Goal: Task Accomplishment & Management: Manage account settings

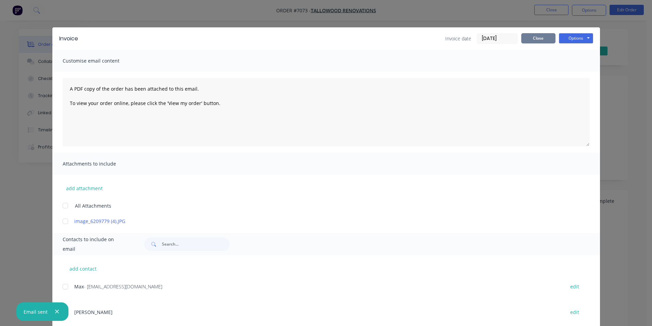
click at [547, 40] on button "Close" at bounding box center [538, 38] width 34 height 10
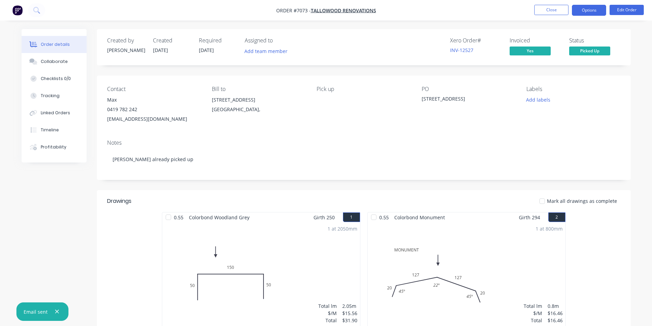
click at [603, 12] on button "Options" at bounding box center [589, 10] width 34 height 11
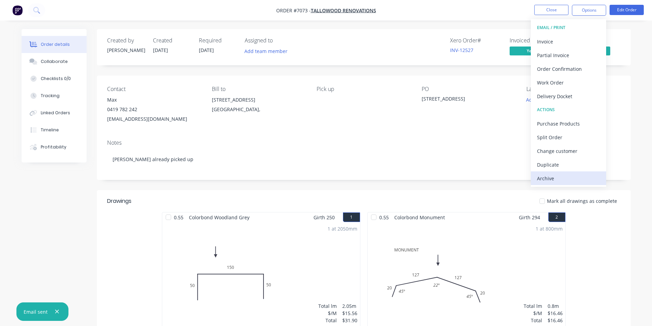
click at [590, 180] on div "Archive" at bounding box center [568, 178] width 63 height 10
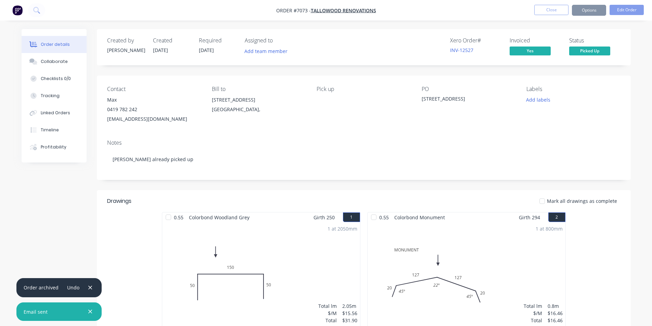
click at [546, 197] on div at bounding box center [542, 201] width 14 height 14
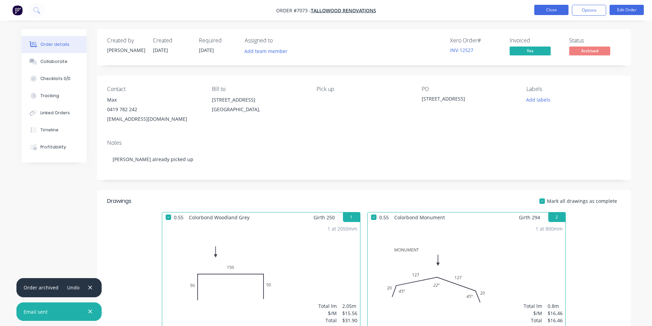
click at [552, 5] on button "Close" at bounding box center [551, 10] width 34 height 10
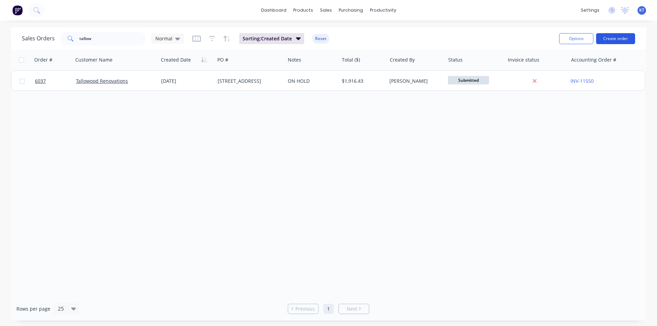
click at [619, 40] on button "Create order" at bounding box center [615, 38] width 39 height 11
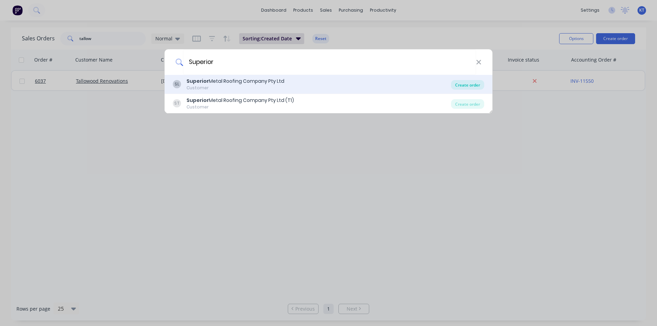
type input "Superior"
click at [467, 84] on div "Create order" at bounding box center [467, 85] width 33 height 10
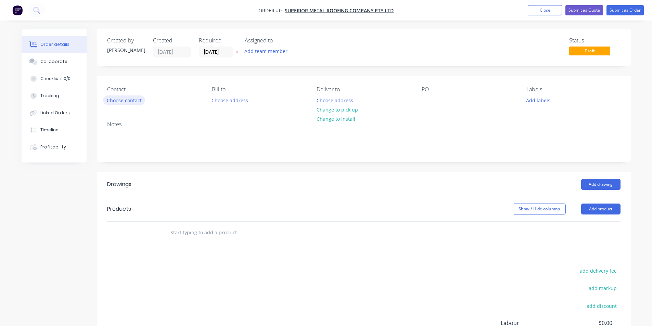
click at [105, 99] on button "Choose contact" at bounding box center [124, 99] width 42 height 9
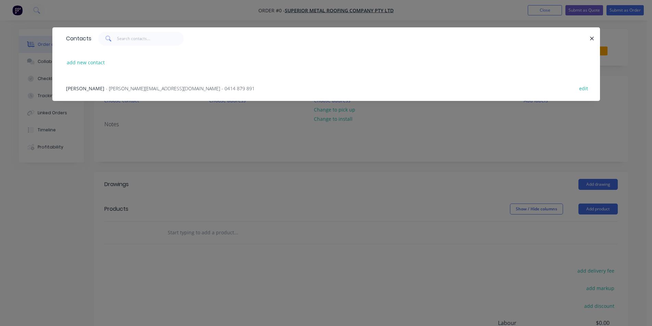
click at [119, 88] on span "- [PERSON_NAME][EMAIL_ADDRESS][DOMAIN_NAME] - 0414 879 891" at bounding box center [180, 88] width 149 height 7
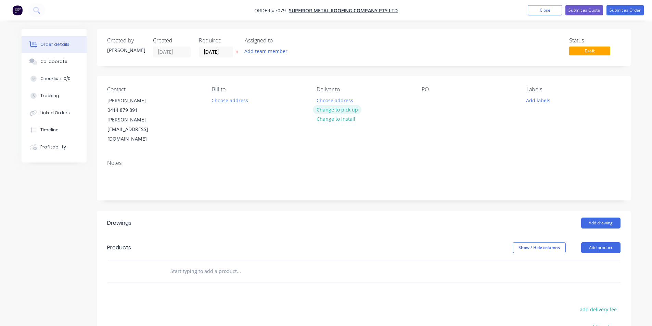
click at [326, 112] on button "Change to pick up" at bounding box center [337, 109] width 49 height 9
click at [432, 101] on div "PO" at bounding box center [469, 115] width 94 height 58
click at [419, 98] on div "Contact [PERSON_NAME] [PHONE_NUMBER] [PERSON_NAME][EMAIL_ADDRESS][DOMAIN_NAME] …" at bounding box center [364, 115] width 534 height 78
click at [426, 96] on div at bounding box center [427, 100] width 11 height 10
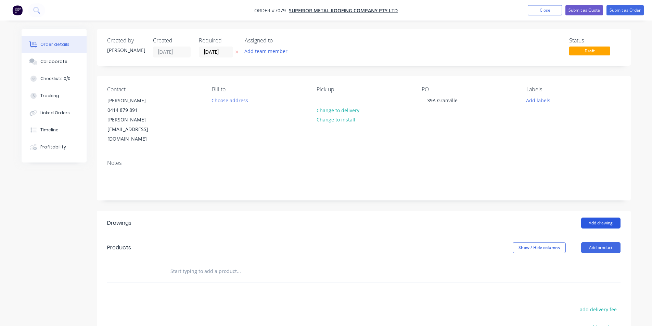
click at [608, 218] on button "Add drawing" at bounding box center [600, 223] width 39 height 11
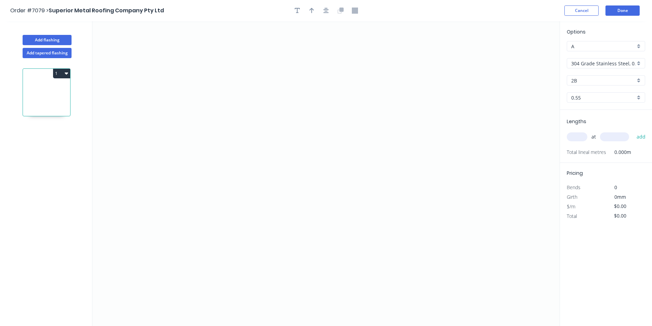
click at [617, 63] on input "304 Grade Stainless Steel, 0.9mm Perforated Pattern 208 - 2mm hole" at bounding box center [603, 63] width 64 height 7
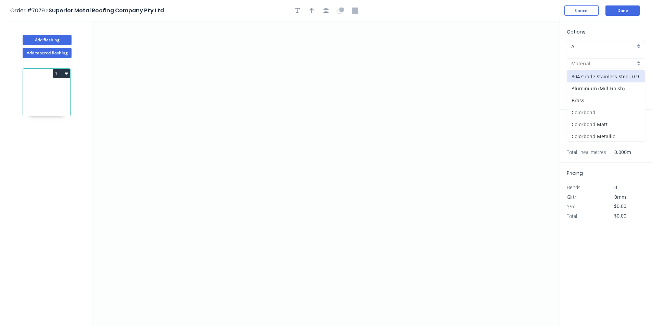
click at [620, 116] on div "Colorbond" at bounding box center [606, 112] width 78 height 12
type input "Colorbond"
type input "Basalt"
click at [618, 81] on input "Basalt" at bounding box center [603, 80] width 64 height 7
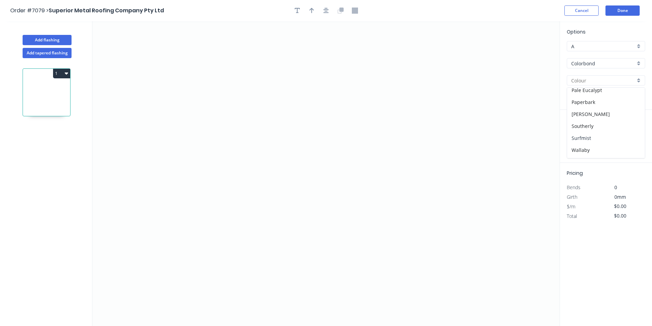
click at [596, 135] on div "Surfmist" at bounding box center [606, 138] width 78 height 12
type input "Surfmist"
click at [261, 204] on icon "0" at bounding box center [325, 173] width 467 height 305
drag, startPoint x: 249, startPoint y: 210, endPoint x: 257, endPoint y: 165, distance: 45.8
click at [249, 210] on icon "0" at bounding box center [325, 173] width 467 height 305
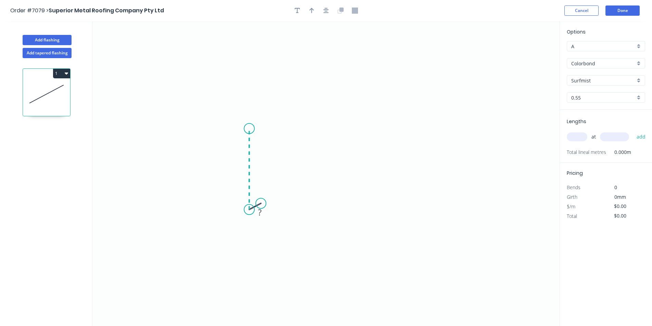
click at [251, 129] on icon "0 ?" at bounding box center [325, 173] width 467 height 305
click at [396, 154] on icon "0 ? ? ? º" at bounding box center [325, 173] width 467 height 305
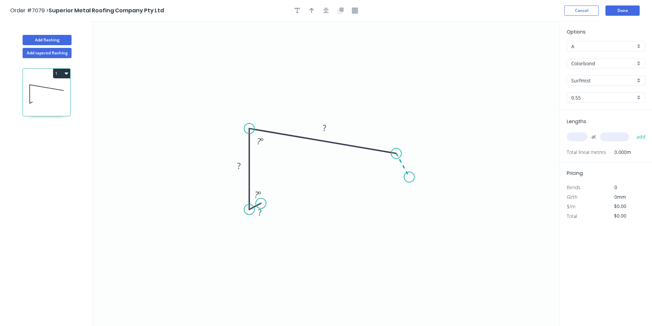
click at [409, 177] on icon "0 ? ? ? ? º ? º" at bounding box center [325, 173] width 467 height 305
click at [311, 10] on icon "button" at bounding box center [311, 11] width 5 height 6
drag, startPoint x: 523, startPoint y: 56, endPoint x: 265, endPoint y: 112, distance: 263.9
click at [265, 112] on icon at bounding box center [264, 104] width 6 height 22
click at [414, 156] on rect at bounding box center [412, 158] width 14 height 10
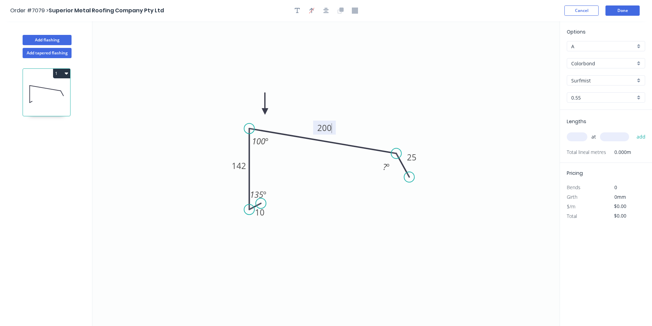
type input "$14.85"
click at [570, 138] on input "text" at bounding box center [577, 136] width 21 height 9
type input "1"
type input "6700"
click at [633, 131] on button "add" at bounding box center [641, 137] width 16 height 12
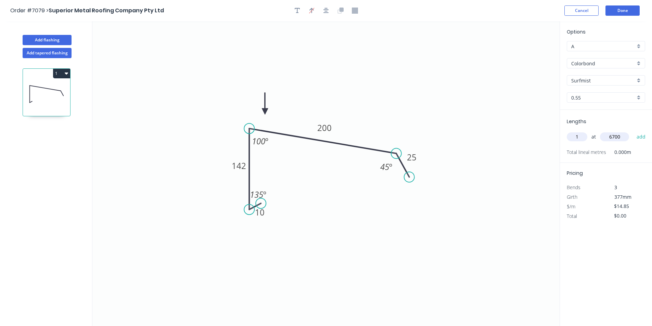
type input "$99.50"
click at [54, 75] on button "1" at bounding box center [61, 74] width 17 height 10
click at [51, 37] on button "Add flashing" at bounding box center [47, 40] width 49 height 10
type input "$0.00"
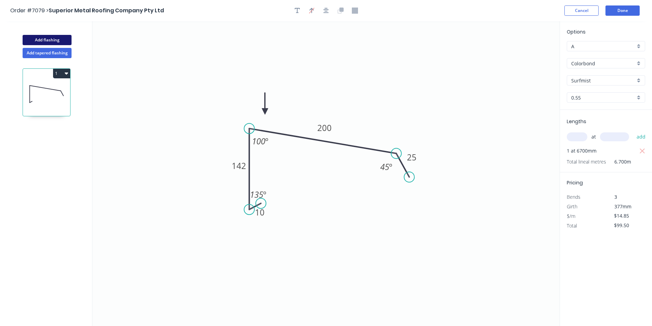
type input "$0.00"
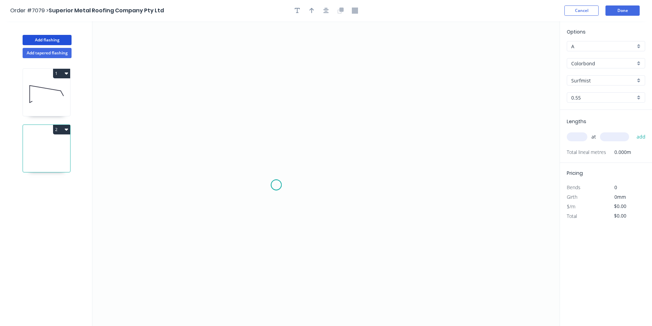
click at [276, 185] on icon "0" at bounding box center [325, 173] width 467 height 305
click at [262, 193] on icon "0" at bounding box center [325, 173] width 467 height 305
click at [257, 115] on icon at bounding box center [260, 154] width 6 height 78
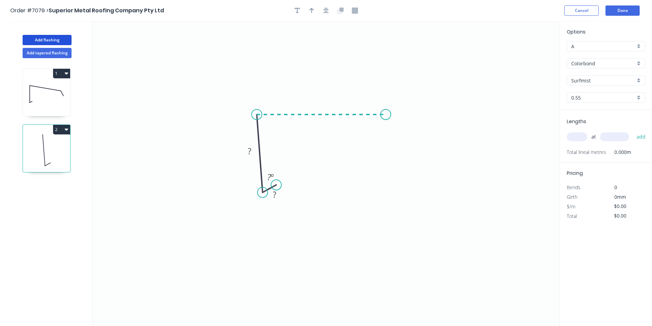
click at [386, 119] on icon "0 ? ? ? º" at bounding box center [325, 173] width 467 height 305
click at [403, 142] on icon "0 ? ? ? ? º ? º" at bounding box center [325, 173] width 467 height 305
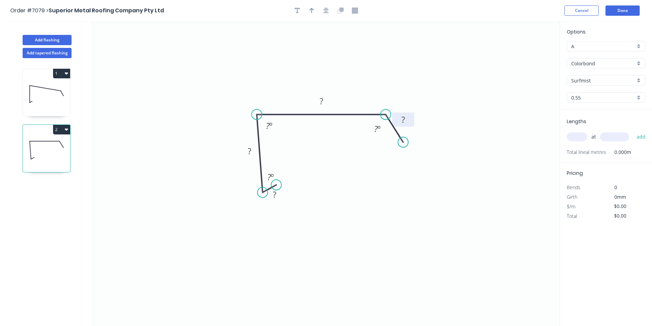
click at [407, 120] on rect at bounding box center [403, 120] width 14 height 10
click at [266, 128] on tspan "920" at bounding box center [267, 125] width 13 height 11
type input "$14.85"
drag, startPoint x: 203, startPoint y: 226, endPoint x: 197, endPoint y: 284, distance: 58.5
click at [197, 284] on icon "0 10 140 145 20 135 º 92 º 45 º" at bounding box center [325, 173] width 467 height 305
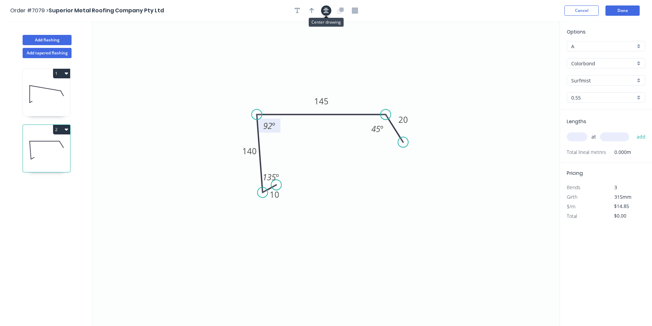
click at [328, 10] on icon "button" at bounding box center [325, 11] width 5 height 6
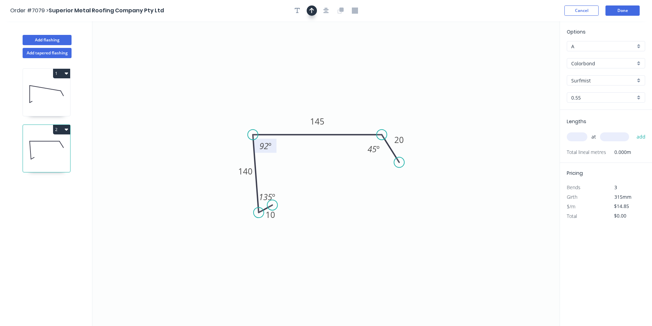
click at [311, 11] on icon "button" at bounding box center [311, 11] width 5 height 6
drag, startPoint x: 526, startPoint y: 54, endPoint x: 329, endPoint y: 112, distance: 205.1
click at [329, 112] on icon at bounding box center [326, 104] width 6 height 22
click at [570, 133] on input "text" at bounding box center [577, 136] width 21 height 9
type input "2"
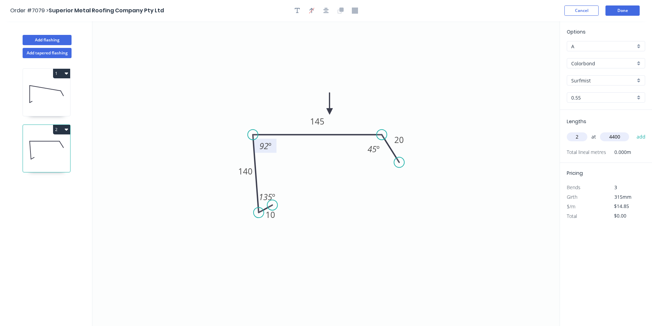
type input "4400"
click at [633, 131] on button "add" at bounding box center [641, 137] width 16 height 12
type input "$130.68"
drag, startPoint x: 54, startPoint y: 39, endPoint x: 58, endPoint y: 45, distance: 7.6
click at [54, 39] on button "Add flashing" at bounding box center [47, 40] width 49 height 10
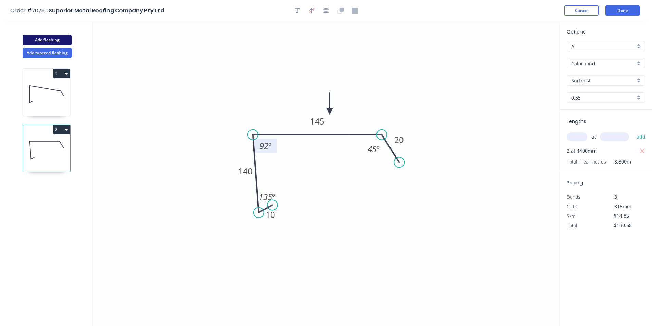
type input "$0.00"
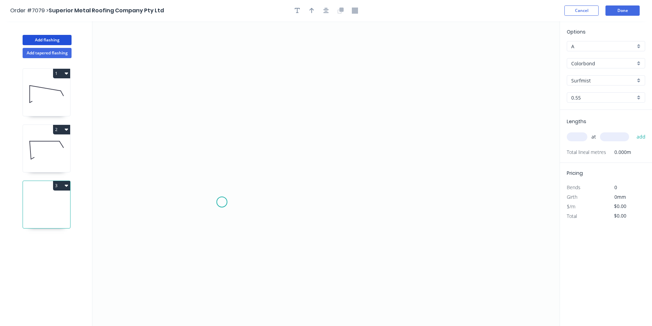
click at [222, 202] on icon "0" at bounding box center [325, 173] width 467 height 305
click at [231, 184] on icon "0" at bounding box center [325, 173] width 467 height 305
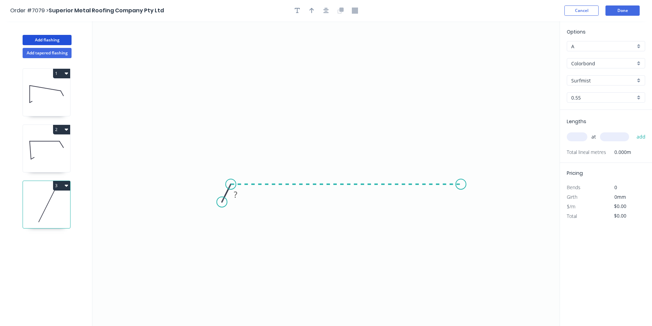
click at [461, 188] on icon "0 ?" at bounding box center [325, 173] width 467 height 305
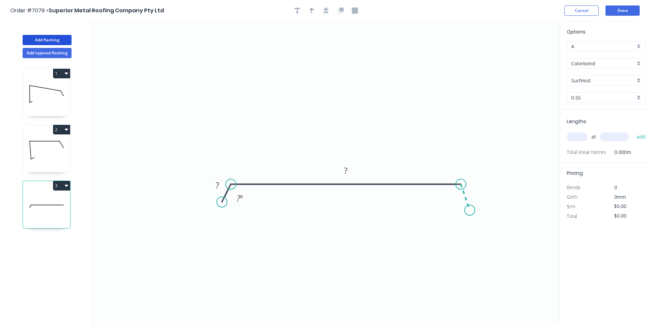
click at [470, 210] on icon "0 ? ? ? º" at bounding box center [325, 173] width 467 height 305
click at [295, 11] on icon "button" at bounding box center [297, 11] width 5 height 6
drag, startPoint x: 312, startPoint y: 109, endPoint x: 301, endPoint y: 103, distance: 12.9
click at [303, 104] on textarea at bounding box center [319, 107] width 55 height 25
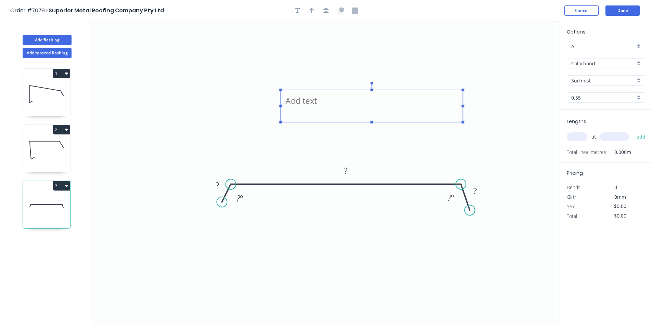
drag, startPoint x: 344, startPoint y: 106, endPoint x: 470, endPoint y: 115, distance: 126.3
click at [472, 116] on icon "? ? ? ? º ? º" at bounding box center [325, 173] width 467 height 305
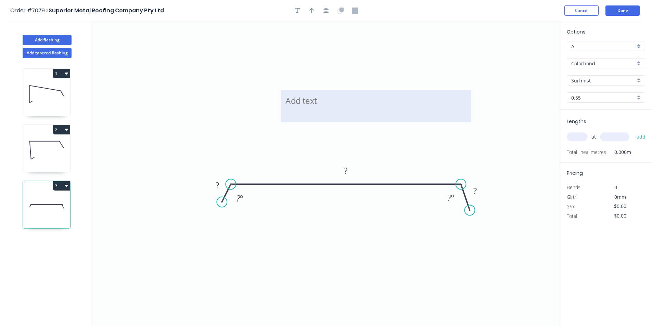
click at [304, 102] on textarea at bounding box center [375, 105] width 183 height 25
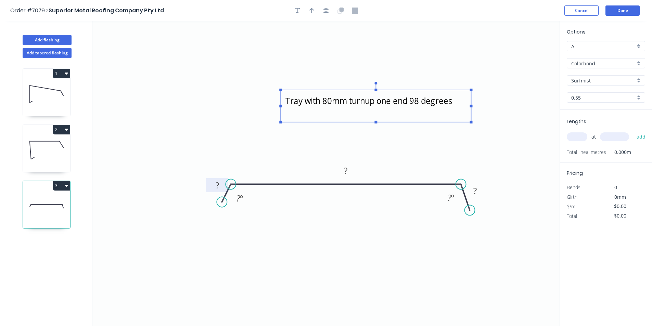
type textarea "Tray with 80mm turnup one end 98 degrees"
click at [223, 182] on rect at bounding box center [217, 186] width 14 height 10
type input "$36.20"
click at [67, 184] on icon "button" at bounding box center [66, 185] width 3 height 5
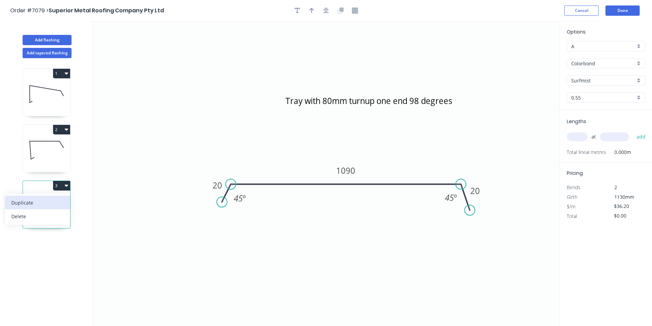
click at [60, 206] on div "Duplicate" at bounding box center [37, 203] width 53 height 10
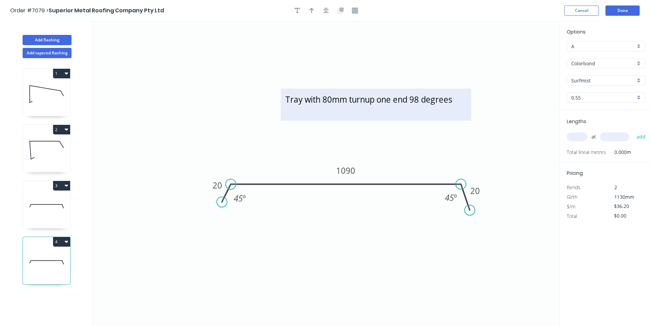
click at [421, 103] on textarea "Tray with 80mm turnup one end 98 degrees" at bounding box center [375, 104] width 183 height 25
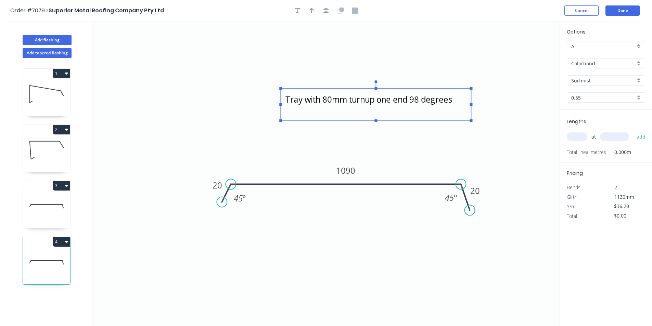
click at [421, 99] on textarea "Tray with 80mm turnup one end 98 degrees" at bounding box center [375, 104] width 183 height 25
click at [428, 101] on textarea "Tray with 80mm turnup one end 98 degrees" at bounding box center [375, 104] width 183 height 25
click at [420, 99] on textarea "Tray with 80mm turnup one end 98 degrees" at bounding box center [375, 104] width 183 height 25
type textarea "Tray with 80mm turnup one end 83 degrees"
drag, startPoint x: 570, startPoint y: 142, endPoint x: 584, endPoint y: 149, distance: 14.8
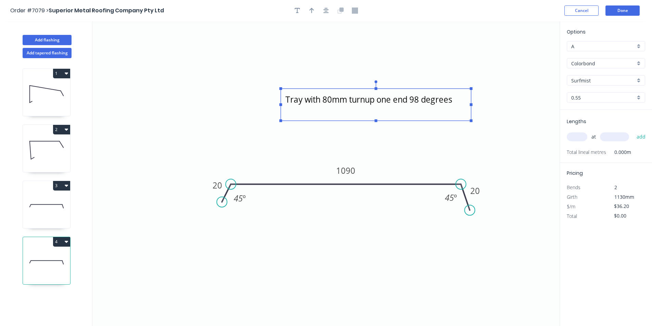
click at [570, 143] on div "at add" at bounding box center [607, 137] width 80 height 12
click at [584, 130] on div "at add" at bounding box center [607, 137] width 80 height 18
click at [583, 137] on input "text" at bounding box center [577, 136] width 21 height 9
type input "2"
type input "1510"
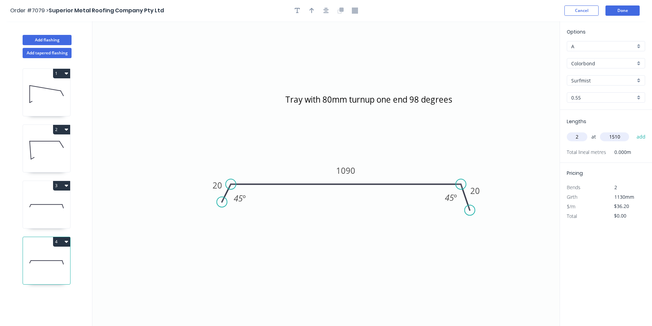
click at [633, 131] on button "add" at bounding box center [641, 137] width 16 height 12
type input "$109.32"
type input "2"
type input "1180"
click at [633, 131] on button "add" at bounding box center [641, 137] width 16 height 12
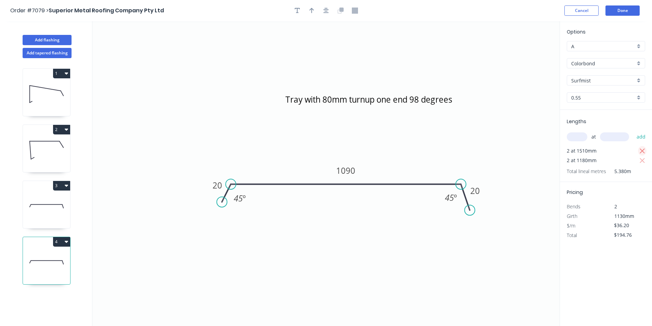
click at [641, 148] on icon "button" at bounding box center [642, 151] width 6 height 8
type input "$85.43"
click at [582, 134] on input "text" at bounding box center [577, 136] width 21 height 9
type input "2"
type input "1590"
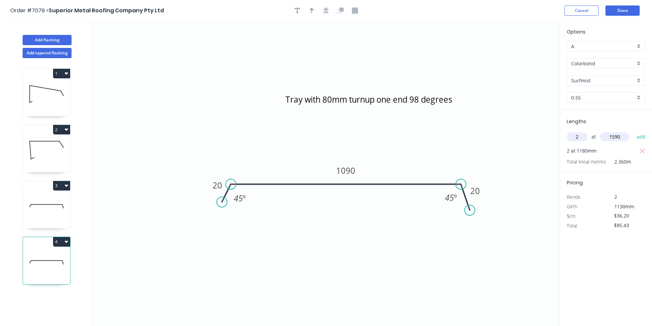
click at [633, 131] on button "add" at bounding box center [641, 137] width 16 height 12
type input "$200.55"
click at [54, 42] on button "Add flashing" at bounding box center [47, 40] width 49 height 10
type input "$0.00"
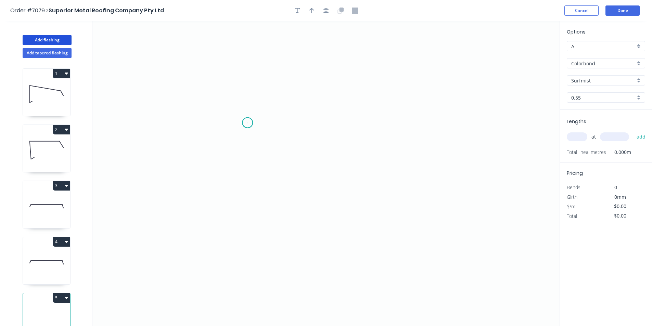
click at [247, 123] on icon "0" at bounding box center [325, 173] width 467 height 305
click at [248, 204] on icon "0" at bounding box center [325, 173] width 467 height 305
click at [401, 207] on icon "0 ?" at bounding box center [325, 173] width 467 height 305
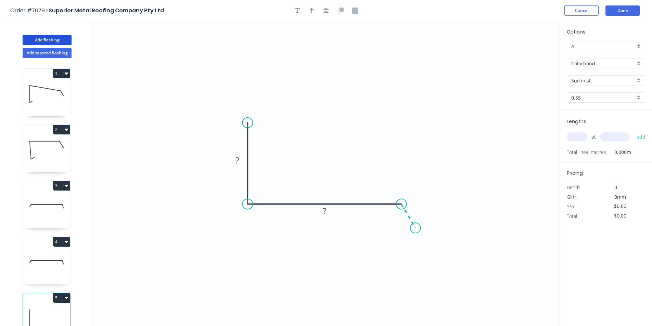
click at [415, 228] on icon "0 ? ?" at bounding box center [325, 173] width 467 height 305
click at [418, 207] on tspan "?" at bounding box center [416, 207] width 3 height 11
type input "$11.44"
click at [391, 221] on tspan "?" at bounding box center [391, 218] width 4 height 11
click at [328, 10] on icon "button" at bounding box center [325, 11] width 5 height 6
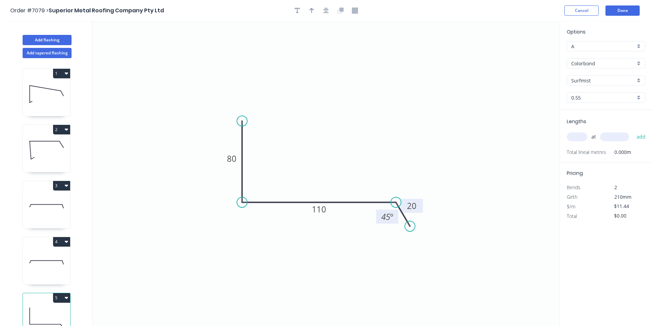
click at [304, 10] on div at bounding box center [326, 10] width 72 height 10
click at [312, 10] on icon "button" at bounding box center [311, 11] width 5 height 6
drag, startPoint x: 526, startPoint y: 53, endPoint x: 272, endPoint y: 171, distance: 279.2
click at [273, 171] on icon at bounding box center [273, 164] width 6 height 22
click at [583, 137] on input "text" at bounding box center [577, 136] width 21 height 9
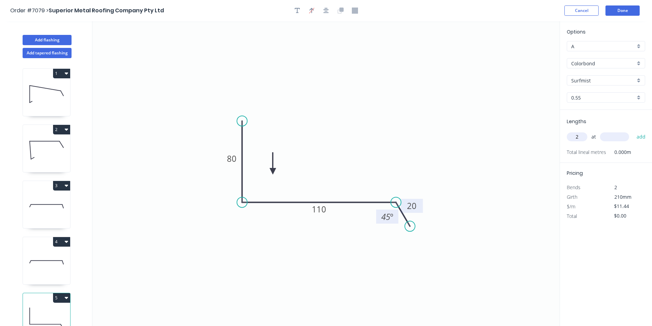
type input "2"
type input "1500"
click at [633, 131] on button "add" at bounding box center [641, 137] width 16 height 12
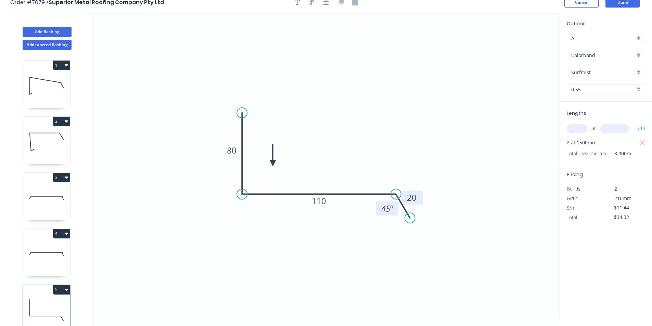
scroll to position [13, 0]
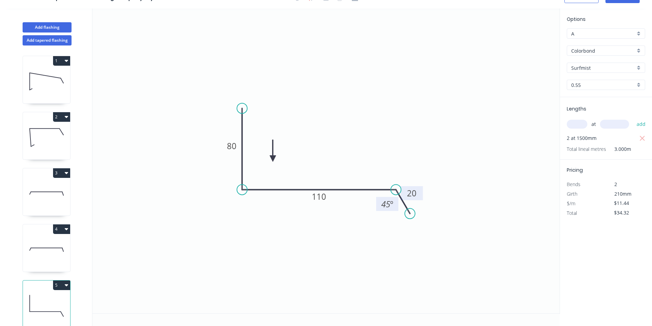
click at [60, 285] on button "5" at bounding box center [61, 286] width 17 height 10
click at [53, 298] on div "Duplicate" at bounding box center [37, 302] width 53 height 10
type input "$0.00"
click at [324, 197] on tspan "110" at bounding box center [319, 196] width 14 height 11
type input "$8.78"
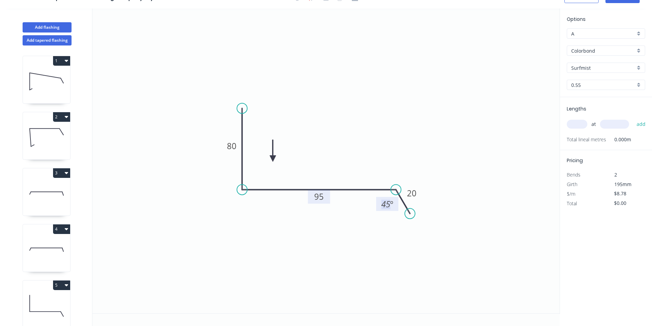
click at [585, 122] on input "text" at bounding box center [577, 124] width 21 height 9
type input "2"
type input "1500"
click at [633, 118] on button "add" at bounding box center [641, 124] width 16 height 12
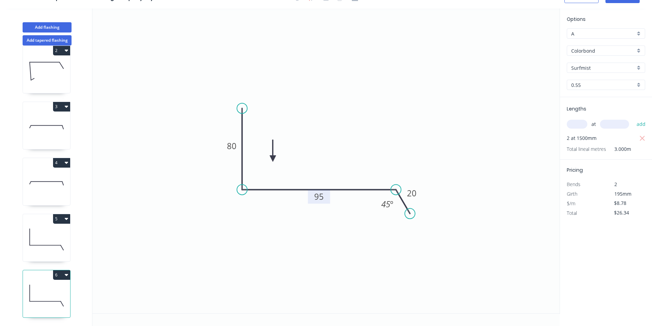
scroll to position [72, 0]
click at [56, 270] on button "6" at bounding box center [61, 275] width 17 height 10
click at [47, 287] on div "Duplicate" at bounding box center [37, 292] width 53 height 10
type input "$0.00"
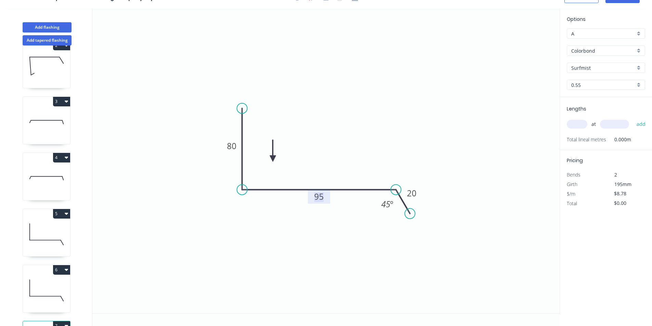
click at [324, 193] on rect at bounding box center [319, 197] width 14 height 10
type input "$11.44"
click at [574, 126] on input "text" at bounding box center [577, 124] width 21 height 9
type input "2"
type input "1500"
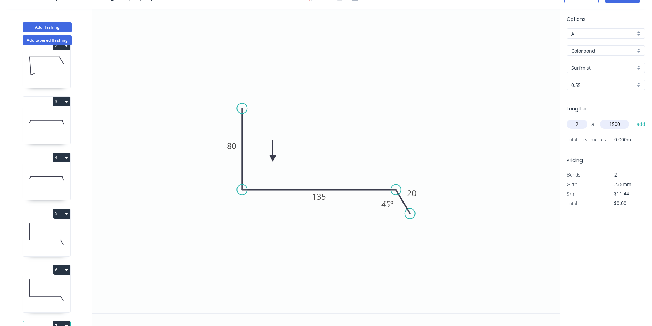
click at [633, 118] on button "add" at bounding box center [641, 124] width 16 height 12
type input "$34.32"
click at [68, 269] on button "6" at bounding box center [61, 270] width 17 height 10
click at [63, 286] on div "Duplicate" at bounding box center [37, 287] width 53 height 10
type input "$8.78"
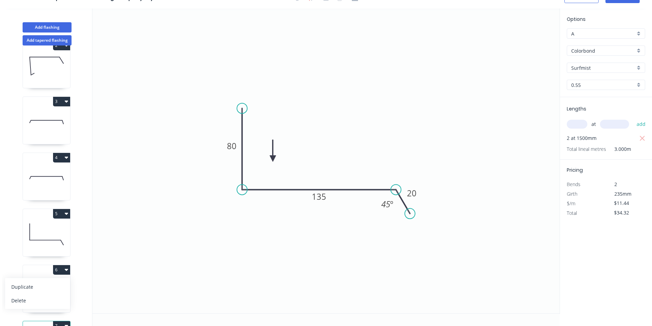
type input "$0.00"
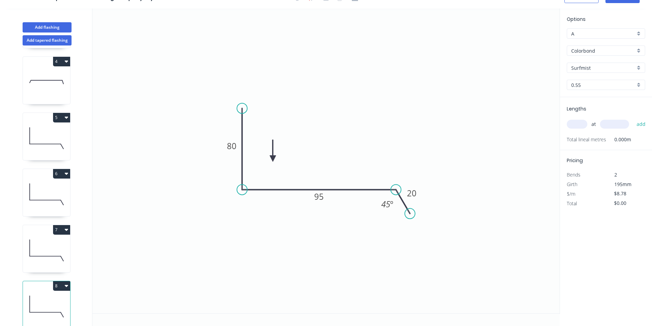
scroll to position [184, 0]
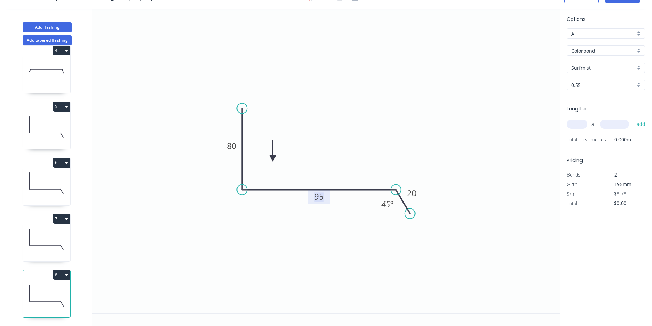
click at [319, 197] on tspan "95" at bounding box center [319, 196] width 10 height 11
click at [578, 126] on input "text" at bounding box center [577, 124] width 21 height 9
type input "2"
type input "1500"
click at [633, 118] on button "add" at bounding box center [641, 124] width 16 height 12
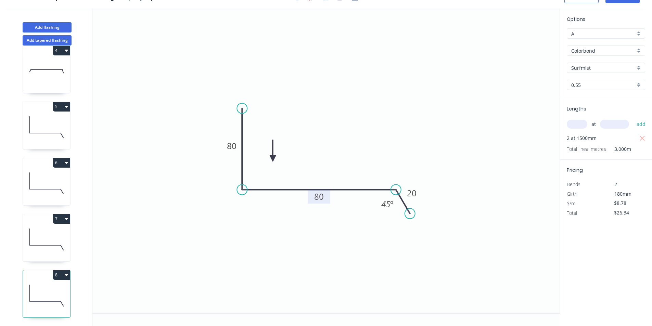
click at [54, 270] on button "8" at bounding box center [61, 275] width 17 height 10
click at [58, 287] on div "Duplicate" at bounding box center [37, 292] width 53 height 10
type input "$0.00"
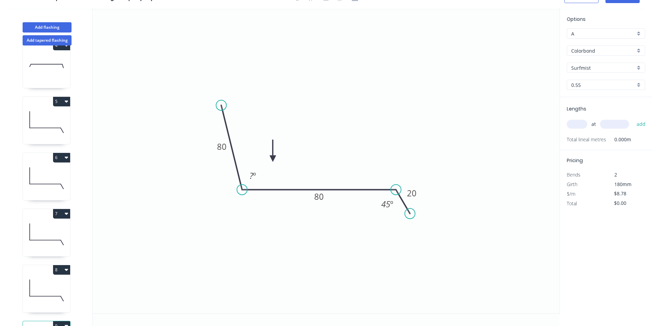
click at [221, 105] on circle at bounding box center [221, 105] width 10 height 10
click at [218, 145] on tspan "80" at bounding box center [222, 146] width 10 height 11
type input "$11.44"
click at [574, 124] on div "Lengths at add Total lineal metres 0.000m" at bounding box center [606, 123] width 92 height 53
click at [574, 124] on input "text" at bounding box center [577, 124] width 21 height 9
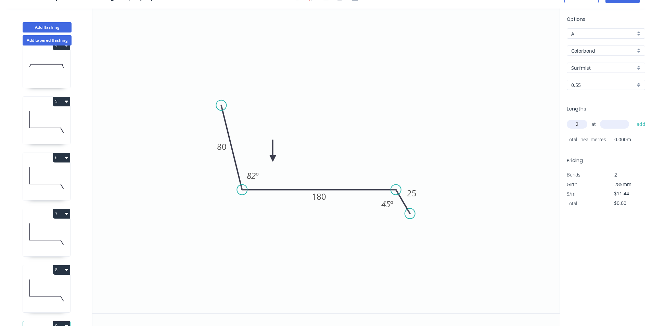
type input "2"
type input "1100"
click at [633, 118] on button "add" at bounding box center [641, 124] width 16 height 12
type input "$25.17"
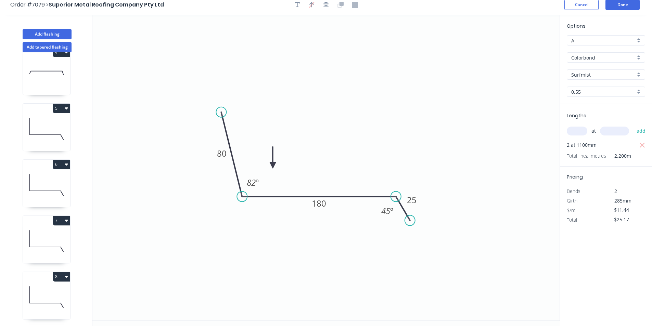
scroll to position [0, 0]
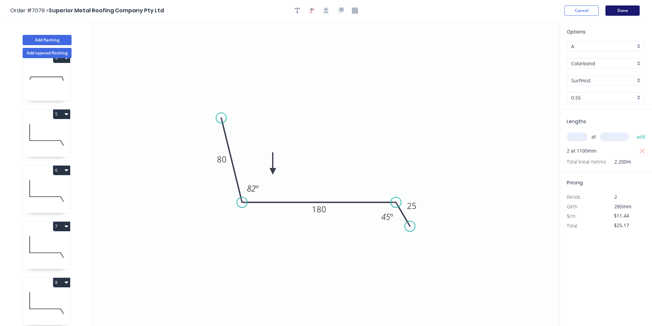
click at [618, 8] on header "Order #7079 > Superior Metal Roofing Company Pty Ltd Cancel Done" at bounding box center [326, 10] width 652 height 21
click at [618, 8] on button "Done" at bounding box center [622, 10] width 34 height 10
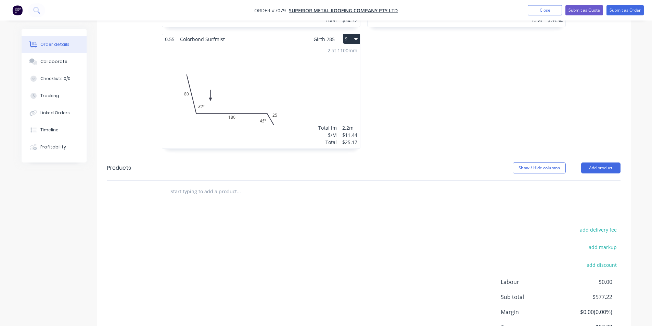
scroll to position [721, 0]
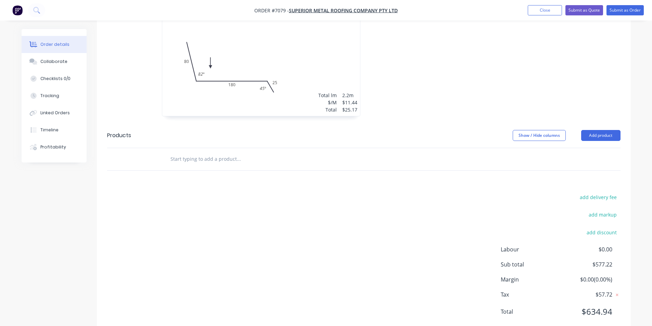
drag, startPoint x: 599, startPoint y: 117, endPoint x: 596, endPoint y: 122, distance: 5.5
click at [599, 130] on button "Add product" at bounding box center [600, 135] width 39 height 11
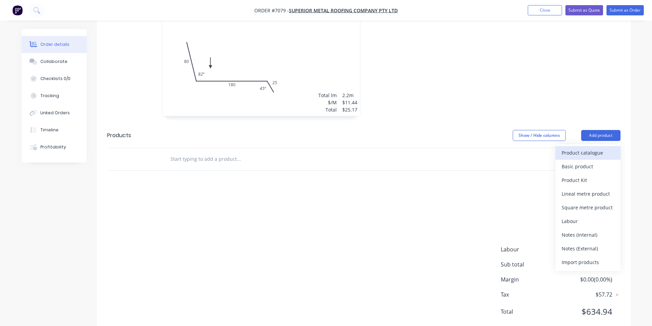
click at [584, 148] on div "Product catalogue" at bounding box center [587, 153] width 53 height 10
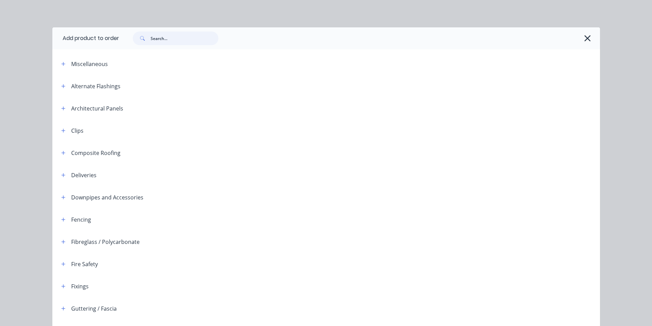
click at [189, 43] on input "text" at bounding box center [185, 38] width 68 height 14
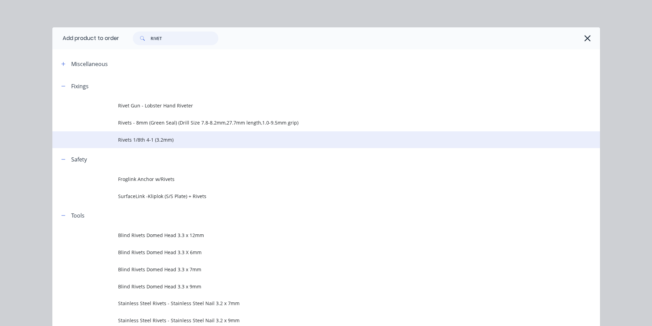
type input "RIVET"
click at [136, 141] on span "Rivets 1/8th 4-1 (3.2mm)" at bounding box center [310, 139] width 385 height 7
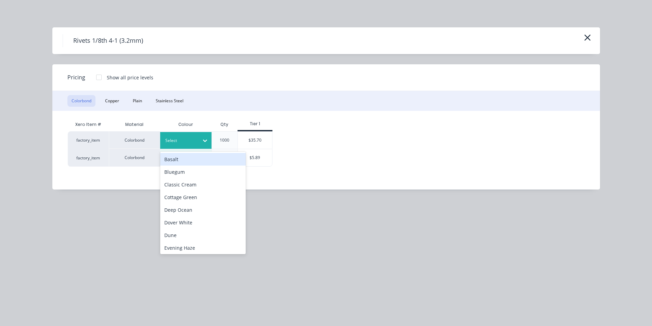
drag, startPoint x: 182, startPoint y: 143, endPoint x: 187, endPoint y: 189, distance: 46.1
click at [182, 144] on div at bounding box center [180, 141] width 31 height 8
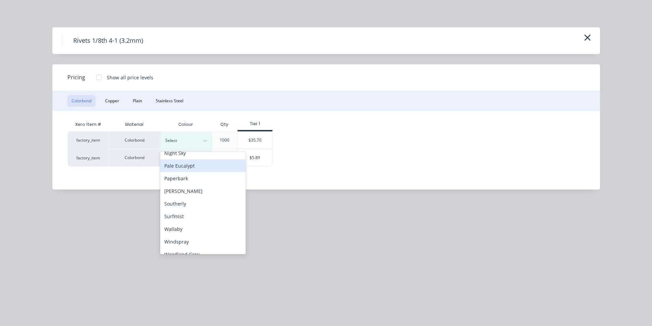
scroll to position [171, 0]
click at [185, 216] on div "Surfmist" at bounding box center [203, 216] width 86 height 13
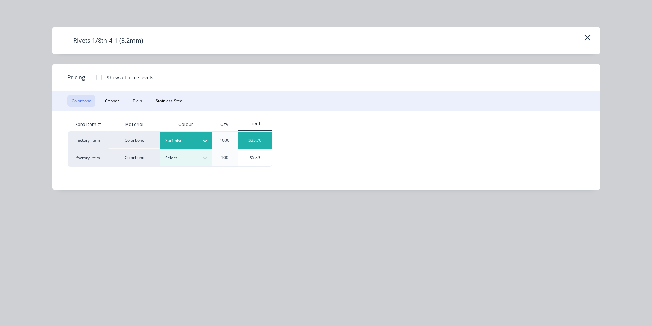
click at [263, 143] on div "$35.70" at bounding box center [255, 140] width 34 height 17
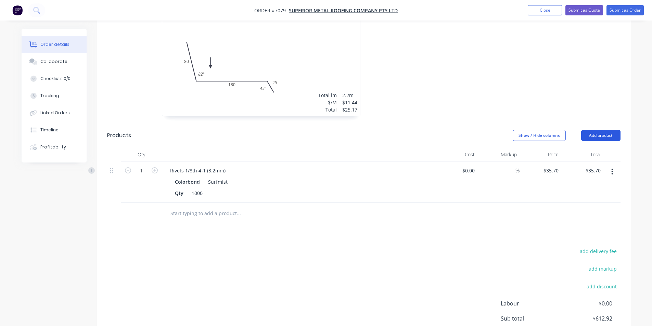
click at [601, 130] on button "Add product" at bounding box center [600, 135] width 39 height 11
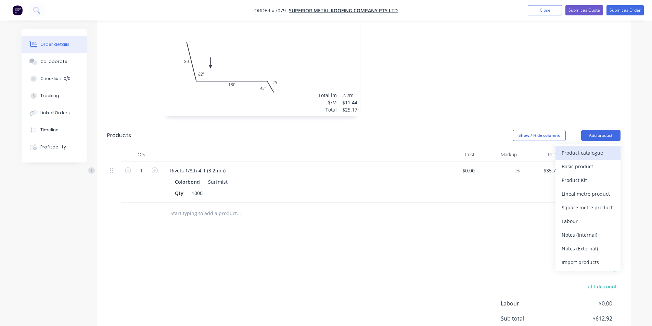
click at [598, 148] on div "Product catalogue" at bounding box center [587, 153] width 53 height 10
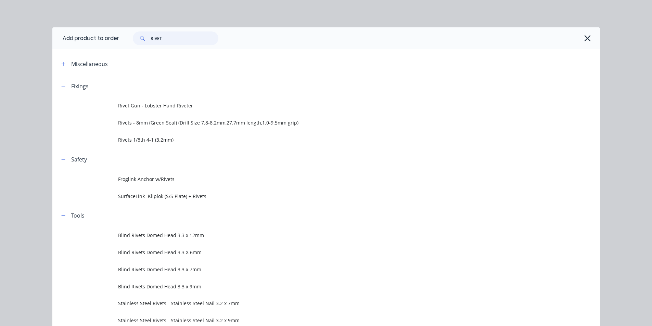
click at [175, 42] on input "RIVET" at bounding box center [185, 38] width 68 height 14
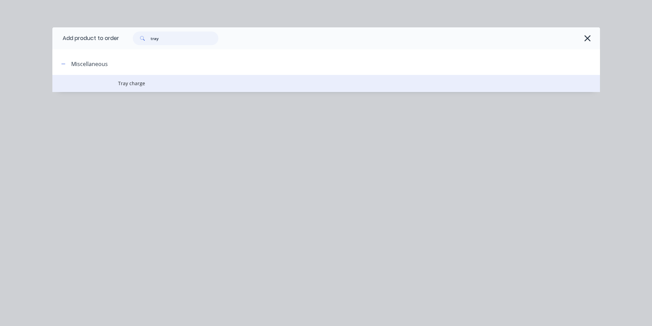
type input "tray"
click at [144, 84] on span "Tray charge" at bounding box center [310, 83] width 385 height 7
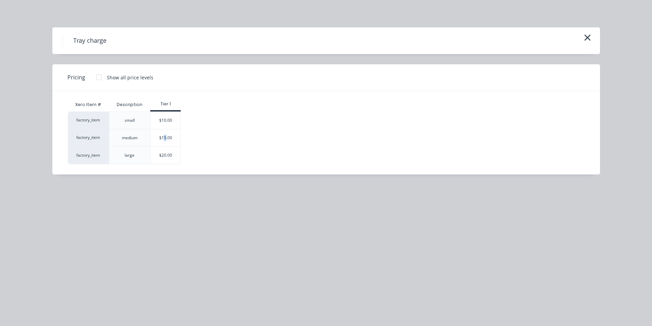
click at [165, 144] on div "$15.00" at bounding box center [166, 137] width 30 height 17
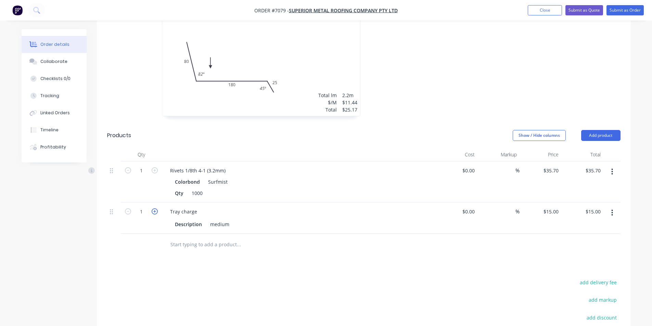
click at [153, 208] on icon "button" at bounding box center [155, 211] width 6 height 6
type input "2"
type input "$30.00"
click at [594, 130] on button "Add product" at bounding box center [600, 135] width 39 height 11
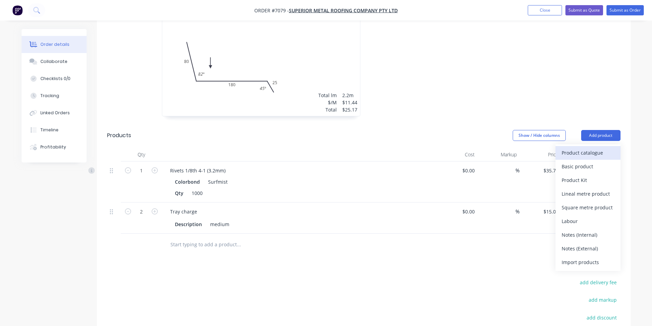
click at [594, 148] on div "Product catalogue" at bounding box center [587, 153] width 53 height 10
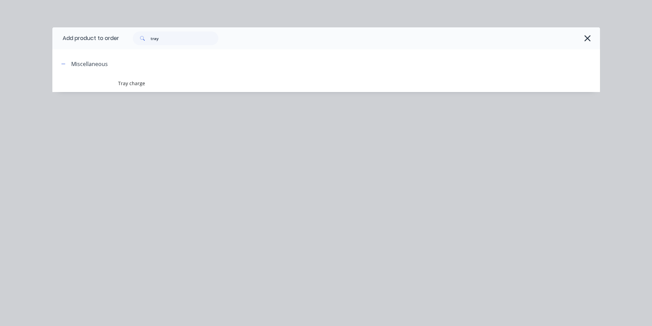
click at [137, 89] on td "Tray charge" at bounding box center [359, 83] width 482 height 17
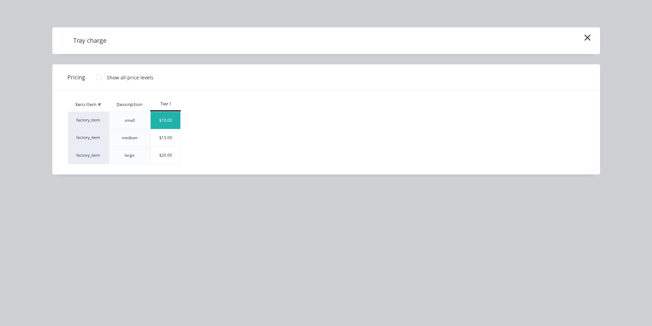
click at [170, 116] on div "$10.00" at bounding box center [166, 120] width 30 height 17
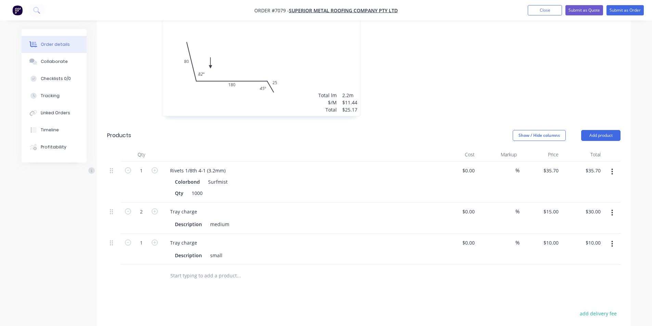
click at [154, 238] on button "button" at bounding box center [154, 241] width 9 height 7
type input "2"
type input "$20.00"
click at [154, 238] on button "button" at bounding box center [154, 241] width 9 height 7
type input "3"
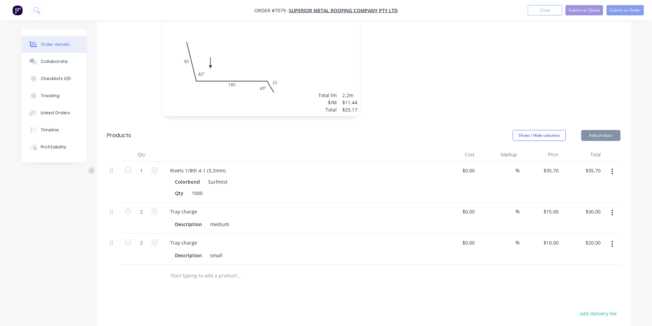
type input "$30.00"
click at [154, 238] on button "button" at bounding box center [154, 241] width 9 height 7
type input "4"
type input "$40.00"
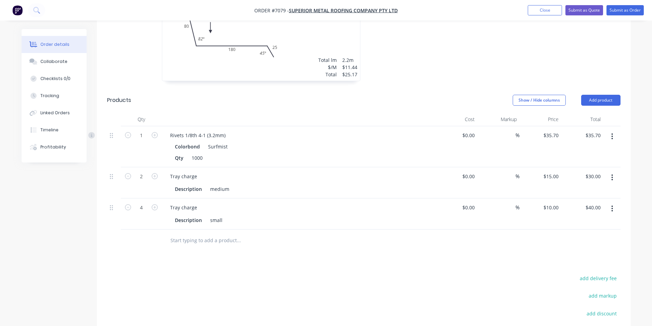
scroll to position [790, 0]
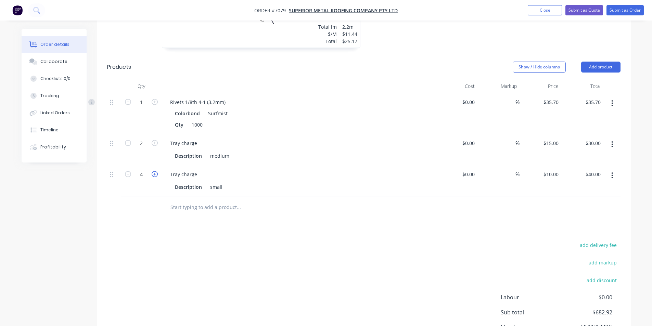
click at [156, 171] on icon "button" at bounding box center [155, 174] width 6 height 6
type input "5"
type input "$50.00"
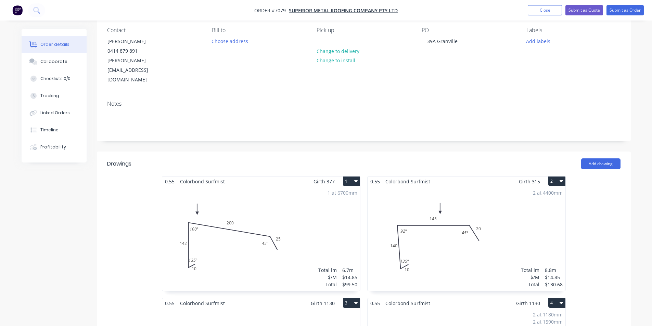
scroll to position [0, 0]
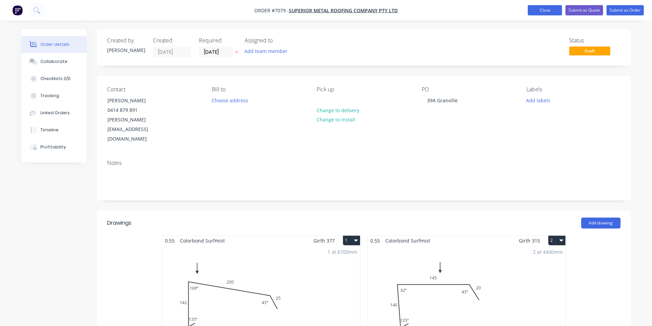
click at [549, 5] on button "Close" at bounding box center [545, 10] width 34 height 10
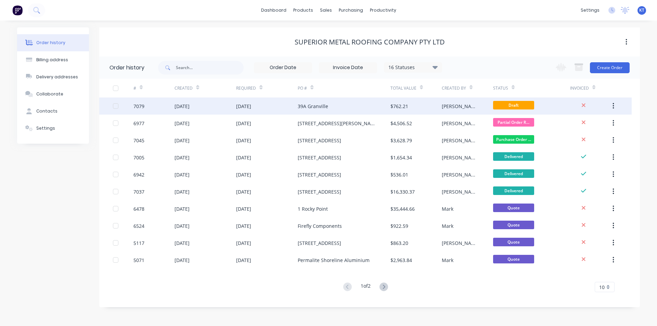
click at [190, 106] on div "[DATE]" at bounding box center [181, 106] width 15 height 7
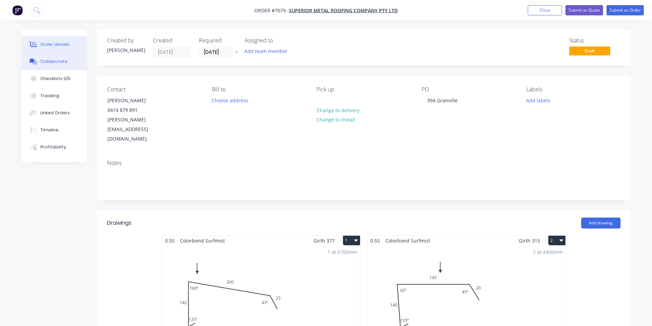
drag, startPoint x: 43, startPoint y: 64, endPoint x: 48, endPoint y: 66, distance: 5.8
click at [43, 64] on div "Collaborate" at bounding box center [53, 62] width 27 height 6
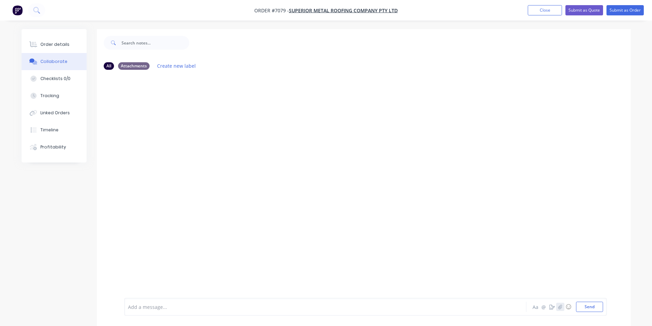
click at [561, 305] on icon "button" at bounding box center [560, 307] width 4 height 4
click at [596, 308] on button "Send" at bounding box center [589, 307] width 27 height 10
click at [544, 8] on button "Close" at bounding box center [545, 10] width 34 height 10
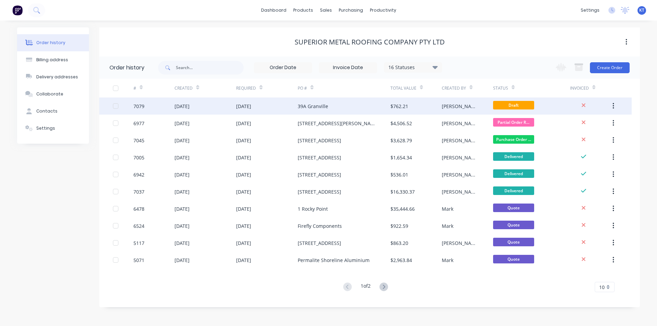
click at [399, 112] on div "$762.21" at bounding box center [415, 106] width 51 height 17
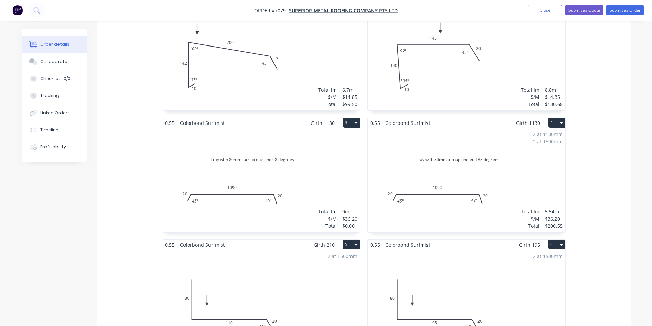
click at [315, 184] on div "Total lm $/M Total 0m $36.20 $0.00" at bounding box center [261, 180] width 198 height 104
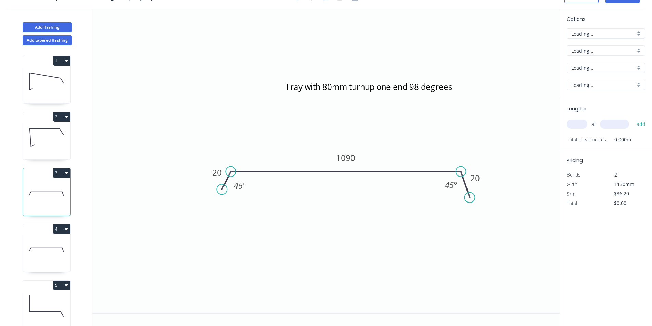
scroll to position [13, 0]
click at [580, 120] on input "text" at bounding box center [577, 124] width 21 height 9
type input "2"
type input "1500"
click at [633, 118] on button "add" at bounding box center [641, 124] width 16 height 12
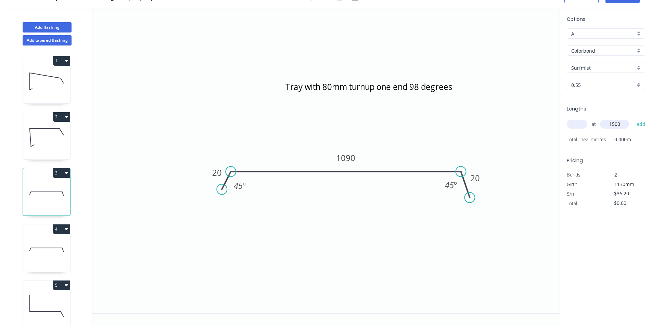
type input "$108.60"
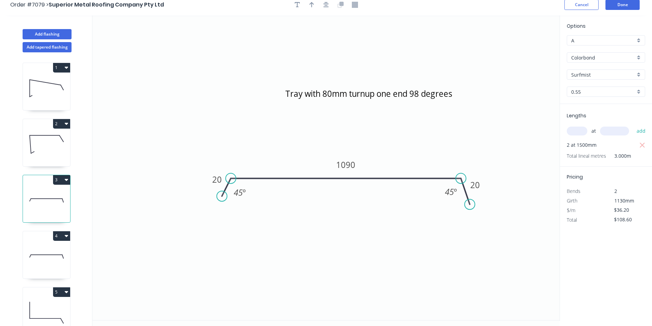
scroll to position [0, 0]
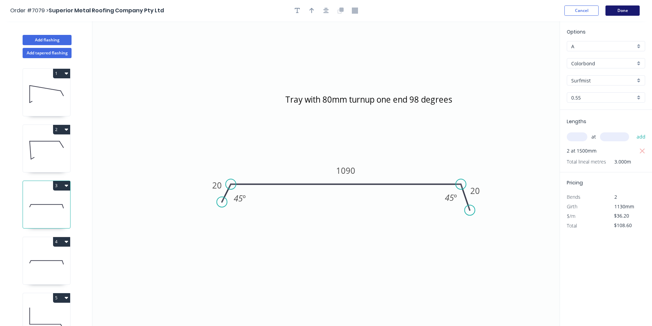
click at [624, 12] on button "Done" at bounding box center [622, 10] width 34 height 10
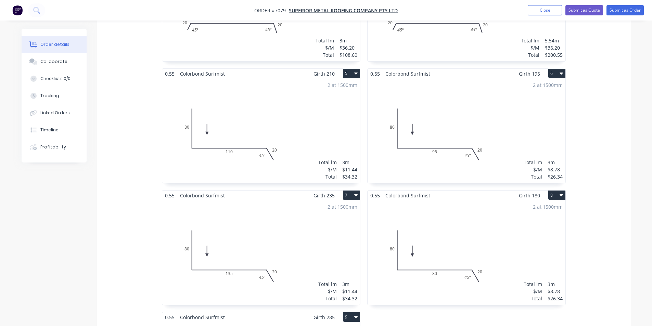
scroll to position [274, 0]
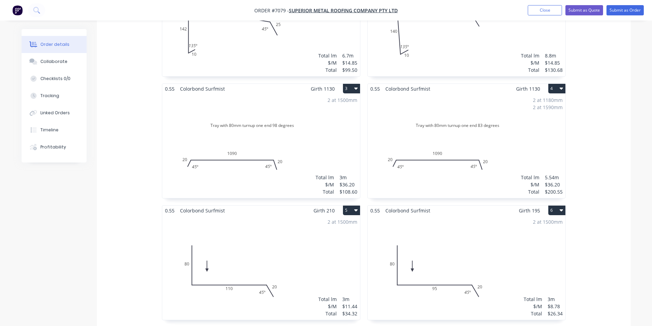
click at [247, 133] on div "2 at 1500mm Total lm $/M Total 3m $36.20 $108.60" at bounding box center [261, 146] width 198 height 104
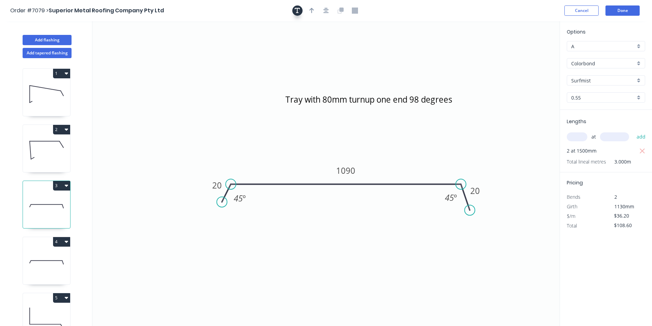
click at [301, 11] on button "button" at bounding box center [297, 10] width 10 height 10
drag, startPoint x: 140, startPoint y: 46, endPoint x: 192, endPoint y: 156, distance: 122.0
click at [193, 158] on textarea at bounding box center [190, 162] width 55 height 25
type textarea "see drawing"
click at [617, 9] on button "Done" at bounding box center [622, 10] width 34 height 10
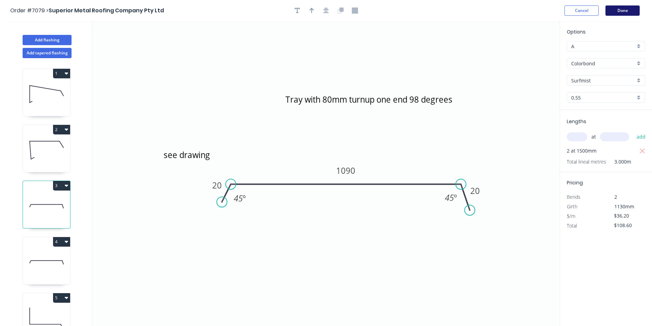
click at [617, 9] on button "Done" at bounding box center [622, 10] width 34 height 10
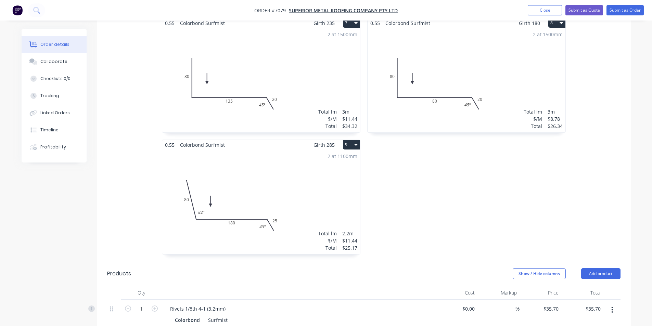
scroll to position [684, 0]
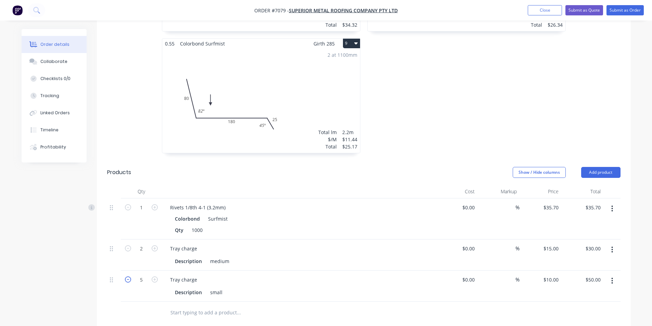
click at [129, 276] on icon "button" at bounding box center [128, 279] width 6 height 6
type input "4"
type input "$40.00"
click at [129, 276] on icon "button" at bounding box center [128, 279] width 6 height 6
type input "3"
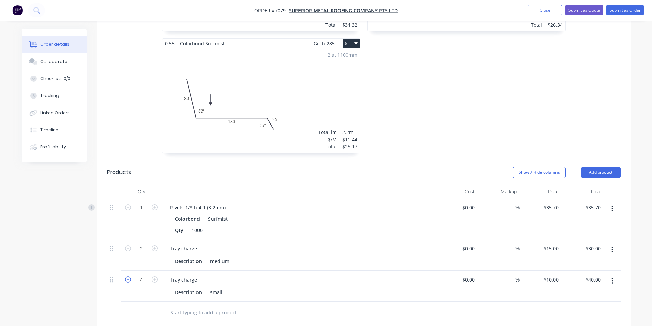
type input "$30.00"
click at [129, 276] on icon "button" at bounding box center [128, 279] width 6 height 6
type input "2"
type input "$20.00"
click at [157, 244] on button "button" at bounding box center [154, 247] width 9 height 7
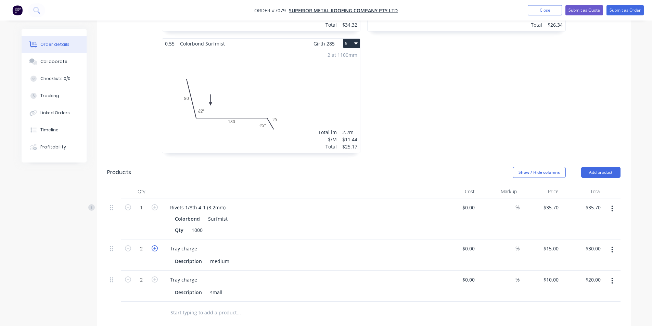
type input "3"
type input "$45.00"
click at [155, 245] on icon "button" at bounding box center [155, 248] width 6 height 6
type input "4"
type input "$60.00"
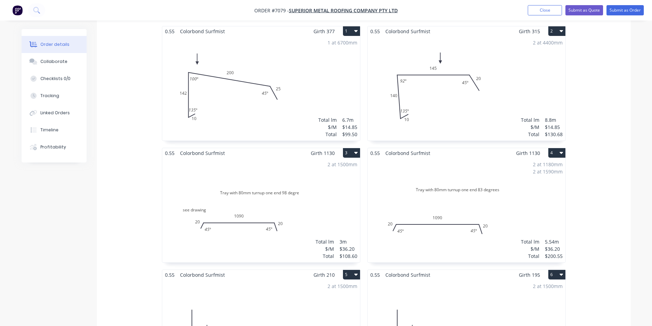
scroll to position [103, 0]
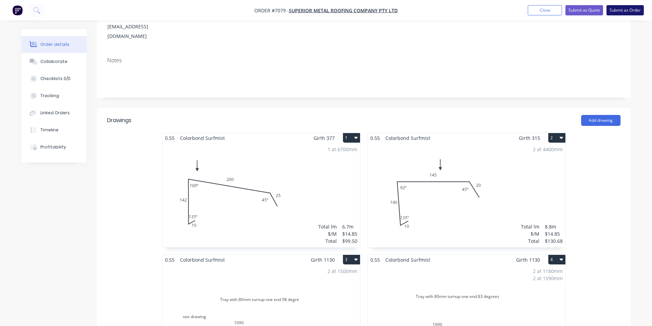
click at [620, 8] on button "Submit as Order" at bounding box center [624, 10] width 37 height 10
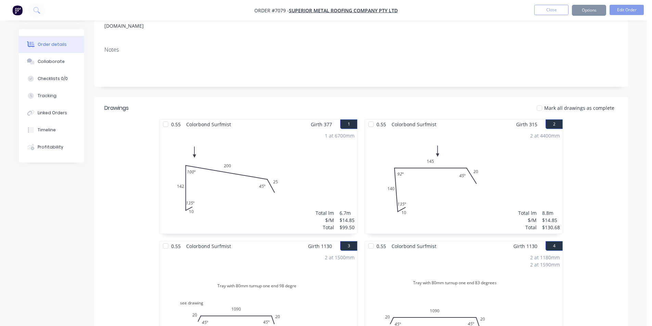
scroll to position [0, 0]
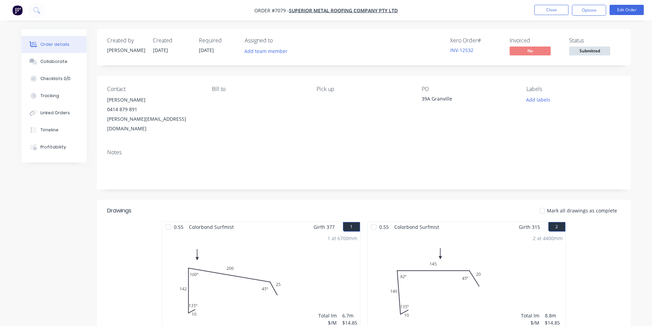
click at [573, 48] on span "Submitted" at bounding box center [589, 51] width 41 height 9
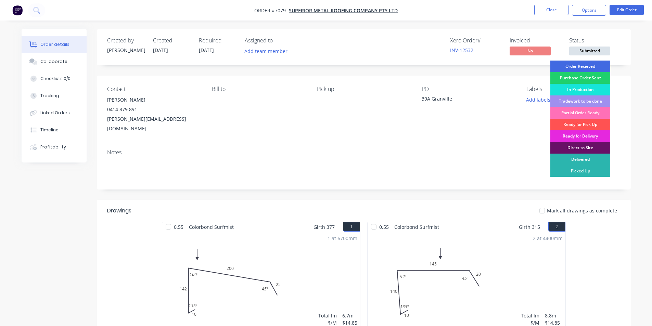
click at [580, 65] on div "Order Recieved" at bounding box center [580, 67] width 60 height 12
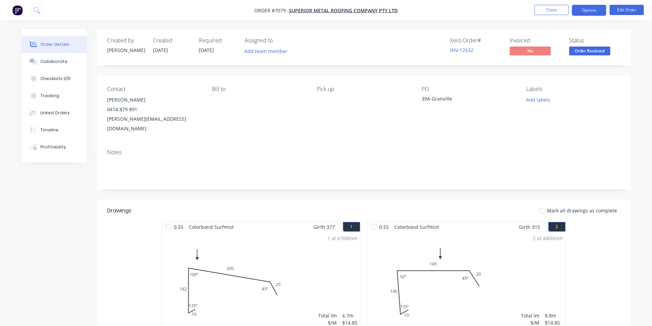
click at [591, 10] on button "Options" at bounding box center [589, 10] width 34 height 11
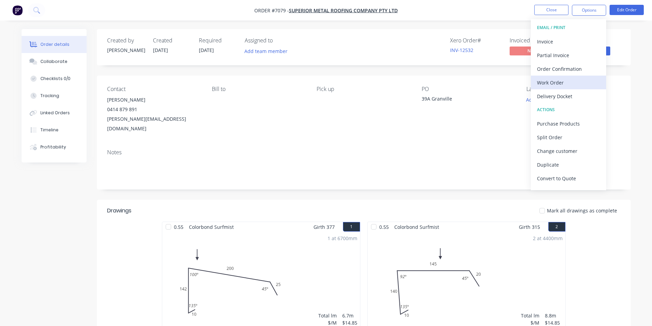
click at [573, 85] on div "Work Order" at bounding box center [568, 83] width 63 height 10
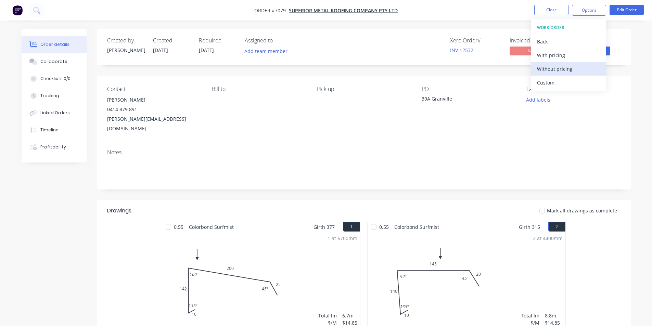
click at [573, 70] on div "Without pricing" at bounding box center [568, 69] width 63 height 10
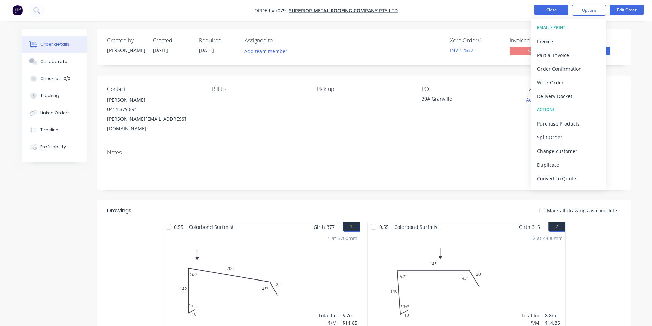
click at [554, 11] on button "Close" at bounding box center [551, 10] width 34 height 10
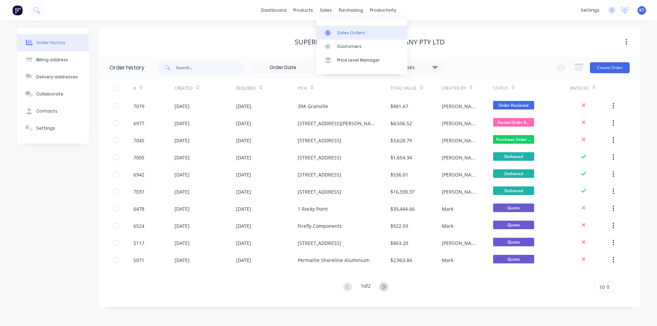
click at [332, 33] on div at bounding box center [330, 33] width 10 height 6
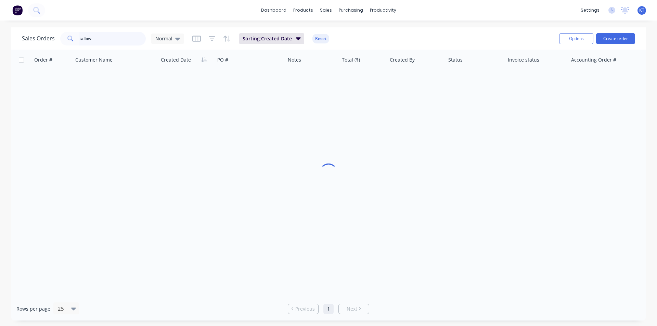
click at [99, 34] on input "tallow" at bounding box center [112, 39] width 67 height 14
click at [100, 34] on input "tallow" at bounding box center [112, 39] width 67 height 14
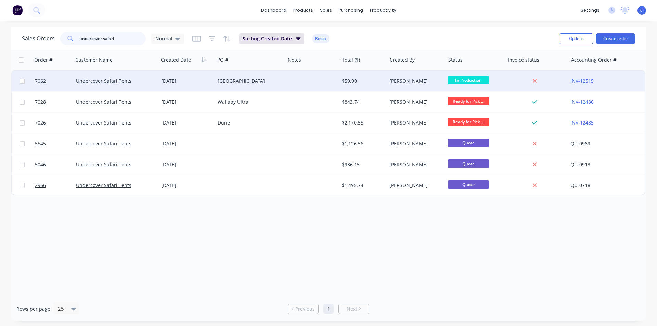
type input "undercover safari"
click at [317, 81] on div at bounding box center [312, 81] width 54 height 21
click at [232, 86] on div "[GEOGRAPHIC_DATA]" at bounding box center [250, 81] width 70 height 21
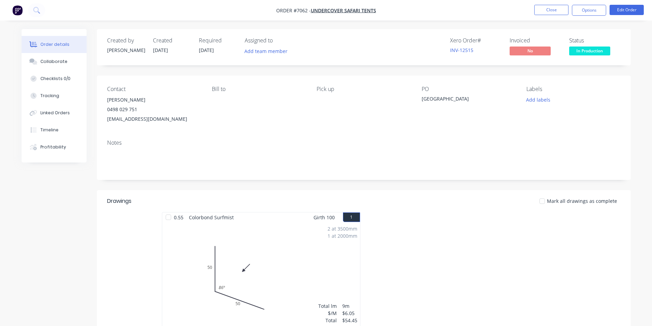
click at [616, 16] on nav "Order #7062 - Undercover Safari Tents Close Options Edit Order" at bounding box center [326, 10] width 652 height 21
click at [624, 8] on button "Edit Order" at bounding box center [626, 10] width 34 height 10
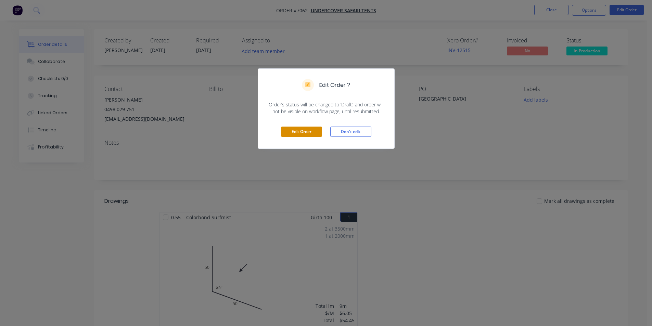
click at [294, 135] on button "Edit Order" at bounding box center [301, 132] width 41 height 10
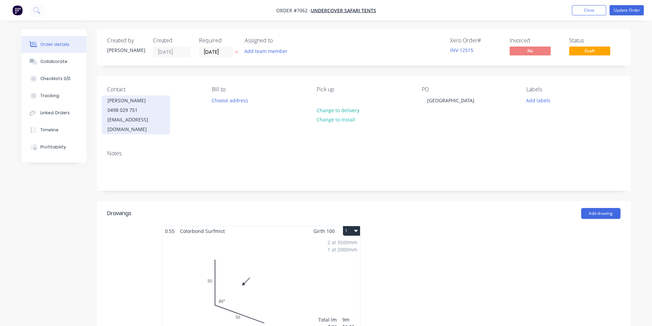
click at [159, 113] on div "0498 029 751" at bounding box center [135, 110] width 57 height 10
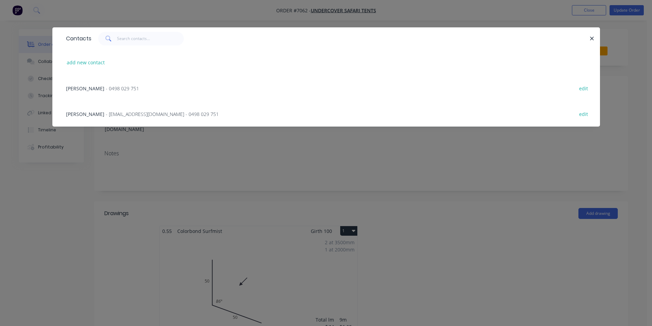
click at [118, 86] on div "[PERSON_NAME] - 0498 029 751 edit" at bounding box center [326, 88] width 527 height 26
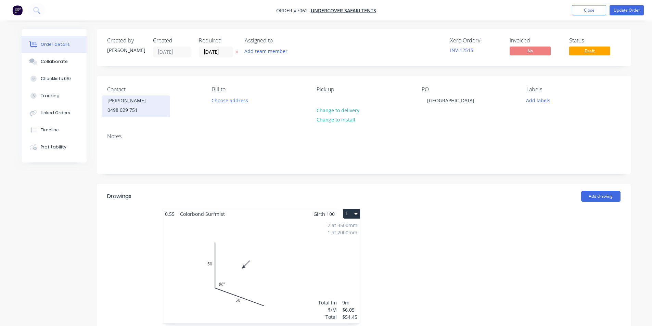
click at [117, 101] on div "[PERSON_NAME]" at bounding box center [135, 101] width 57 height 10
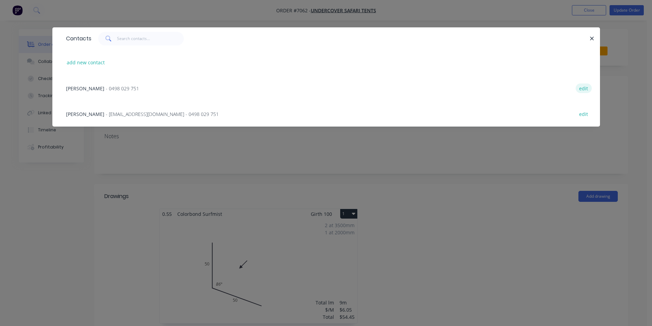
click at [589, 87] on button "edit" at bounding box center [584, 87] width 16 height 9
select select "AU"
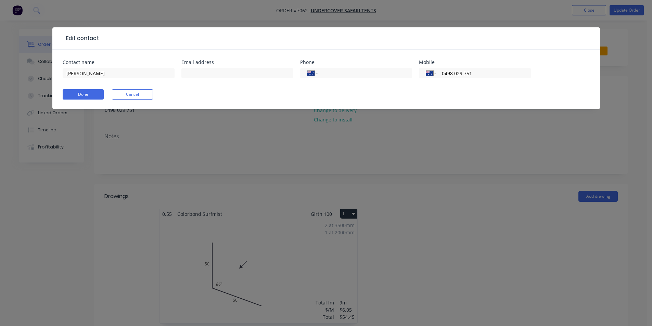
click at [224, 78] on div at bounding box center [237, 76] width 112 height 20
click at [228, 74] on input "text" at bounding box center [237, 73] width 112 height 10
click at [617, 149] on div "Edit contact Contact name [PERSON_NAME] Email address Phone International [GEOG…" at bounding box center [326, 163] width 652 height 326
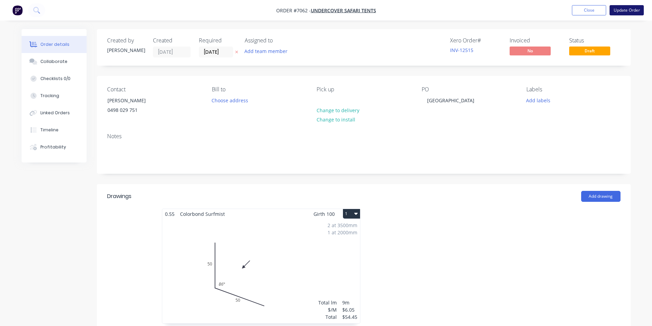
click at [621, 12] on button "Update Order" at bounding box center [626, 10] width 34 height 10
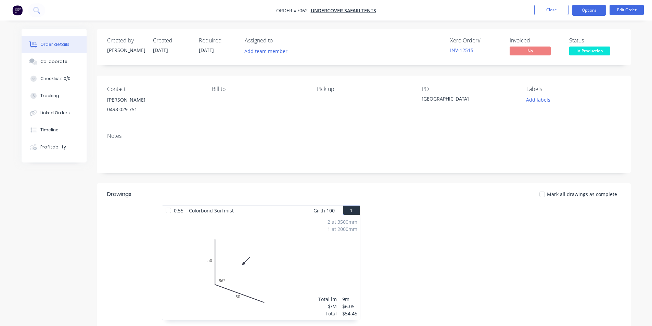
click at [585, 7] on button "Options" at bounding box center [589, 10] width 34 height 11
click at [613, 103] on div "Add labels" at bounding box center [573, 99] width 94 height 9
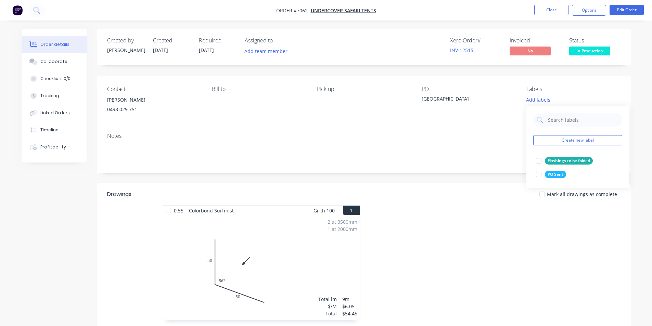
click at [651, 87] on div "Order details Collaborate Checklists 0/0 Tracking Linked Orders Timeline Profit…" at bounding box center [326, 224] width 652 height 449
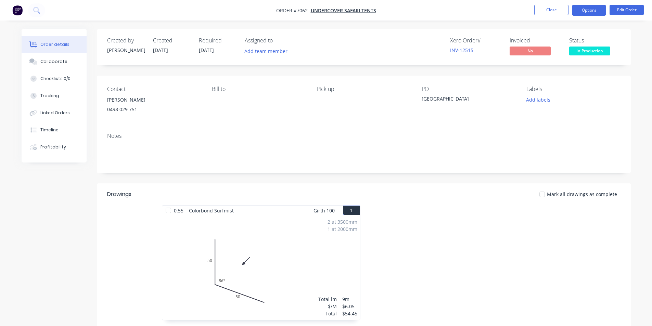
click at [603, 10] on button "Options" at bounding box center [589, 10] width 34 height 11
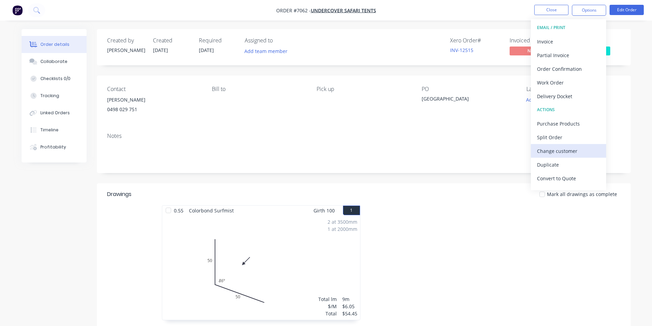
click at [553, 148] on div "Change customer" at bounding box center [568, 151] width 63 height 10
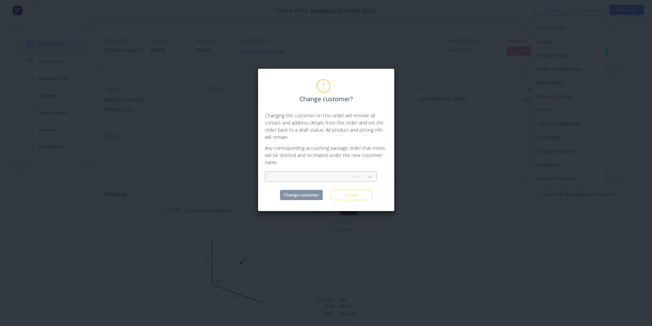
click at [316, 179] on div at bounding box center [310, 177] width 78 height 9
type input "broken"
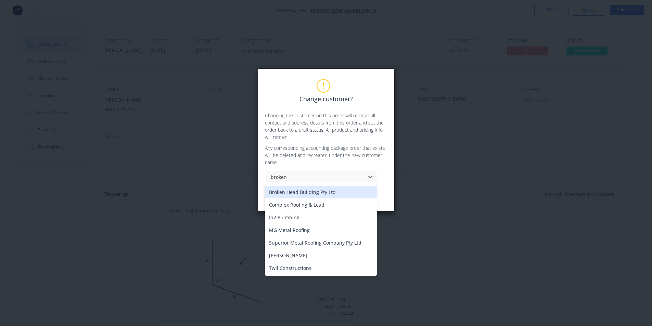
click at [317, 192] on div "Broken Head Building Pty Ltd" at bounding box center [321, 192] width 112 height 13
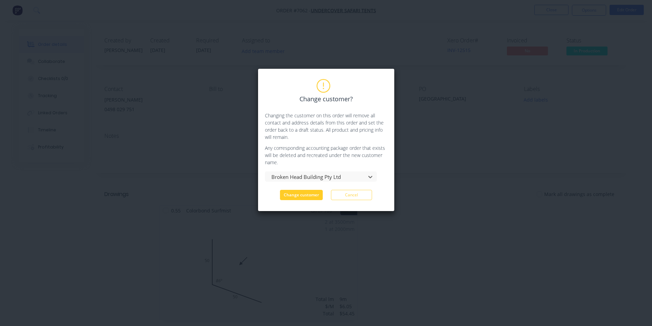
click at [286, 197] on button "Change customer" at bounding box center [301, 195] width 43 height 10
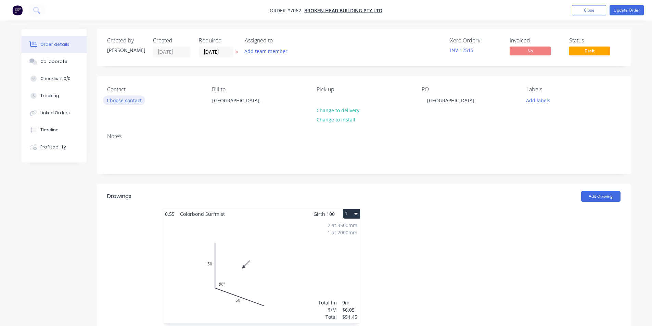
click at [132, 99] on button "Choose contact" at bounding box center [124, 99] width 42 height 9
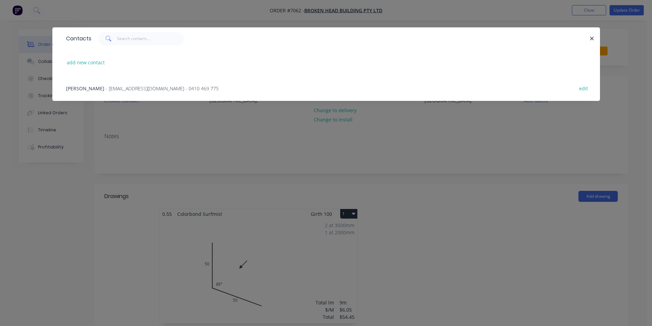
click at [210, 144] on div "Contacts add new contact [PERSON_NAME] - [EMAIL_ADDRESS][DOMAIN_NAME] - 0410 46…" at bounding box center [326, 163] width 652 height 326
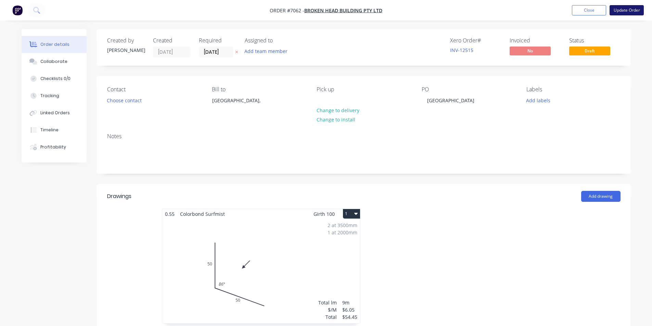
click at [617, 12] on button "Update Order" at bounding box center [626, 10] width 34 height 10
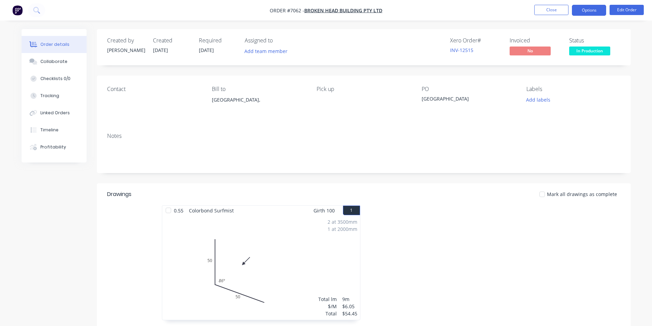
click at [605, 15] on button "Options" at bounding box center [589, 10] width 34 height 11
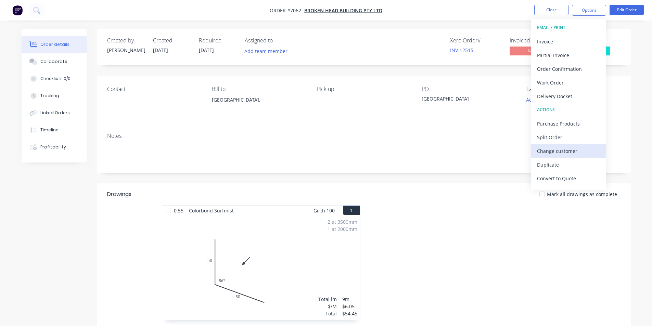
click at [572, 150] on div "Change customer" at bounding box center [568, 151] width 63 height 10
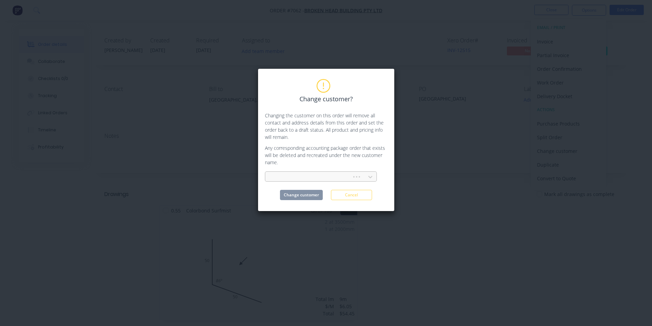
click at [301, 177] on div at bounding box center [310, 177] width 78 height 9
type input "under"
click at [334, 192] on div "Undercover Safari Tents" at bounding box center [321, 192] width 112 height 13
click at [323, 192] on div "Change customer Cancel" at bounding box center [326, 195] width 122 height 10
click at [313, 194] on button "Change customer" at bounding box center [301, 195] width 43 height 10
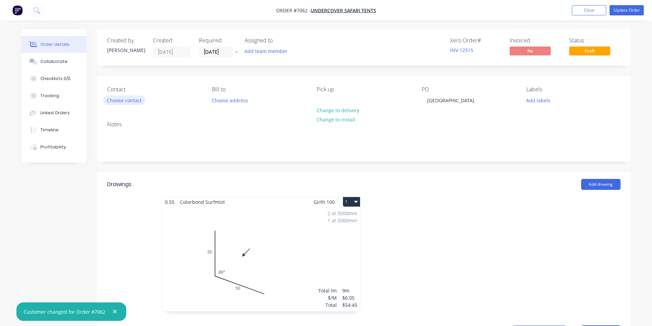
click at [127, 102] on button "Choose contact" at bounding box center [124, 99] width 42 height 9
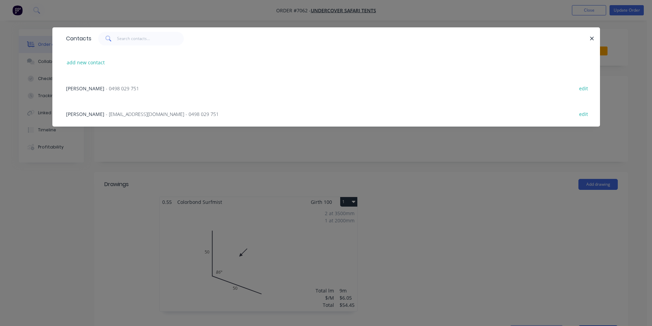
click at [455, 208] on div "Contacts add new contact [PERSON_NAME] - [PHONE_NUMBER] edit [PERSON_NAME] - [E…" at bounding box center [326, 163] width 652 height 326
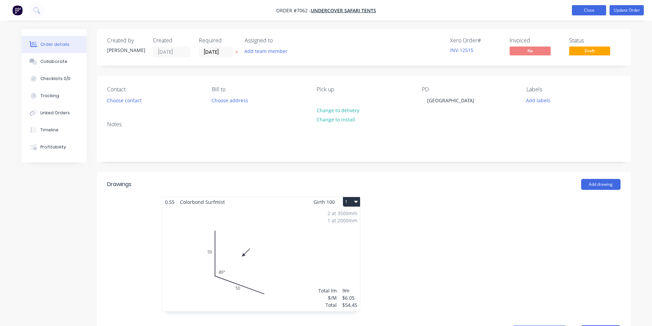
click at [602, 10] on button "Close" at bounding box center [589, 10] width 34 height 10
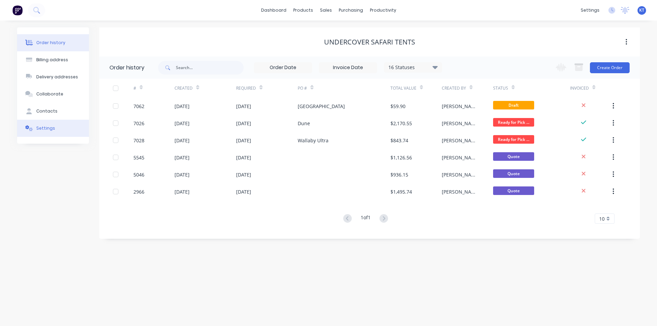
click at [36, 122] on button "Settings" at bounding box center [53, 128] width 72 height 17
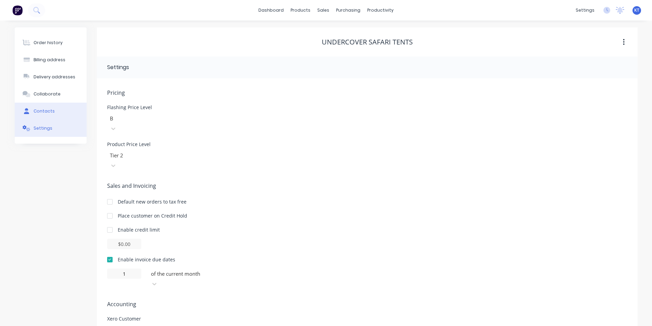
click at [40, 116] on button "Contacts" at bounding box center [51, 111] width 72 height 17
select select "AU"
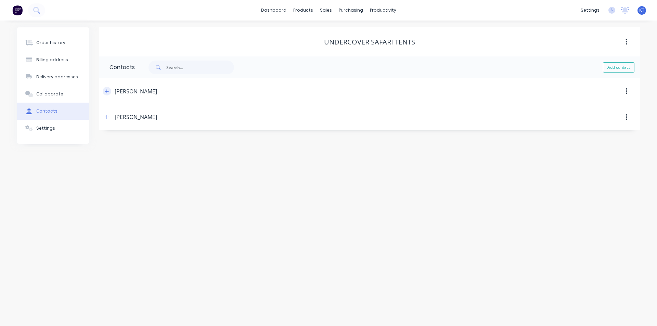
click at [108, 93] on icon "button" at bounding box center [107, 91] width 4 height 5
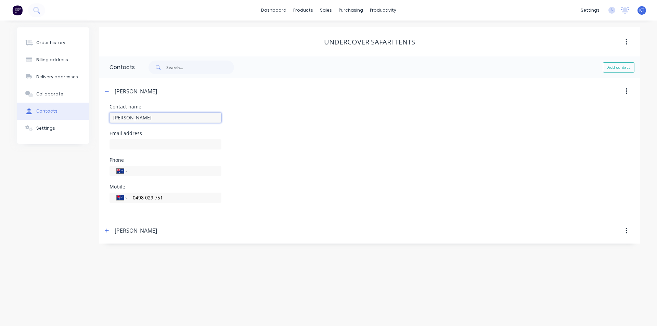
drag, startPoint x: 171, startPoint y: 117, endPoint x: 91, endPoint y: 130, distance: 80.7
click at [91, 130] on div "Order history Billing address Delivery addresses Collaborate Contacts Settings …" at bounding box center [328, 135] width 623 height 216
type input "A"
type input "[PERSON_NAME]"
click at [390, 171] on div "Phone International [GEOGRAPHIC_DATA] [GEOGRAPHIC_DATA] [GEOGRAPHIC_DATA] [GEOG…" at bounding box center [369, 171] width 520 height 27
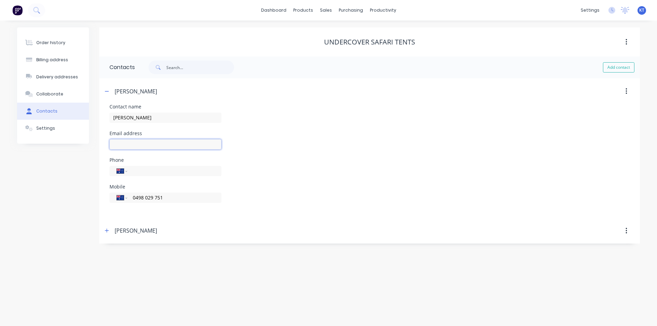
drag, startPoint x: 131, startPoint y: 144, endPoint x: 146, endPoint y: 150, distance: 16.0
click at [132, 144] on input "text" at bounding box center [165, 144] width 112 height 10
click at [471, 114] on div "Contact name [PERSON_NAME]" at bounding box center [369, 117] width 520 height 27
click at [347, 142] on div "Email address" at bounding box center [369, 144] width 520 height 27
click at [54, 39] on button "Order history" at bounding box center [53, 42] width 72 height 17
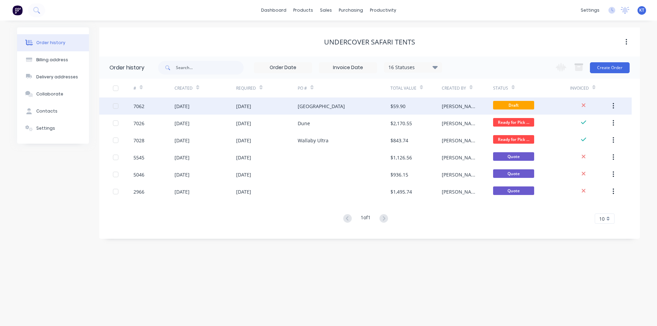
click at [450, 107] on div "[PERSON_NAME]" at bounding box center [461, 106] width 38 height 7
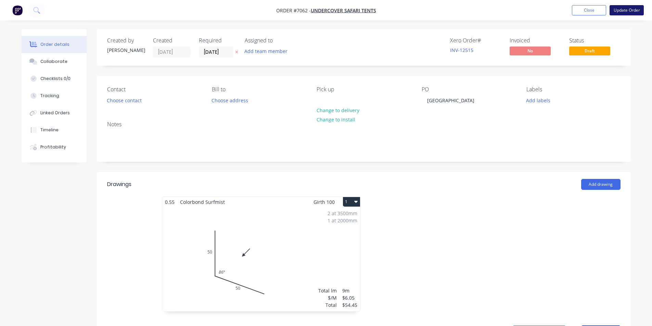
click at [635, 13] on button "Update Order" at bounding box center [626, 10] width 34 height 10
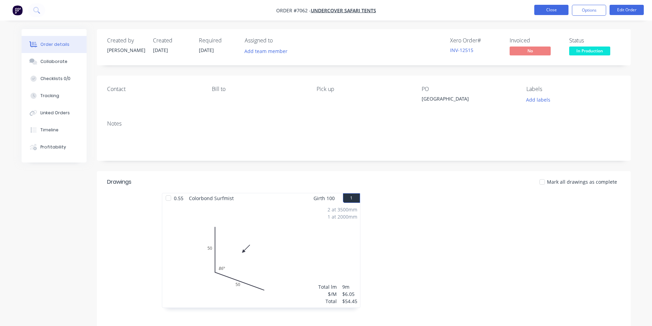
click at [555, 12] on button "Close" at bounding box center [551, 10] width 34 height 10
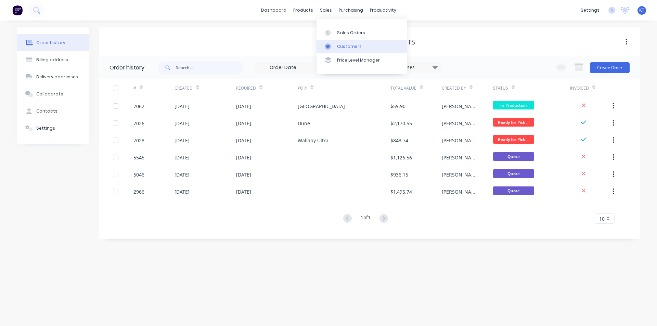
click at [337, 46] on div "Customers" at bounding box center [349, 46] width 25 height 6
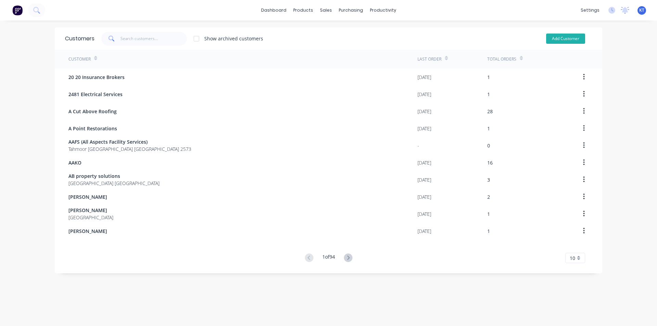
click at [555, 36] on button "Add Customer" at bounding box center [565, 39] width 39 height 10
select select "AU"
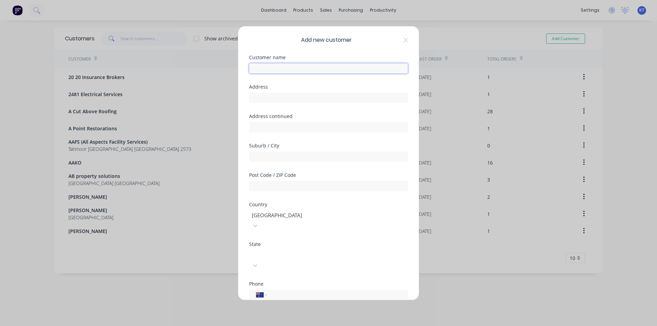
click at [273, 66] on input "text" at bounding box center [328, 68] width 159 height 10
type input "Akrim"
click at [289, 290] on div "International [GEOGRAPHIC_DATA] [GEOGRAPHIC_DATA] [GEOGRAPHIC_DATA] [GEOGRAPHIC…" at bounding box center [328, 295] width 159 height 10
click at [294, 290] on div "International [GEOGRAPHIC_DATA] [GEOGRAPHIC_DATA] [GEOGRAPHIC_DATA] [GEOGRAPHIC…" at bounding box center [328, 295] width 159 height 10
click at [315, 291] on input "tel" at bounding box center [336, 295] width 129 height 8
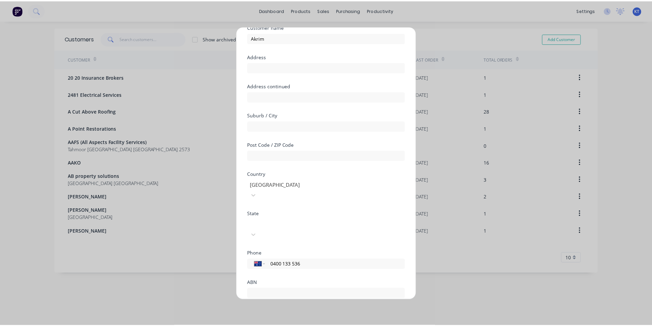
scroll to position [60, 0]
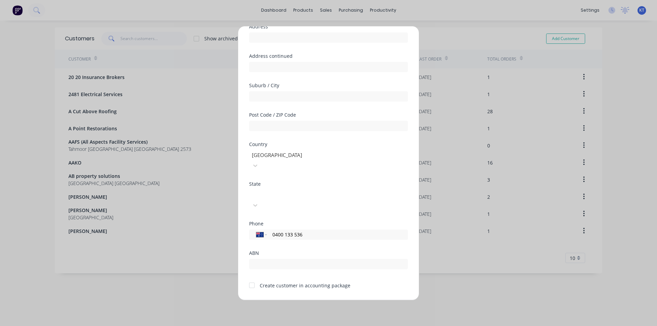
type input "0400 133 536"
click at [251, 279] on div at bounding box center [252, 286] width 14 height 14
click at [310, 300] on button "Save" at bounding box center [307, 305] width 38 height 11
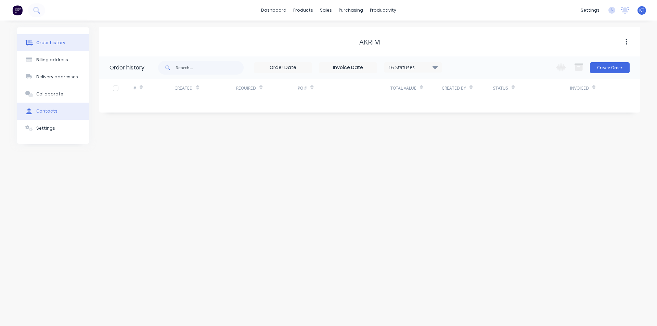
click at [64, 117] on button "Contacts" at bounding box center [53, 111] width 72 height 17
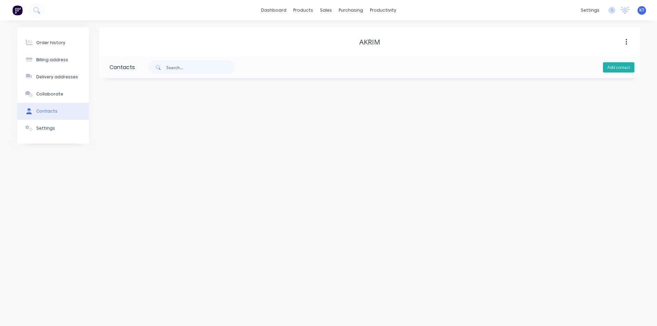
click at [618, 72] on button "Add contact" at bounding box center [618, 67] width 31 height 10
select select "AU"
click at [112, 121] on input "text" at bounding box center [165, 118] width 112 height 10
type input "[PERSON_NAME]"
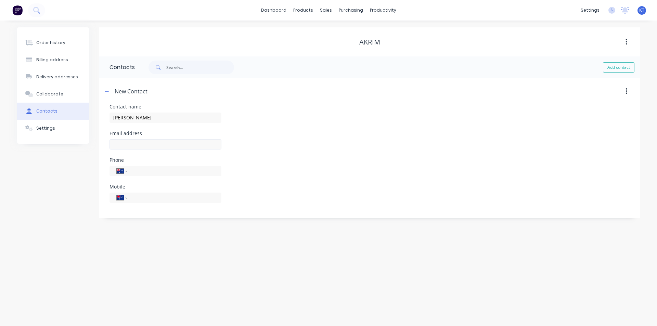
select select "AU"
click at [151, 142] on input "text" at bounding box center [165, 144] width 112 height 10
type input "[PERSON_NAME][EMAIL_ADDRESS][DOMAIN_NAME]"
click at [152, 196] on input "tel" at bounding box center [173, 198] width 82 height 8
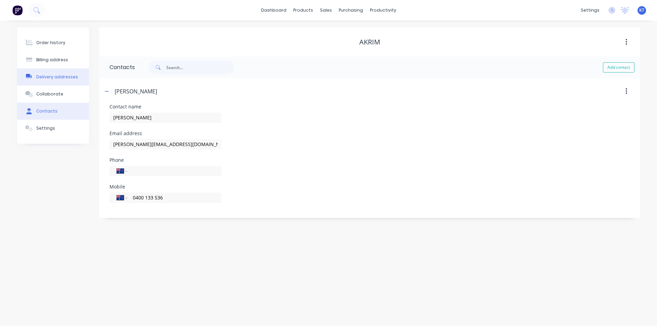
type input "0400 133 536"
click at [60, 85] on button "Delivery addresses" at bounding box center [53, 76] width 72 height 17
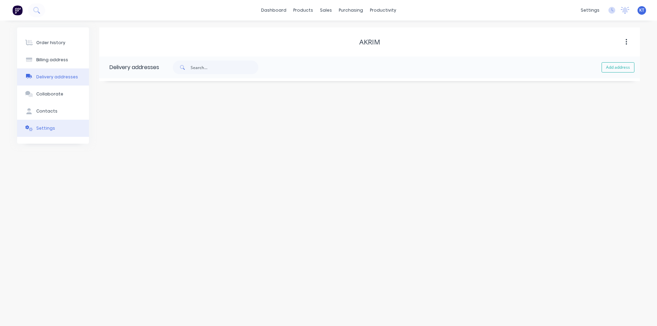
click at [54, 134] on button "Settings" at bounding box center [53, 128] width 72 height 17
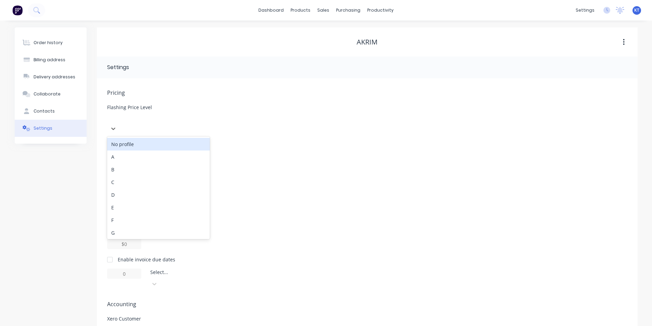
click at [159, 118] on div at bounding box center [158, 117] width 99 height 9
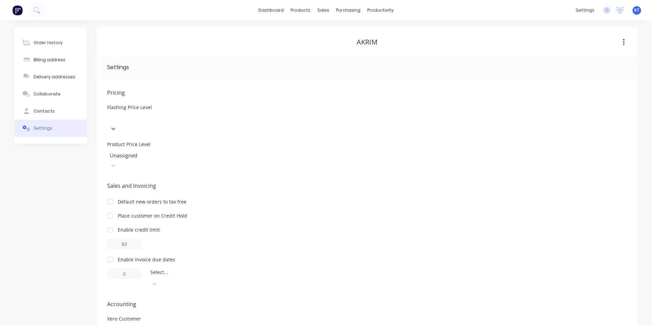
click at [165, 117] on div at bounding box center [158, 117] width 99 height 9
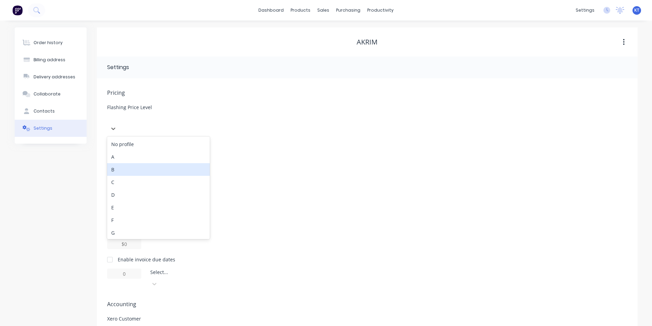
click at [151, 163] on div "B" at bounding box center [158, 169] width 103 height 13
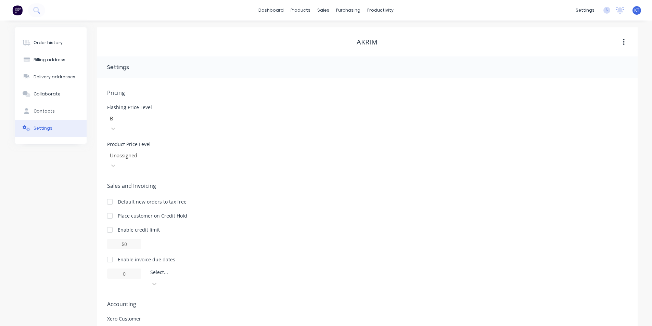
click at [148, 151] on div at bounding box center [158, 155] width 99 height 9
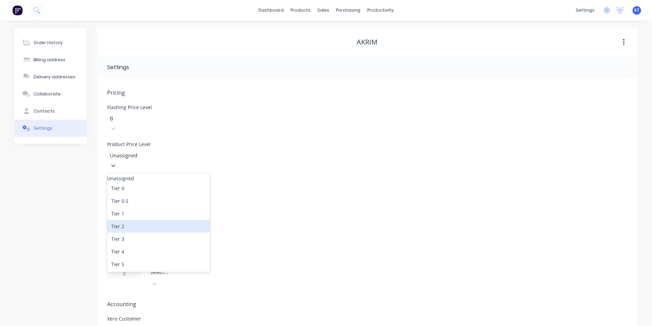
click at [126, 220] on div "Tier 2" at bounding box center [158, 226] width 103 height 13
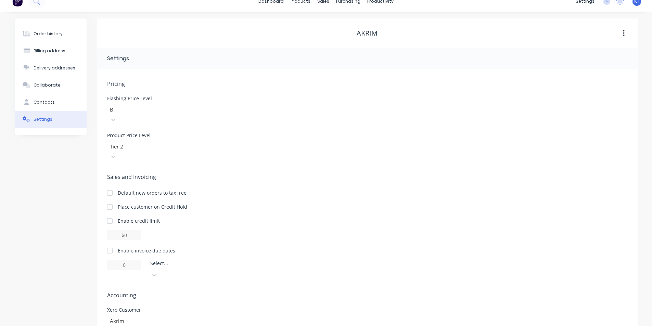
scroll to position [13, 0]
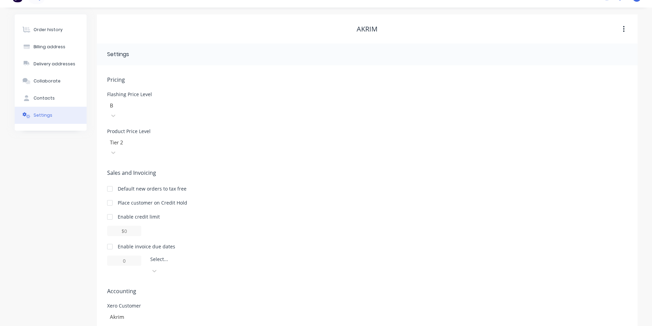
click at [111, 240] on div at bounding box center [110, 247] width 14 height 14
click at [216, 257] on div at bounding box center [199, 261] width 99 height 9
type input "0"
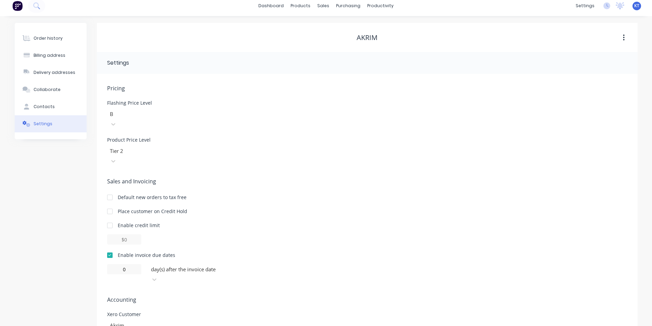
scroll to position [0, 0]
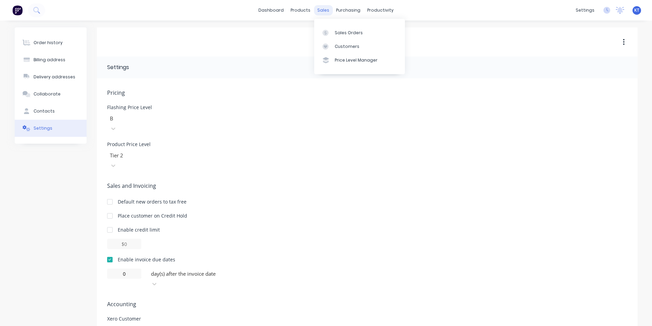
click at [320, 6] on div "sales" at bounding box center [323, 10] width 19 height 10
click at [359, 37] on link "Sales Orders" at bounding box center [359, 33] width 91 height 14
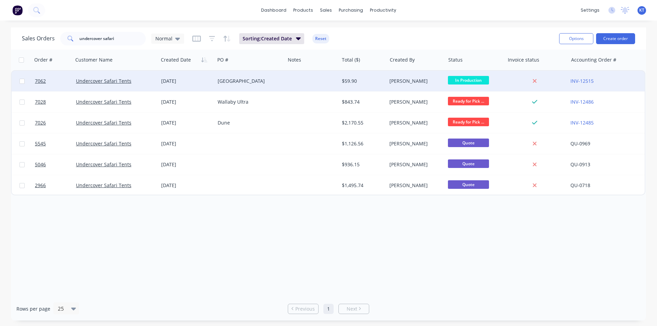
click at [319, 85] on div at bounding box center [312, 81] width 54 height 21
click at [243, 79] on div "[GEOGRAPHIC_DATA]" at bounding box center [249, 81] width 62 height 7
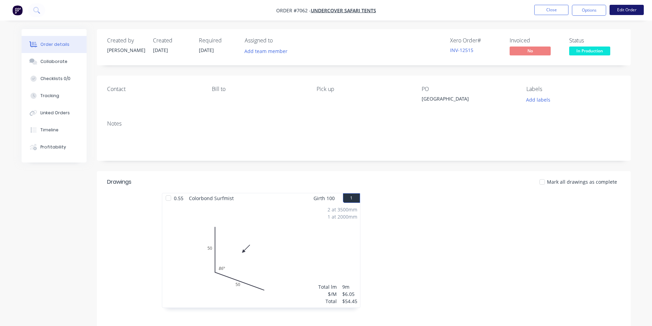
click at [618, 11] on button "Edit Order" at bounding box center [626, 10] width 34 height 10
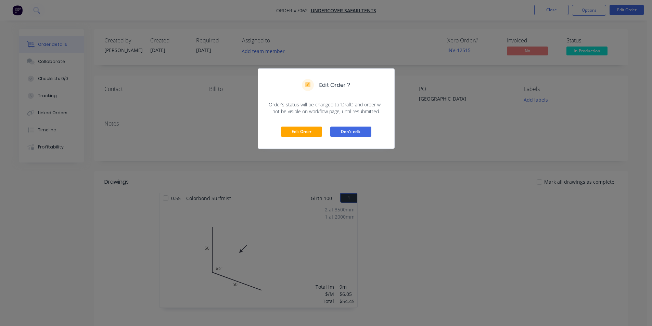
click at [351, 132] on button "Don't edit" at bounding box center [350, 132] width 41 height 10
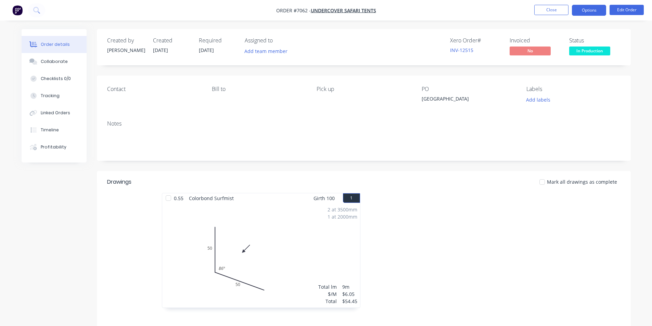
click at [598, 8] on button "Options" at bounding box center [589, 10] width 34 height 11
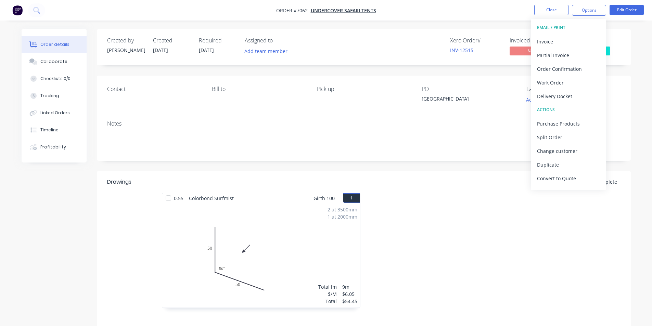
click at [586, 324] on div "Drawings Mark all drawings as complete 0.55 Colorbond Surfmist Girth 100 1 0 50…" at bounding box center [364, 298] width 534 height 255
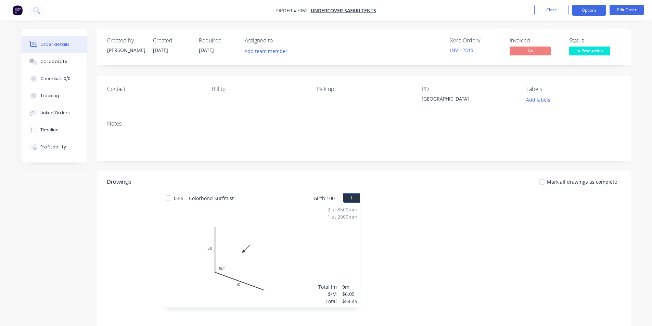
click at [583, 10] on button "Options" at bounding box center [589, 10] width 34 height 11
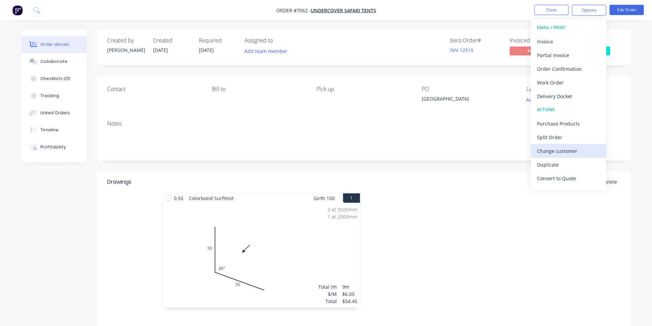
click at [583, 146] on div "Change customer" at bounding box center [568, 151] width 63 height 10
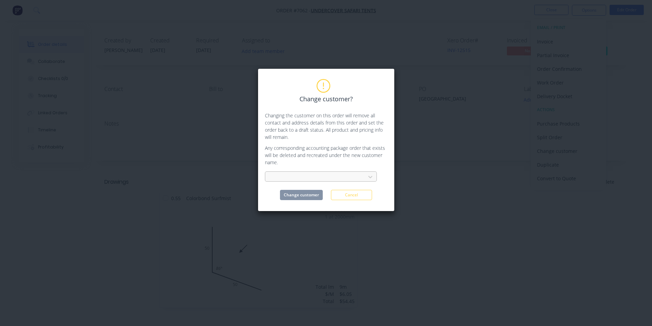
click at [363, 180] on div at bounding box center [316, 177] width 95 height 10
type input "broken"
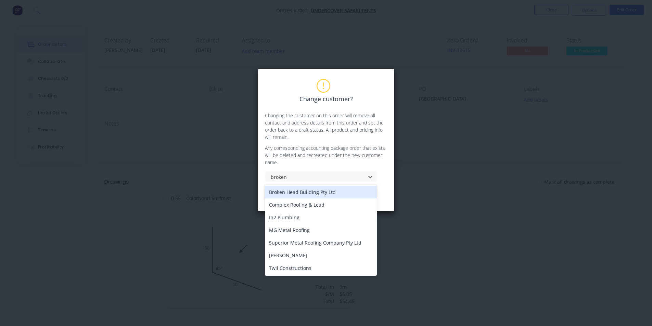
click at [348, 193] on div "Broken Head Building Pty Ltd" at bounding box center [321, 192] width 112 height 13
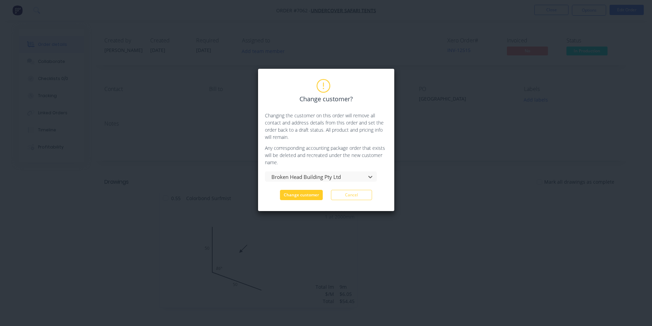
click at [311, 199] on button "Change customer" at bounding box center [301, 195] width 43 height 10
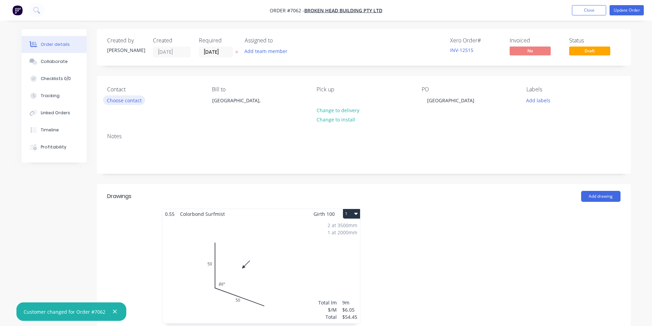
click at [117, 92] on div "Contact" at bounding box center [154, 89] width 94 height 7
click at [133, 98] on button "Choose contact" at bounding box center [124, 99] width 42 height 9
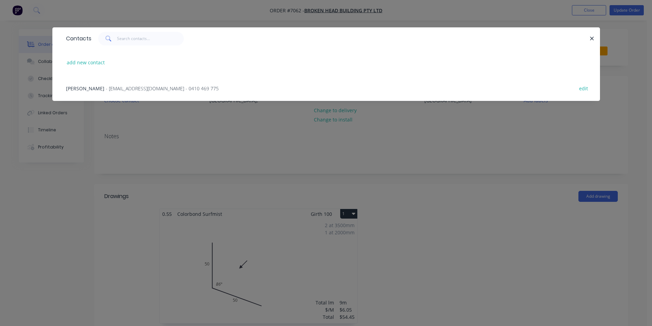
click at [149, 91] on span "- [EMAIL_ADDRESS][DOMAIN_NAME] - 0410 469 775" at bounding box center [162, 88] width 113 height 7
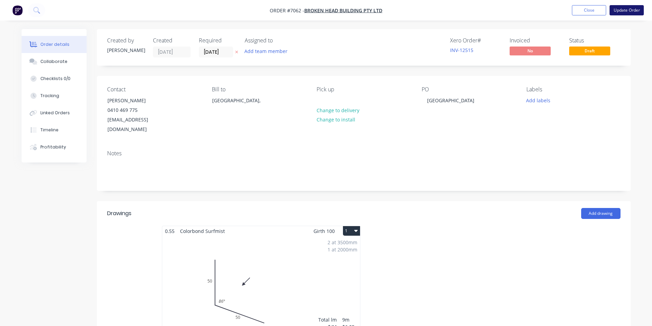
click at [628, 6] on button "Update Order" at bounding box center [626, 10] width 34 height 10
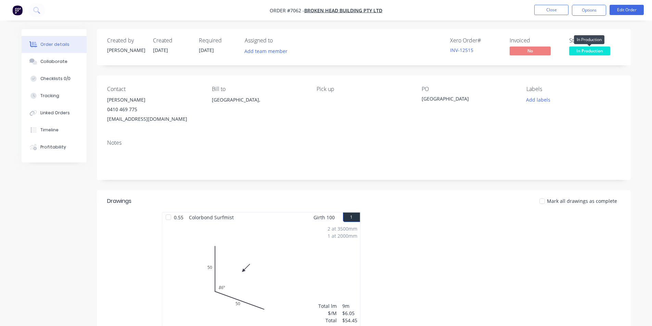
click at [609, 52] on span "In Production" at bounding box center [589, 51] width 41 height 9
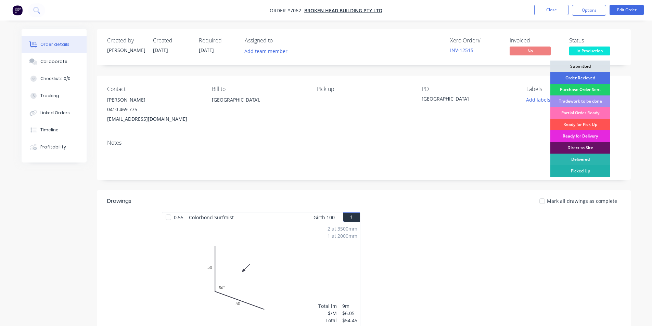
click at [598, 171] on div "Picked Up" at bounding box center [580, 171] width 60 height 12
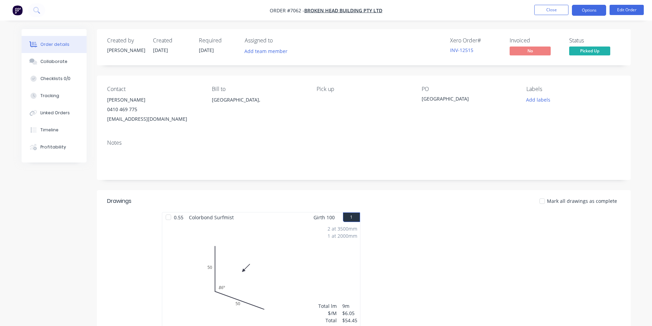
click at [588, 5] on button "Options" at bounding box center [589, 10] width 34 height 11
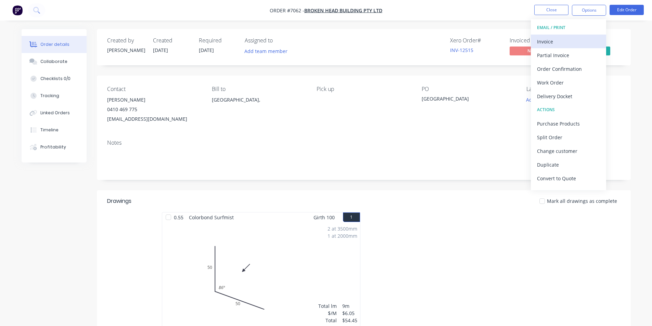
click at [581, 37] on div "Invoice" at bounding box center [568, 42] width 63 height 10
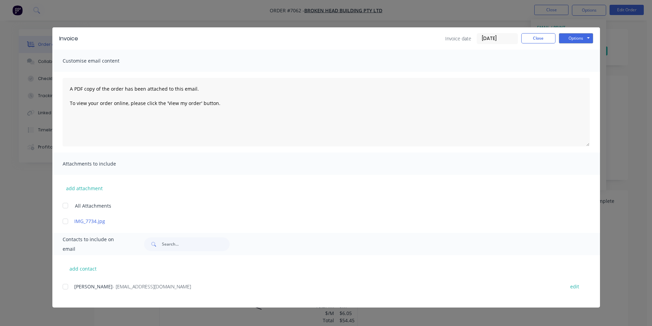
click at [64, 285] on div at bounding box center [66, 287] width 14 height 14
click at [587, 40] on button "Options" at bounding box center [576, 38] width 34 height 10
click at [594, 71] on button "Email" at bounding box center [581, 72] width 44 height 11
click at [530, 43] on button "Close" at bounding box center [538, 38] width 34 height 10
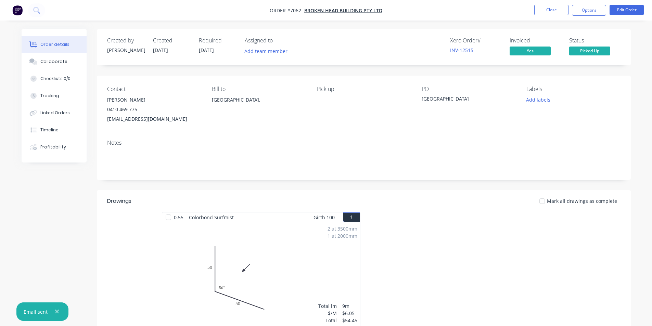
click at [547, 203] on div at bounding box center [542, 201] width 14 height 14
click at [541, 14] on button "Close" at bounding box center [551, 10] width 34 height 10
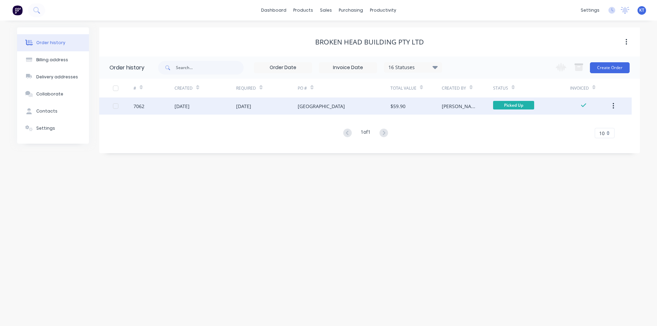
click at [451, 104] on div "[PERSON_NAME]" at bounding box center [461, 106] width 38 height 7
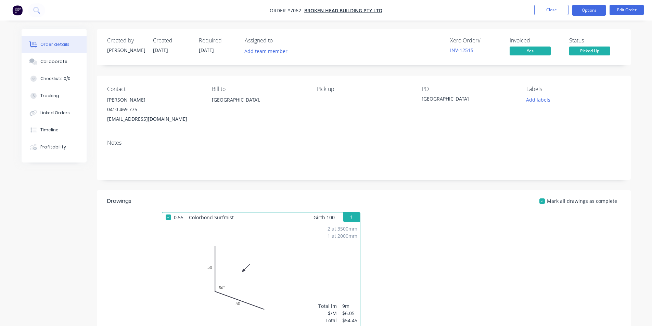
click at [582, 13] on button "Options" at bounding box center [589, 10] width 34 height 11
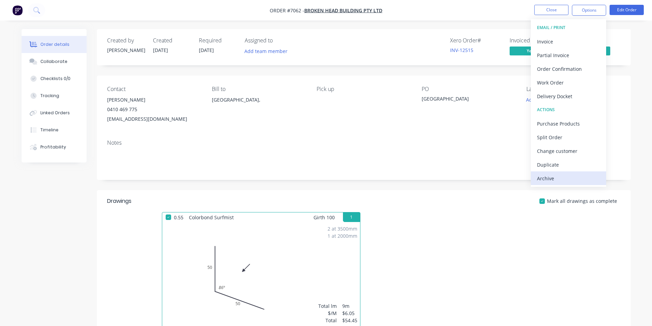
click at [584, 178] on div "Archive" at bounding box center [568, 178] width 63 height 10
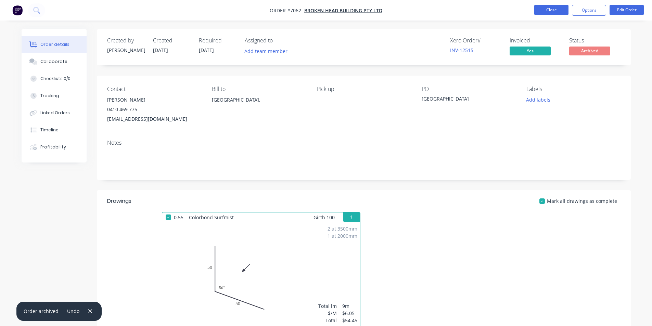
click at [550, 8] on button "Close" at bounding box center [551, 10] width 34 height 10
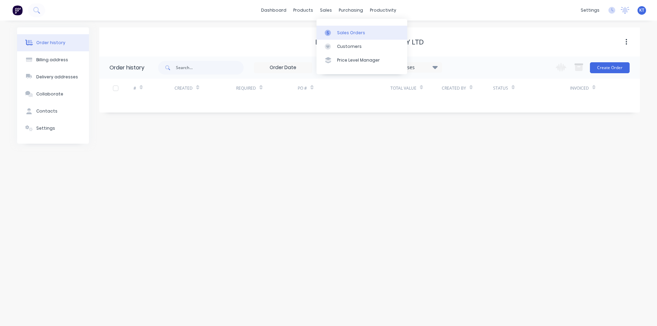
click at [345, 39] on link "Sales Orders" at bounding box center [361, 33] width 91 height 14
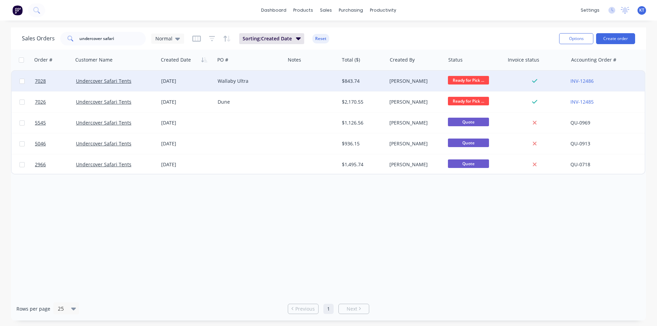
click at [182, 82] on div "[DATE]" at bounding box center [186, 81] width 51 height 7
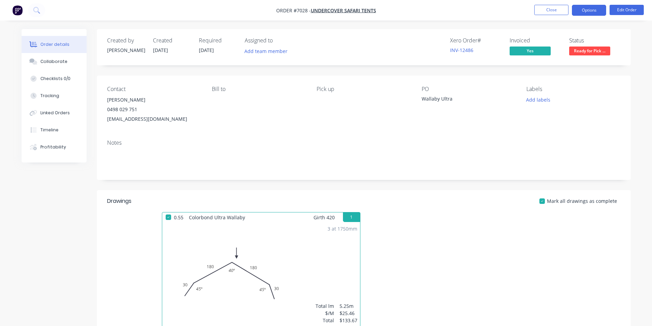
click at [603, 10] on button "Options" at bounding box center [589, 10] width 34 height 11
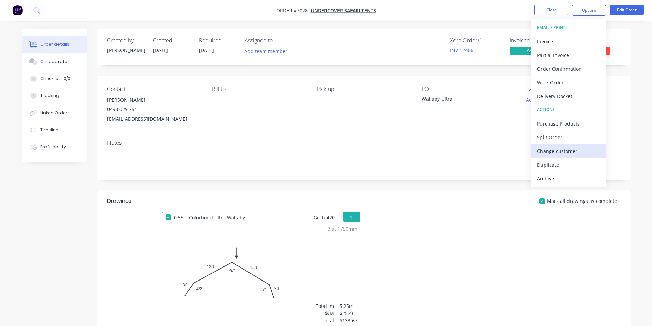
click at [573, 153] on div "Change customer" at bounding box center [568, 151] width 63 height 10
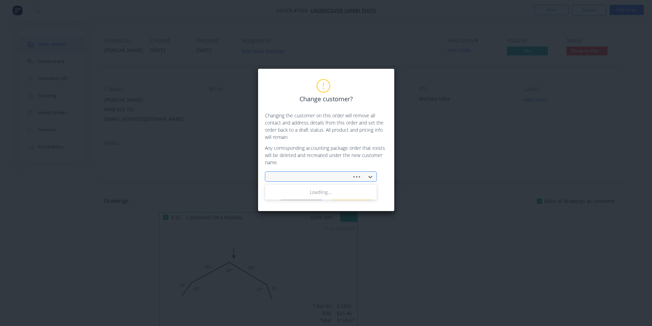
click at [352, 175] on div at bounding box center [356, 176] width 12 height 7
type input "akrim"
click at [313, 193] on div "Akrim" at bounding box center [321, 192] width 112 height 13
click at [313, 193] on button "Change customer" at bounding box center [301, 195] width 43 height 10
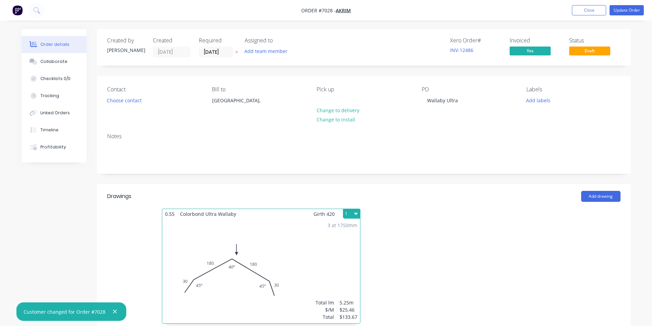
type input "$21.81"
type input "$633.36"
click at [637, 15] on nav "Order #7028 - Akrim Add product Close Update Order" at bounding box center [326, 10] width 652 height 21
click at [638, 11] on button "Update Order" at bounding box center [626, 10] width 34 height 10
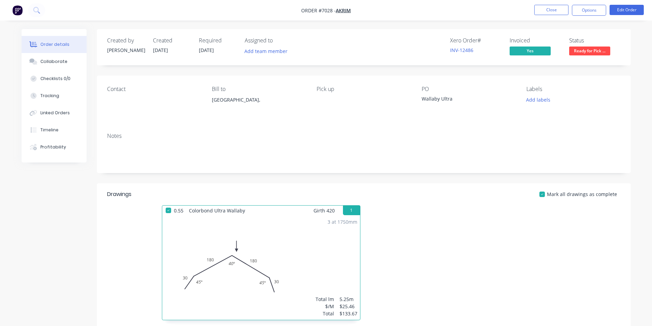
click at [595, 10] on button "Options" at bounding box center [589, 10] width 34 height 11
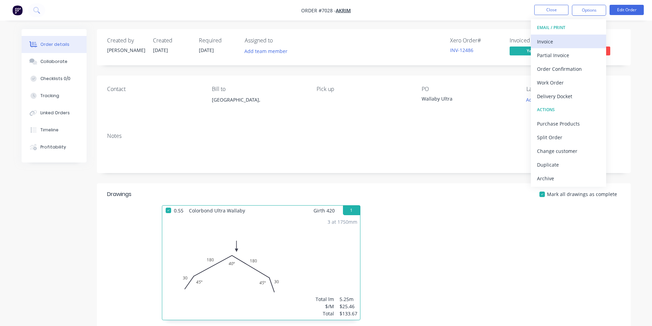
click at [578, 47] on button "Invoice" at bounding box center [568, 42] width 75 height 14
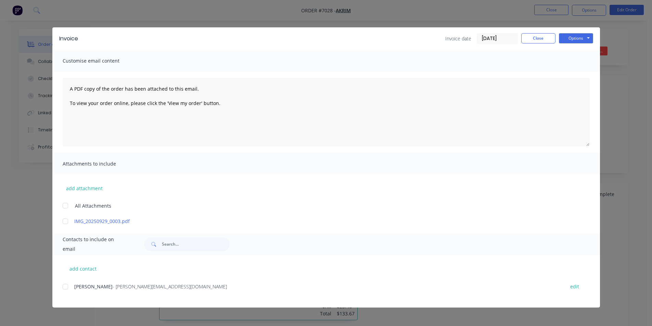
click at [65, 287] on div at bounding box center [66, 287] width 14 height 14
click at [586, 38] on button "Options" at bounding box center [576, 38] width 34 height 10
click at [585, 70] on button "Email" at bounding box center [581, 72] width 44 height 11
click at [538, 39] on button "Close" at bounding box center [538, 38] width 34 height 10
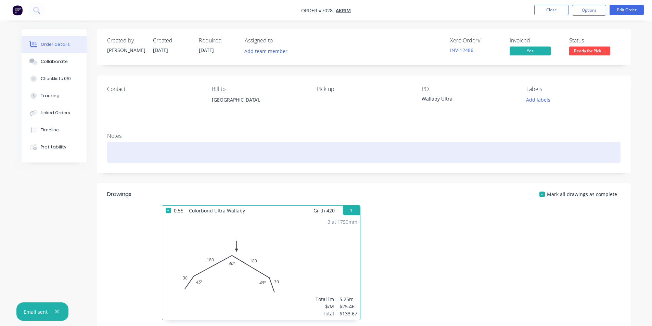
click at [140, 143] on div at bounding box center [363, 152] width 513 height 21
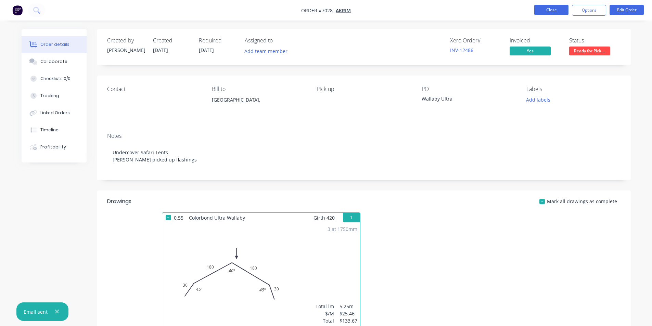
click at [554, 12] on button "Close" at bounding box center [551, 10] width 34 height 10
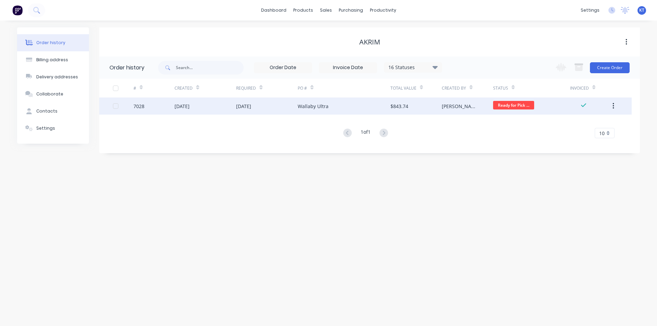
click at [370, 107] on div "Wallaby Ultra" at bounding box center [344, 106] width 92 height 17
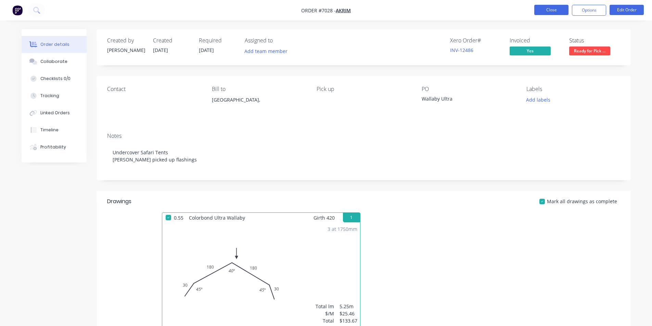
click at [556, 6] on button "Close" at bounding box center [551, 10] width 34 height 10
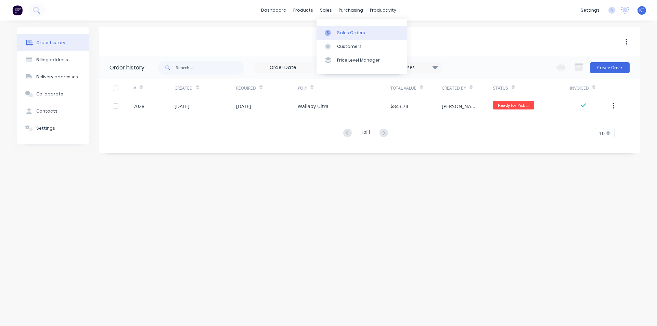
click at [353, 30] on div "Sales Orders" at bounding box center [351, 33] width 28 height 6
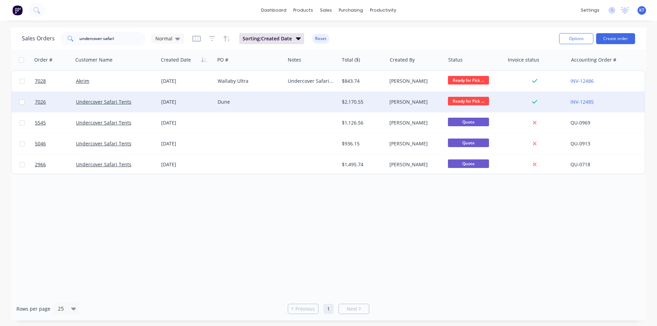
click at [108, 107] on div "Undercover Safari Tents" at bounding box center [115, 102] width 85 height 21
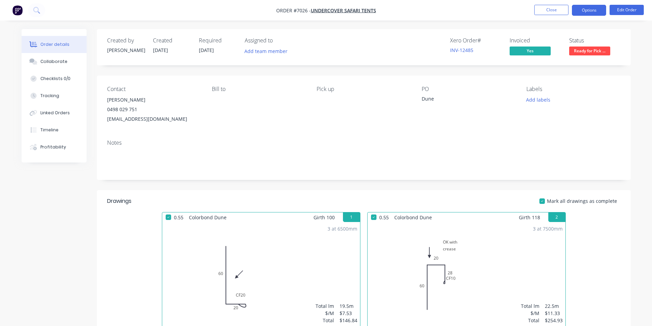
click at [602, 10] on button "Options" at bounding box center [589, 10] width 34 height 11
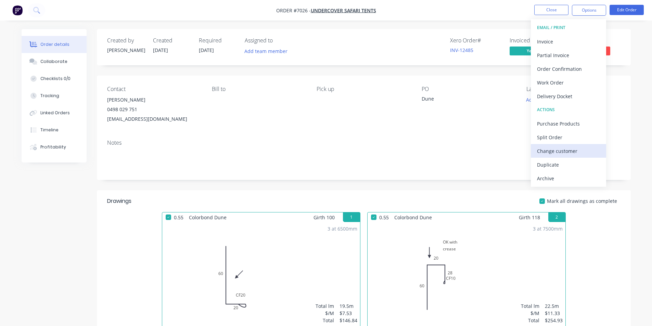
click at [567, 148] on div "Change customer" at bounding box center [568, 151] width 63 height 10
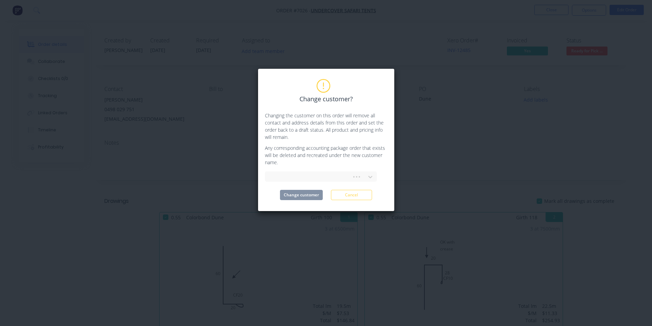
click at [338, 170] on div at bounding box center [321, 176] width 112 height 12
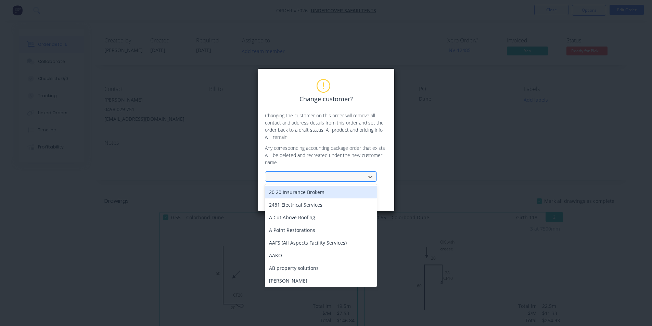
click at [340, 177] on div at bounding box center [316, 177] width 91 height 9
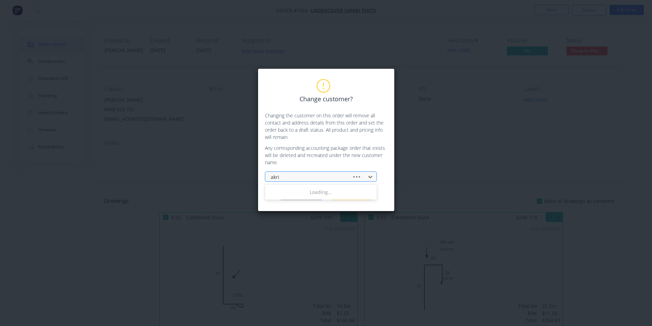
type input "akrim"
click at [327, 194] on div "Akrim" at bounding box center [321, 192] width 112 height 13
click at [315, 198] on button "Change customer" at bounding box center [301, 195] width 43 height 10
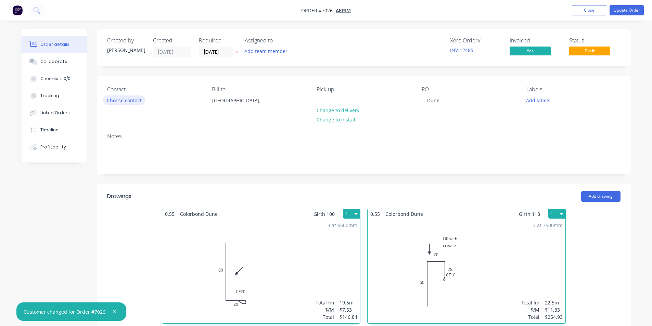
click at [134, 102] on button "Choose contact" at bounding box center [124, 99] width 42 height 9
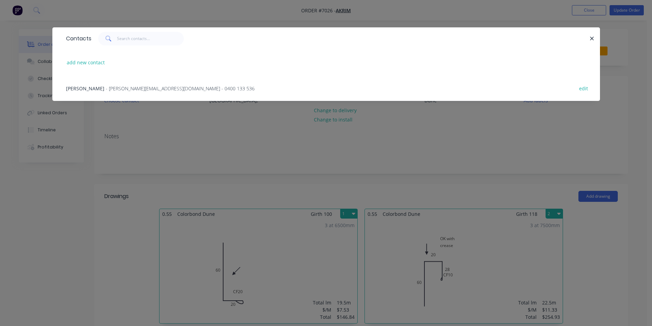
click at [139, 90] on span "- [PERSON_NAME][EMAIL_ADDRESS][DOMAIN_NAME] - 0400 133 536" at bounding box center [180, 88] width 149 height 7
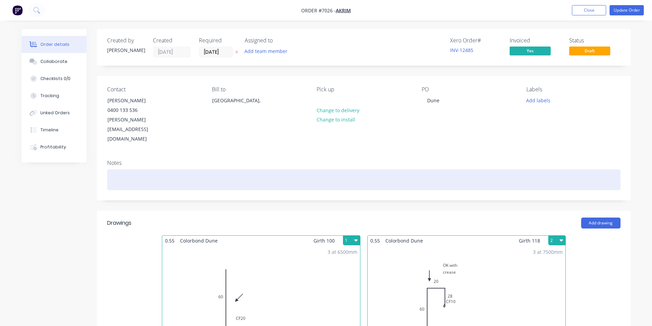
click at [145, 169] on div at bounding box center [363, 179] width 513 height 21
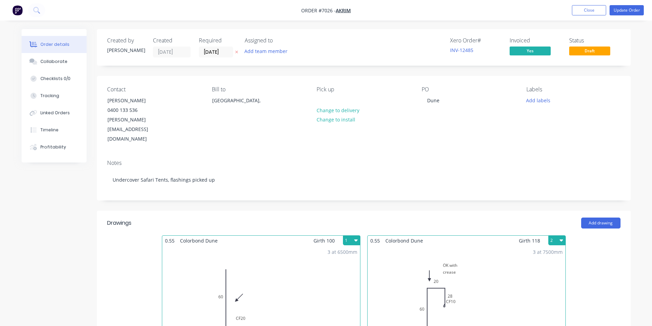
click at [624, 3] on nav "Order #7026 - Akrim Add product Close Update Order" at bounding box center [326, 10] width 652 height 21
click at [628, 7] on button "Update Order" at bounding box center [626, 10] width 34 height 10
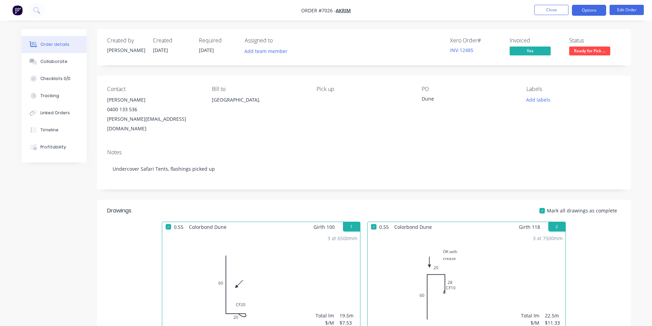
drag, startPoint x: 590, startPoint y: 9, endPoint x: 591, endPoint y: 13, distance: 4.2
click at [591, 13] on button "Options" at bounding box center [589, 10] width 34 height 11
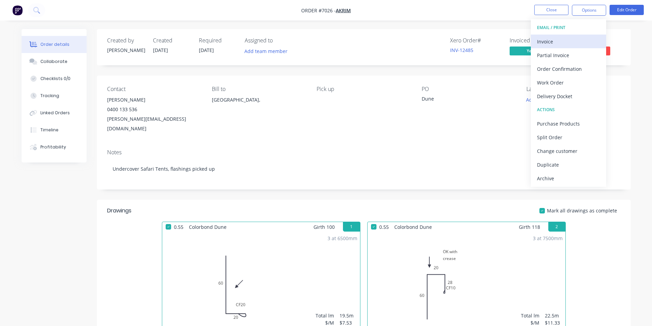
click at [570, 41] on div "Invoice" at bounding box center [568, 42] width 63 height 10
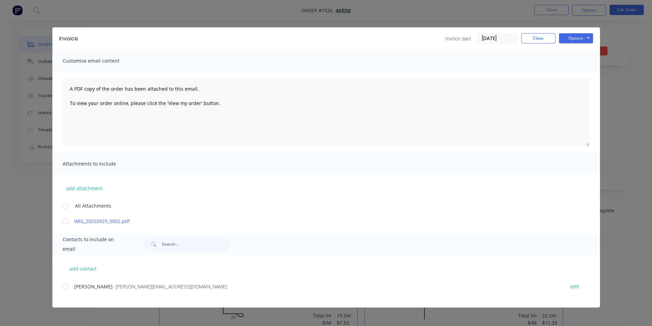
click at [63, 288] on div at bounding box center [66, 287] width 14 height 14
click at [583, 36] on button "Options" at bounding box center [576, 38] width 34 height 10
click at [580, 71] on button "Email" at bounding box center [581, 72] width 44 height 11
click at [530, 41] on button "Close" at bounding box center [538, 38] width 34 height 10
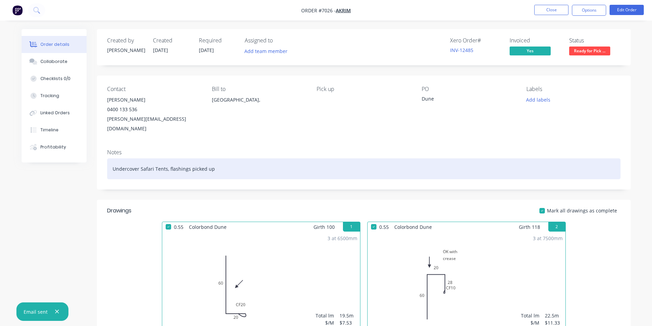
click at [220, 158] on div "Undercover Safari Tents, flashings picked up" at bounding box center [363, 168] width 513 height 21
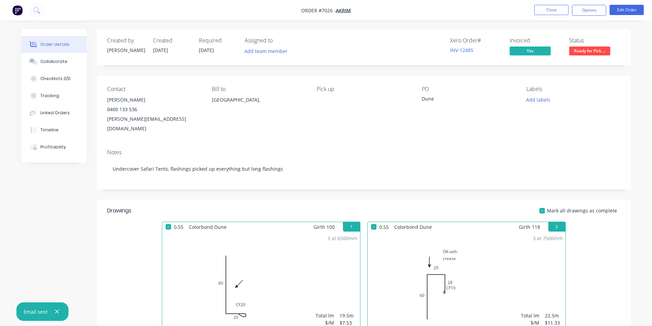
click at [531, 4] on nav "Order #7026 - Akrim Close Options Edit Order" at bounding box center [326, 10] width 652 height 21
click at [539, 7] on button "Close" at bounding box center [551, 10] width 34 height 10
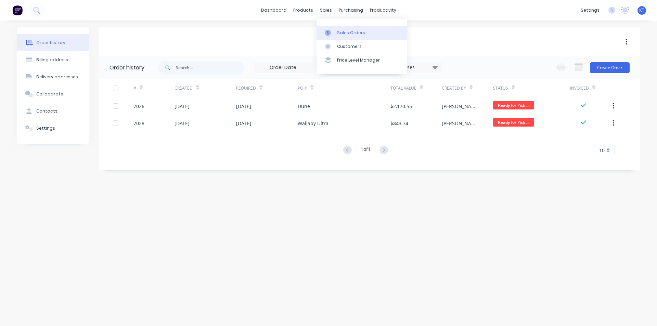
click at [338, 34] on div "Sales Orders" at bounding box center [351, 33] width 28 height 6
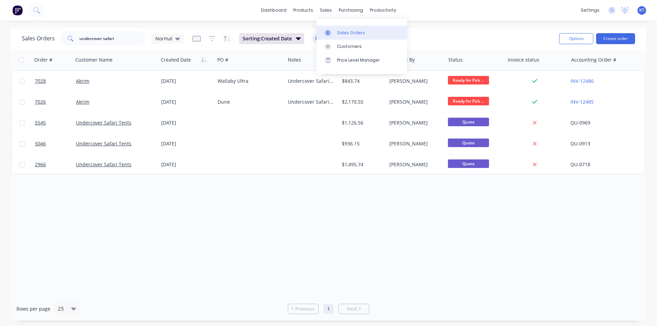
click at [337, 27] on link "Sales Orders" at bounding box center [361, 33] width 91 height 14
click at [339, 35] on div "Sales Orders" at bounding box center [351, 33] width 28 height 6
click at [372, 31] on div "Purchase Orders" at bounding box center [373, 33] width 36 height 6
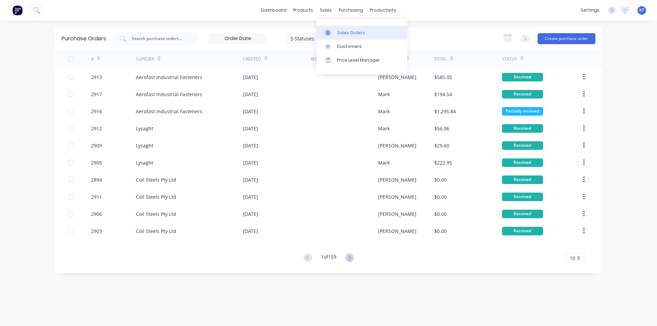
click at [332, 32] on div at bounding box center [330, 33] width 10 height 6
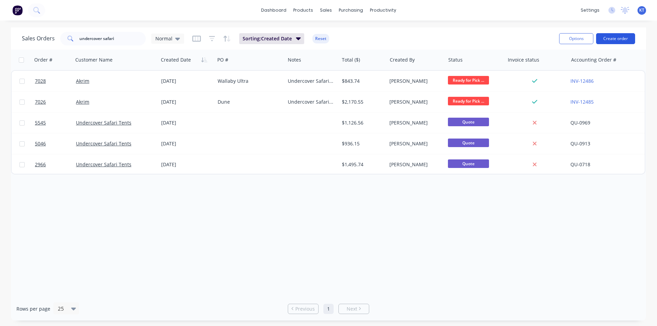
click at [614, 43] on button "Create order" at bounding box center [615, 38] width 39 height 11
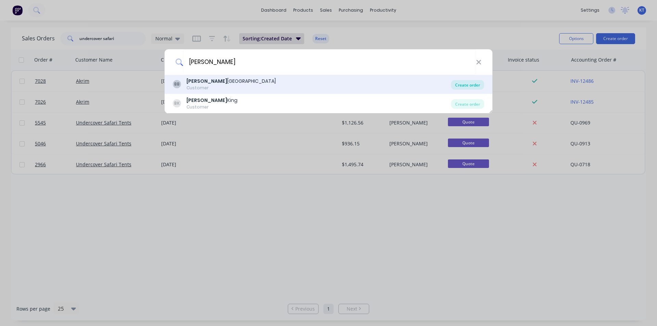
type input "[PERSON_NAME]"
click at [472, 84] on div "Create order" at bounding box center [467, 85] width 33 height 10
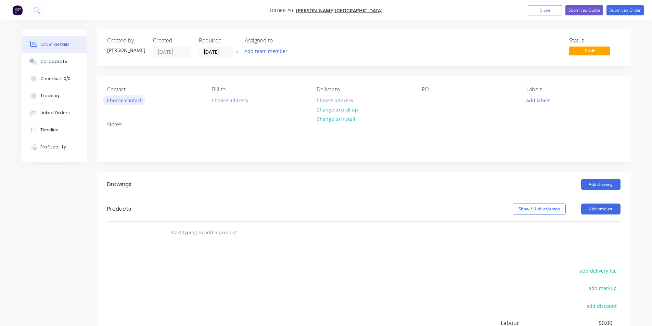
drag, startPoint x: 142, startPoint y: 105, endPoint x: 112, endPoint y: 100, distance: 30.3
click at [141, 105] on div "Contact Choose contact" at bounding box center [154, 95] width 94 height 19
click at [112, 99] on button "Choose contact" at bounding box center [124, 99] width 42 height 9
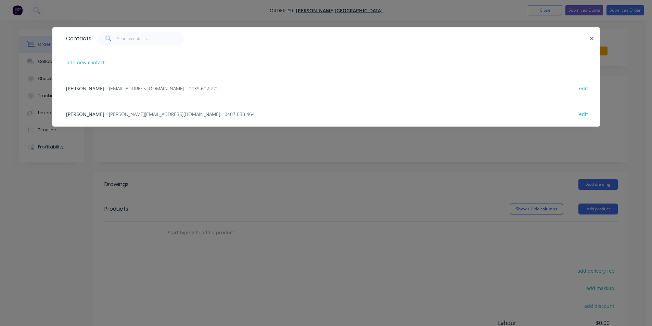
click at [182, 110] on div "Bryson - [EMAIL_ADDRESS][DOMAIN_NAME] - 0407 033 464 edit" at bounding box center [326, 114] width 527 height 26
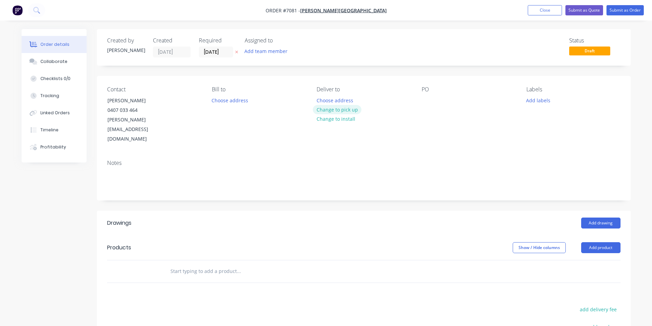
click at [354, 113] on button "Change to pick up" at bounding box center [337, 109] width 49 height 9
click at [429, 104] on div at bounding box center [427, 100] width 11 height 10
click at [589, 218] on button "Add drawing" at bounding box center [600, 223] width 39 height 11
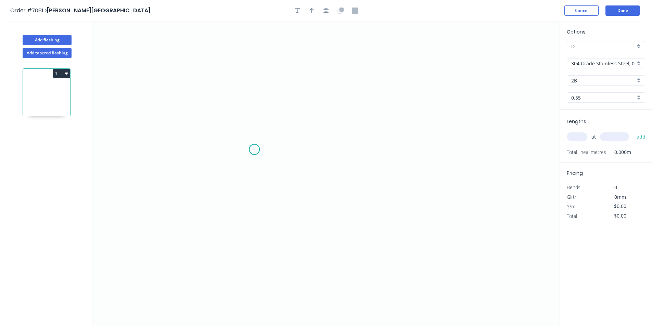
click at [254, 150] on icon "0" at bounding box center [325, 173] width 467 height 305
click at [297, 148] on icon "0" at bounding box center [325, 173] width 467 height 305
click at [294, 232] on icon "0 ?" at bounding box center [325, 173] width 467 height 305
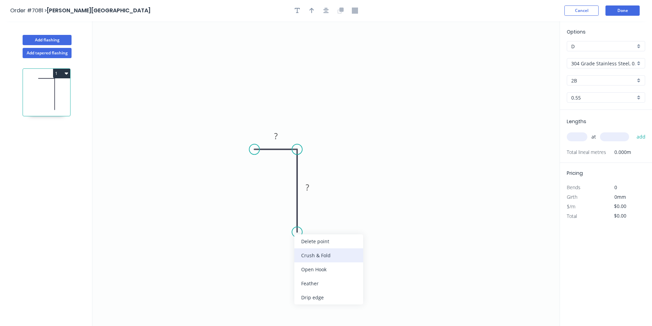
click at [313, 258] on div "Crush & Fold" at bounding box center [328, 255] width 69 height 14
click at [315, 260] on div "Flip bend" at bounding box center [331, 255] width 69 height 14
click at [313, 184] on rect at bounding box center [307, 188] width 14 height 10
click at [312, 185] on rect at bounding box center [307, 188] width 14 height 10
type input "$27.17"
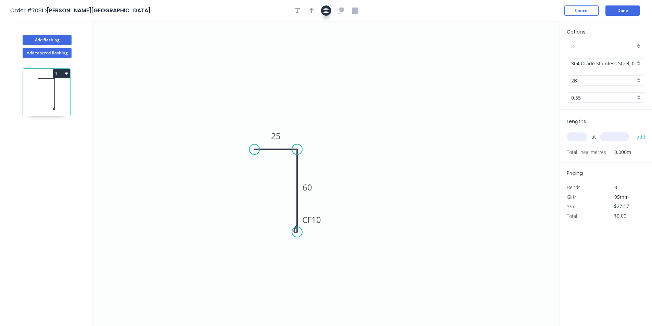
click at [327, 10] on icon "button" at bounding box center [325, 10] width 5 height 5
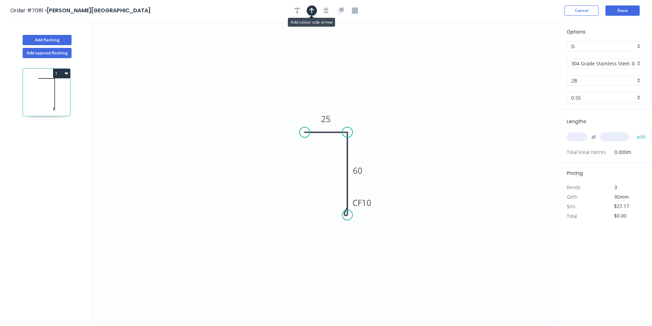
click at [312, 10] on icon "button" at bounding box center [311, 11] width 5 height 6
click at [524, 55] on icon at bounding box center [525, 48] width 6 height 22
drag, startPoint x: 525, startPoint y: 55, endPoint x: 469, endPoint y: 93, distance: 67.6
click at [356, 122] on icon at bounding box center [361, 116] width 20 height 20
click at [594, 65] on input "304 Grade Stainless Steel, 0.9mm Perforated Pattern 208 - 2mm hole" at bounding box center [603, 63] width 64 height 7
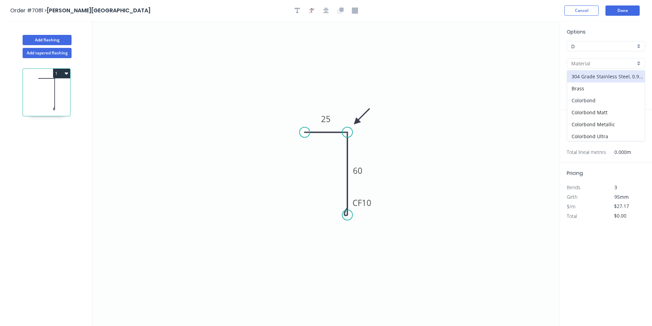
click at [598, 99] on div "Colorbond" at bounding box center [606, 100] width 78 height 12
type input "Colorbond"
type input "Basalt"
type input "$9.14"
click at [596, 82] on input "Basalt" at bounding box center [603, 80] width 64 height 7
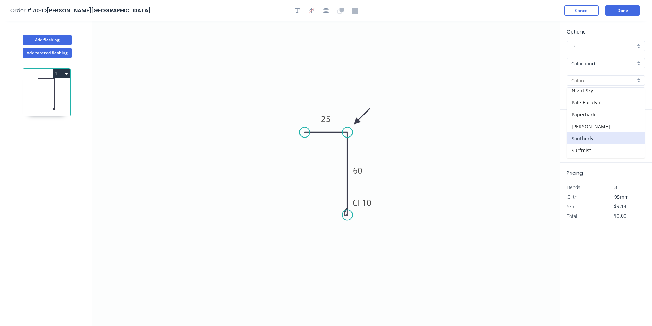
scroll to position [171, 0]
click at [591, 93] on div "Pale Eucalypt" at bounding box center [606, 90] width 78 height 12
type input "Pale Eucalypt"
drag, startPoint x: 581, startPoint y: 137, endPoint x: 587, endPoint y: 132, distance: 8.3
click at [582, 137] on input "text" at bounding box center [577, 136] width 21 height 9
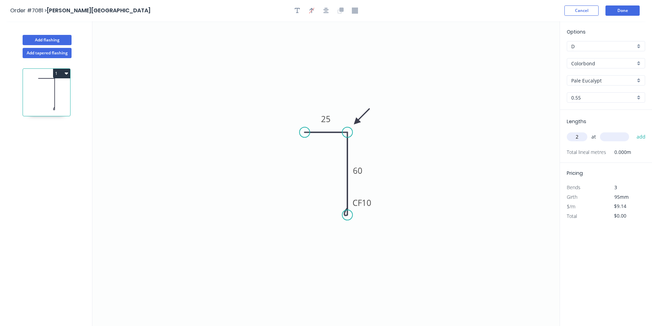
type input "2"
type input "1200"
click at [633, 131] on button "add" at bounding box center [641, 137] width 16 height 12
type input "$21.94"
type input "1"
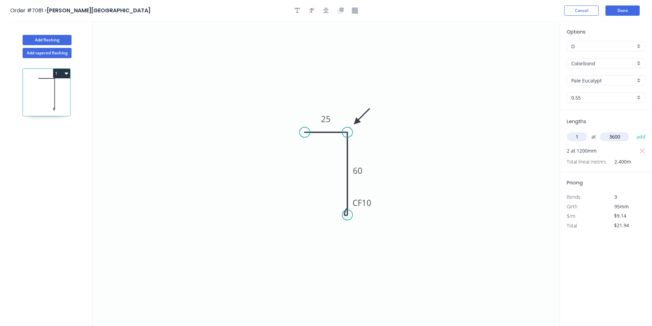
type input "3600"
click at [633, 131] on button "add" at bounding box center [641, 137] width 16 height 12
type input "$54.84"
click at [624, 12] on button "Done" at bounding box center [622, 10] width 34 height 10
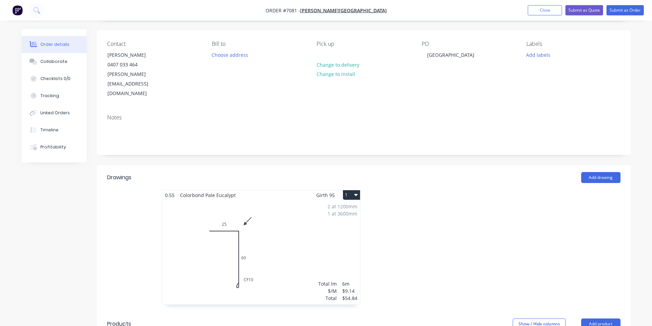
scroll to position [137, 0]
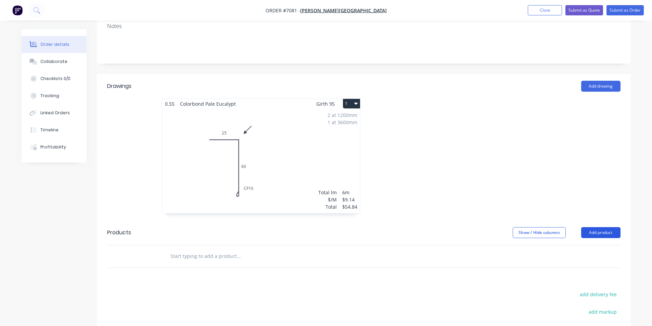
click at [604, 227] on button "Add product" at bounding box center [600, 232] width 39 height 11
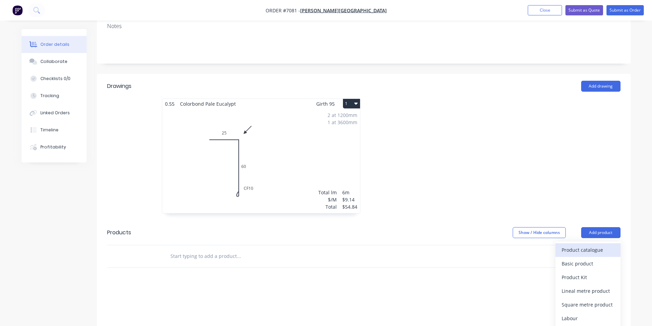
click at [587, 245] on div "Product catalogue" at bounding box center [587, 250] width 53 height 10
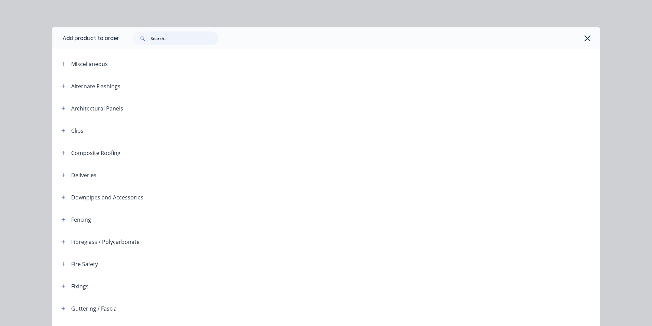
click at [165, 40] on input "text" at bounding box center [185, 38] width 68 height 14
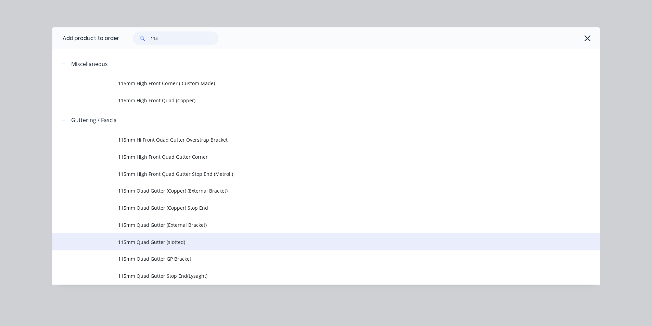
type input "115"
click at [211, 243] on span "115mm Quad Gutter (slotted)" at bounding box center [310, 241] width 385 height 7
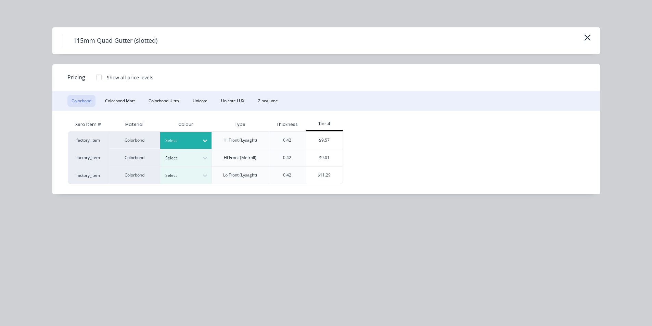
click at [207, 142] on icon at bounding box center [205, 140] width 7 height 7
click at [86, 260] on div "Pale Eucalypt" at bounding box center [43, 266] width 86 height 13
click at [326, 142] on div "$9.57" at bounding box center [324, 140] width 37 height 17
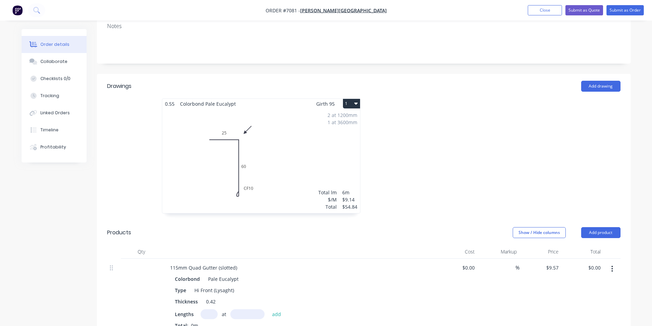
click at [227, 309] on div "at add" at bounding box center [243, 314] width 84 height 10
click at [212, 309] on input "text" at bounding box center [209, 314] width 17 height 10
type input "5"
type input "6000"
click at [269, 309] on button "add" at bounding box center [277, 313] width 16 height 9
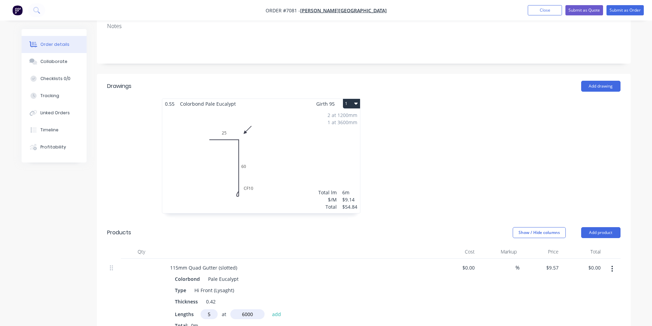
type input "$287.10"
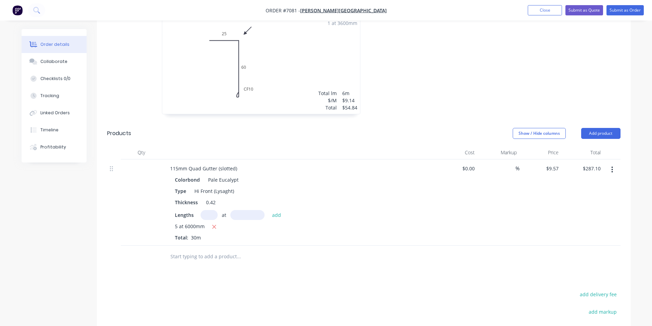
scroll to position [240, 0]
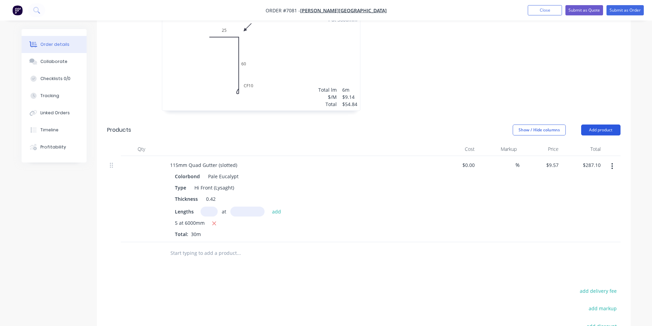
click at [603, 125] on button "Add product" at bounding box center [600, 130] width 39 height 11
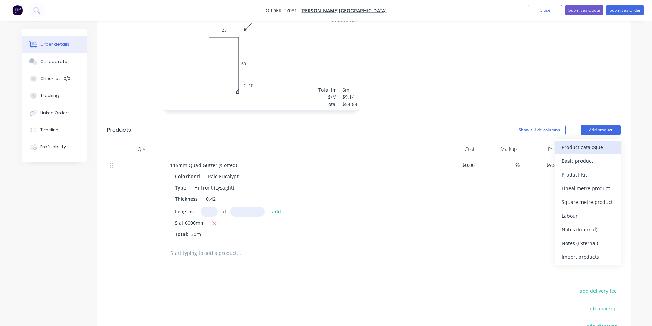
click at [602, 141] on button "Product catalogue" at bounding box center [587, 148] width 65 height 14
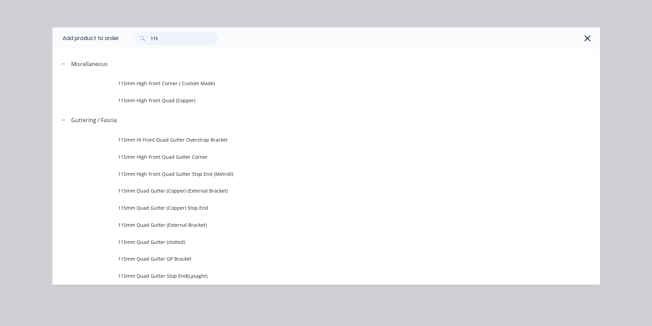
click at [190, 37] on input "115" at bounding box center [185, 38] width 68 height 14
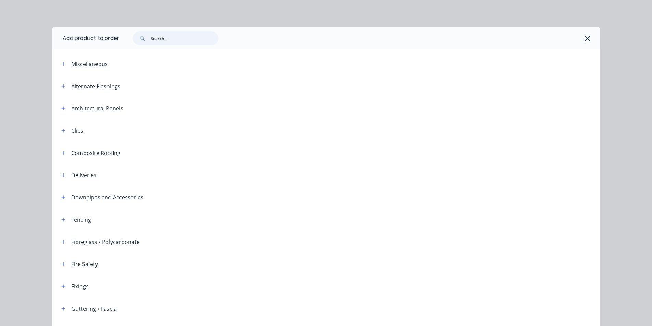
click at [190, 36] on input "text" at bounding box center [185, 38] width 68 height 14
click at [177, 43] on input "text" at bounding box center [185, 38] width 68 height 14
click at [158, 31] on div at bounding box center [359, 38] width 481 height 22
click at [157, 38] on input "text" at bounding box center [185, 38] width 68 height 14
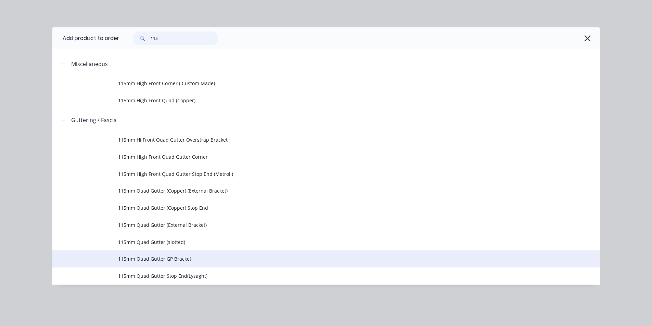
type input "115"
click at [200, 263] on td "115mm Quad Gutter GP Bracket" at bounding box center [359, 258] width 482 height 17
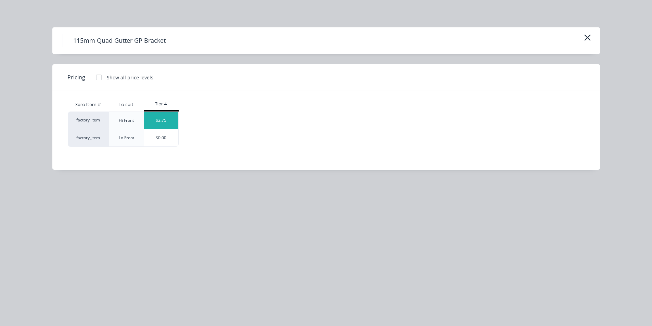
click at [165, 119] on div "$2.75" at bounding box center [161, 120] width 34 height 17
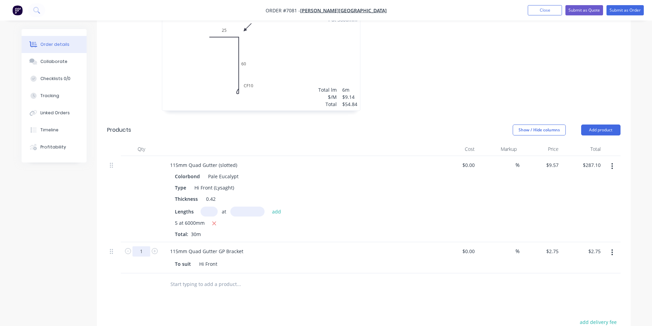
click at [141, 246] on input "1" at bounding box center [141, 251] width 18 height 10
type input "30"
type input "$82.50"
click at [467, 273] on div at bounding box center [363, 284] width 513 height 22
click at [611, 125] on button "Add product" at bounding box center [600, 130] width 39 height 11
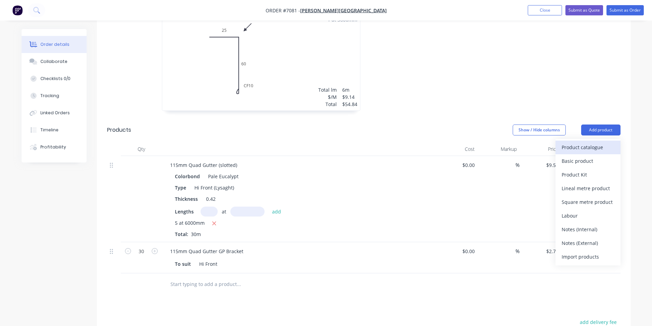
click at [598, 142] on div "Product catalogue" at bounding box center [587, 147] width 53 height 10
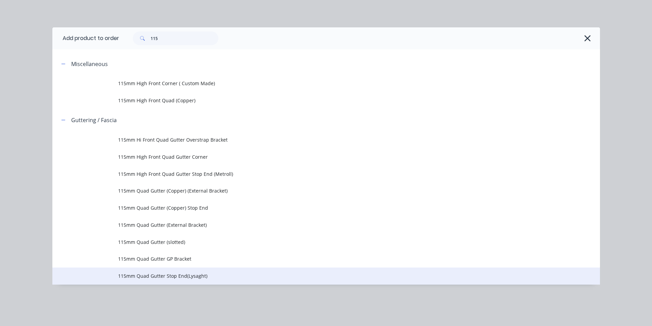
click at [206, 274] on span "115mm Quad Gutter Stop End(Lysaght)" at bounding box center [310, 275] width 385 height 7
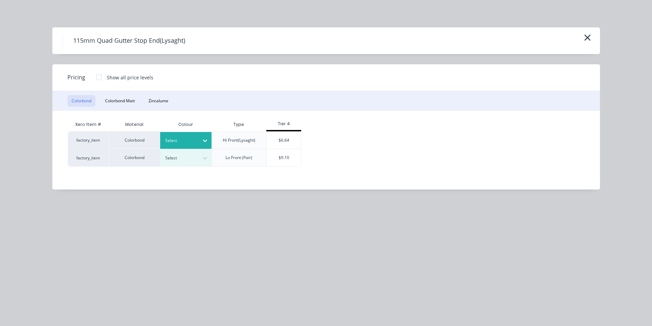
click at [209, 140] on div at bounding box center [205, 140] width 12 height 11
click at [86, 102] on div "Pale Eucalypt" at bounding box center [43, 95] width 86 height 13
click at [287, 140] on div "$6.64" at bounding box center [284, 140] width 34 height 17
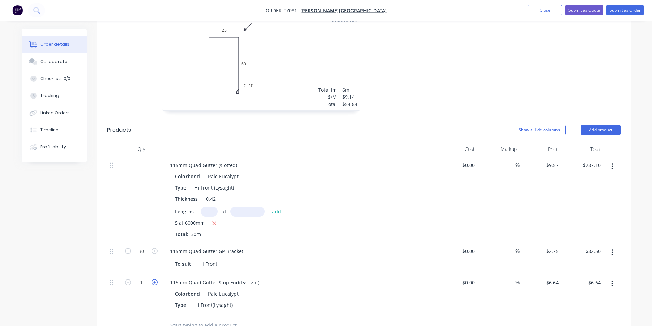
click at [156, 279] on icon "button" at bounding box center [155, 282] width 6 height 6
type input "2"
type input "$13.28"
click at [156, 279] on icon "button" at bounding box center [155, 282] width 6 height 6
type input "3"
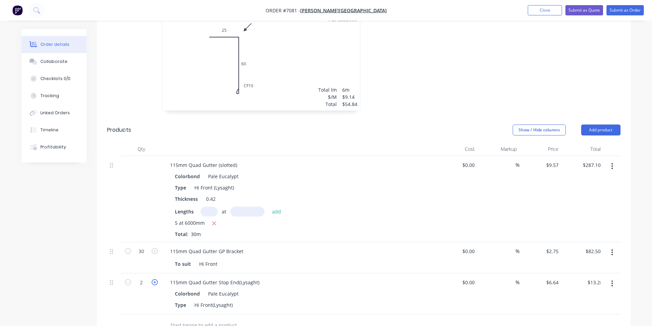
type input "$19.92"
click at [156, 279] on icon "button" at bounding box center [155, 282] width 6 height 6
type input "4"
type input "$26.56"
click at [236, 300] on div "Type Hi Front(Lysaght)" at bounding box center [297, 305] width 250 height 10
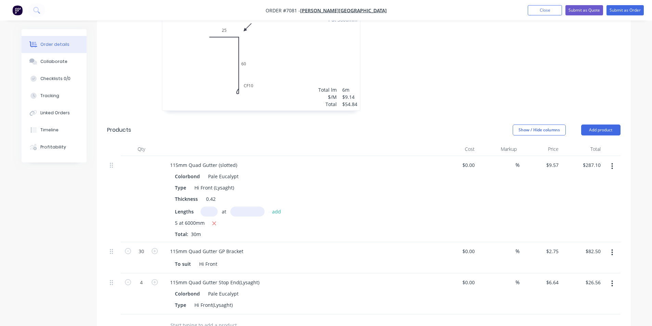
click at [235, 300] on div "Type Hi Front(Lysaght)" at bounding box center [297, 305] width 250 height 10
click at [232, 300] on div "Hi Front(Lysaght)" at bounding box center [214, 305] width 44 height 10
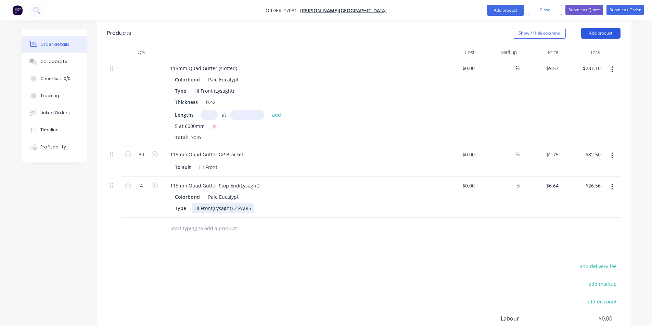
scroll to position [274, 0]
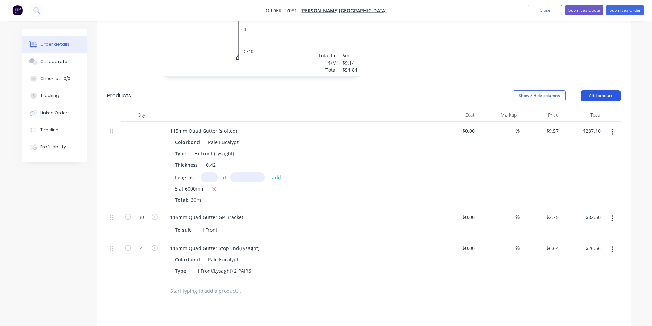
click at [610, 90] on button "Add product" at bounding box center [600, 95] width 39 height 11
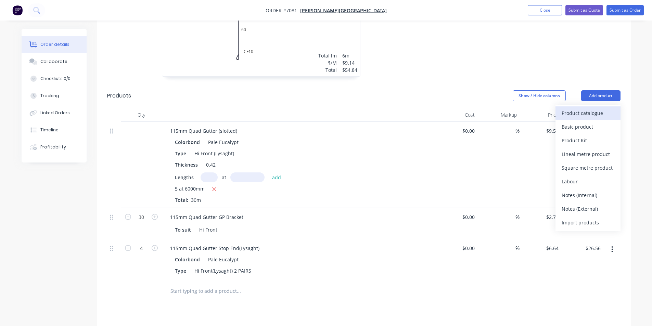
click at [599, 108] on div "Product catalogue" at bounding box center [587, 113] width 53 height 10
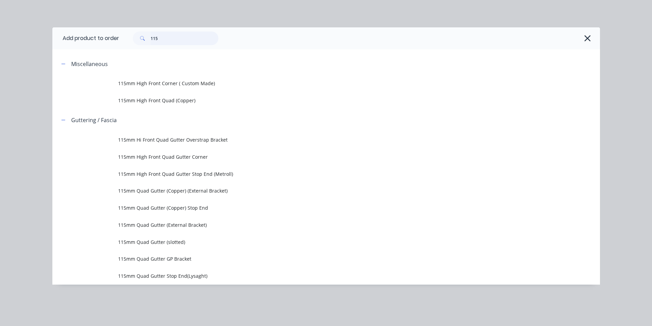
click at [183, 42] on input "115" at bounding box center [185, 38] width 68 height 14
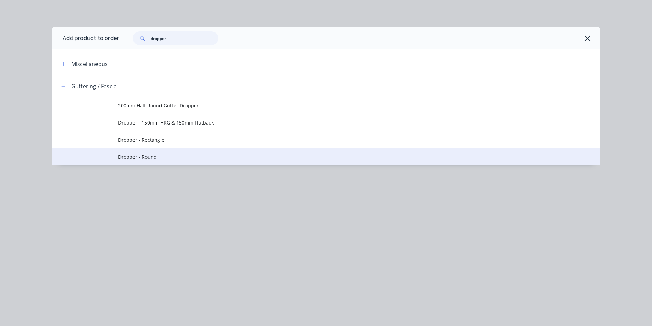
type input "dropper"
drag, startPoint x: 141, startPoint y: 155, endPoint x: 151, endPoint y: 153, distance: 10.1
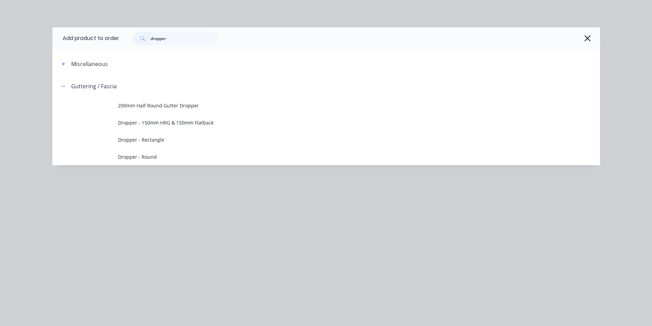
click at [141, 155] on span "Dropper - Round" at bounding box center [310, 156] width 385 height 7
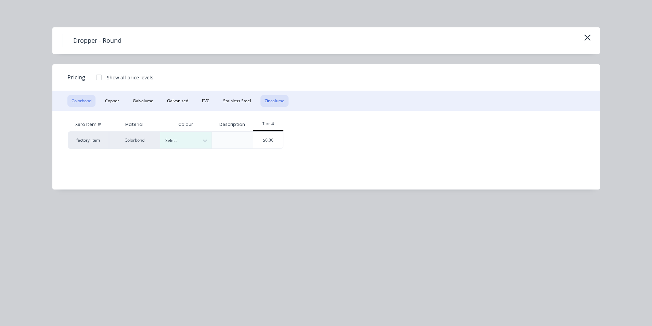
click at [273, 102] on button "Zincalume" at bounding box center [274, 101] width 28 height 12
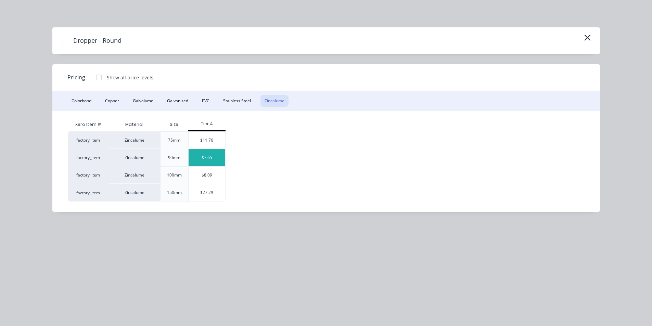
click at [206, 159] on div "$7.65" at bounding box center [207, 157] width 37 height 17
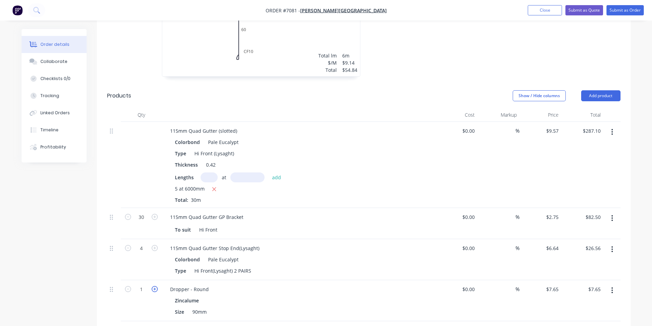
click at [156, 286] on icon "button" at bounding box center [155, 289] width 6 height 6
type input "2"
type input "$15.30"
click at [156, 286] on icon "button" at bounding box center [155, 289] width 6 height 6
type input "3"
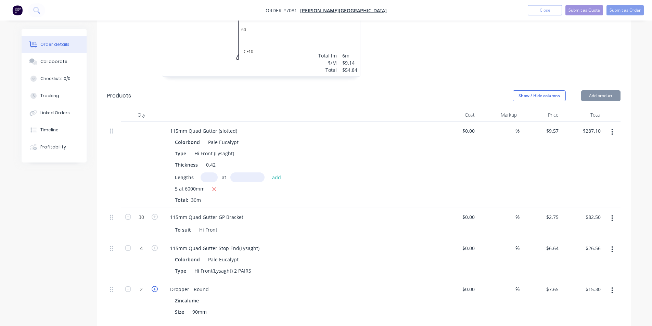
type input "$22.95"
click at [157, 286] on icon "button" at bounding box center [155, 289] width 6 height 6
type input "4"
type input "$30.60"
click at [598, 90] on button "Add product" at bounding box center [600, 95] width 39 height 11
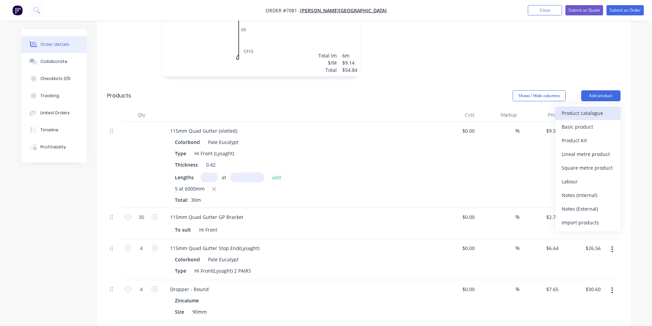
click at [598, 108] on div "Product catalogue" at bounding box center [587, 113] width 53 height 10
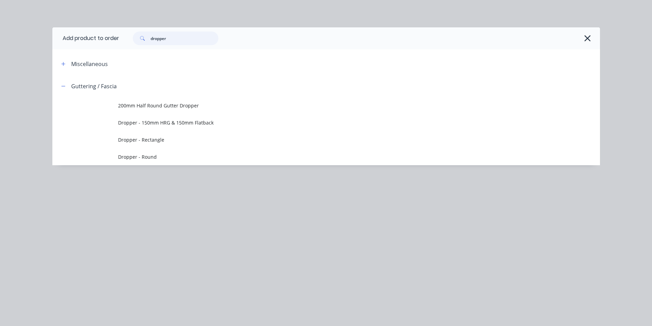
drag, startPoint x: 201, startPoint y: 40, endPoint x: 105, endPoint y: 45, distance: 96.3
click at [105, 45] on header "Add product to order dropper" at bounding box center [325, 38] width 547 height 22
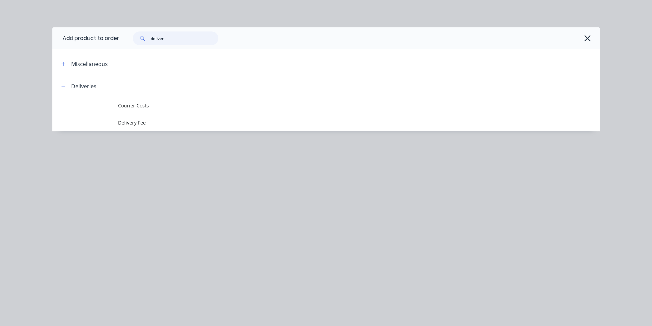
type input "deliver"
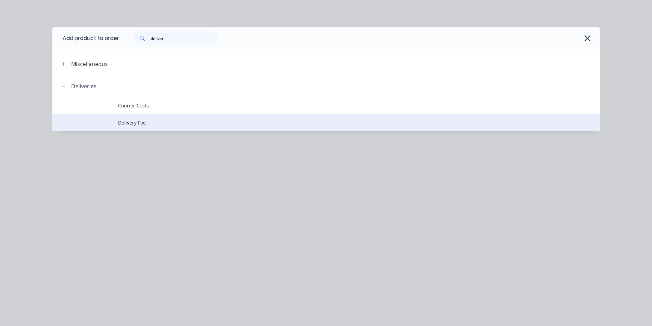
click at [140, 120] on span "Delivery Fee" at bounding box center [310, 122] width 385 height 7
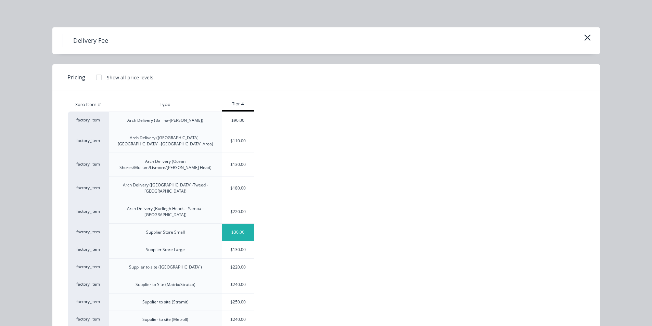
click at [243, 224] on div "$30.00" at bounding box center [238, 232] width 32 height 17
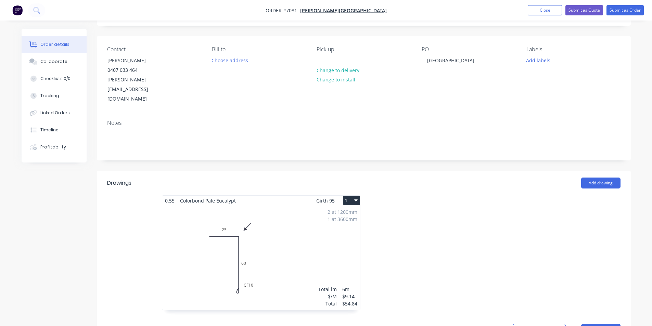
scroll to position [0, 0]
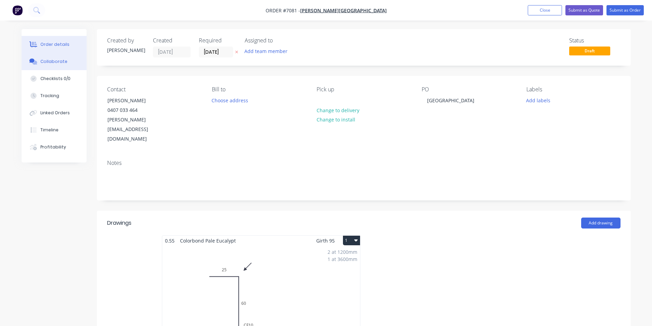
drag, startPoint x: 63, startPoint y: 59, endPoint x: 75, endPoint y: 61, distance: 12.5
click at [63, 59] on div "Collaborate" at bounding box center [53, 62] width 27 height 6
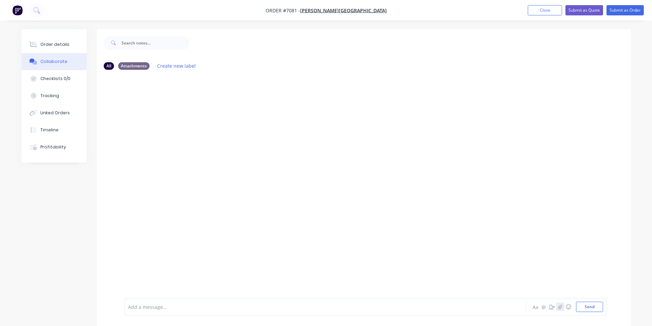
click at [560, 306] on icon "button" at bounding box center [560, 307] width 4 height 5
click at [591, 307] on button "Send" at bounding box center [589, 307] width 27 height 10
click at [558, 308] on icon "button" at bounding box center [560, 307] width 4 height 4
click at [596, 308] on button "Send" at bounding box center [589, 307] width 27 height 10
click at [549, 7] on button "Close" at bounding box center [545, 10] width 34 height 10
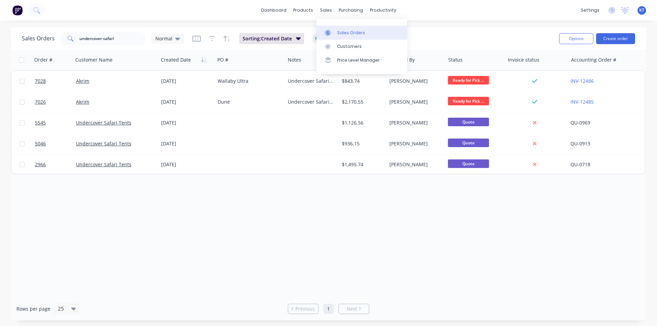
click at [344, 34] on div "Sales Orders" at bounding box center [351, 33] width 28 height 6
drag, startPoint x: 136, startPoint y: 37, endPoint x: 0, endPoint y: 43, distance: 136.3
click at [0, 45] on div "Sales Orders undercover safari Normal Sorting: Created Date Reset Options Creat…" at bounding box center [328, 173] width 657 height 293
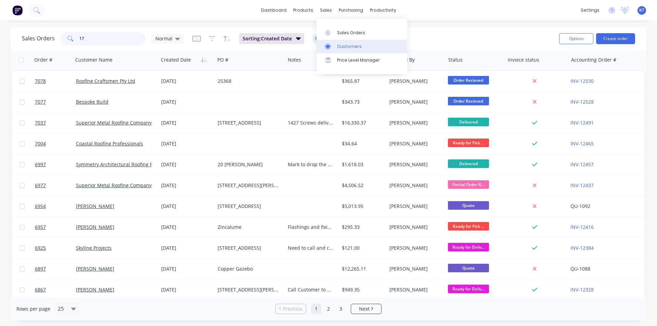
type input "17"
click at [352, 50] on link "Customers" at bounding box center [361, 47] width 91 height 14
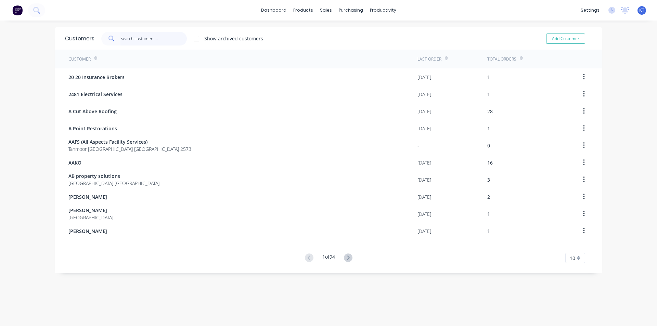
click at [159, 41] on input "text" at bounding box center [153, 39] width 67 height 14
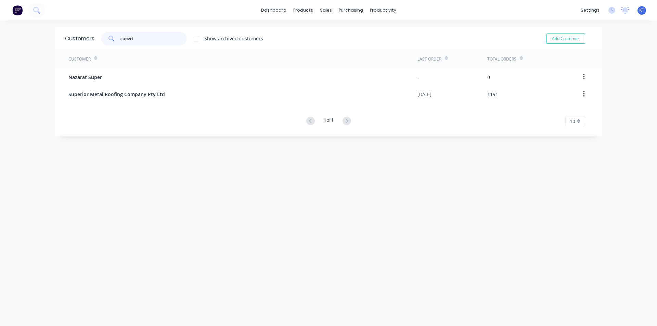
type input "superio"
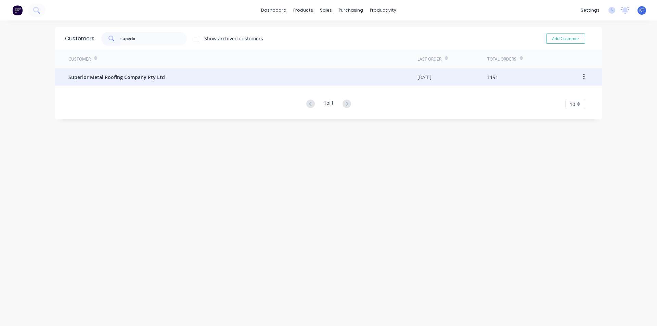
click at [147, 79] on span "Superior Metal Roofing Company Pty Ltd" at bounding box center [116, 77] width 96 height 7
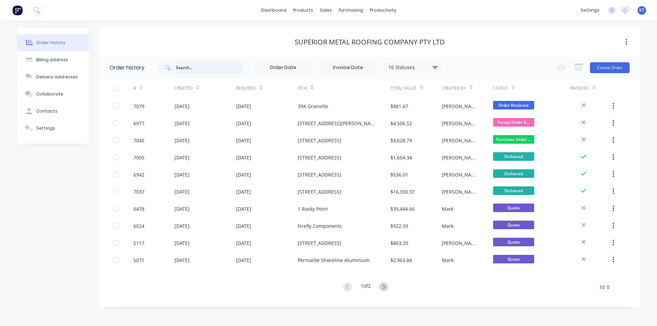
click at [182, 67] on input "text" at bounding box center [210, 68] width 68 height 14
click at [425, 66] on div "16 Statuses" at bounding box center [412, 68] width 57 height 8
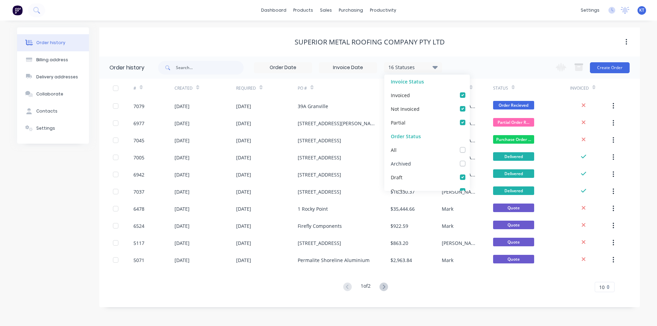
click at [469, 160] on label at bounding box center [469, 160] width 0 height 0
click at [469, 165] on input "checkbox" at bounding box center [471, 163] width 5 height 7
checkbox input "true"
click at [186, 64] on input "text" at bounding box center [210, 68] width 68 height 14
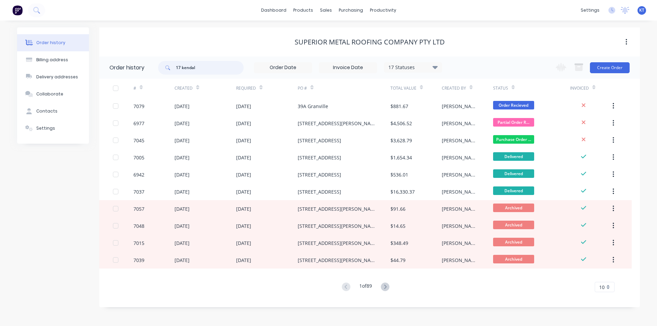
type input "17 [PERSON_NAME]"
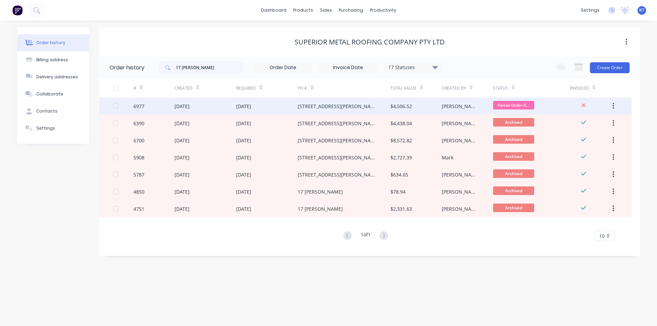
click at [379, 114] on div "[STREET_ADDRESS][PERSON_NAME]" at bounding box center [344, 106] width 92 height 17
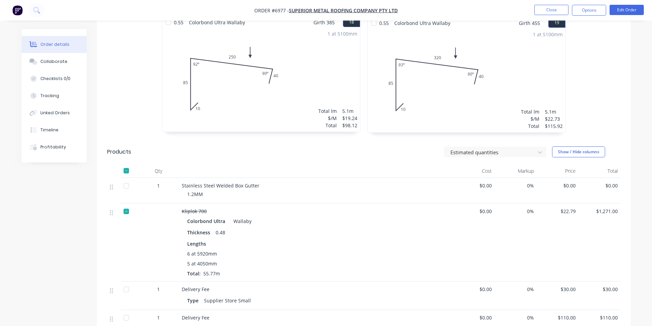
scroll to position [1520, 0]
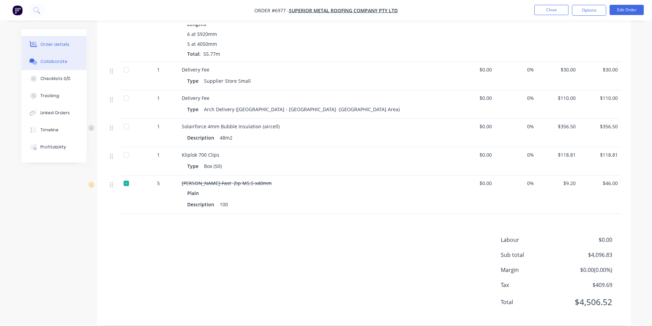
click at [47, 64] on div "Collaborate" at bounding box center [53, 62] width 27 height 6
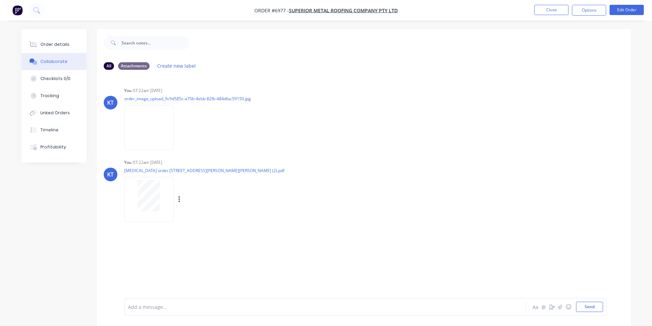
click at [160, 207] on div at bounding box center [148, 195] width 43 height 31
click at [69, 50] on button "Order details" at bounding box center [54, 44] width 65 height 17
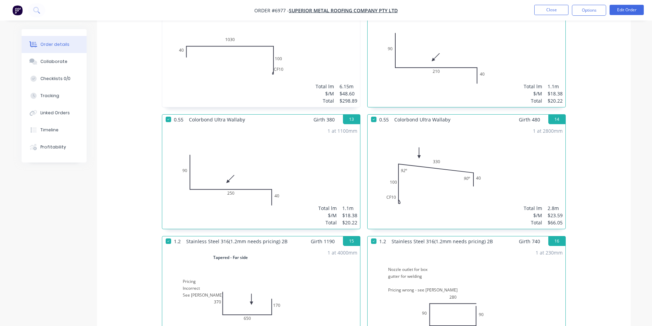
scroll to position [924, 0]
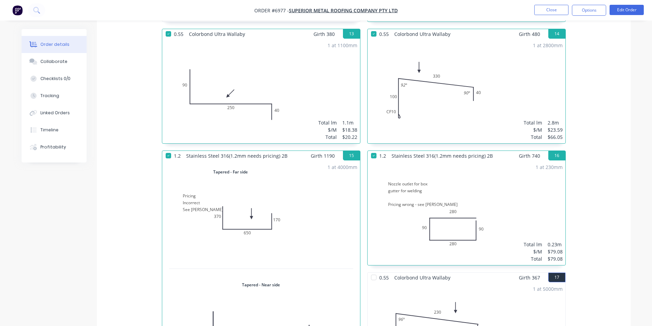
click at [454, 92] on div "1 at 2800mm Total lm $/M Total 2.8m $23.59 $66.05" at bounding box center [466, 91] width 198 height 104
click at [499, 72] on div "1 at 2800mm Total lm $/M Total 2.8m $23.59 $66.05" at bounding box center [466, 91] width 198 height 104
click at [620, 8] on button "Edit Order" at bounding box center [626, 10] width 34 height 10
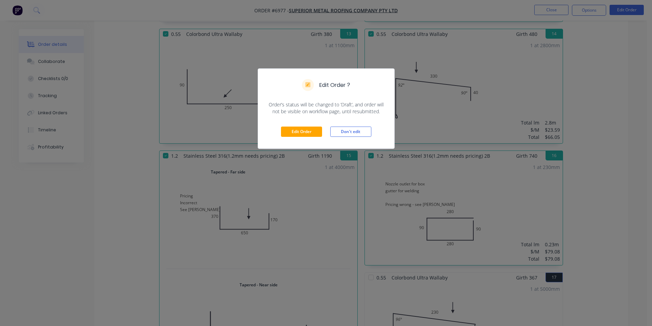
click at [624, 12] on div "Edit Order ? Order’s status will be changed to ‘Draft’, and order will not be v…" at bounding box center [326, 163] width 652 height 326
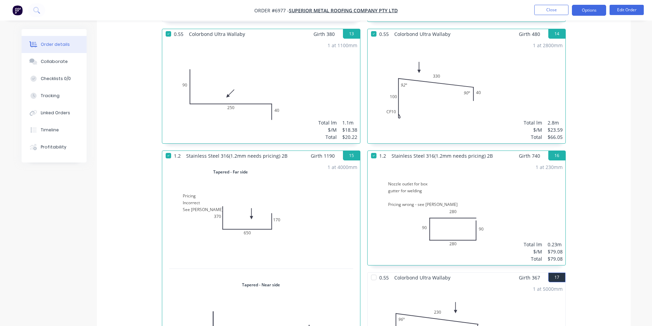
click at [590, 12] on button "Options" at bounding box center [589, 10] width 34 height 11
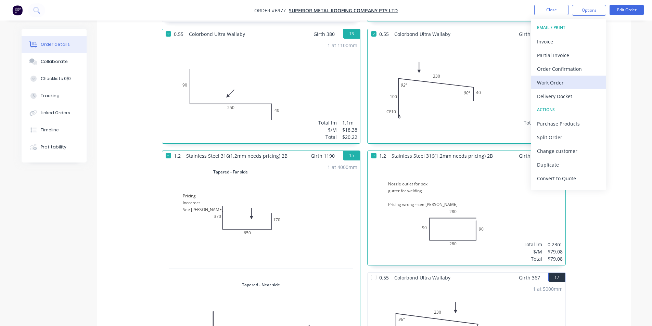
click at [581, 83] on div "Work Order" at bounding box center [568, 83] width 63 height 10
click at [581, 82] on div "Custom" at bounding box center [568, 83] width 63 height 10
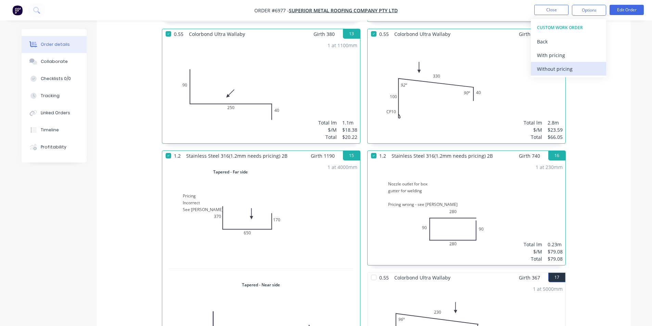
click at [574, 70] on div "Without pricing" at bounding box center [568, 69] width 63 height 10
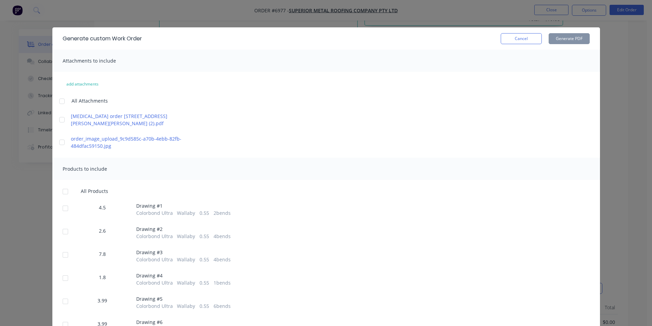
scroll to position [1163, 0]
click at [617, 131] on div "Generate custom Work Order Cancel Generate PDF Attachments to include add attac…" at bounding box center [326, 163] width 652 height 326
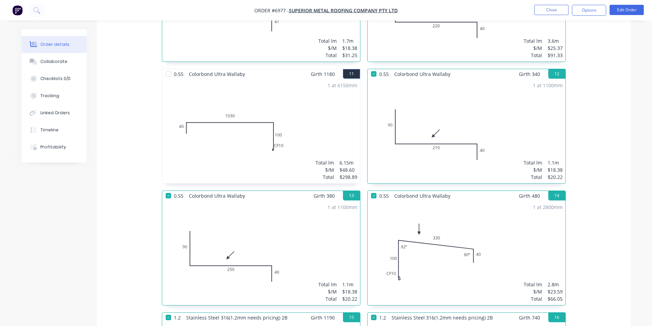
scroll to position [753, 0]
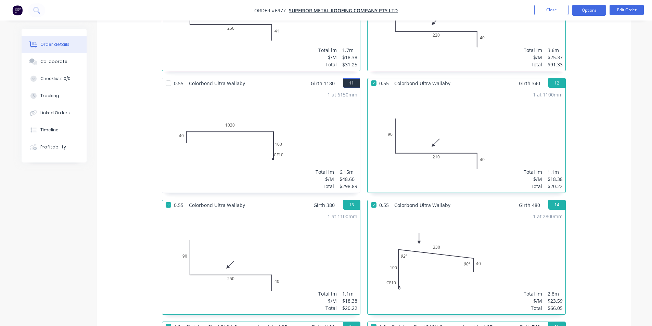
click at [594, 15] on button "Options" at bounding box center [589, 10] width 34 height 11
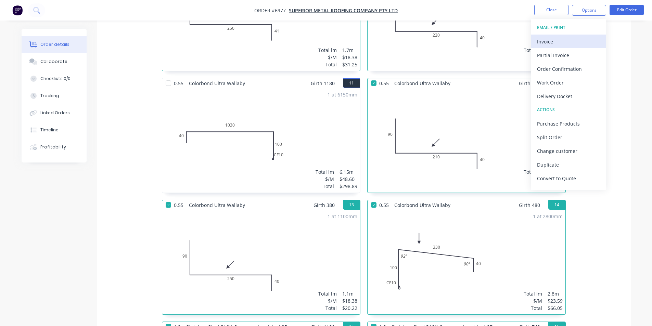
click at [589, 43] on div "Invoice" at bounding box center [568, 42] width 63 height 10
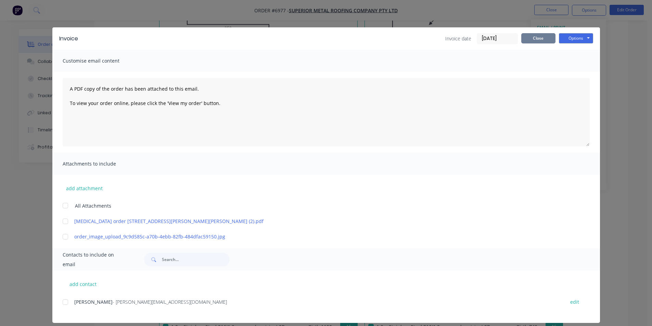
click at [541, 35] on button "Close" at bounding box center [538, 38] width 34 height 10
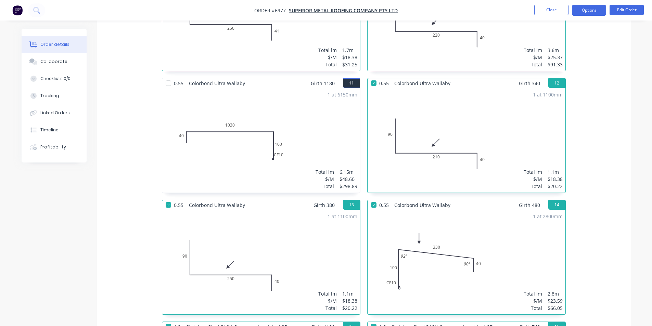
click at [604, 5] on nav "Order #6977 - Superior Metal Roofing Company Pty Ltd Close Options Edit Order" at bounding box center [326, 10] width 652 height 21
drag, startPoint x: 602, startPoint y: 6, endPoint x: 598, endPoint y: 16, distance: 10.9
click at [602, 6] on button "Options" at bounding box center [589, 10] width 34 height 11
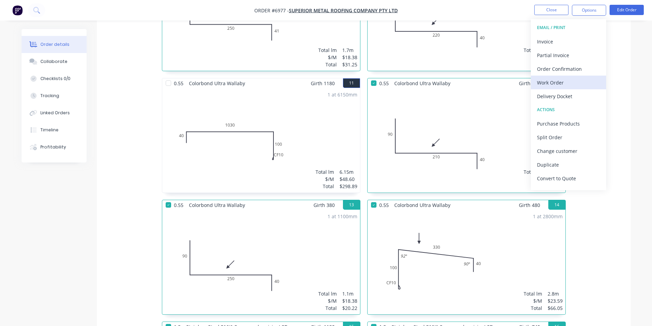
click at [593, 78] on div "Work Order" at bounding box center [568, 83] width 63 height 10
click at [581, 80] on div "Custom" at bounding box center [568, 83] width 63 height 10
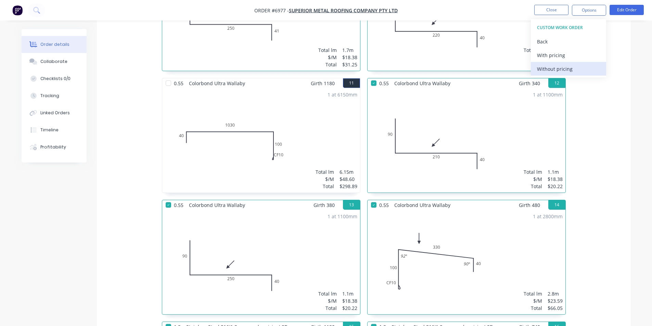
click at [574, 68] on div "Without pricing" at bounding box center [568, 69] width 63 height 10
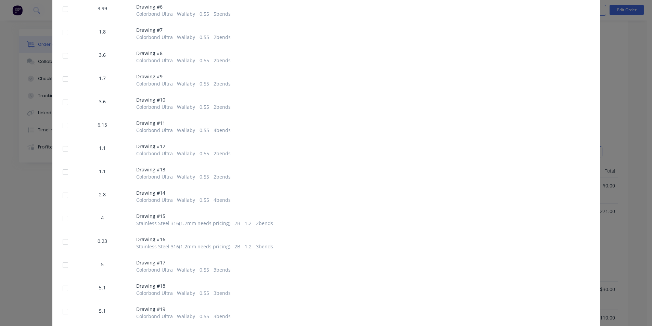
scroll to position [376, 0]
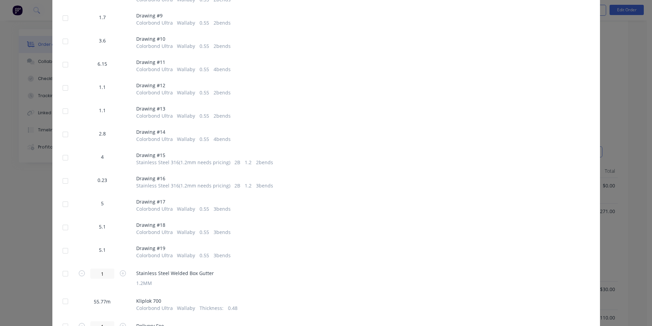
click at [64, 128] on div at bounding box center [66, 135] width 14 height 14
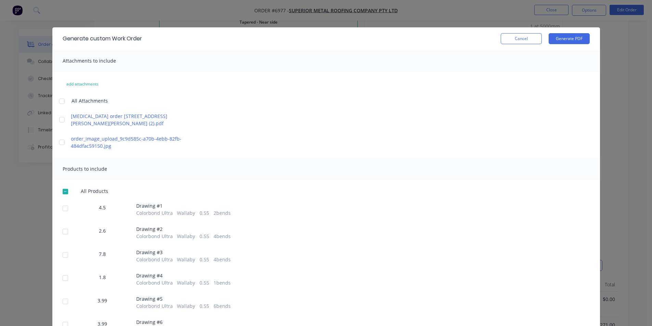
scroll to position [1129, 0]
click at [559, 38] on button "Generate PDF" at bounding box center [568, 38] width 41 height 11
drag, startPoint x: 522, startPoint y: 38, endPoint x: 528, endPoint y: 49, distance: 11.9
click at [522, 38] on button "Cancel" at bounding box center [521, 38] width 41 height 11
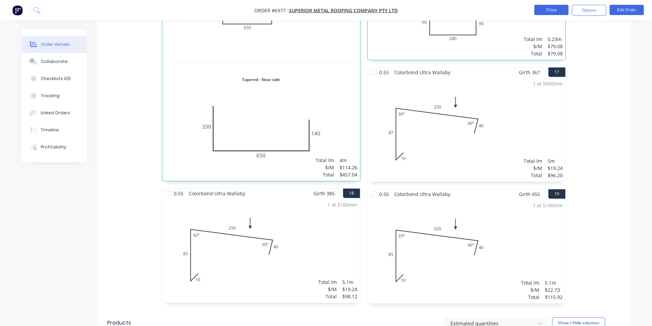
click at [552, 7] on button "Close" at bounding box center [551, 10] width 34 height 10
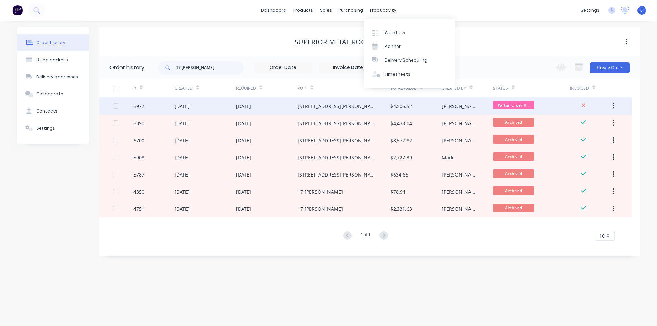
click at [403, 110] on div "$4,506.52" at bounding box center [415, 106] width 51 height 17
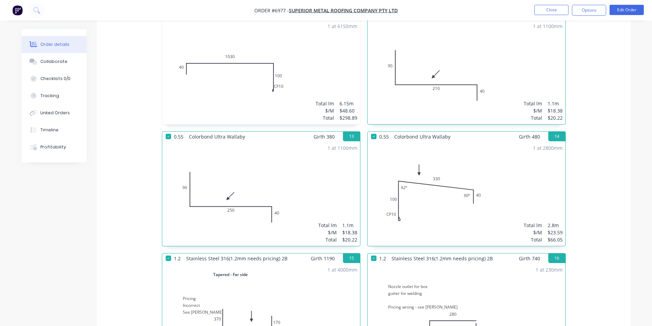
scroll to position [1061, 0]
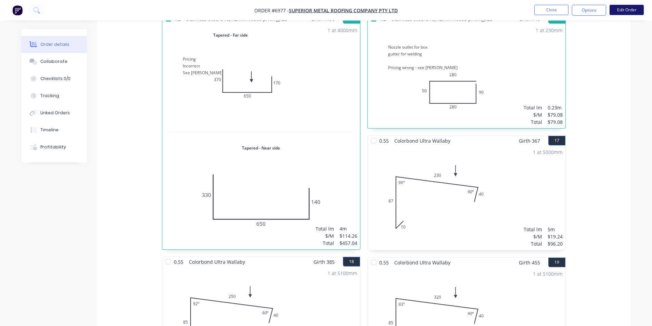
click at [624, 8] on button "Edit Order" at bounding box center [626, 10] width 34 height 10
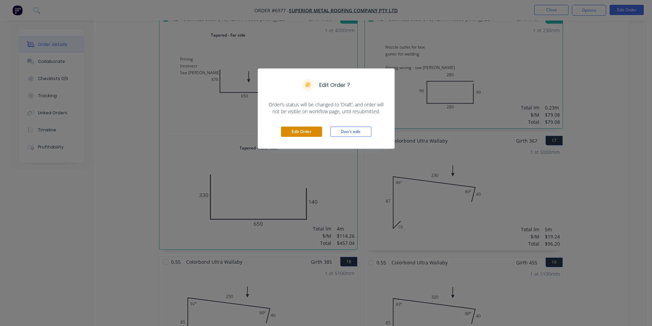
click at [295, 133] on button "Edit Order" at bounding box center [301, 132] width 41 height 10
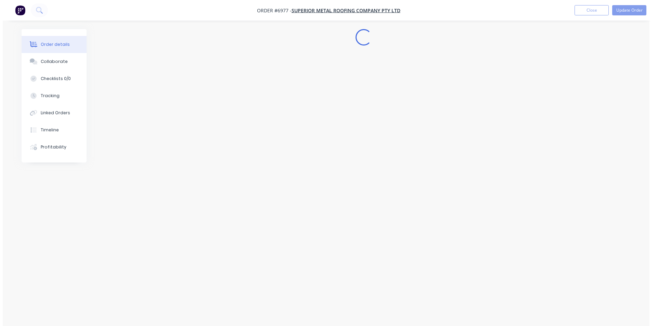
scroll to position [0, 0]
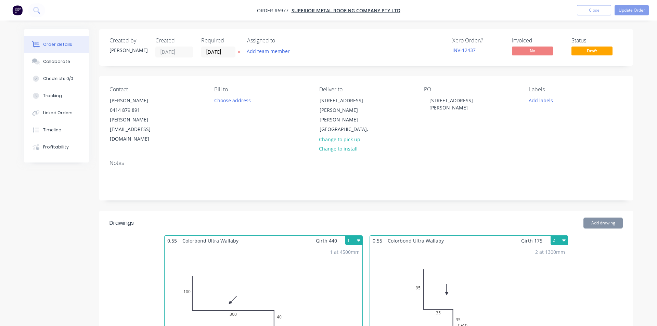
type input "$22.79"
type input "$1,271.00"
type input "$30.00"
type input "$110.00"
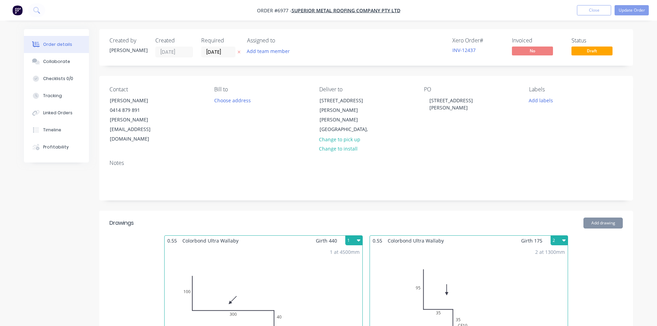
type input "$110.00"
type input "$356.50"
type input "$118.81"
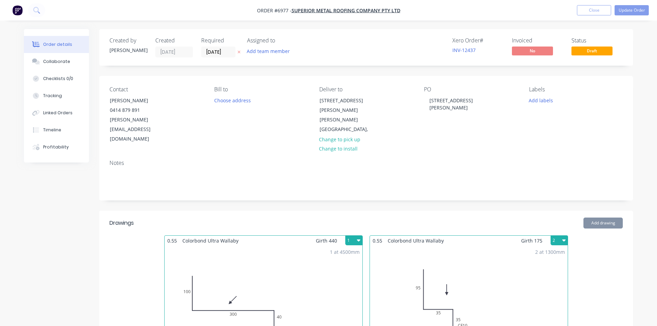
type input "$9.20"
type input "$46.00"
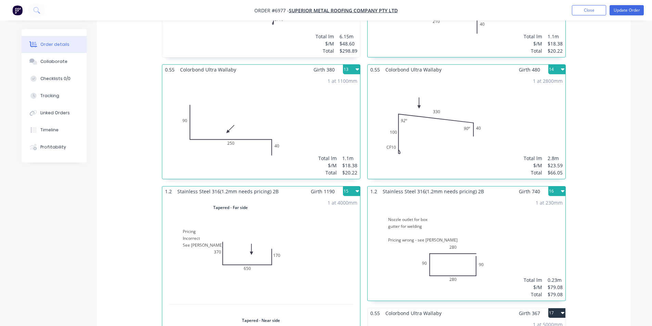
scroll to position [855, 0]
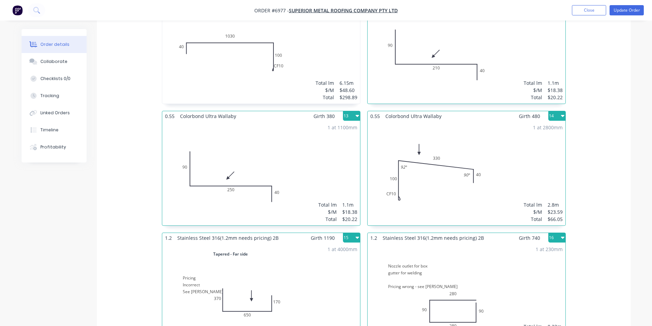
click at [562, 113] on icon "button" at bounding box center [562, 115] width 3 height 5
click at [423, 147] on div "1 at 2800mm Total lm $/M Total 2.8m $23.59 $66.05" at bounding box center [466, 173] width 198 height 104
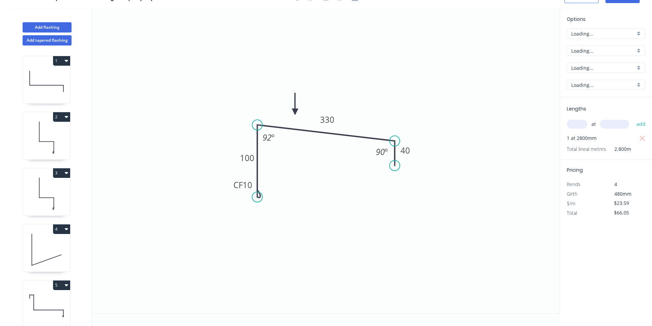
scroll to position [13, 0]
click at [279, 229] on div "Delete bend" at bounding box center [291, 232] width 69 height 14
type input "$21.86"
type input "$61.21"
click at [257, 195] on circle at bounding box center [257, 197] width 10 height 10
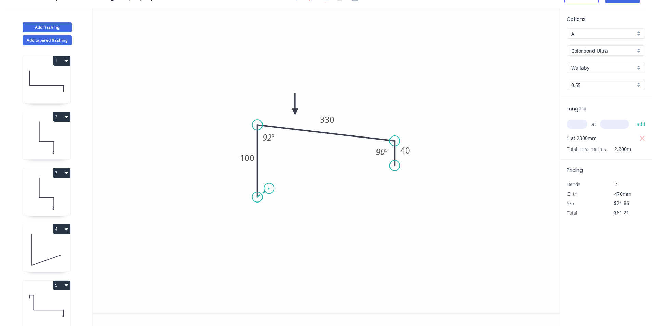
click at [269, 189] on icon at bounding box center [263, 192] width 12 height 9
type input "$22.73"
type input "$63.64"
click at [272, 194] on rect at bounding box center [269, 198] width 14 height 10
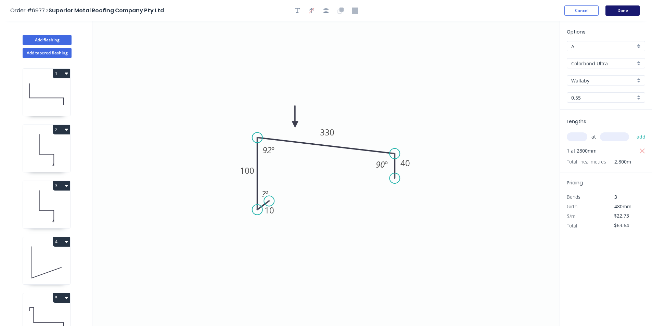
click at [621, 6] on button "Done" at bounding box center [622, 10] width 34 height 10
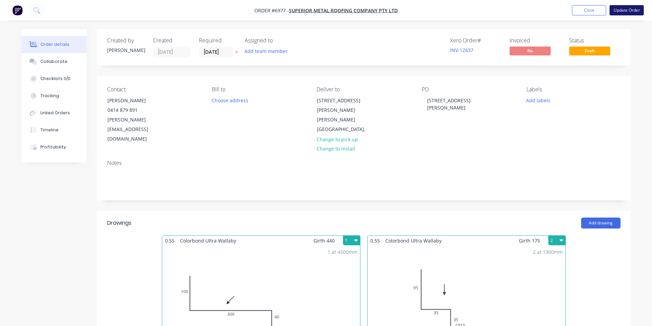
click at [629, 8] on button "Update Order" at bounding box center [626, 10] width 34 height 10
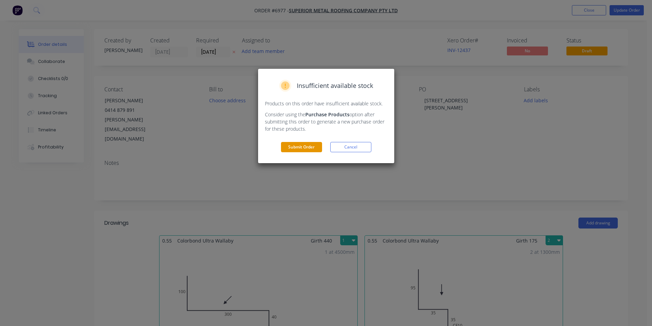
click at [292, 149] on button "Submit Order" at bounding box center [301, 147] width 41 height 10
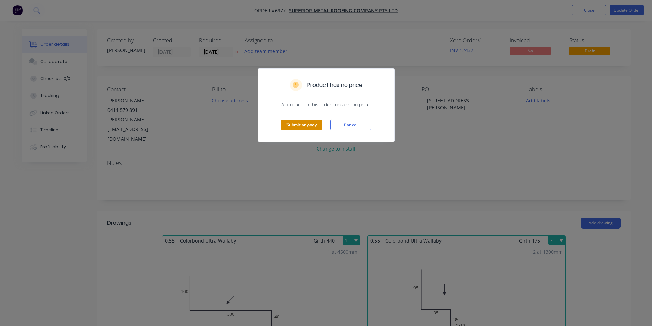
click at [312, 122] on button "Submit anyway" at bounding box center [301, 125] width 41 height 10
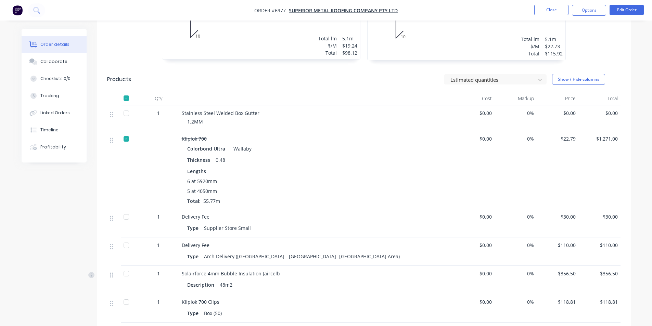
scroll to position [1417, 0]
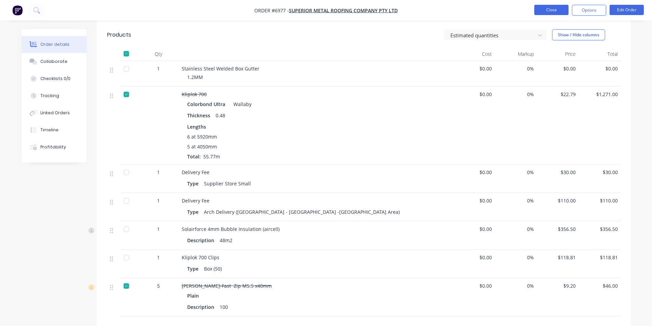
click at [552, 6] on button "Close" at bounding box center [551, 10] width 34 height 10
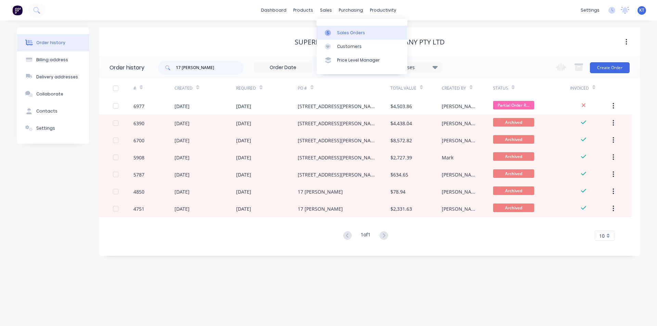
click at [340, 32] on div "Sales Orders" at bounding box center [351, 33] width 28 height 6
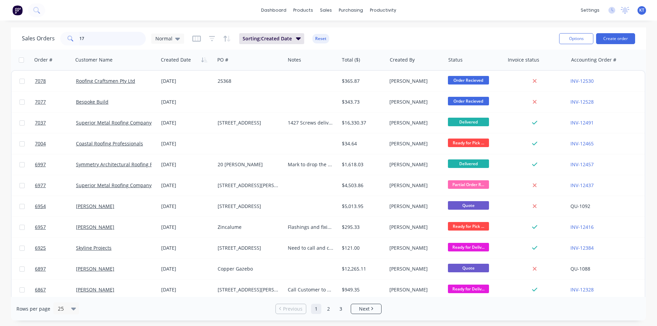
click at [125, 43] on input "17" at bounding box center [112, 39] width 67 height 14
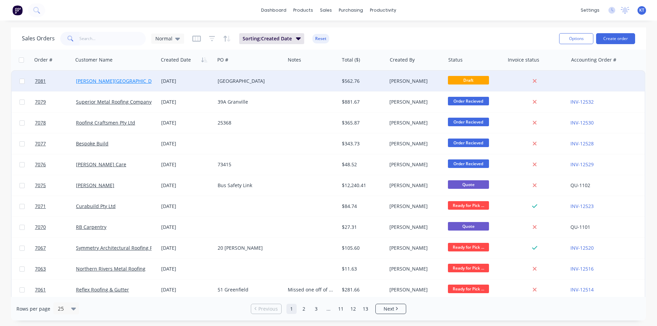
click at [119, 82] on link "[PERSON_NAME][GEOGRAPHIC_DATA]" at bounding box center [119, 81] width 86 height 7
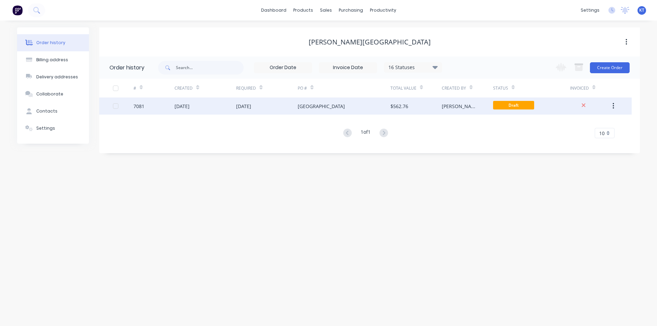
click at [394, 108] on div "$562.76" at bounding box center [399, 106] width 18 height 7
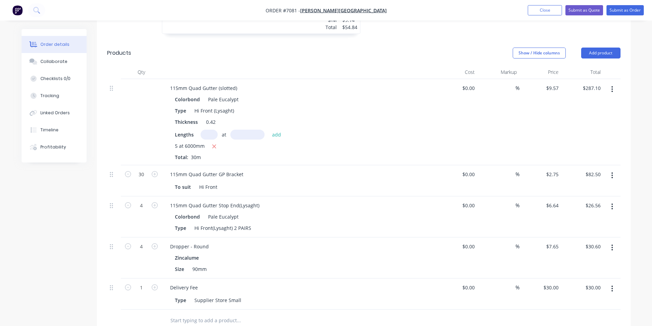
scroll to position [307, 0]
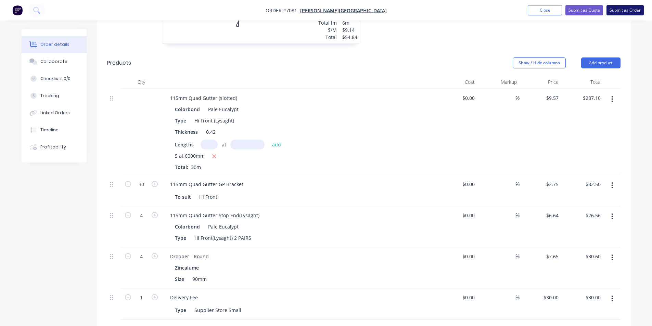
click at [630, 10] on button "Submit as Order" at bounding box center [624, 10] width 37 height 10
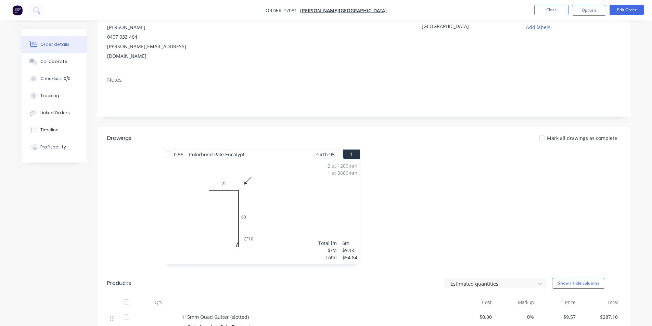
scroll to position [0, 0]
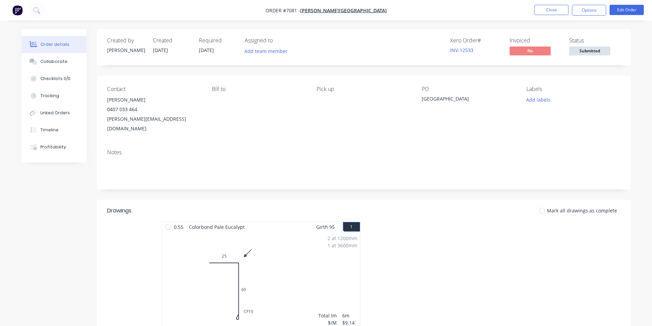
click at [599, 49] on span "Submitted" at bounding box center [589, 51] width 41 height 9
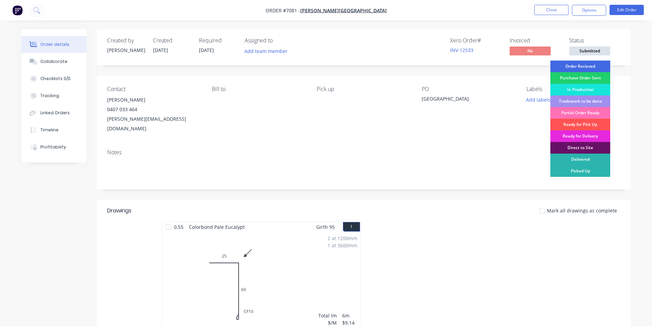
click at [597, 61] on div "Order Recieved" at bounding box center [580, 67] width 60 height 12
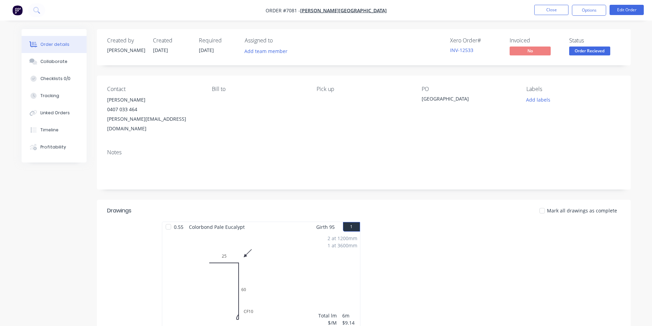
click at [606, 7] on ul "Close Options Edit Order" at bounding box center [589, 10] width 126 height 11
click at [604, 7] on button "Options" at bounding box center [589, 10] width 34 height 11
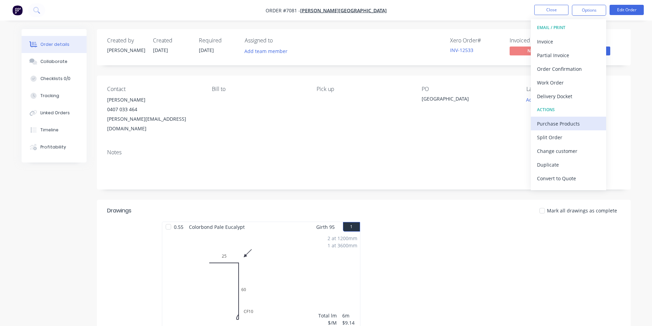
click at [578, 120] on div "Purchase Products" at bounding box center [568, 124] width 63 height 10
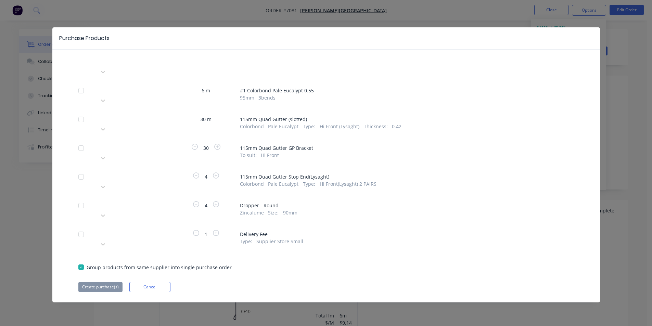
click at [166, 114] on div "Please choose a supplier" at bounding box center [148, 119] width 103 height 10
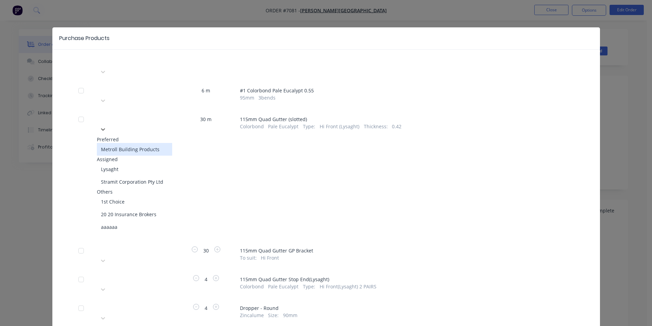
click at [145, 143] on div "Metroll Building Products" at bounding box center [134, 149] width 75 height 13
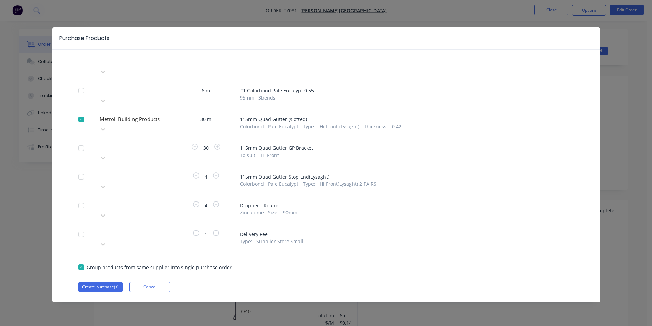
click at [163, 115] on div at bounding box center [148, 119] width 99 height 9
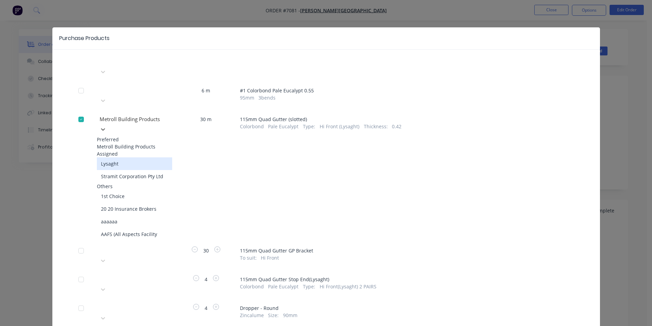
click at [139, 157] on div "Lysaght" at bounding box center [134, 163] width 75 height 13
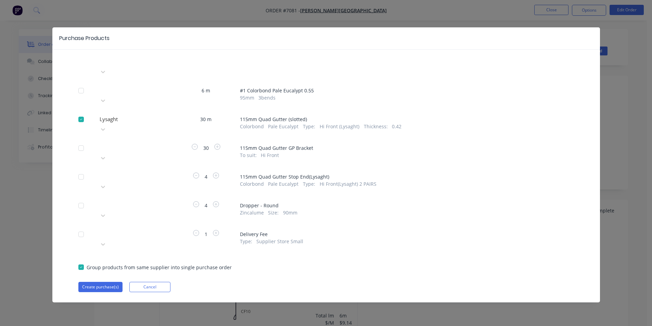
click at [148, 143] on div at bounding box center [148, 147] width 99 height 9
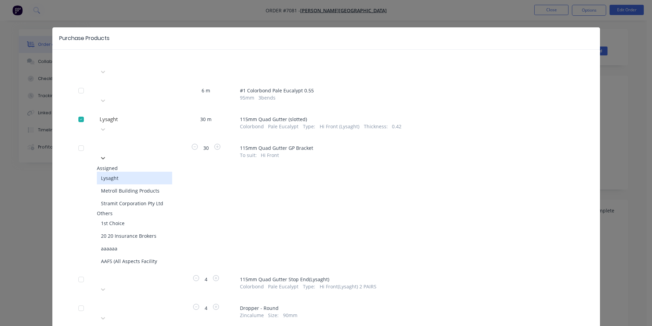
click at [139, 172] on div "Lysaght" at bounding box center [134, 178] width 75 height 13
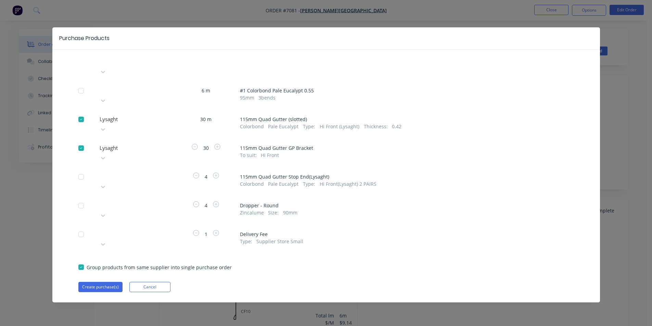
click at [141, 171] on div "Please choose a supplier" at bounding box center [134, 181] width 75 height 21
click at [142, 171] on div at bounding box center [148, 175] width 99 height 9
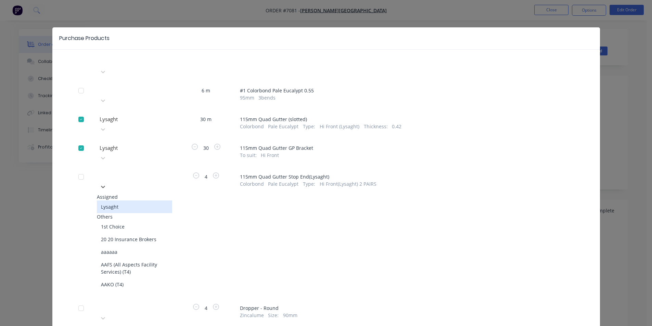
click at [118, 201] on div "Lysaght" at bounding box center [134, 207] width 75 height 13
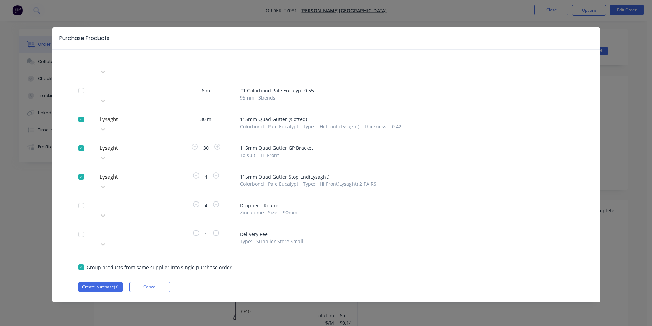
click at [110, 255] on div "Purchase Products Apply to all Please choose a supplier 6 m # 1 Colorbond Pale …" at bounding box center [325, 164] width 547 height 275
drag, startPoint x: 119, startPoint y: 243, endPoint x: 115, endPoint y: 251, distance: 9.0
click at [119, 244] on div "Apply to all Please choose a supplier 6 m # 1 Colorbond Pale Eucalypt 0.55 95 m…" at bounding box center [325, 174] width 547 height 236
click at [115, 282] on button "Create purchase(s)" at bounding box center [100, 287] width 44 height 10
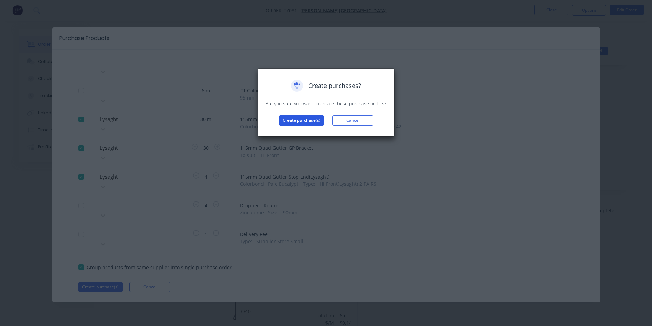
click at [300, 125] on button "Create purchase(s)" at bounding box center [301, 120] width 45 height 10
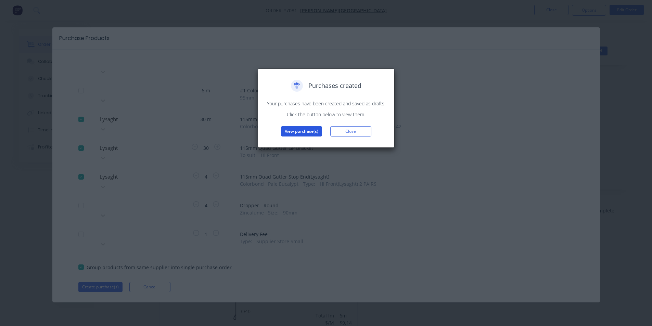
click at [313, 130] on button "View purchase(s)" at bounding box center [301, 131] width 41 height 10
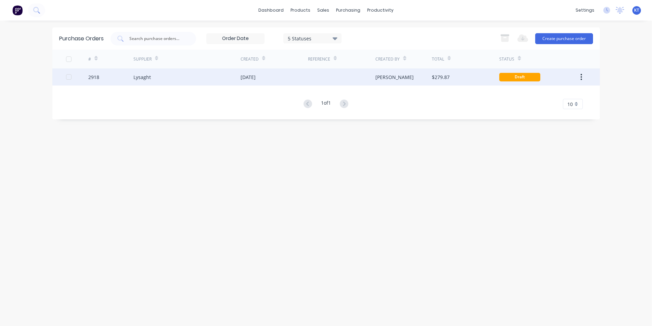
click at [427, 83] on div "[PERSON_NAME]" at bounding box center [403, 76] width 56 height 17
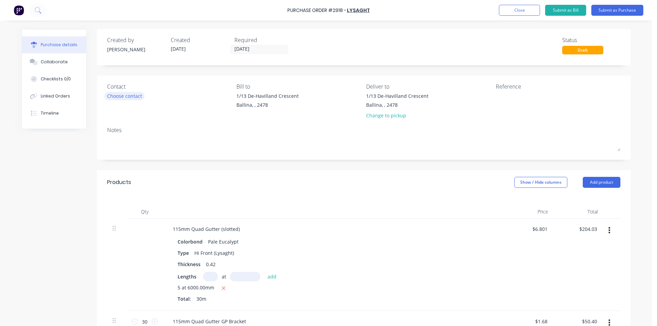
click at [128, 93] on div "Choose contact" at bounding box center [124, 95] width 35 height 7
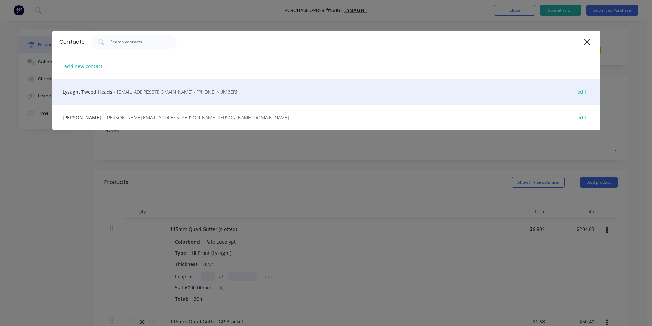
click at [139, 96] on div "Lysaght Tweed Heads - [EMAIL_ADDRESS][DOMAIN_NAME] - [PHONE_NUMBER] edit" at bounding box center [325, 92] width 547 height 26
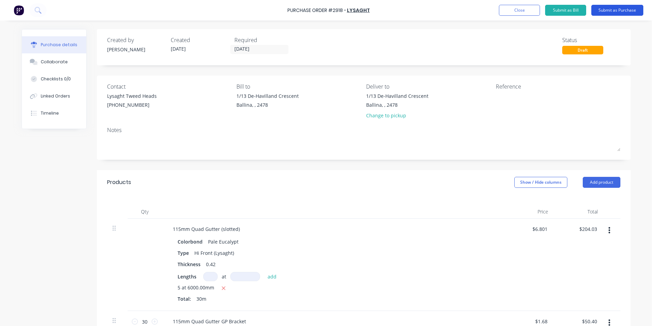
click at [637, 5] on button "Submit as Purchase" at bounding box center [617, 10] width 52 height 11
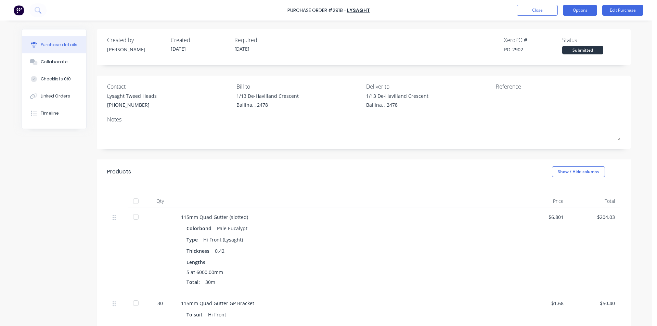
click at [590, 10] on button "Options" at bounding box center [580, 10] width 34 height 11
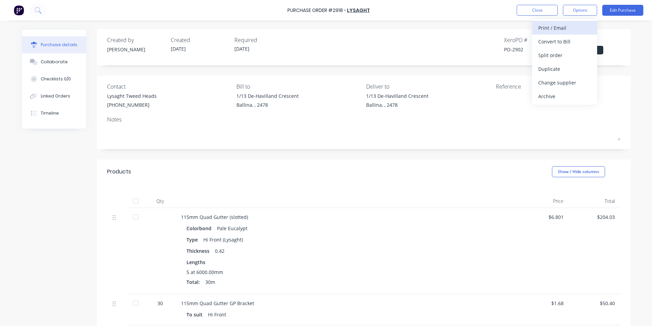
click at [559, 31] on div "Print / Email" at bounding box center [564, 28] width 53 height 10
click at [553, 50] on div "Without pricing" at bounding box center [564, 55] width 53 height 10
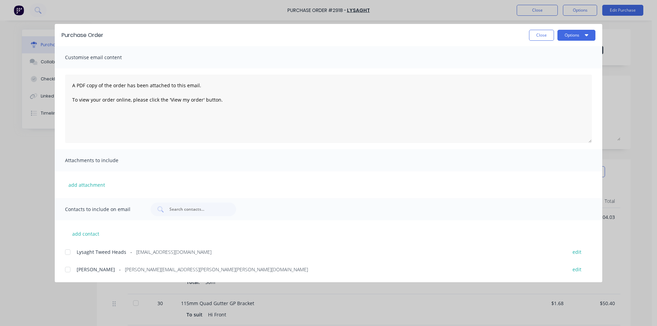
click at [66, 254] on div at bounding box center [68, 252] width 14 height 14
drag, startPoint x: 568, startPoint y: 31, endPoint x: 569, endPoint y: 37, distance: 6.5
click at [568, 31] on button "Options" at bounding box center [576, 35] width 38 height 11
click at [574, 70] on div "Print" at bounding box center [562, 66] width 53 height 10
click at [578, 35] on button "Options" at bounding box center [576, 35] width 38 height 11
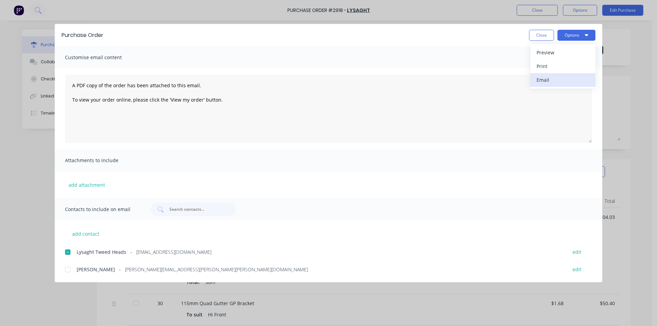
click at [580, 83] on div "Email" at bounding box center [562, 80] width 53 height 10
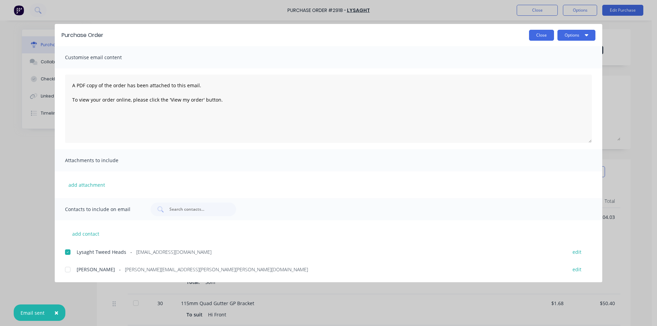
click at [542, 31] on button "Close" at bounding box center [541, 35] width 25 height 11
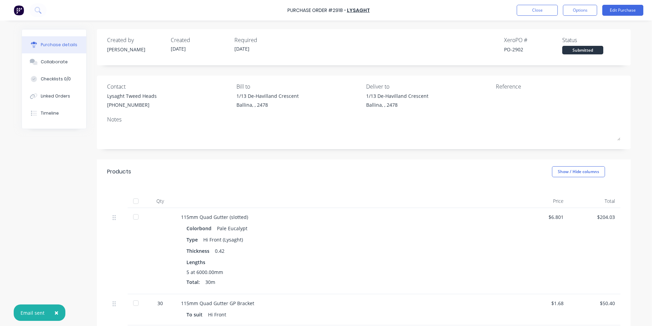
click at [532, 0] on div "Purchase Order #2918 - Lysaght Close Options Edit Purchase" at bounding box center [328, 10] width 657 height 21
click at [69, 99] on button "Linked Orders" at bounding box center [54, 96] width 64 height 17
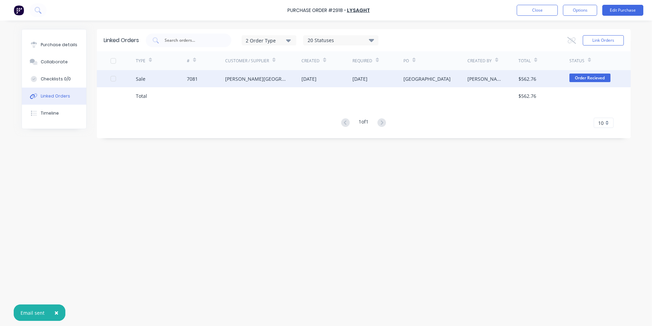
click at [502, 79] on div "[PERSON_NAME]" at bounding box center [492, 78] width 51 height 17
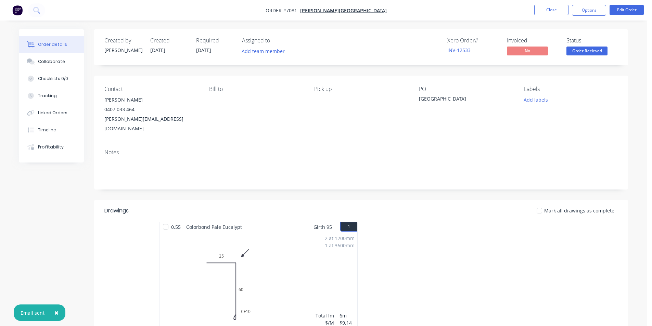
click at [598, 50] on span "Order Recieved" at bounding box center [586, 51] width 41 height 9
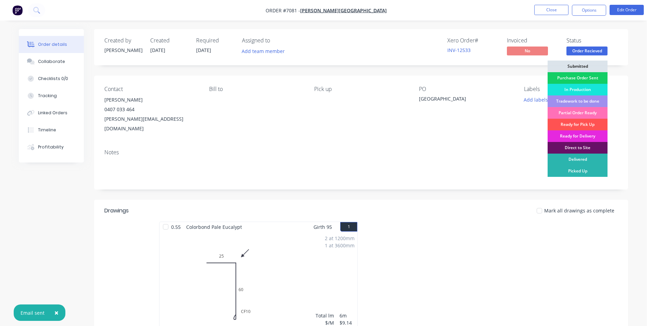
click at [598, 77] on div "Purchase Order Sent" at bounding box center [577, 78] width 60 height 12
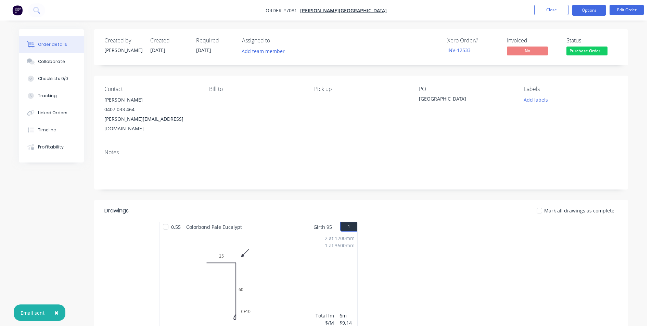
click at [578, 6] on button "Options" at bounding box center [589, 10] width 34 height 11
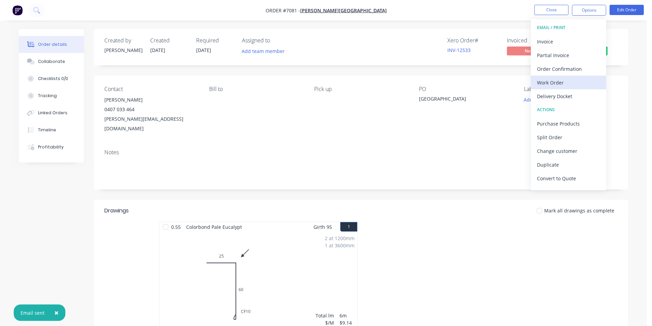
click at [579, 77] on button "Work Order" at bounding box center [568, 83] width 75 height 14
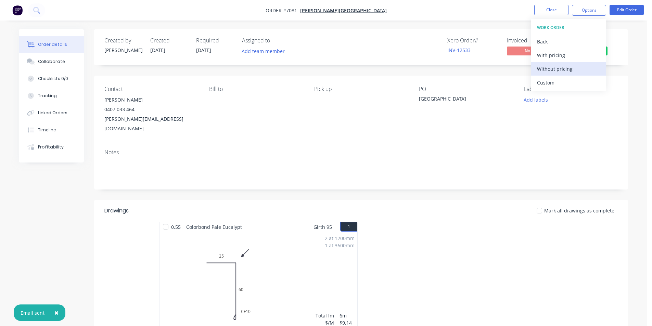
click at [581, 64] on div "Without pricing" at bounding box center [568, 69] width 63 height 10
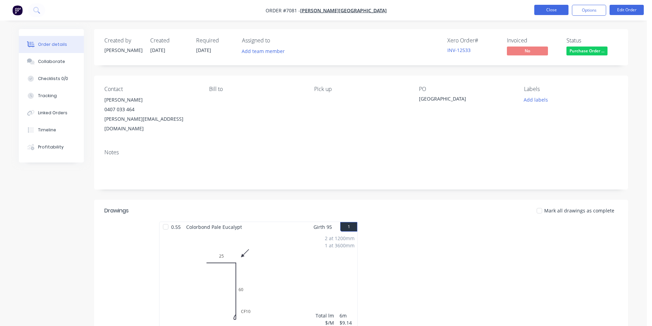
click at [556, 11] on button "Close" at bounding box center [551, 10] width 34 height 10
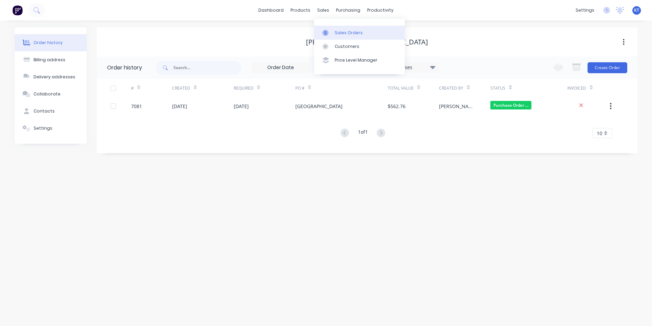
click at [338, 33] on div "Sales Orders" at bounding box center [349, 33] width 28 height 6
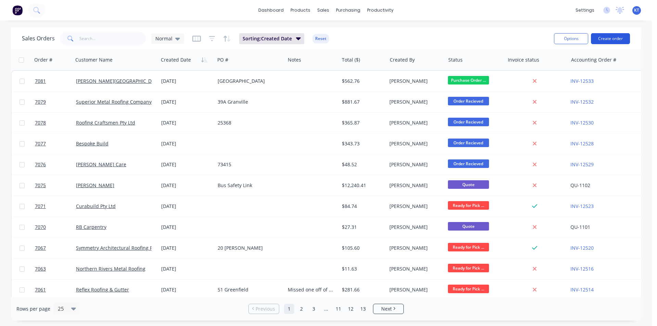
click at [621, 37] on button "Create order" at bounding box center [610, 38] width 39 height 11
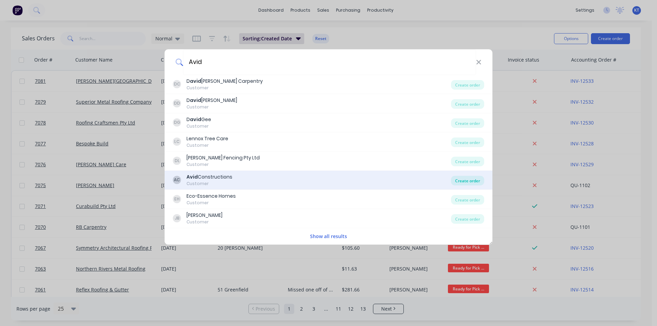
type input "Avid"
click at [459, 184] on div "Create order" at bounding box center [467, 181] width 33 height 10
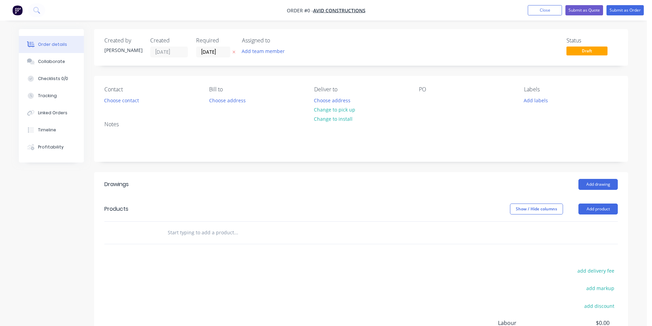
click at [143, 101] on div "Contact Choose contact" at bounding box center [151, 95] width 94 height 19
click at [130, 103] on button "Choose contact" at bounding box center [122, 99] width 42 height 9
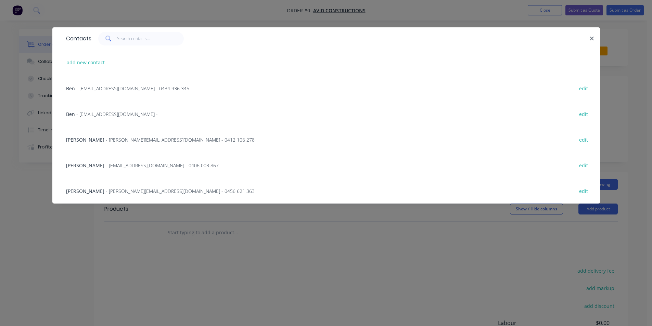
click at [144, 166] on span "- [EMAIL_ADDRESS][DOMAIN_NAME] - 0406 003 867" at bounding box center [162, 165] width 113 height 7
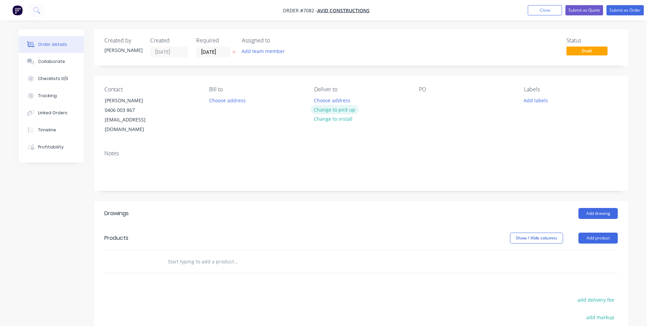
click at [332, 107] on button "Change to pick up" at bounding box center [334, 109] width 49 height 9
click at [607, 208] on button "Add drawing" at bounding box center [597, 213] width 39 height 11
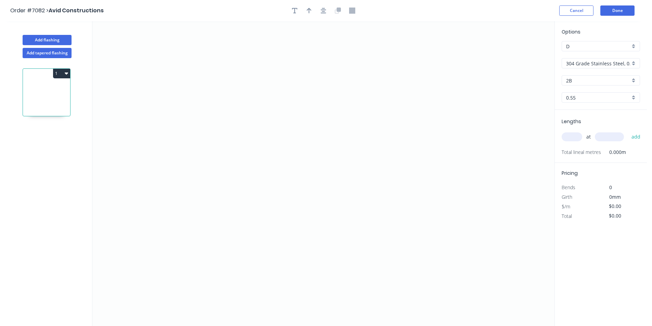
click at [591, 62] on input "304 Grade Stainless Steel, 0.9mm Perforated Pattern 208 - 2mm hole" at bounding box center [598, 63] width 64 height 7
click at [586, 105] on div "Colorbond" at bounding box center [601, 100] width 78 height 12
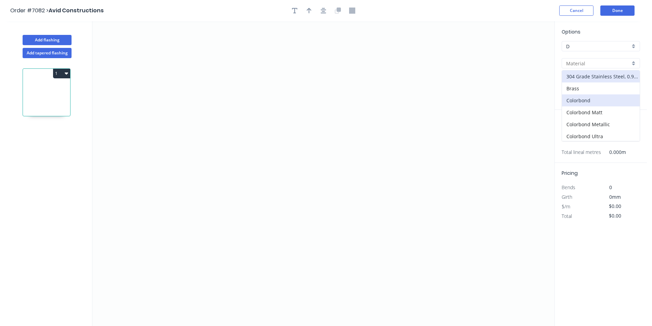
type input "Colorbond"
type input "Basalt"
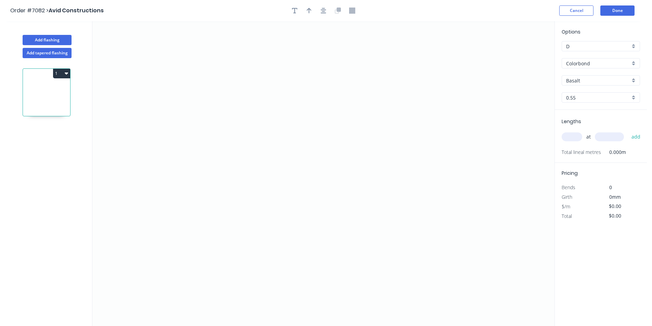
click at [587, 91] on div "Options D D Colorbond Colorbond Colorbond Matt Colorbond Metallic Colorbond Ult…" at bounding box center [601, 69] width 92 height 82
click at [587, 78] on input "Basalt" at bounding box center [598, 80] width 64 height 7
click at [589, 118] on div "Dover White" at bounding box center [601, 119] width 78 height 12
type input "Dover White"
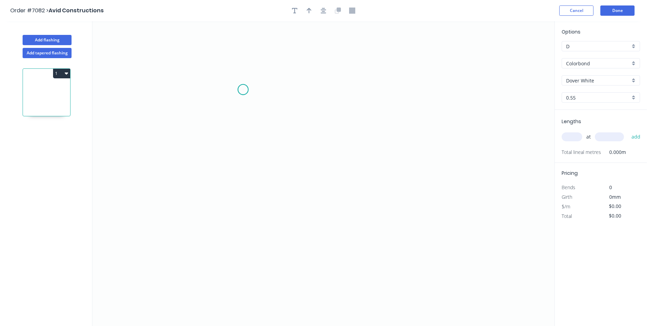
click at [243, 90] on icon "0" at bounding box center [323, 173] width 462 height 305
click at [241, 160] on icon "0" at bounding box center [323, 173] width 462 height 305
click at [361, 179] on icon "0 ?" at bounding box center [323, 173] width 462 height 305
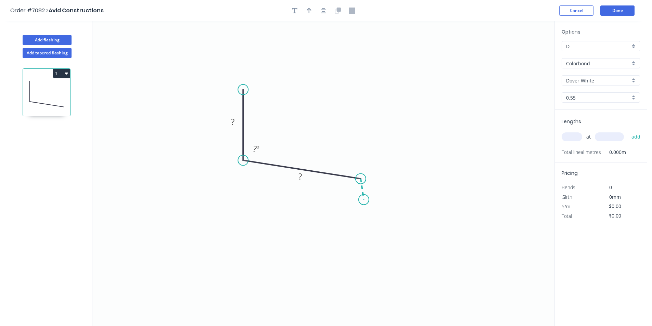
click at [364, 200] on icon "0 ? ? ? º" at bounding box center [323, 173] width 462 height 305
click at [228, 122] on rect at bounding box center [233, 122] width 14 height 10
click at [402, 219] on div "Crush & Fold" at bounding box center [395, 219] width 69 height 14
click at [383, 222] on div "Flip bend" at bounding box center [400, 223] width 69 height 14
drag, startPoint x: 388, startPoint y: 187, endPoint x: 375, endPoint y: 219, distance: 34.7
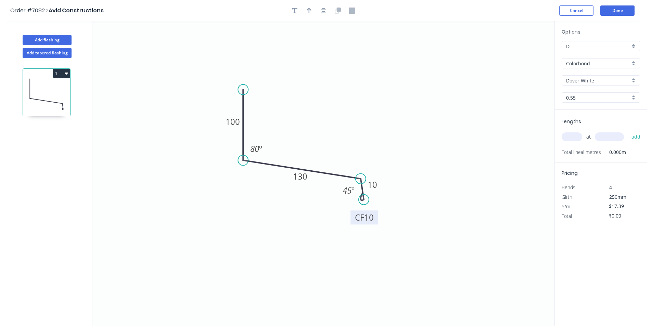
click at [375, 219] on rect at bounding box center [363, 217] width 27 height 14
click at [365, 216] on tspan "10" at bounding box center [369, 217] width 10 height 11
click at [576, 133] on input "text" at bounding box center [571, 136] width 21 height 9
click at [628, 131] on button "add" at bounding box center [636, 137] width 16 height 12
click at [325, 12] on icon "button" at bounding box center [323, 11] width 5 height 6
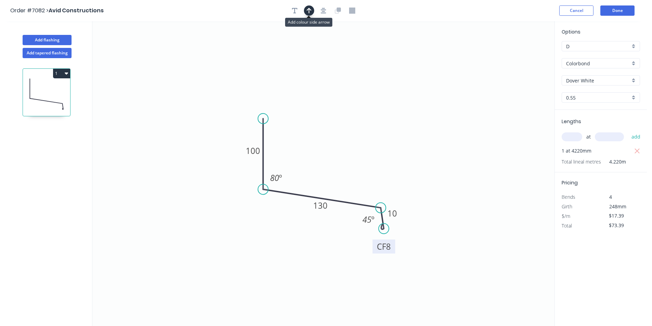
click at [308, 12] on icon "button" at bounding box center [309, 11] width 5 height 6
drag, startPoint x: 519, startPoint y: 54, endPoint x: 303, endPoint y: 157, distance: 238.9
click at [303, 157] on icon at bounding box center [306, 146] width 6 height 22
click at [61, 76] on button "1" at bounding box center [61, 74] width 17 height 10
click at [49, 93] on div "Duplicate" at bounding box center [37, 91] width 53 height 10
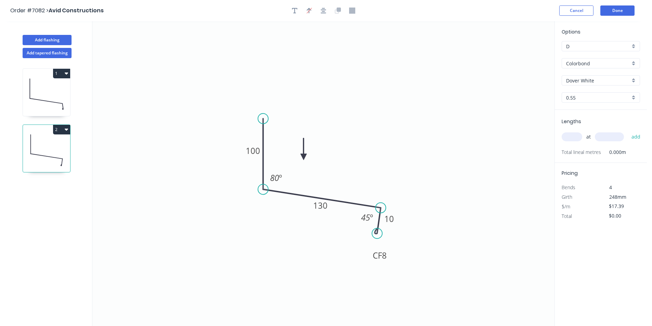
drag, startPoint x: 385, startPoint y: 230, endPoint x: 377, endPoint y: 234, distance: 9.0
click at [377, 234] on circle at bounding box center [377, 233] width 10 height 10
click at [366, 220] on tspan "45" at bounding box center [365, 217] width 9 height 11
click at [253, 148] on tspan "100" at bounding box center [253, 150] width 14 height 11
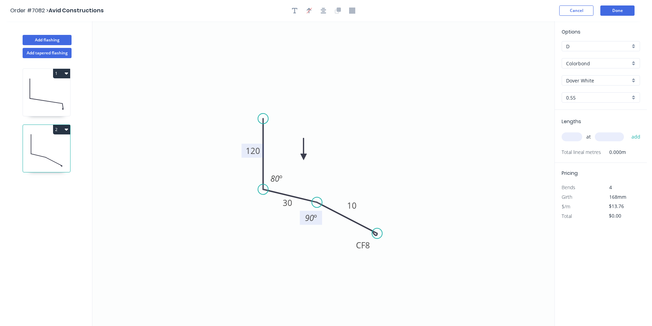
drag, startPoint x: 379, startPoint y: 208, endPoint x: 317, endPoint y: 203, distance: 62.9
click at [317, 203] on circle at bounding box center [317, 202] width 10 height 10
drag, startPoint x: 381, startPoint y: 238, endPoint x: 349, endPoint y: 238, distance: 31.5
click at [348, 239] on icon "0 120 30 CF 8 10 80 º 90 º" at bounding box center [323, 173] width 462 height 305
drag, startPoint x: 375, startPoint y: 234, endPoint x: 312, endPoint y: 228, distance: 62.9
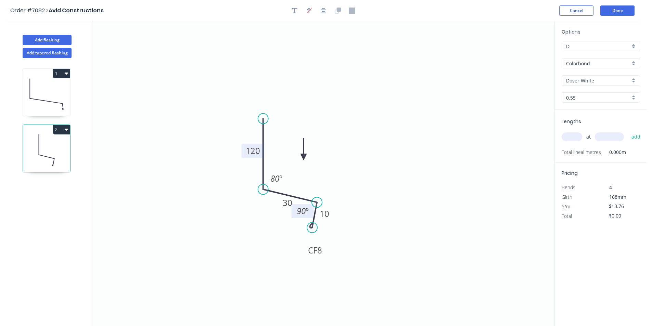
click at [312, 228] on circle at bounding box center [312, 227] width 10 height 10
click at [570, 133] on input "text" at bounding box center [571, 136] width 21 height 9
click at [628, 131] on button "add" at bounding box center [636, 137] width 16 height 12
click at [624, 9] on button "Done" at bounding box center [617, 10] width 34 height 10
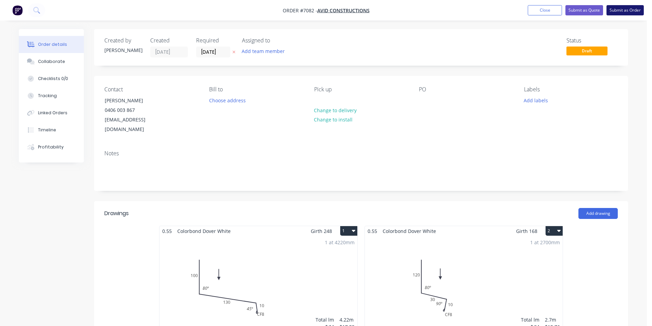
click at [636, 11] on button "Submit as Order" at bounding box center [624, 10] width 37 height 10
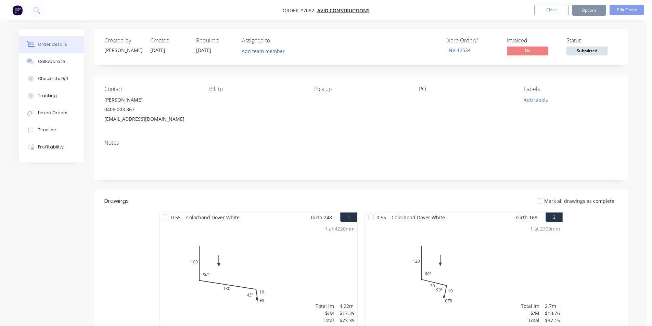
click at [582, 49] on span "Submitted" at bounding box center [586, 51] width 41 height 9
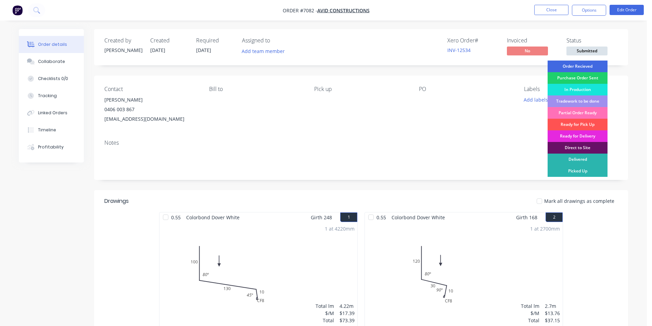
click at [584, 64] on div "Order Recieved" at bounding box center [577, 67] width 60 height 12
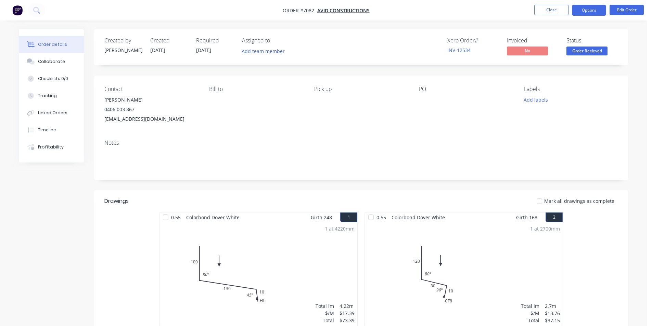
click at [591, 10] on button "Options" at bounding box center [589, 10] width 34 height 11
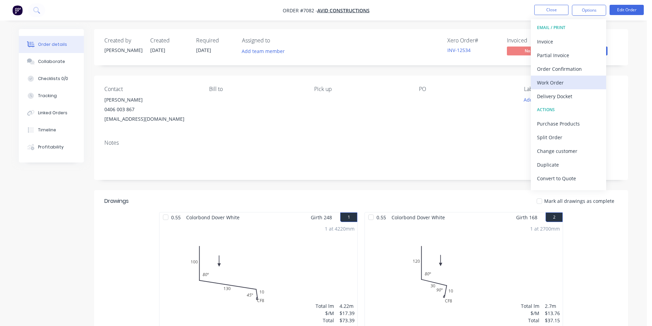
click at [579, 88] on button "Work Order" at bounding box center [568, 83] width 75 height 14
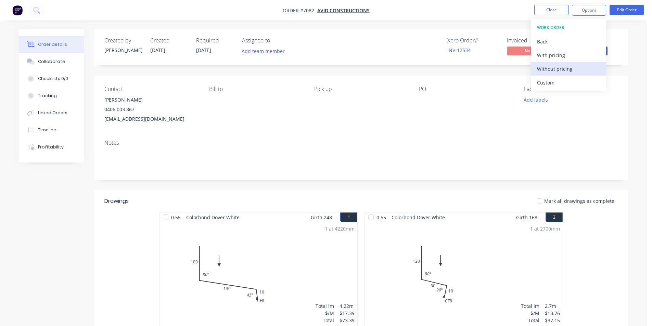
click at [580, 74] on div "Without pricing" at bounding box center [568, 69] width 63 height 10
click at [52, 61] on div "Collaborate" at bounding box center [51, 62] width 27 height 6
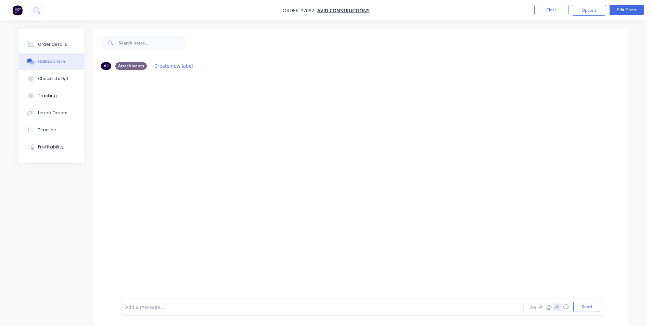
click at [556, 305] on icon "button" at bounding box center [557, 307] width 4 height 5
click at [591, 311] on button "Send" at bounding box center [586, 307] width 27 height 10
click at [42, 42] on div "Order details" at bounding box center [52, 44] width 29 height 6
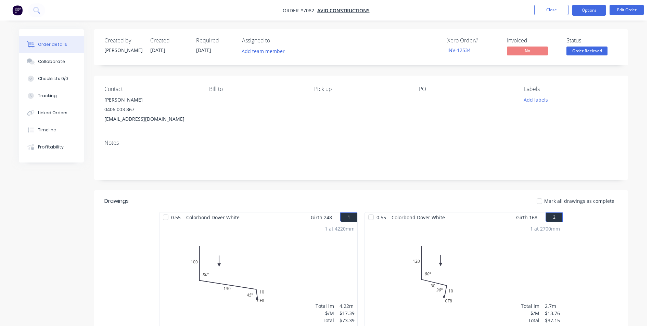
click at [591, 10] on button "Options" at bounding box center [589, 10] width 34 height 11
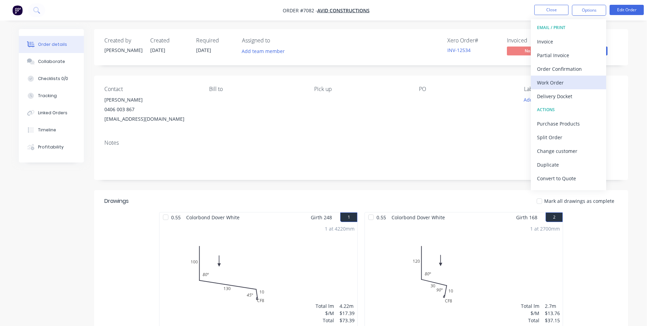
click at [581, 84] on div "Work Order" at bounding box center [568, 83] width 63 height 10
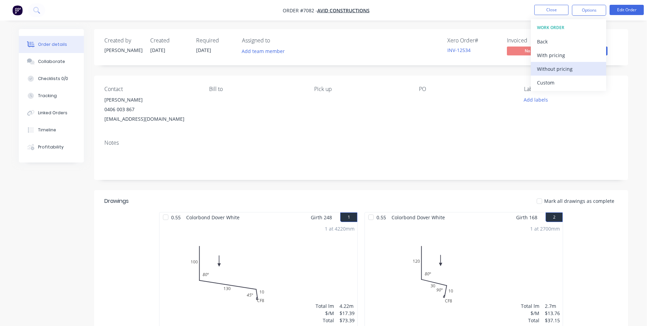
click at [581, 73] on div "Without pricing" at bounding box center [568, 69] width 63 height 10
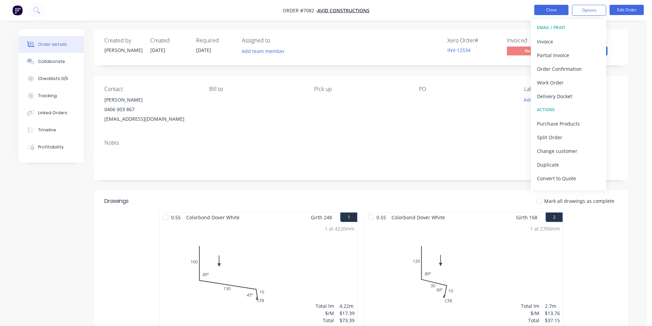
click at [552, 9] on button "Close" at bounding box center [551, 10] width 34 height 10
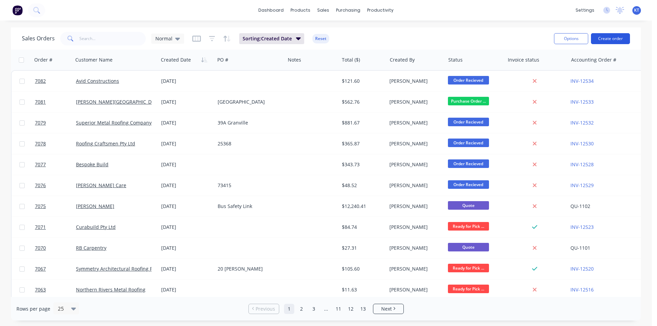
click at [607, 39] on button "Create order" at bounding box center [610, 38] width 39 height 11
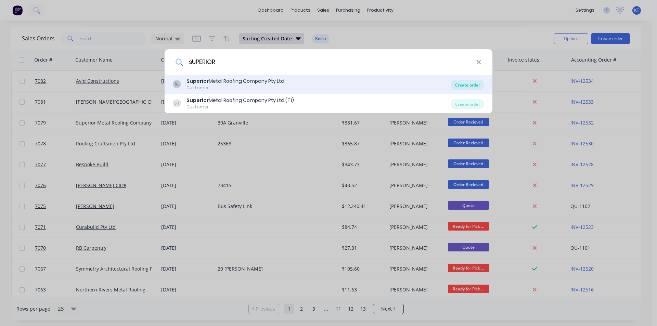
click at [464, 82] on div "Create order" at bounding box center [467, 85] width 33 height 10
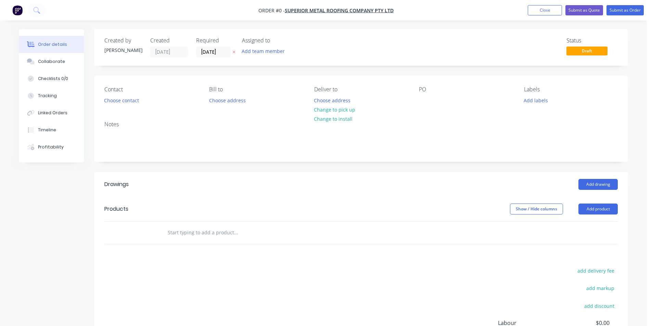
click at [120, 107] on div "Contact Choose contact [PERSON_NAME] to Choose address Deliver to Choose addres…" at bounding box center [361, 96] width 534 height 40
click at [122, 102] on button "Choose contact" at bounding box center [122, 99] width 42 height 9
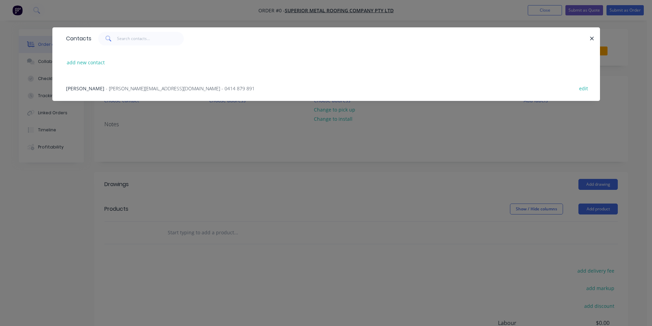
click at [193, 90] on span "- [PERSON_NAME][EMAIL_ADDRESS][DOMAIN_NAME] - 0414 879 891" at bounding box center [180, 88] width 149 height 7
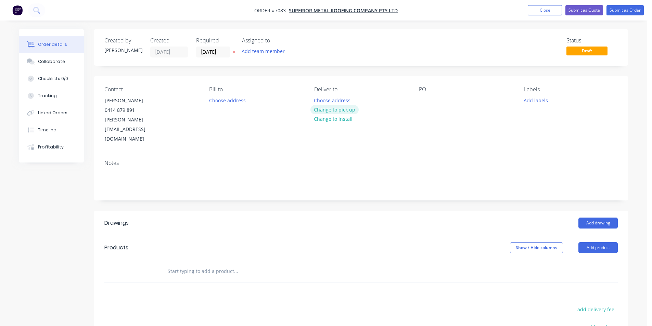
click at [328, 110] on button "Change to pick up" at bounding box center [334, 109] width 49 height 9
click at [432, 95] on div "PO" at bounding box center [466, 115] width 94 height 58
click at [424, 96] on div at bounding box center [424, 100] width 11 height 10
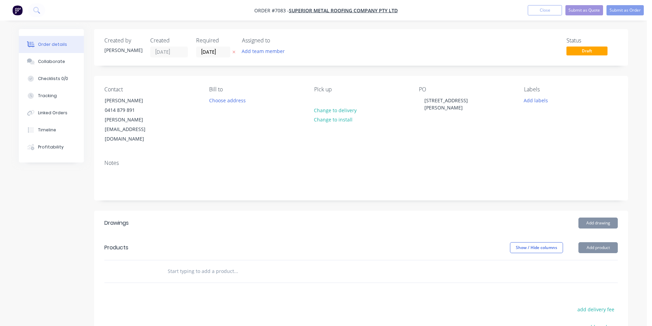
click at [586, 235] on header "Products Show / Hide columns Add product" at bounding box center [361, 247] width 534 height 25
click at [589, 242] on button "Add product" at bounding box center [597, 247] width 39 height 11
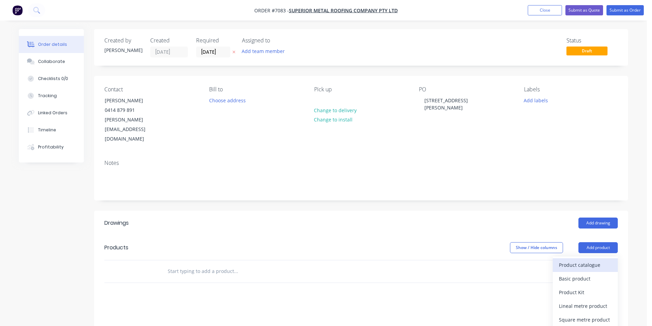
click at [591, 258] on button "Product catalogue" at bounding box center [585, 265] width 65 height 14
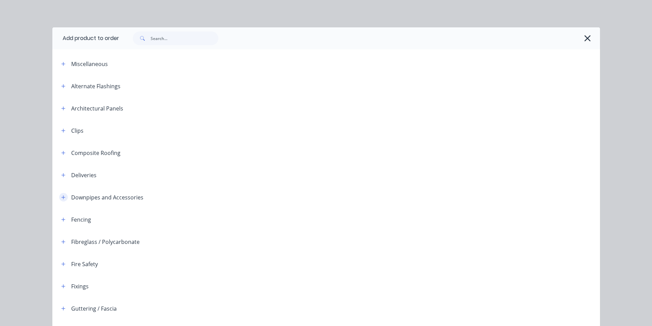
click at [61, 198] on icon "button" at bounding box center [63, 197] width 4 height 5
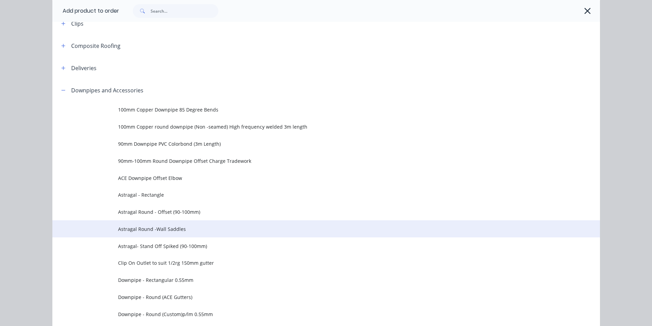
scroll to position [137, 0]
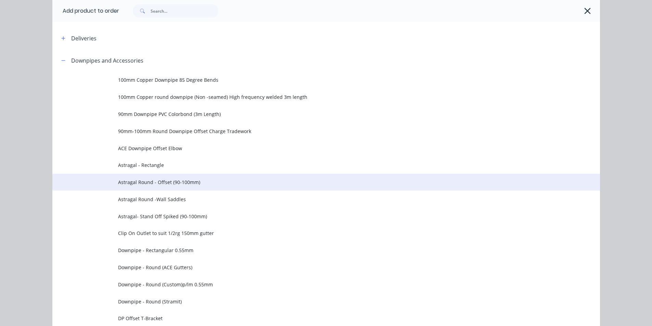
click at [163, 181] on span "Astragal Round - Offset (90-100mm)" at bounding box center [310, 182] width 385 height 7
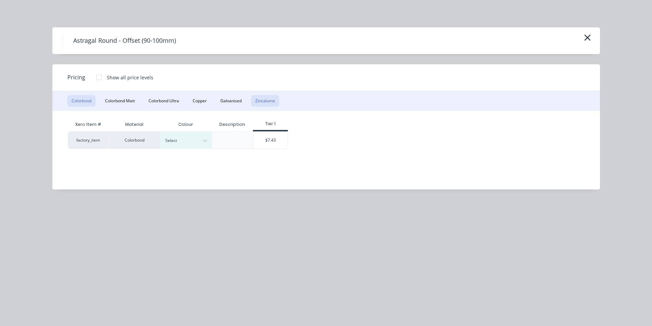
click at [263, 96] on button "Zincalume" at bounding box center [265, 101] width 28 height 12
click at [228, 141] on div "$7.08" at bounding box center [219, 140] width 34 height 16
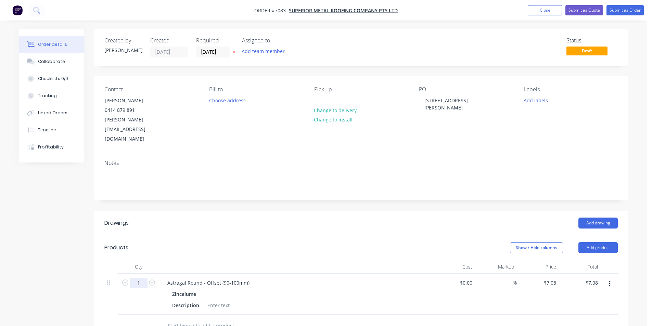
click at [139, 278] on input "1" at bounding box center [139, 283] width 18 height 10
click at [314, 319] on div at bounding box center [264, 326] width 205 height 14
click at [600, 242] on button "Add product" at bounding box center [597, 247] width 39 height 11
click at [596, 260] on div "Product catalogue" at bounding box center [585, 265] width 53 height 10
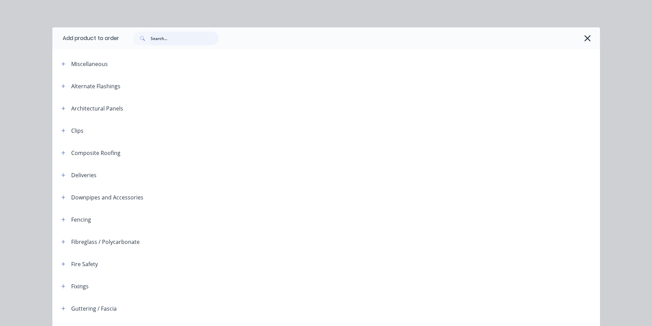
click at [176, 36] on input "text" at bounding box center [185, 38] width 68 height 14
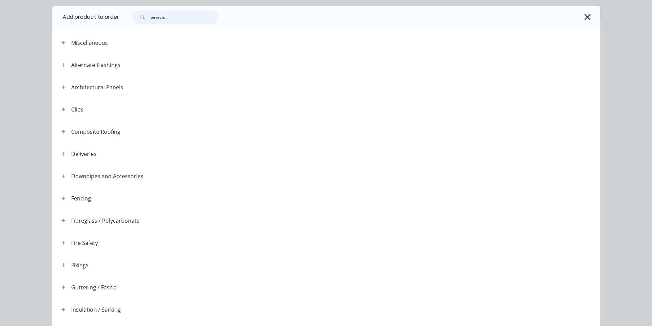
scroll to position [18, 0]
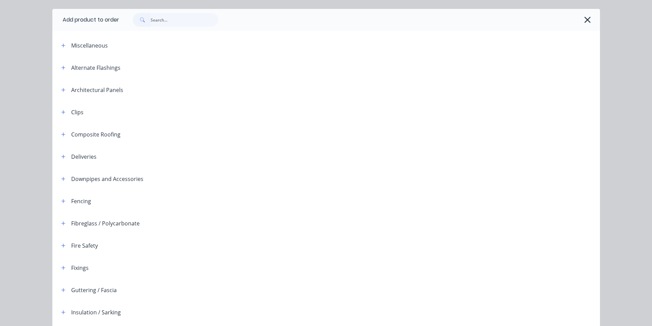
click at [64, 171] on header "Downpipes and Accessories" at bounding box center [325, 179] width 547 height 22
click at [62, 180] on icon "button" at bounding box center [63, 179] width 4 height 5
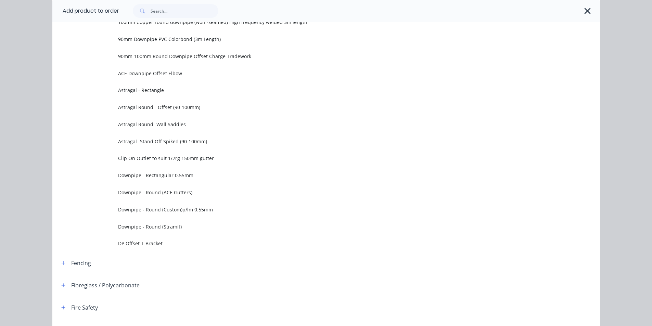
scroll to position [224, 0]
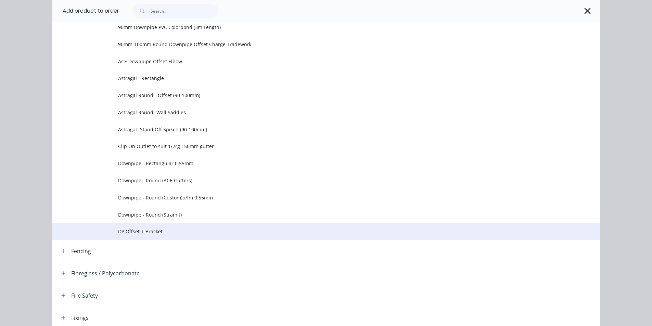
click at [149, 236] on td "DP Offset T-Bracket" at bounding box center [359, 231] width 482 height 17
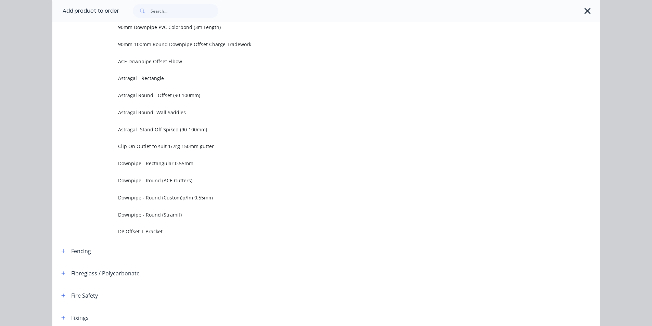
scroll to position [0, 0]
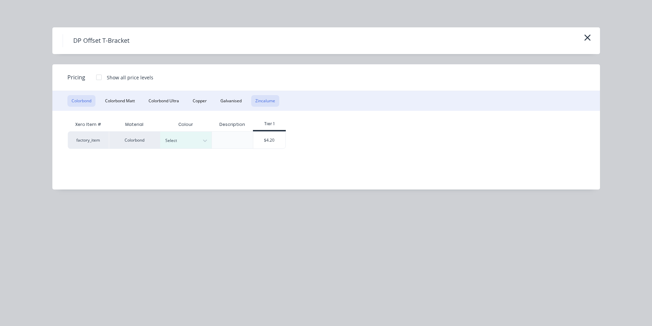
click at [261, 101] on button "Zincalume" at bounding box center [265, 101] width 28 height 12
click at [224, 138] on div "$4.00" at bounding box center [217, 140] width 30 height 16
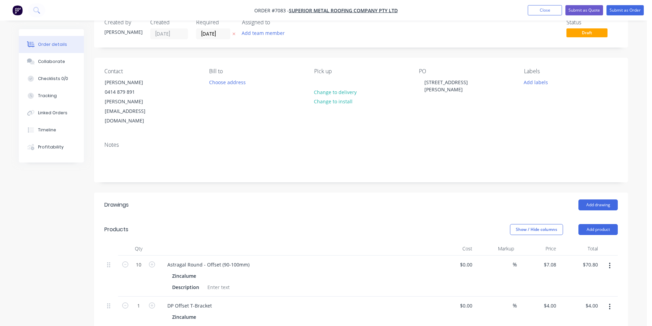
scroll to position [103, 0]
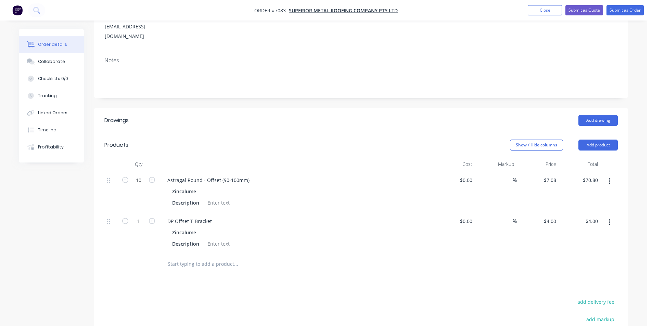
click at [610, 219] on icon "button" at bounding box center [610, 223] width 2 height 8
click at [600, 274] on button "Delete" at bounding box center [585, 281] width 65 height 14
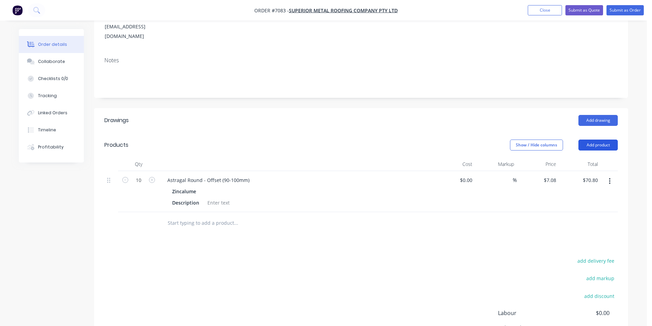
click at [601, 140] on button "Add product" at bounding box center [597, 145] width 39 height 11
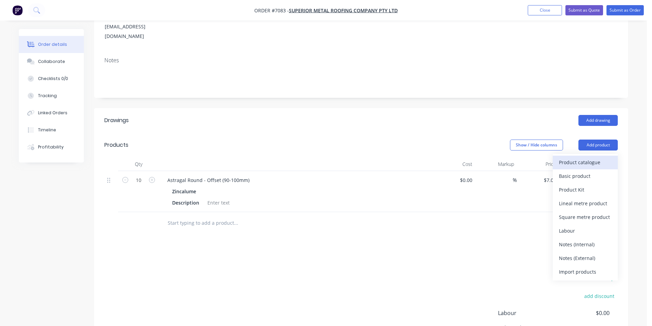
click at [579, 157] on div "Product catalogue" at bounding box center [585, 162] width 53 height 10
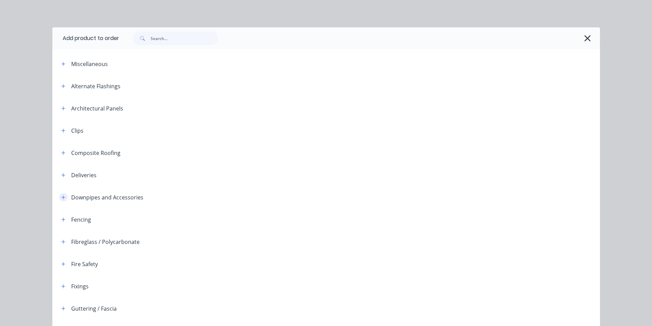
click at [61, 197] on icon "button" at bounding box center [63, 197] width 4 height 5
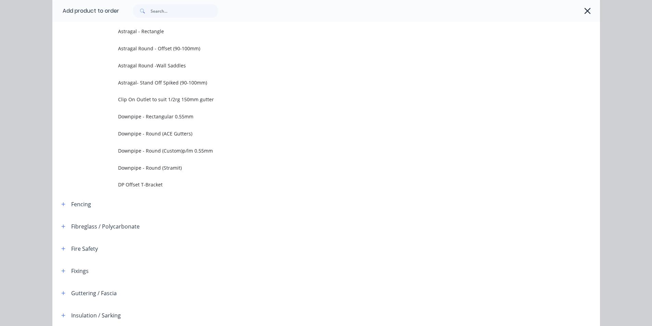
scroll to position [376, 0]
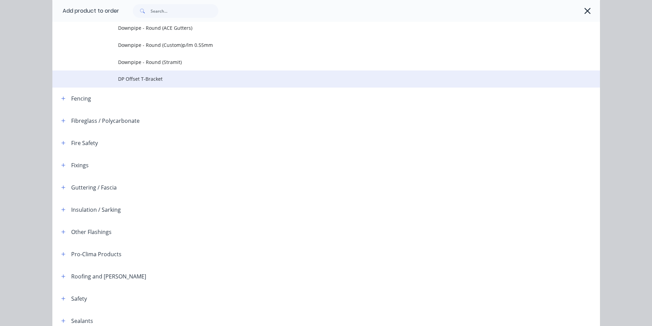
click at [153, 78] on span "DP Offset T-Bracket" at bounding box center [310, 78] width 385 height 7
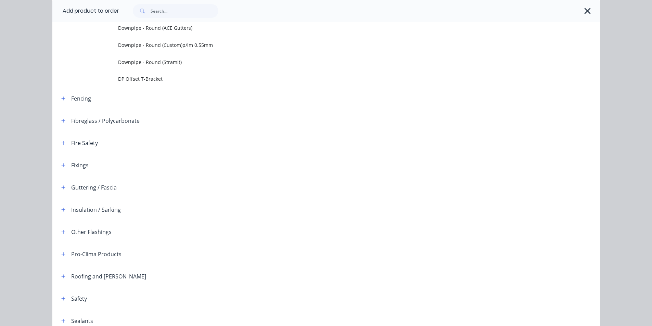
scroll to position [0, 0]
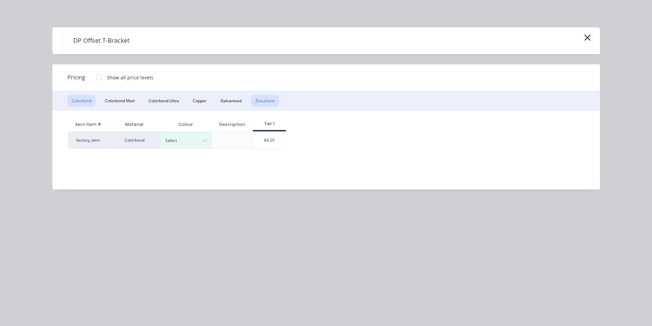
click at [270, 98] on button "Zincalume" at bounding box center [265, 101] width 28 height 12
drag, startPoint x: 240, startPoint y: 135, endPoint x: 208, endPoint y: 141, distance: 31.7
click at [238, 136] on div "factory_item Zincalume $4.00" at bounding box center [321, 139] width 506 height 17
click at [210, 142] on div "$4.00" at bounding box center [217, 140] width 30 height 16
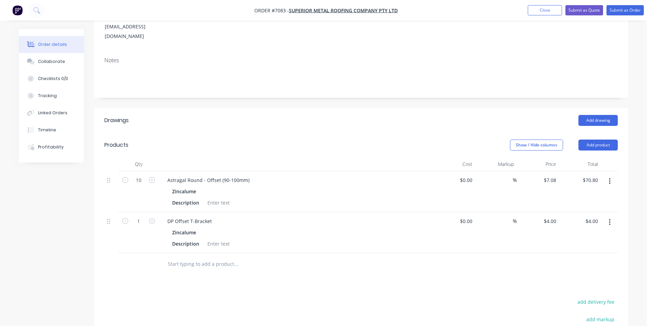
click at [524, 253] on div at bounding box center [360, 264] width 513 height 22
click at [610, 216] on button "button" at bounding box center [610, 222] width 16 height 12
click at [608, 249] on div "Duplicate" at bounding box center [585, 254] width 53 height 10
click at [212, 239] on div at bounding box center [219, 244] width 28 height 10
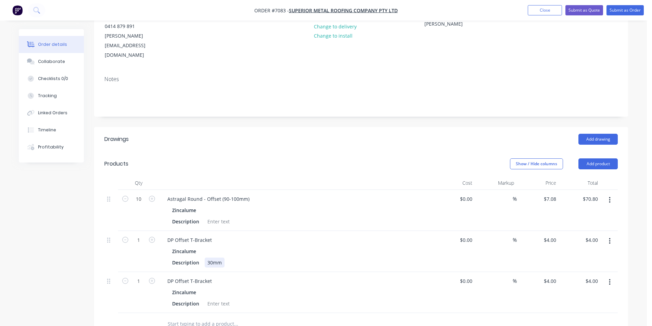
scroll to position [68, 0]
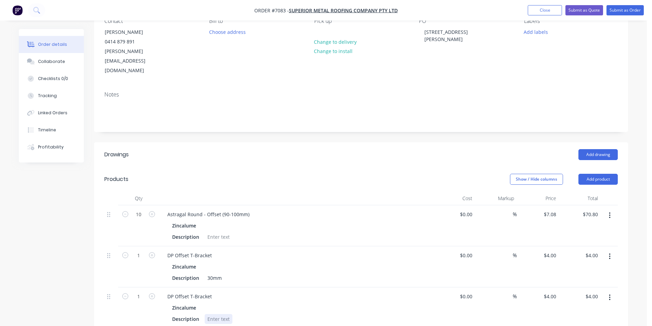
click at [216, 314] on div at bounding box center [219, 319] width 28 height 10
click at [135, 250] on input "1" at bounding box center [139, 255] width 18 height 10
click at [140, 292] on input "1" at bounding box center [139, 297] width 18 height 10
click at [345, 303] on div "Zincalume" at bounding box center [296, 308] width 248 height 10
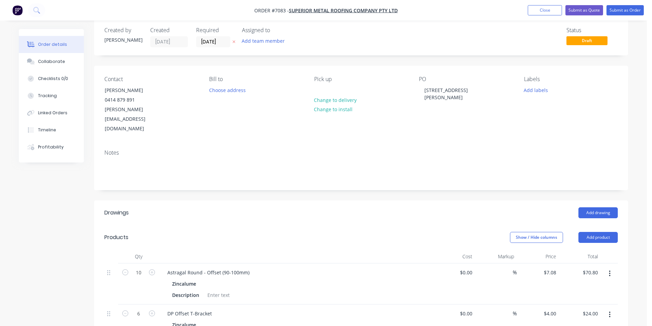
scroll to position [0, 0]
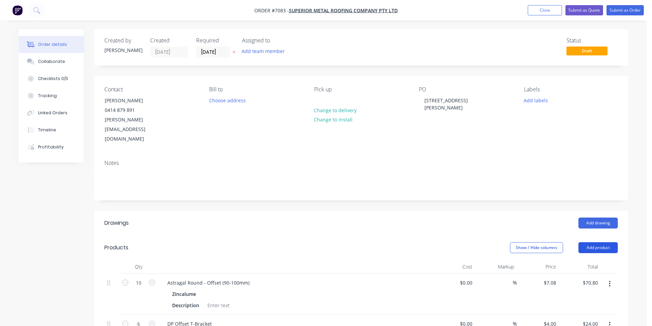
click at [614, 242] on button "Add product" at bounding box center [597, 247] width 39 height 11
click at [606, 274] on div "Basic product" at bounding box center [585, 279] width 53 height 10
click at [605, 242] on button "Add product" at bounding box center [597, 247] width 39 height 11
click at [594, 274] on div "Basic product" at bounding box center [585, 279] width 53 height 10
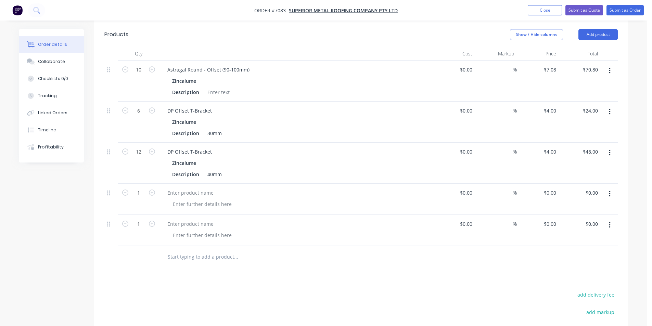
scroll to position [240, 0]
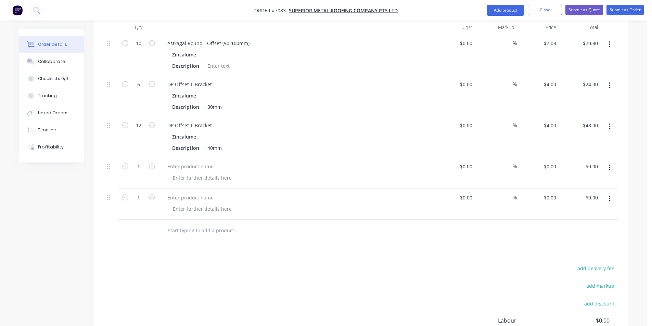
click at [609, 195] on icon "button" at bounding box center [610, 199] width 2 height 8
click at [596, 253] on div "Delete" at bounding box center [585, 258] width 53 height 10
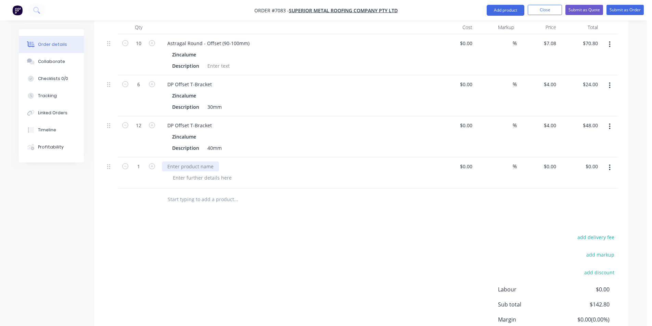
click at [196, 161] on div at bounding box center [190, 166] width 57 height 10
click at [509, 8] on button "Add product" at bounding box center [506, 10] width 38 height 11
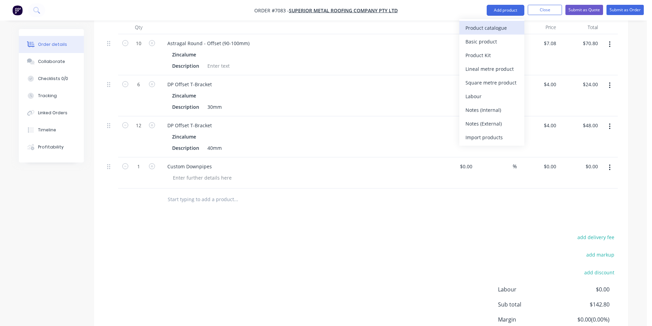
click at [505, 24] on div "Product catalogue" at bounding box center [491, 28] width 53 height 10
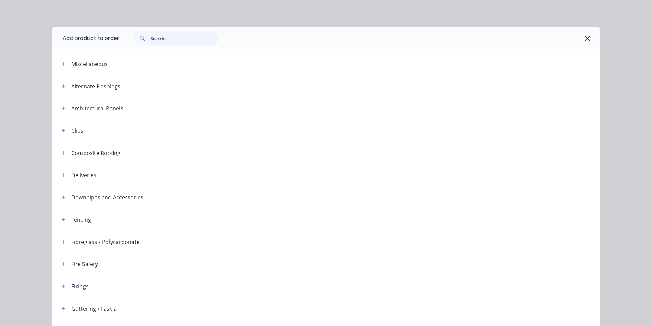
click at [154, 35] on input "text" at bounding box center [185, 38] width 68 height 14
click at [185, 37] on input "text" at bounding box center [185, 38] width 68 height 14
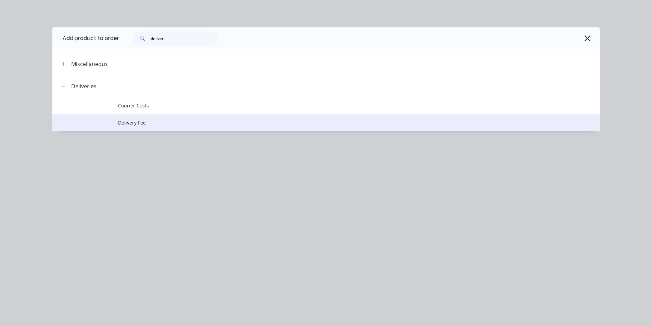
click at [137, 126] on span "Delivery Fee" at bounding box center [310, 122] width 385 height 7
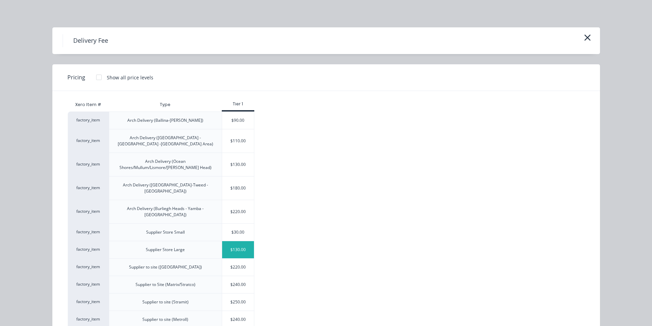
click at [243, 241] on div "$130.00" at bounding box center [238, 249] width 32 height 17
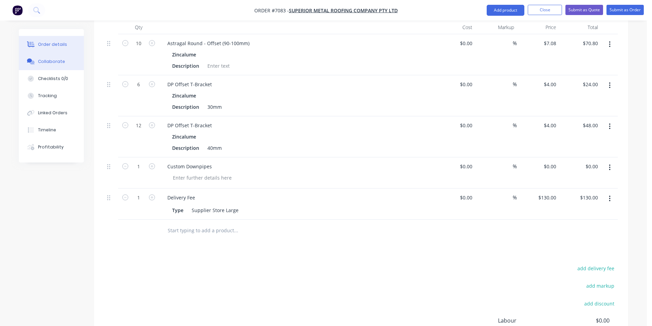
click at [67, 60] on button "Collaborate" at bounding box center [51, 61] width 65 height 17
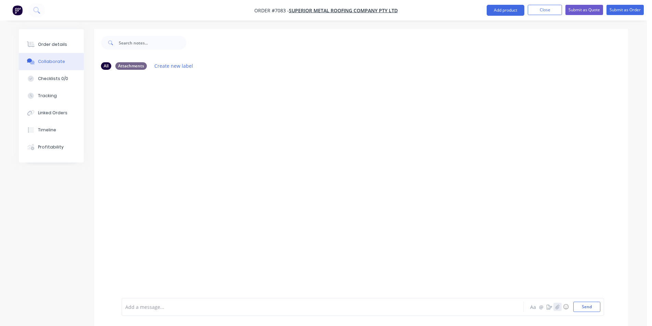
click at [558, 309] on button "button" at bounding box center [557, 307] width 8 height 8
click at [583, 309] on button "Send" at bounding box center [586, 307] width 27 height 10
click at [61, 37] on button "Order details" at bounding box center [51, 44] width 65 height 17
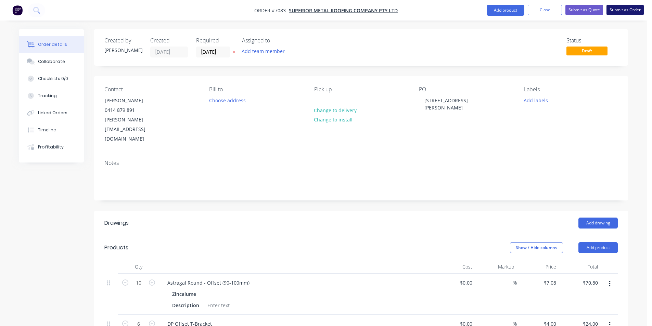
click at [629, 13] on button "Submit as Order" at bounding box center [624, 10] width 37 height 10
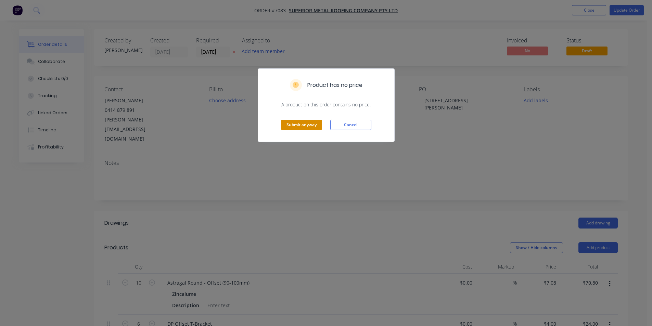
click at [296, 127] on button "Submit anyway" at bounding box center [301, 125] width 41 height 10
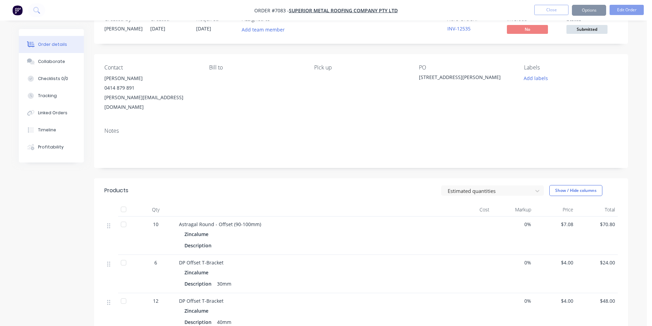
scroll to position [103, 0]
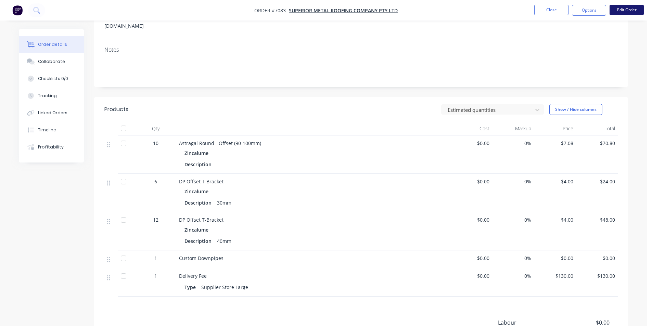
click at [610, 7] on button "Edit Order" at bounding box center [626, 10] width 34 height 10
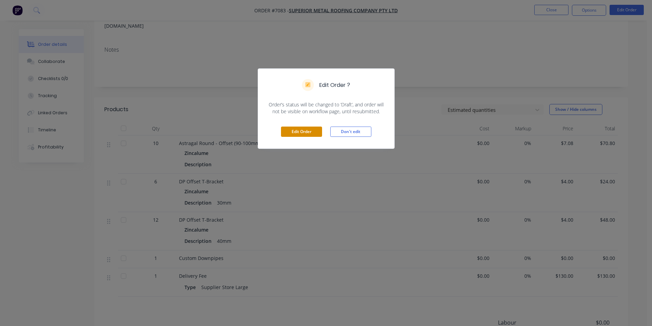
click at [302, 132] on button "Edit Order" at bounding box center [301, 132] width 41 height 10
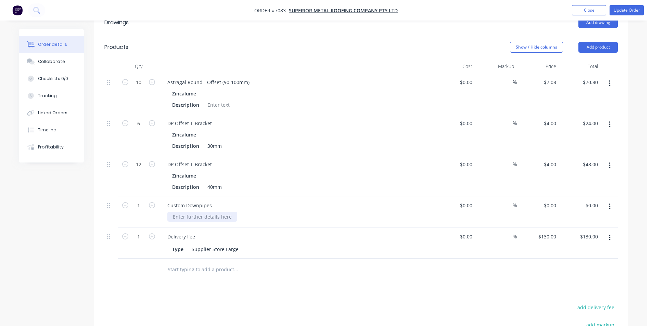
scroll to position [205, 0]
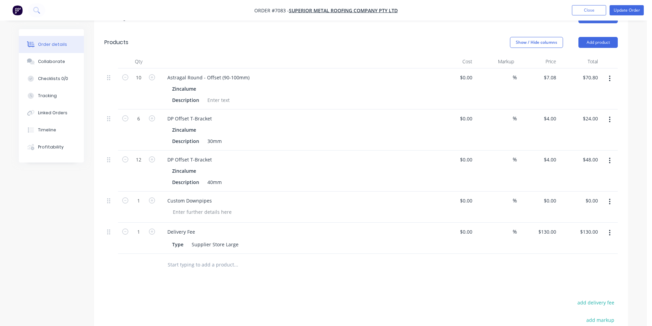
click at [148, 196] on button "button" at bounding box center [151, 199] width 9 height 7
click at [152, 197] on icon "button" at bounding box center [152, 200] width 6 height 6
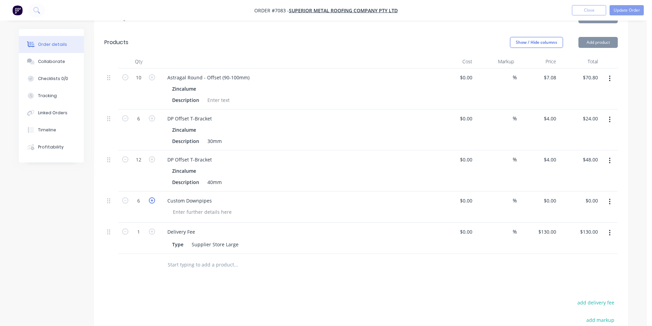
click at [152, 197] on icon "button" at bounding box center [152, 200] width 6 height 6
click at [176, 207] on div at bounding box center [202, 212] width 70 height 10
click at [621, 10] on button "Update Order" at bounding box center [626, 10] width 34 height 10
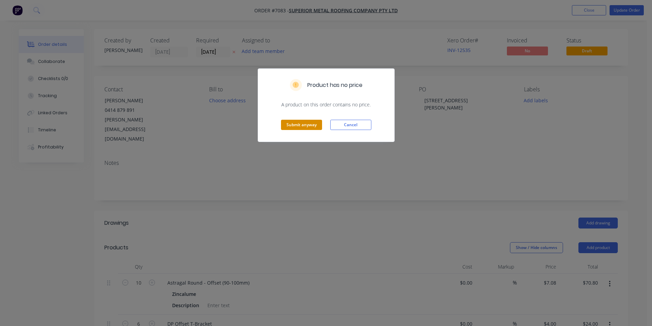
click at [318, 124] on button "Submit anyway" at bounding box center [301, 125] width 41 height 10
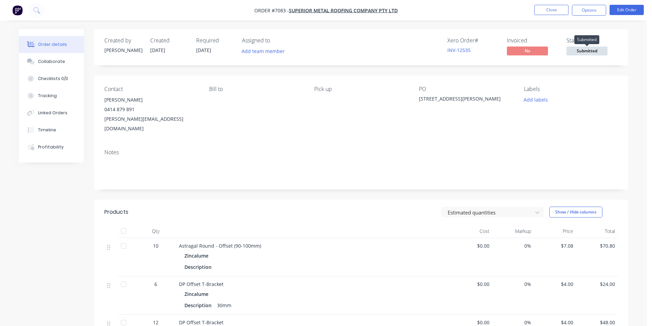
click at [590, 54] on span "Submitted" at bounding box center [586, 51] width 41 height 9
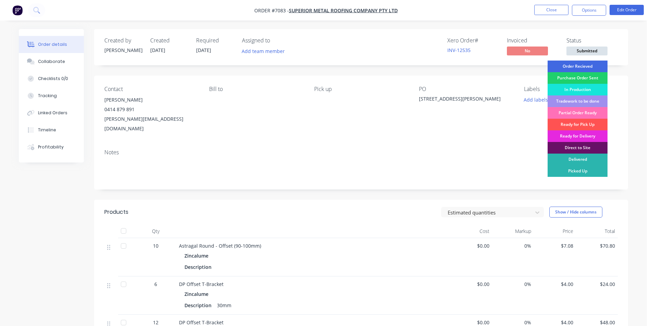
click at [590, 69] on div "Order Recieved" at bounding box center [577, 67] width 60 height 12
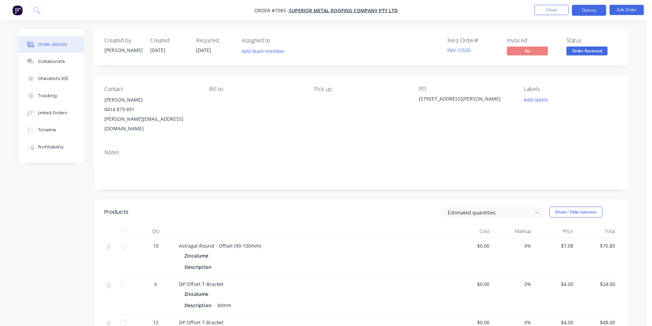
click at [597, 8] on button "Options" at bounding box center [589, 10] width 34 height 11
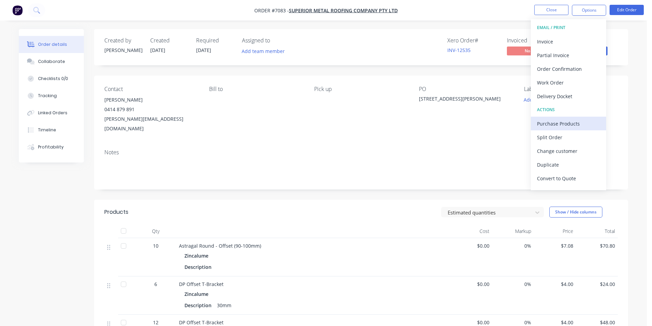
click at [574, 124] on div "Purchase Products" at bounding box center [568, 124] width 63 height 10
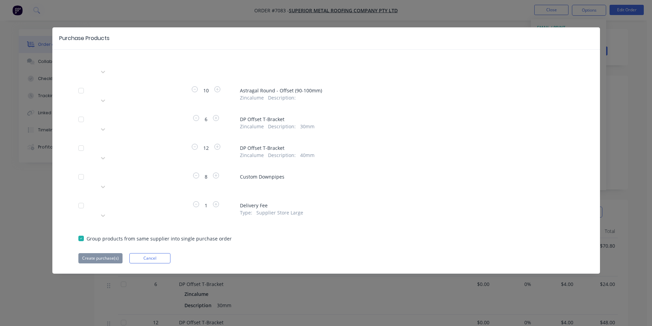
click at [165, 145] on div "Apply to all Please choose a supplier 10 Astragal Round - Offset (90-100mm) Zin…" at bounding box center [325, 159] width 547 height 207
click at [165, 171] on div "Please choose a supplier" at bounding box center [148, 176] width 103 height 10
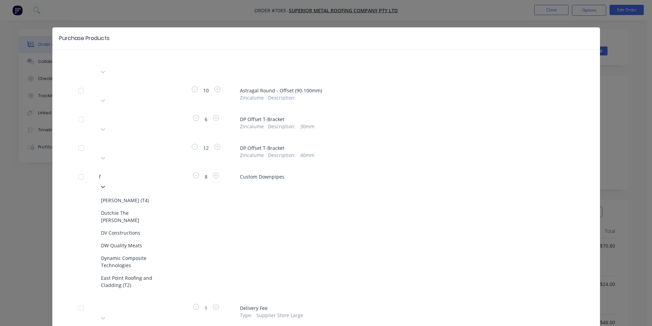
scroll to position [3114, 0]
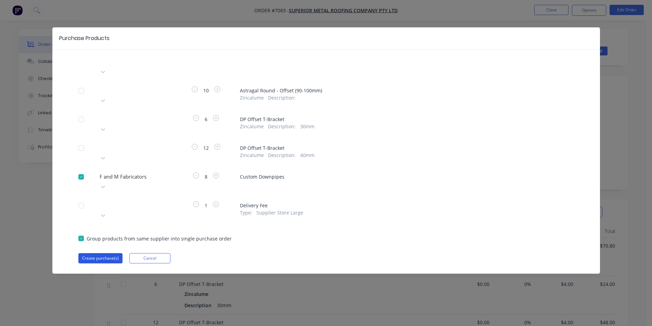
click at [107, 253] on button "Create purchase(s)" at bounding box center [100, 258] width 44 height 10
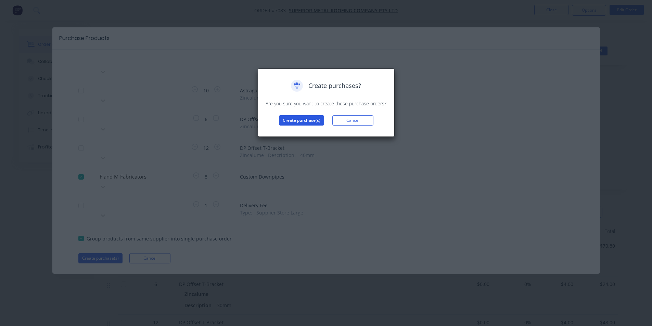
click at [292, 122] on button "Create purchase(s)" at bounding box center [301, 120] width 45 height 10
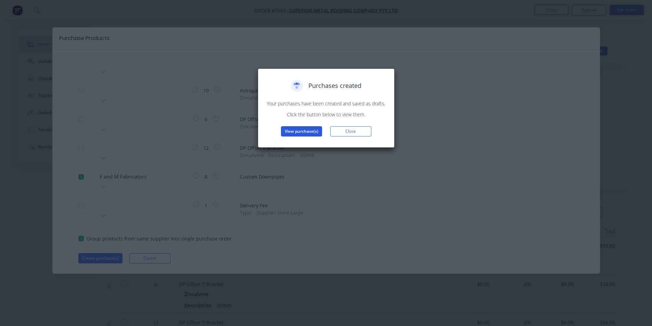
click at [306, 127] on button "View purchase(s)" at bounding box center [301, 131] width 41 height 10
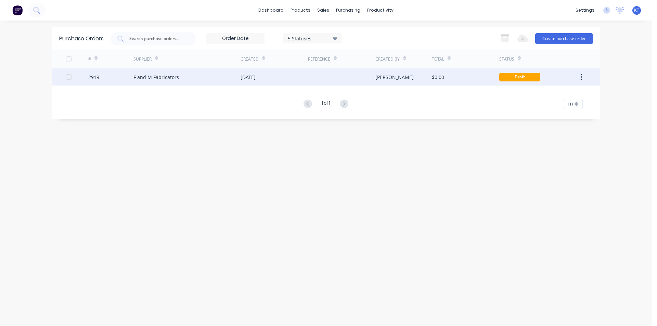
click at [150, 77] on div "F and M Fabricators" at bounding box center [156, 77] width 46 height 7
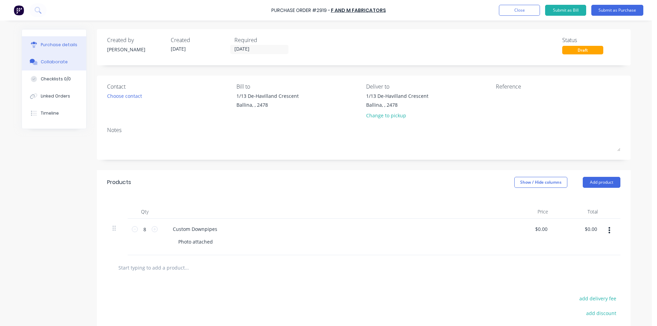
click at [69, 60] on button "Collaborate" at bounding box center [54, 61] width 64 height 17
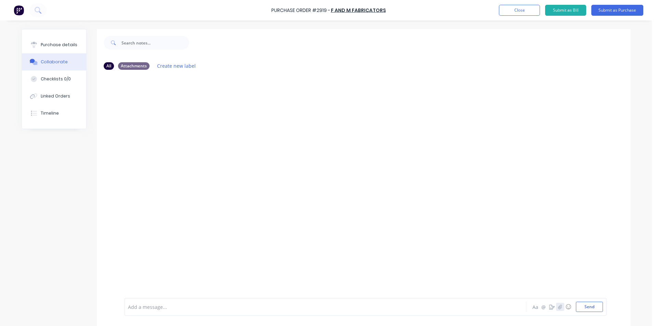
click at [558, 307] on icon "button" at bounding box center [560, 307] width 4 height 5
click at [593, 309] on button "Send" at bounding box center [589, 307] width 27 height 10
click at [629, 15] on button "Submit as Purchase" at bounding box center [617, 10] width 52 height 11
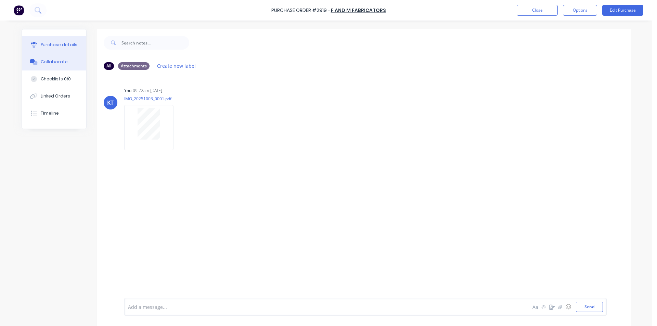
click at [33, 36] on div "Purchase details Collaborate Checklists 0/0 Linked Orders Timeline" at bounding box center [54, 78] width 64 height 99
click at [52, 45] on div "Purchase details" at bounding box center [59, 45] width 37 height 6
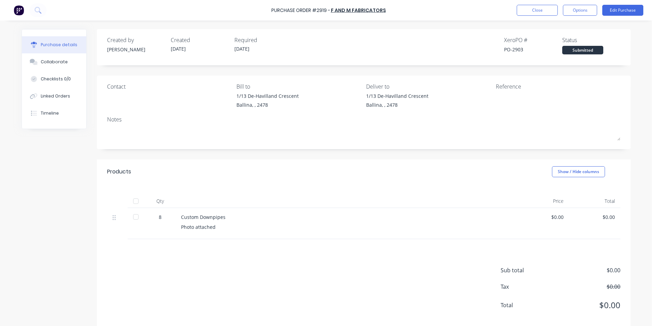
click at [590, 51] on div "Submitted" at bounding box center [582, 50] width 41 height 9
click at [596, 15] on button "Options" at bounding box center [580, 10] width 34 height 11
click at [544, 26] on div "Print / Email" at bounding box center [564, 28] width 53 height 10
click at [545, 55] on div "Without pricing" at bounding box center [564, 55] width 53 height 10
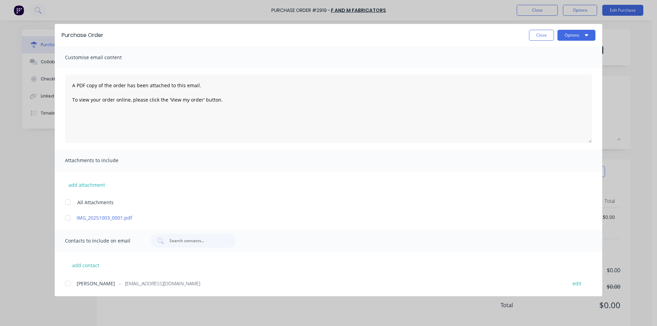
click at [65, 220] on div at bounding box center [68, 218] width 14 height 14
drag, startPoint x: 70, startPoint y: 286, endPoint x: 107, endPoint y: 267, distance: 41.9
click at [70, 285] on div at bounding box center [68, 284] width 14 height 14
click at [575, 35] on button "Options" at bounding box center [576, 35] width 38 height 11
click at [581, 78] on div "Email" at bounding box center [562, 80] width 53 height 10
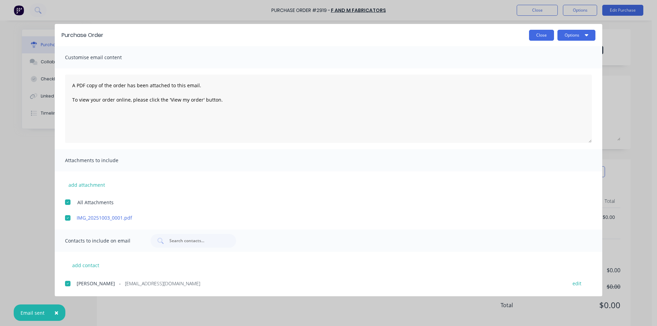
click at [542, 34] on button "Close" at bounding box center [541, 35] width 25 height 11
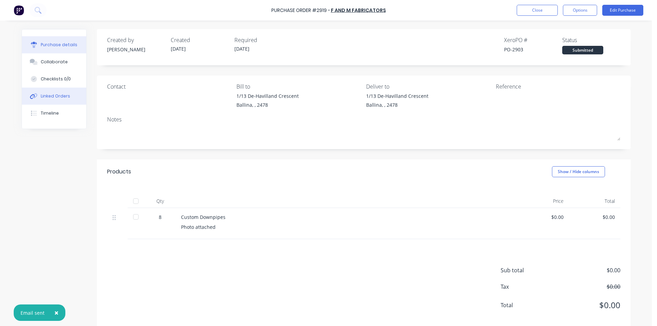
click at [48, 98] on div "Linked Orders" at bounding box center [55, 96] width 29 height 6
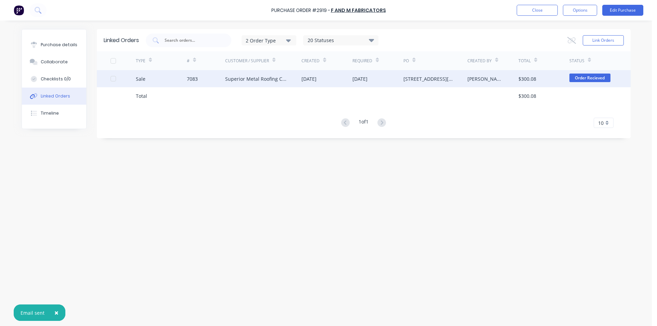
click at [489, 77] on div "[PERSON_NAME]" at bounding box center [485, 78] width 37 height 7
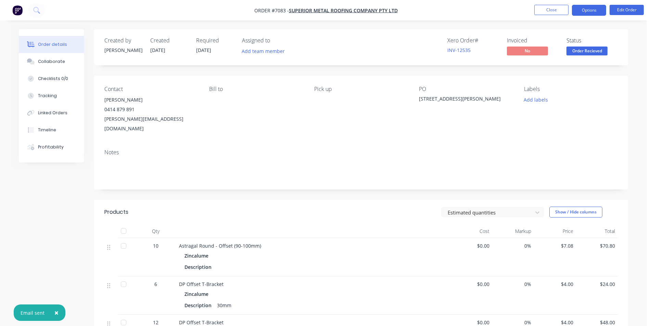
click at [590, 11] on button "Options" at bounding box center [589, 10] width 34 height 11
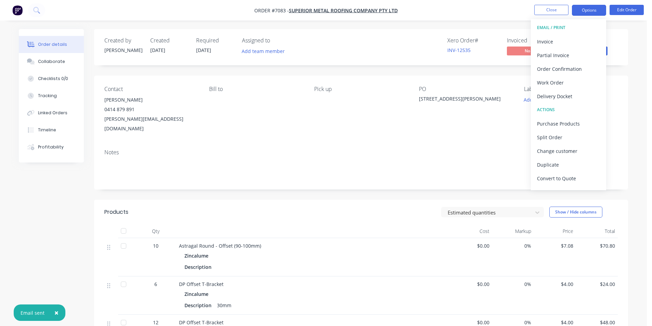
click at [590, 11] on button "Options" at bounding box center [589, 10] width 34 height 11
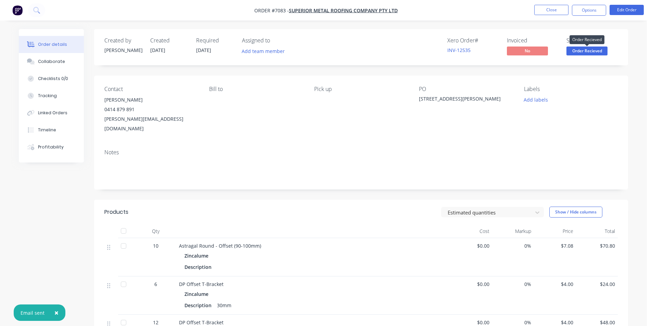
click at [589, 52] on span "Order Recieved" at bounding box center [586, 51] width 41 height 9
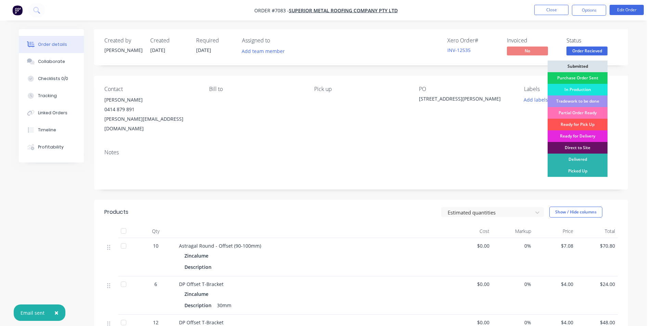
click at [587, 80] on div "Purchase Order Sent" at bounding box center [577, 78] width 60 height 12
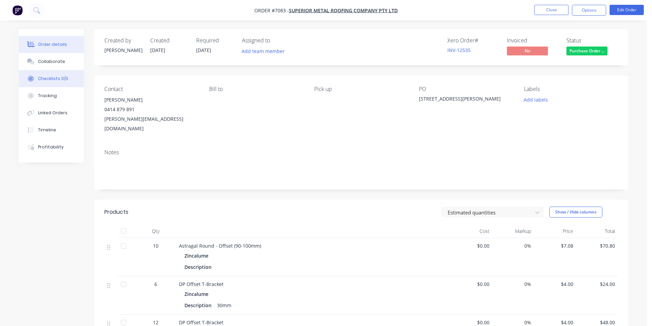
click at [75, 78] on button "Checklists 0/0" at bounding box center [51, 78] width 65 height 17
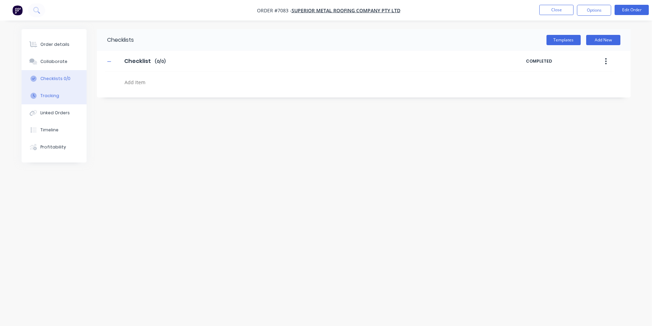
click at [61, 90] on button "Tracking" at bounding box center [54, 95] width 65 height 17
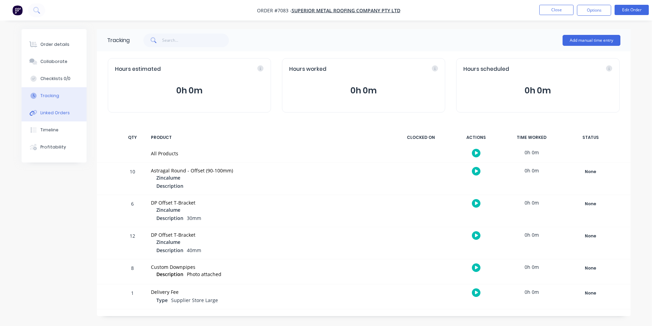
click at [62, 113] on div "Linked Orders" at bounding box center [54, 113] width 29 height 6
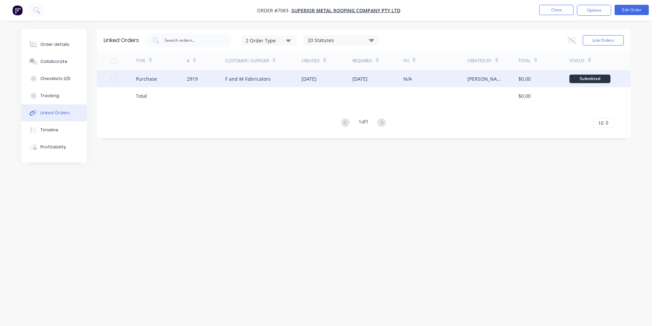
click at [274, 83] on div "F and M Fabricators" at bounding box center [263, 78] width 77 height 17
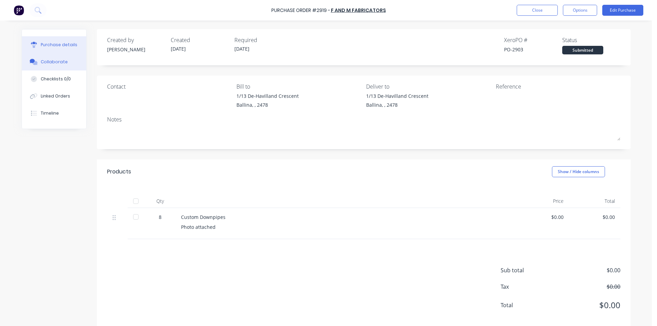
click at [69, 63] on button "Collaborate" at bounding box center [54, 61] width 64 height 17
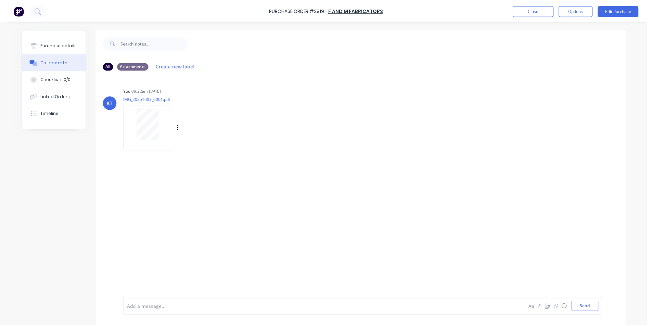
scroll to position [17, 0]
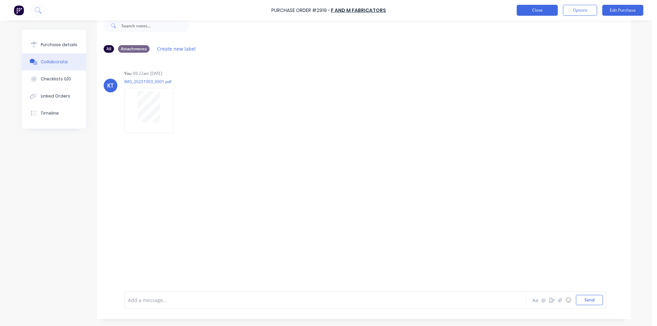
click at [545, 10] on button "Close" at bounding box center [537, 10] width 41 height 11
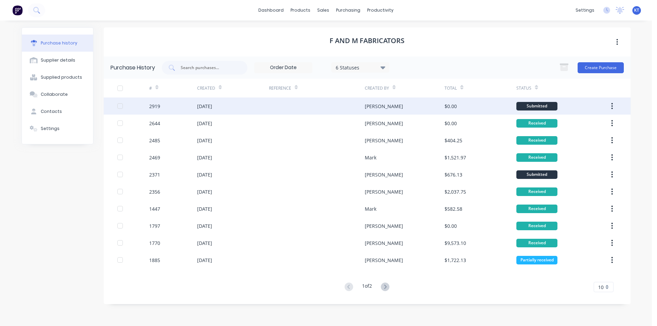
click at [299, 101] on div at bounding box center [317, 106] width 96 height 17
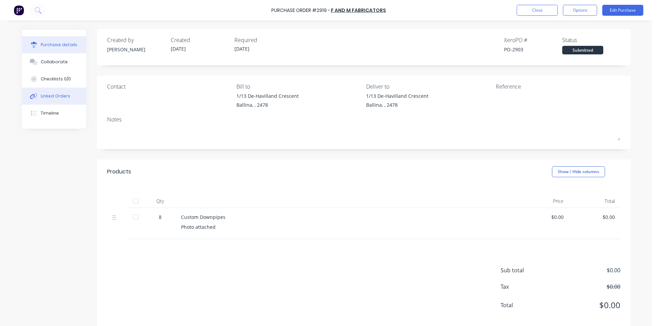
click at [72, 100] on button "Linked Orders" at bounding box center [54, 96] width 64 height 17
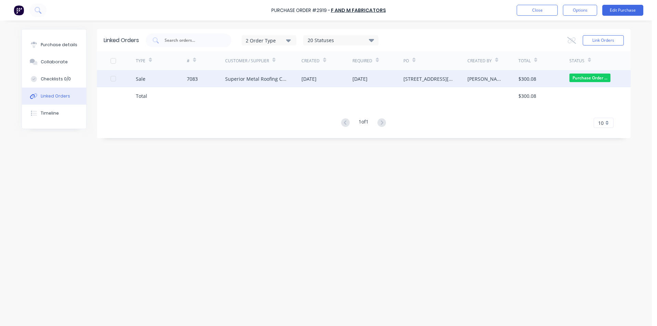
click at [259, 78] on div "Superior Metal Roofing Company Pty Ltd" at bounding box center [256, 78] width 63 height 7
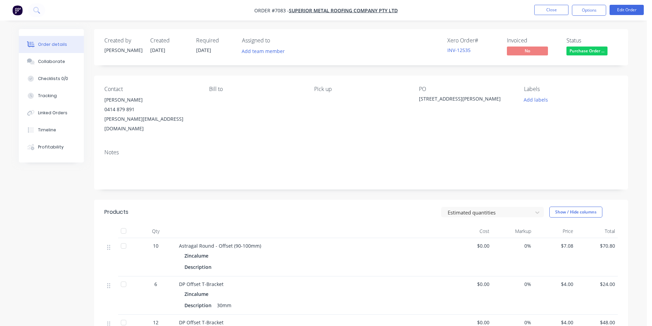
click at [63, 65] on button "Collaborate" at bounding box center [51, 61] width 65 height 17
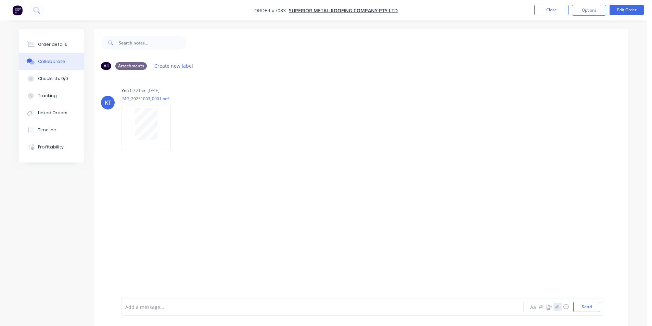
click at [556, 306] on icon "button" at bounding box center [557, 307] width 4 height 5
click at [584, 306] on button "Send" at bounding box center [586, 307] width 27 height 10
click at [59, 39] on button "Order details" at bounding box center [51, 44] width 65 height 17
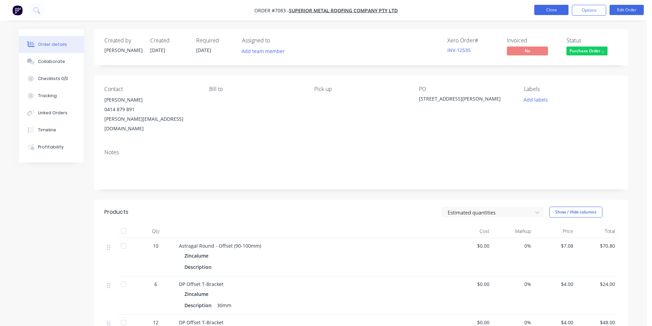
click at [547, 9] on button "Close" at bounding box center [551, 10] width 34 height 10
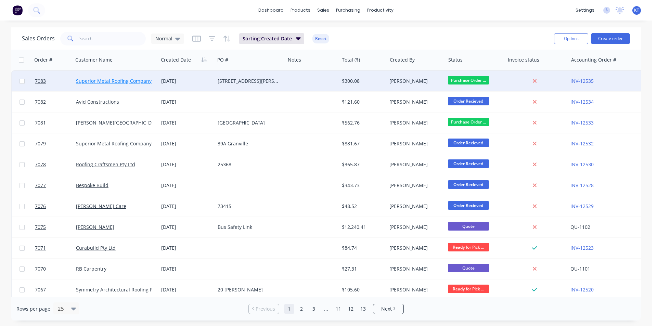
click at [146, 81] on link "Superior Metal Roofing Company Pty Ltd" at bounding box center [122, 81] width 92 height 7
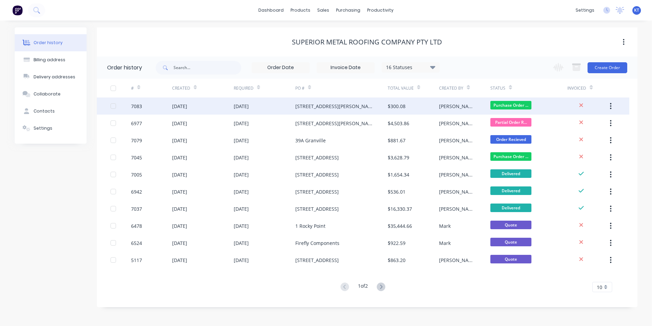
click at [455, 98] on div "[PERSON_NAME]" at bounding box center [464, 106] width 51 height 17
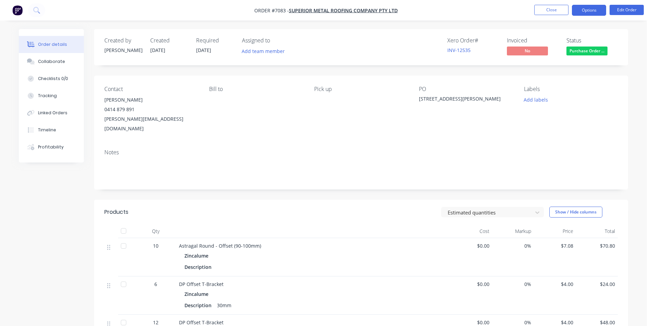
click at [602, 12] on button "Options" at bounding box center [589, 10] width 34 height 11
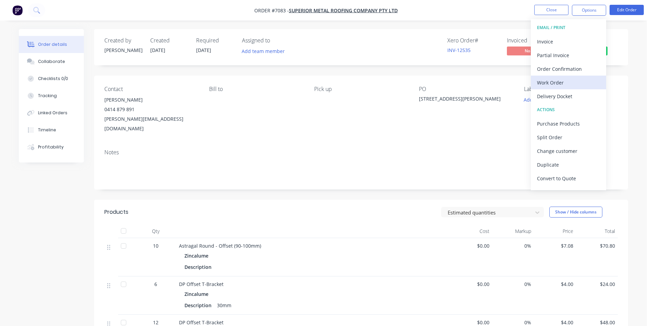
click at [560, 77] on button "Work Order" at bounding box center [568, 83] width 75 height 14
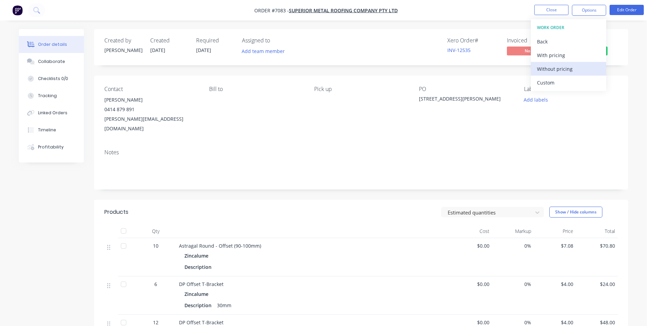
click at [557, 68] on div "Without pricing" at bounding box center [568, 69] width 63 height 10
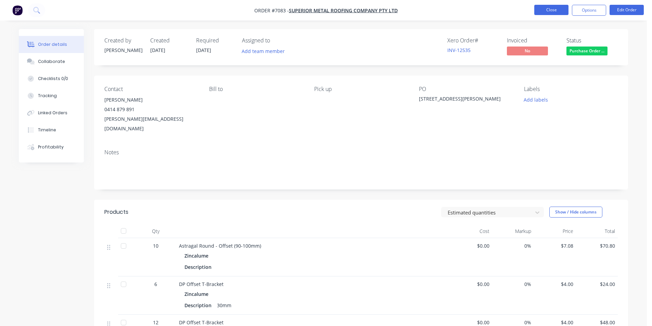
click at [542, 11] on button "Close" at bounding box center [551, 10] width 34 height 10
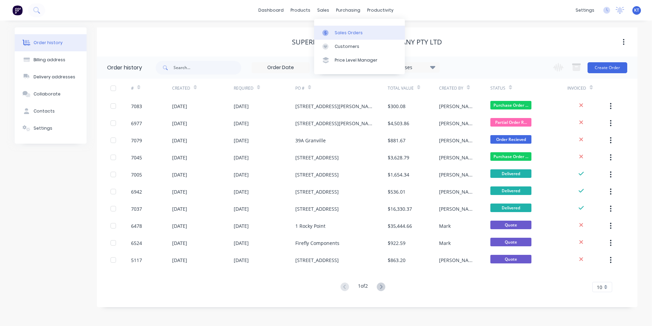
click at [345, 36] on link "Sales Orders" at bounding box center [359, 33] width 91 height 14
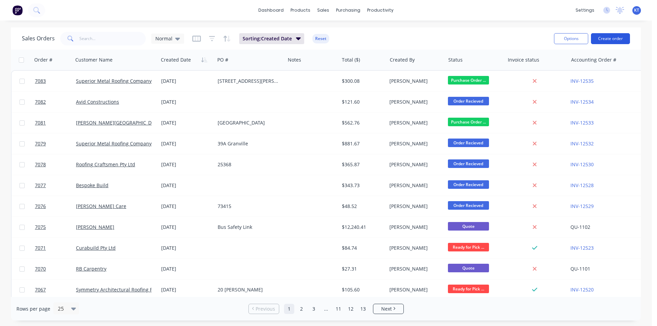
click at [622, 42] on button "Create order" at bounding box center [610, 38] width 39 height 11
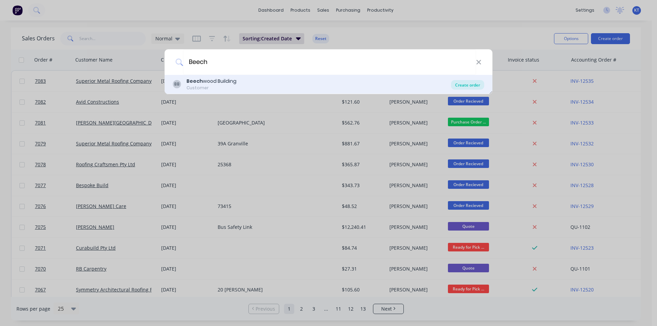
click at [478, 86] on div "Create order" at bounding box center [467, 85] width 33 height 10
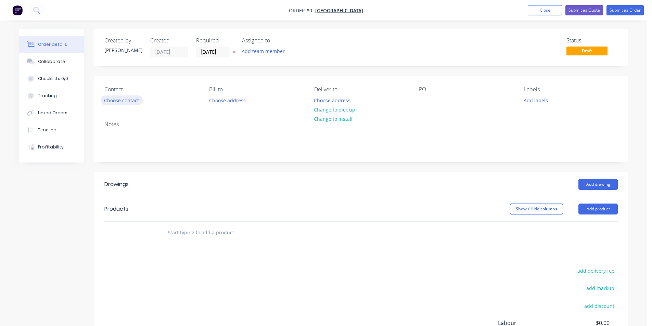
click at [132, 100] on button "Choose contact" at bounding box center [122, 99] width 42 height 9
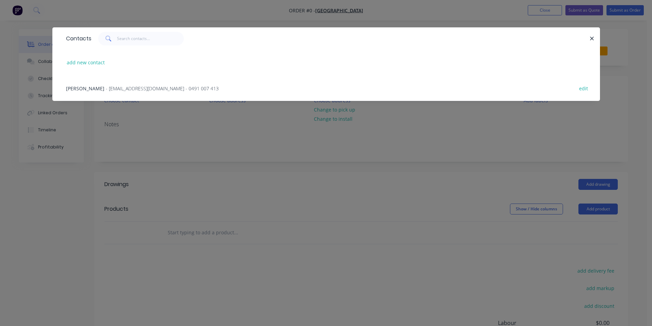
click at [133, 90] on span "- [EMAIL_ADDRESS][DOMAIN_NAME] - 0491 007 413" at bounding box center [162, 88] width 113 height 7
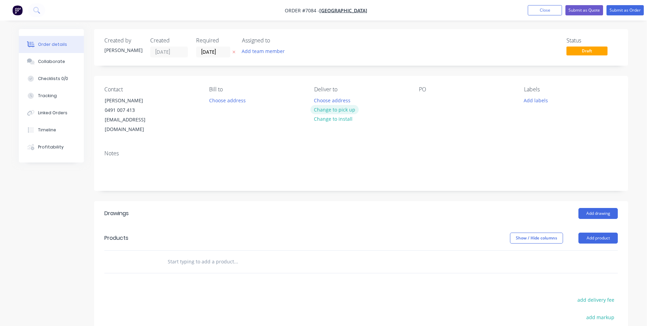
click at [329, 112] on button "Change to pick up" at bounding box center [334, 109] width 49 height 9
drag, startPoint x: 442, startPoint y: 101, endPoint x: 430, endPoint y: 97, distance: 12.7
click at [440, 100] on div "PO" at bounding box center [466, 110] width 94 height 48
click at [430, 97] on div at bounding box center [424, 100] width 11 height 10
click at [598, 208] on button "Add drawing" at bounding box center [597, 213] width 39 height 11
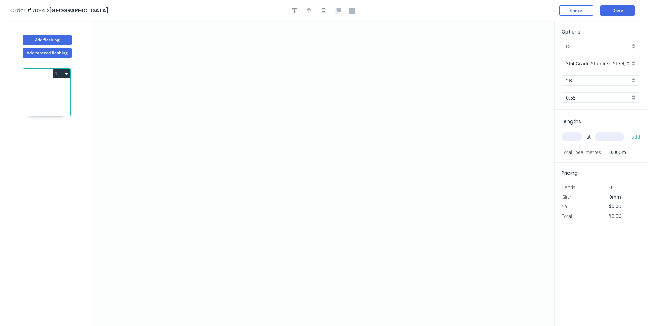
click at [635, 60] on div "304 Grade Stainless Steel, 0.9mm Perforated Pattern 208 - 2mm hole" at bounding box center [600, 63] width 78 height 10
click at [611, 94] on div "Brass" at bounding box center [601, 88] width 78 height 12
click at [611, 61] on input "Brass" at bounding box center [598, 63] width 64 height 7
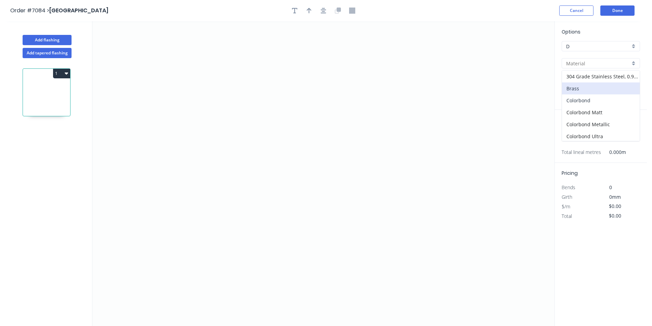
click at [605, 103] on div "Colorbond" at bounding box center [601, 100] width 78 height 12
click at [608, 79] on input "Basalt" at bounding box center [598, 80] width 64 height 7
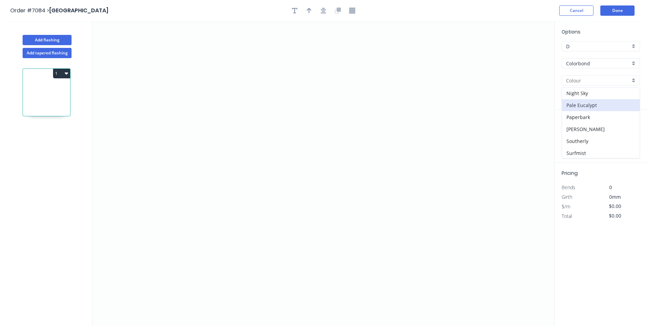
scroll to position [171, 0]
click at [603, 88] on div "Pale Eucalypt" at bounding box center [601, 90] width 78 height 12
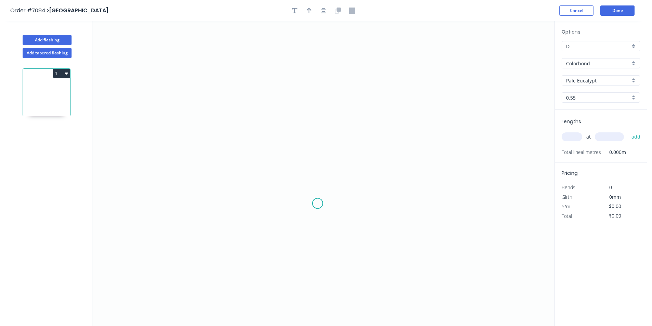
click at [320, 204] on icon "0" at bounding box center [323, 173] width 462 height 305
click at [320, 141] on icon at bounding box center [320, 172] width 0 height 63
click at [417, 145] on icon "0 ?" at bounding box center [323, 173] width 462 height 305
click at [426, 162] on icon "0 ? ?" at bounding box center [323, 173] width 462 height 305
click at [313, 174] on rect at bounding box center [310, 169] width 22 height 14
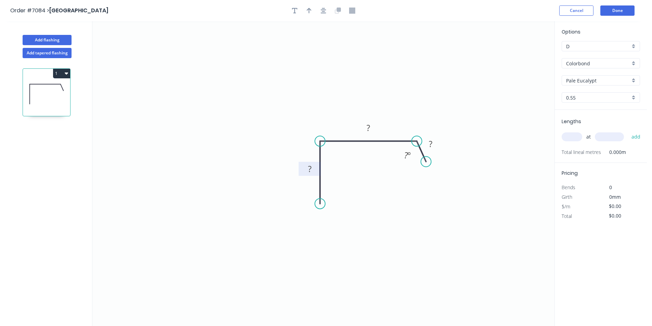
click at [312, 166] on rect at bounding box center [310, 170] width 14 height 10
click at [326, 10] on button "button" at bounding box center [323, 10] width 10 height 10
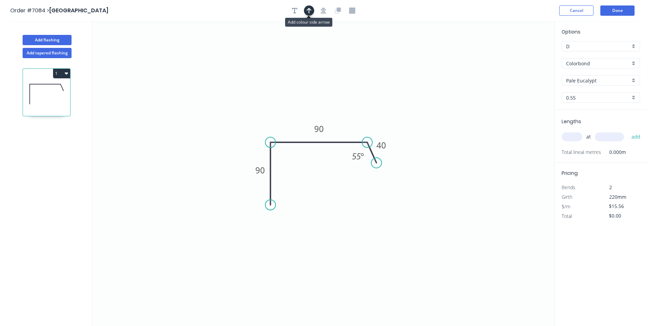
click at [305, 10] on button "button" at bounding box center [309, 10] width 10 height 10
drag, startPoint x: 342, startPoint y: 90, endPoint x: 290, endPoint y: 105, distance: 54.1
click at [290, 105] on icon at bounding box center [290, 97] width 6 height 22
click at [576, 139] on input "text" at bounding box center [571, 136] width 21 height 9
click at [628, 131] on button "add" at bounding box center [636, 137] width 16 height 12
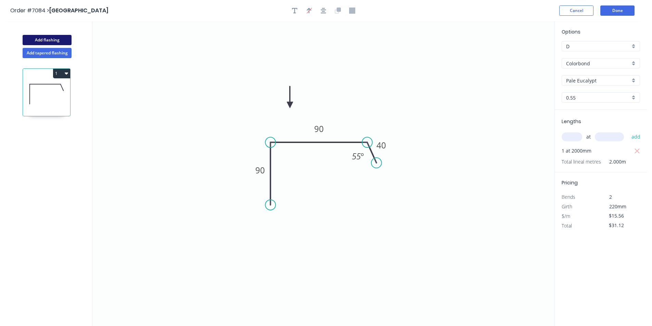
click at [51, 38] on button "Add flashing" at bounding box center [47, 40] width 49 height 10
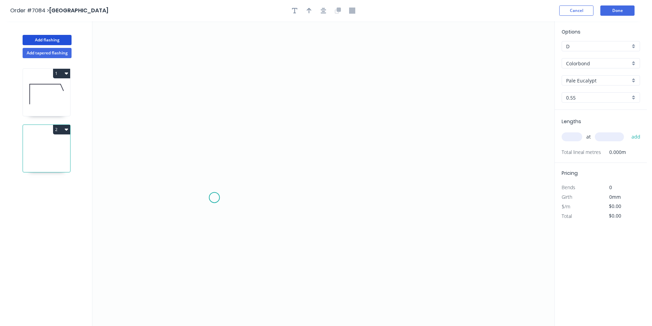
click at [214, 198] on icon "0" at bounding box center [323, 173] width 462 height 305
click at [238, 159] on icon "0" at bounding box center [323, 173] width 462 height 305
click at [437, 163] on icon "0 ?" at bounding box center [323, 173] width 462 height 305
click at [453, 205] on icon "0 ? ? ? º" at bounding box center [323, 173] width 462 height 305
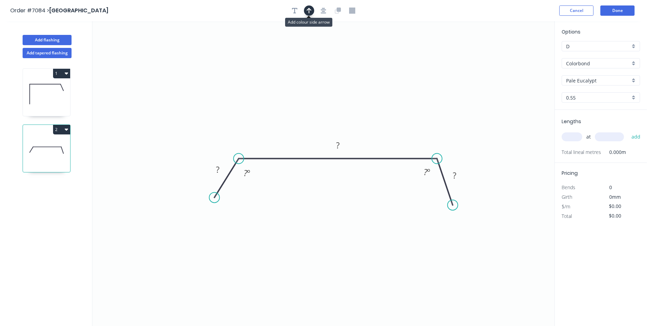
click at [305, 9] on button "button" at bounding box center [309, 10] width 10 height 10
drag, startPoint x: 520, startPoint y: 55, endPoint x: 275, endPoint y: 126, distance: 254.9
click at [276, 129] on icon at bounding box center [276, 122] width 6 height 22
click at [298, 9] on button "button" at bounding box center [294, 10] width 10 height 10
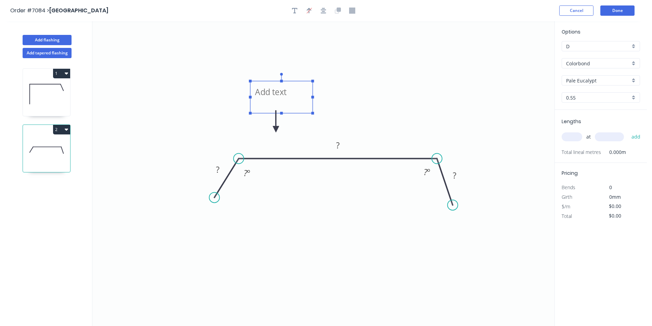
drag, startPoint x: 137, startPoint y: 51, endPoint x: 269, endPoint y: 89, distance: 137.8
click at [269, 89] on textarea at bounding box center [281, 97] width 55 height 25
click at [215, 168] on rect at bounding box center [218, 170] width 14 height 10
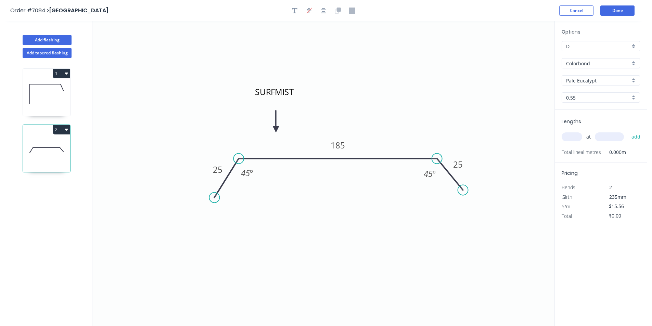
drag, startPoint x: 455, startPoint y: 207, endPoint x: 463, endPoint y: 190, distance: 18.8
click at [463, 190] on circle at bounding box center [463, 190] width 10 height 10
click at [571, 133] on input "text" at bounding box center [571, 136] width 21 height 9
click at [628, 131] on button "add" at bounding box center [636, 137] width 16 height 12
click at [622, 10] on button "Done" at bounding box center [617, 10] width 34 height 10
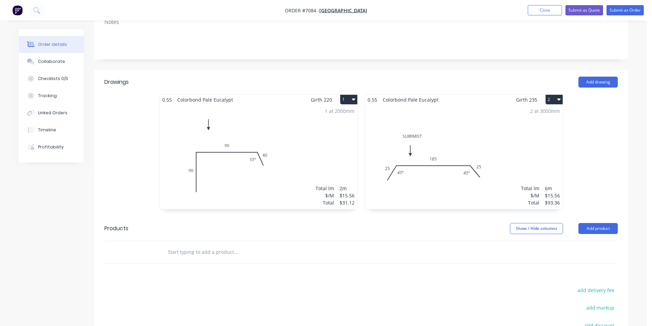
scroll to position [137, 0]
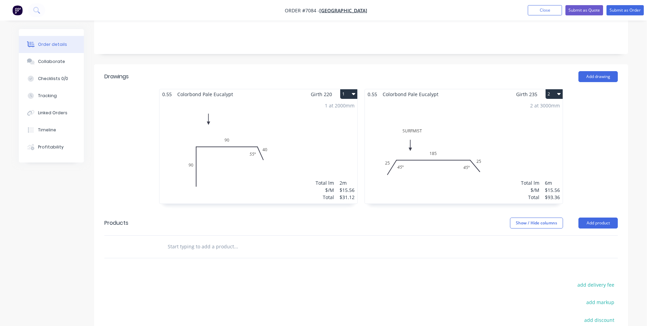
click at [553, 89] on button "2" at bounding box center [553, 94] width 17 height 10
click at [538, 133] on div "Delete" at bounding box center [530, 138] width 53 height 10
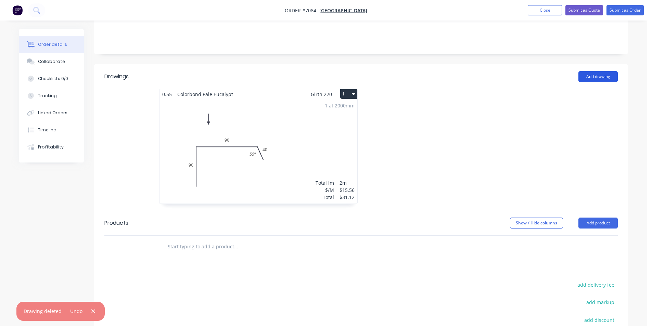
click at [585, 71] on button "Add drawing" at bounding box center [597, 76] width 39 height 11
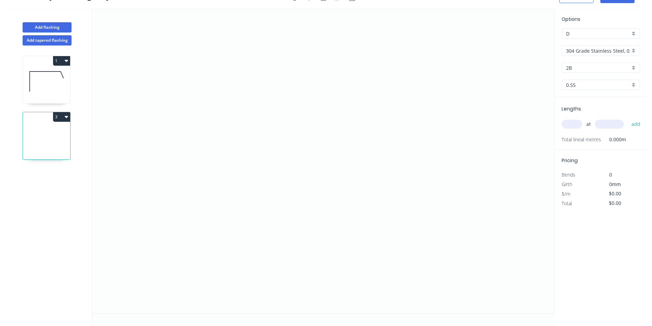
scroll to position [13, 0]
click at [285, 148] on icon "0" at bounding box center [323, 161] width 462 height 305
click at [296, 125] on icon "0" at bounding box center [323, 161] width 462 height 305
click at [398, 123] on icon "0 ?" at bounding box center [323, 161] width 462 height 305
click at [409, 152] on icon "0 ? ? ? º" at bounding box center [323, 161] width 462 height 305
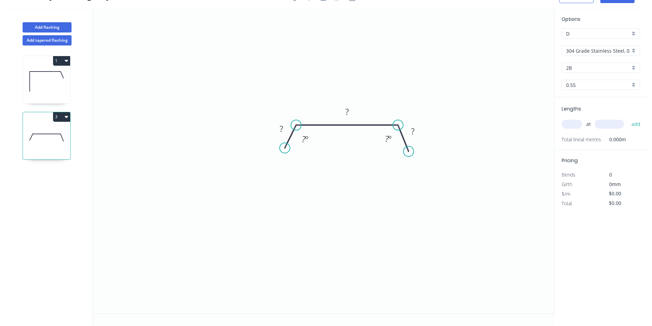
click at [63, 118] on button "3" at bounding box center [61, 117] width 17 height 10
click at [64, 154] on button "Delete" at bounding box center [37, 148] width 65 height 14
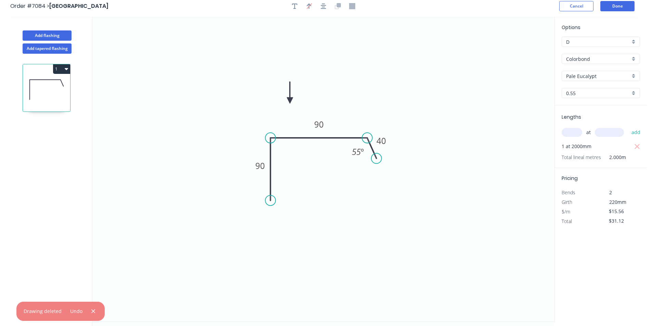
scroll to position [0, 0]
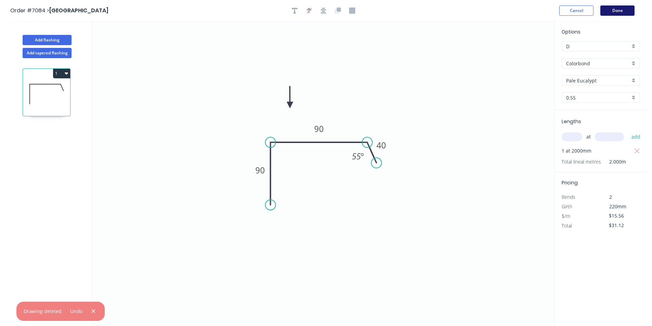
click at [625, 11] on button "Done" at bounding box center [617, 10] width 34 height 10
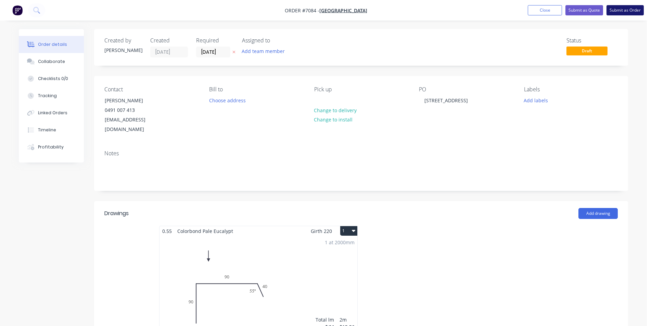
click at [623, 14] on button "Submit as Order" at bounding box center [624, 10] width 37 height 10
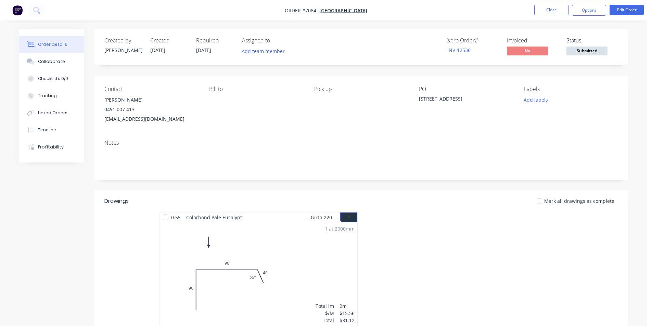
click at [592, 53] on span "Submitted" at bounding box center [586, 51] width 41 height 9
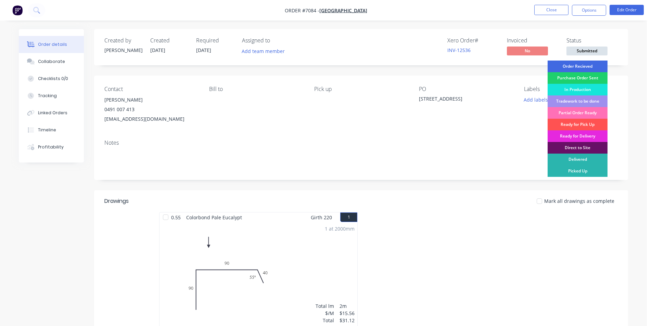
click at [593, 63] on div "Order Recieved" at bounding box center [577, 67] width 60 height 12
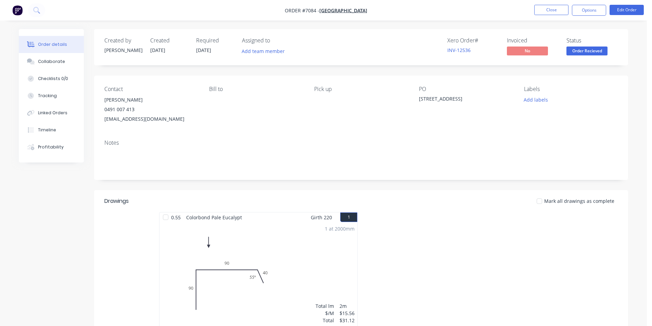
click at [637, 126] on div "Order details Collaborate Checklists 0/0 Tracking Linked Orders Timeline Profit…" at bounding box center [323, 228] width 647 height 456
click at [53, 57] on button "Collaborate" at bounding box center [51, 61] width 65 height 17
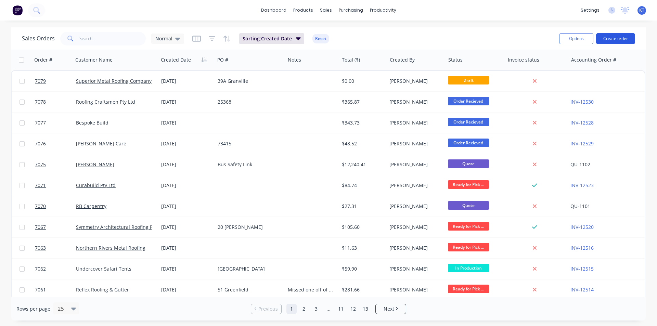
click at [626, 39] on button "Create order" at bounding box center [615, 38] width 39 height 11
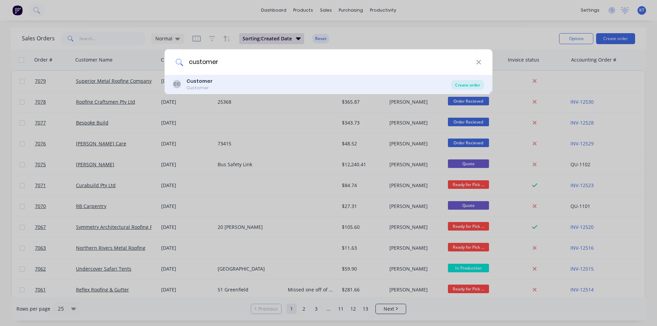
type input "customer"
click at [477, 85] on div "Create order" at bounding box center [467, 85] width 33 height 10
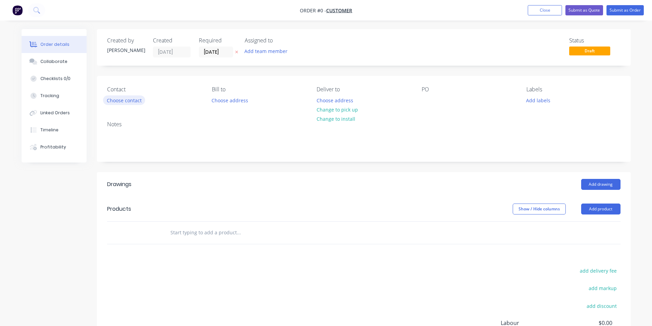
click at [114, 96] on button "Choose contact" at bounding box center [124, 99] width 42 height 9
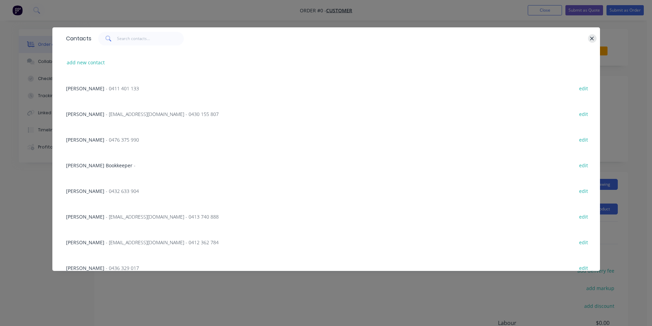
click at [592, 36] on icon "button" at bounding box center [592, 39] width 4 height 6
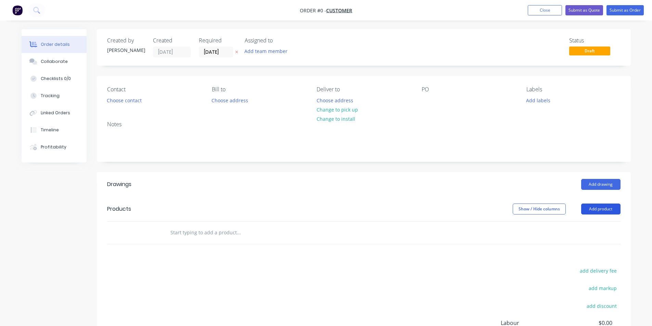
click at [589, 208] on button "Add product" at bounding box center [600, 209] width 39 height 11
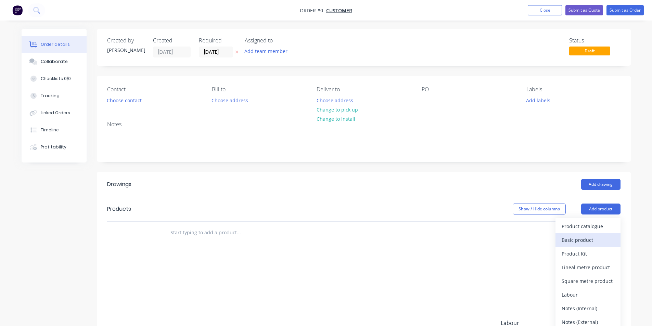
click at [583, 242] on div "Basic product" at bounding box center [587, 240] width 53 height 10
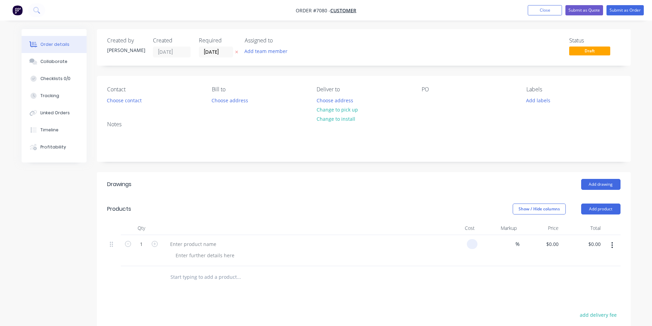
click at [474, 242] on input at bounding box center [473, 244] width 8 height 10
type input "$10.00"
click at [495, 299] on div "Drawings Add drawing Products Show / Hide columns Add product Qty Cost Markup P…" at bounding box center [364, 312] width 534 height 281
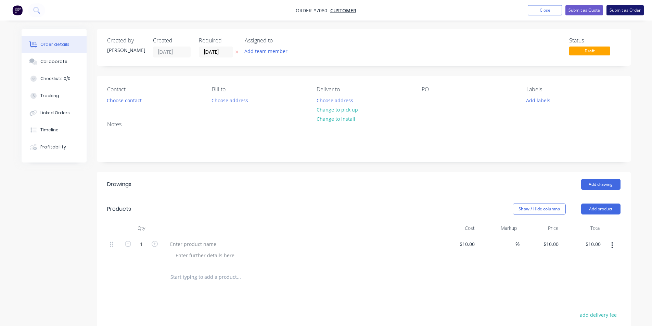
click at [621, 9] on button "Submit as Order" at bounding box center [624, 10] width 37 height 10
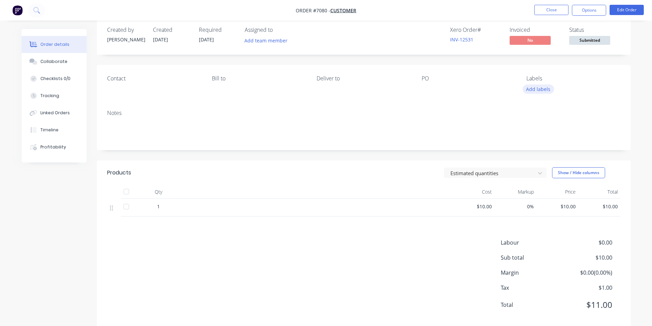
scroll to position [23, 0]
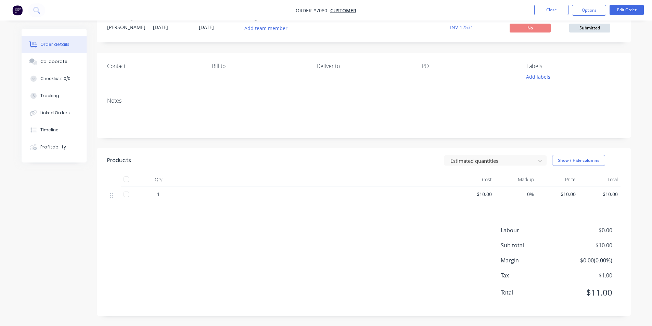
click at [583, 37] on div "Created by Katie Created 03/10/25 Required 03/10/25 Assigned to Add team member…" at bounding box center [364, 24] width 534 height 36
click at [583, 32] on span "Submitted" at bounding box center [589, 28] width 41 height 9
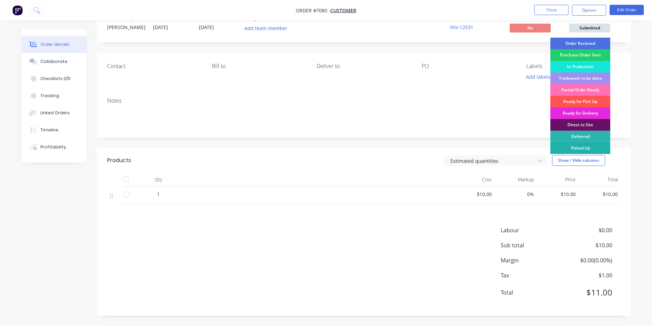
click at [572, 144] on div "Picked Up" at bounding box center [580, 148] width 60 height 12
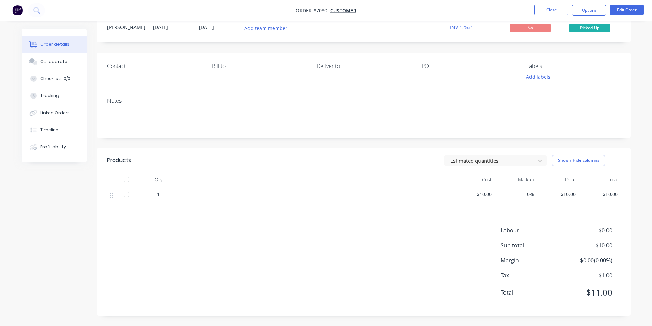
click at [127, 180] on div at bounding box center [126, 179] width 14 height 14
click at [576, 12] on button "Options" at bounding box center [589, 10] width 34 height 11
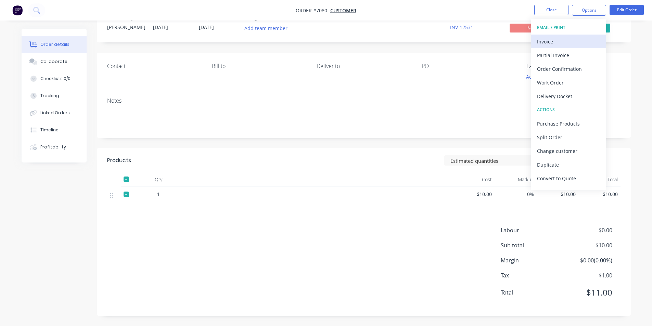
click at [560, 44] on div "Invoice" at bounding box center [568, 42] width 63 height 10
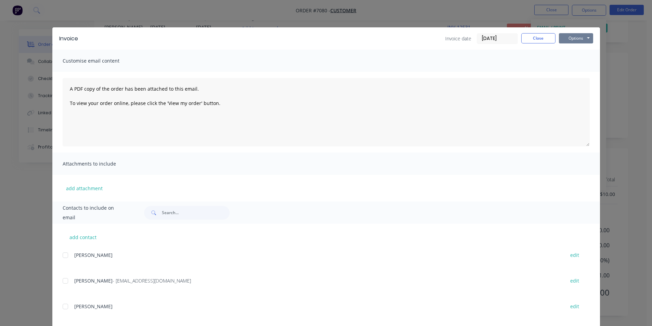
click at [572, 37] on button "Options" at bounding box center [576, 38] width 34 height 10
click at [587, 75] on button "Email" at bounding box center [581, 72] width 44 height 11
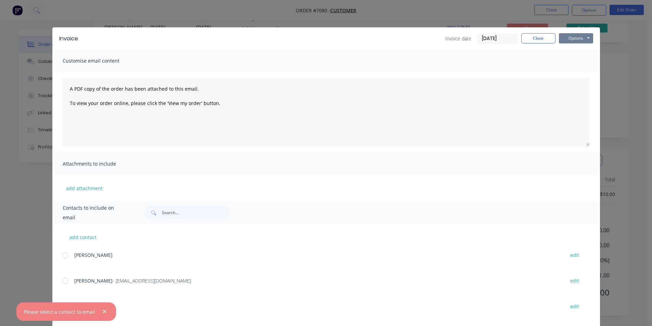
click at [584, 38] on button "Options" at bounding box center [576, 38] width 34 height 10
click at [576, 62] on button "Print" at bounding box center [581, 61] width 44 height 11
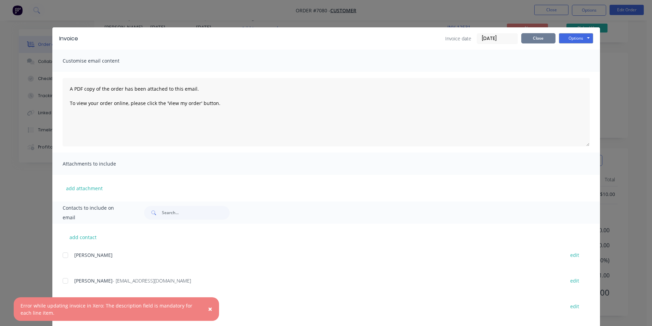
drag, startPoint x: 536, startPoint y: 37, endPoint x: 623, endPoint y: 152, distance: 143.8
click at [536, 37] on button "Close" at bounding box center [538, 38] width 34 height 10
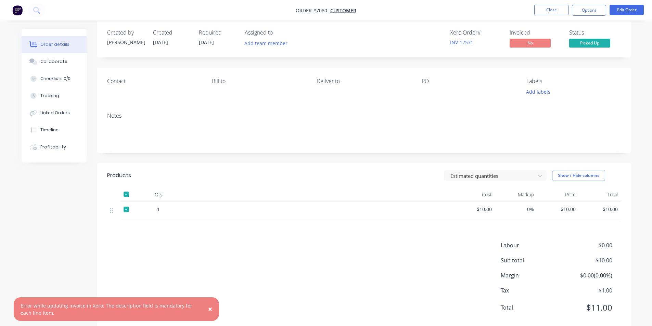
scroll to position [0, 0]
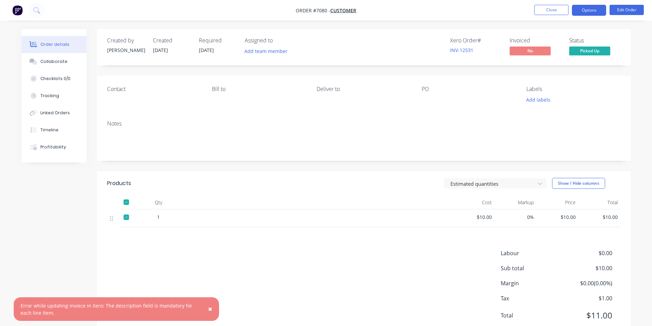
click at [597, 9] on button "Options" at bounding box center [589, 10] width 34 height 11
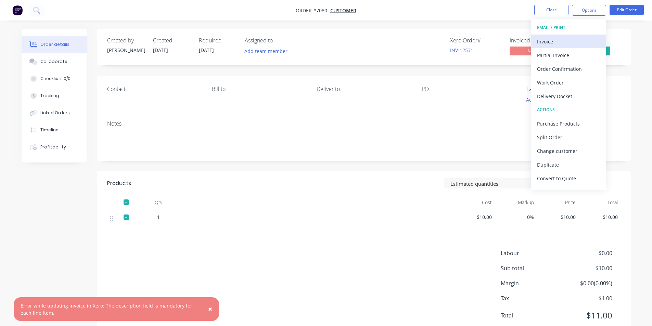
click at [572, 43] on div "Invoice" at bounding box center [568, 42] width 63 height 10
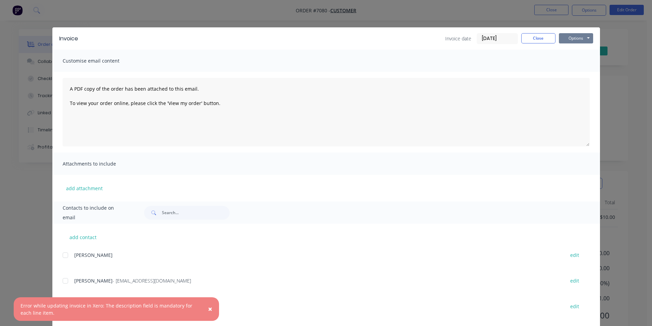
click at [572, 39] on button "Options" at bounding box center [576, 38] width 34 height 10
click at [573, 53] on button "Preview" at bounding box center [581, 50] width 44 height 11
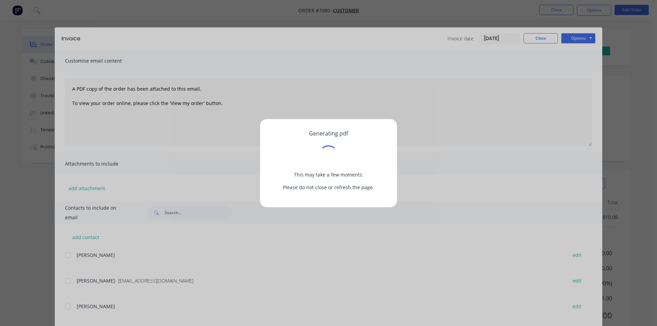
click at [583, 38] on div "Generating pdf This may take a few moments. Please do not close or refresh the …" at bounding box center [328, 163] width 657 height 326
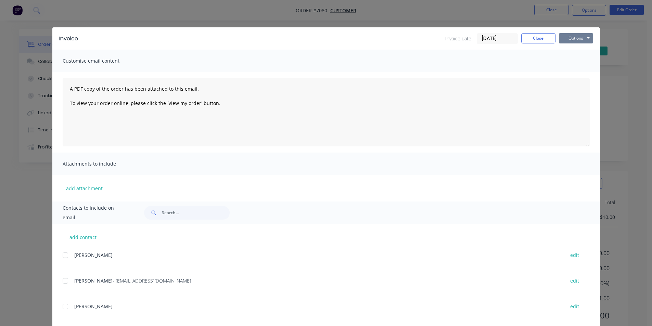
click at [576, 38] on button "Options" at bounding box center [576, 38] width 34 height 10
click at [586, 64] on button "Print" at bounding box center [581, 61] width 44 height 11
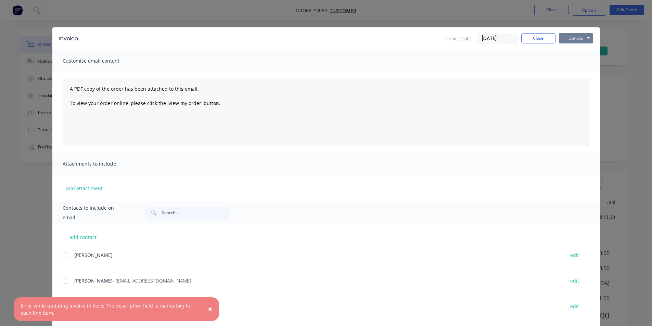
click at [587, 36] on button "Options" at bounding box center [576, 38] width 34 height 10
click at [633, 93] on div "Invoice Invoice date 03/10/25 Close Options Preview Print Email Customise email…" at bounding box center [326, 163] width 652 height 326
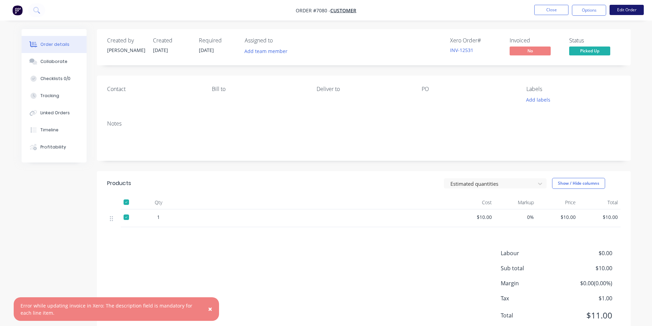
click at [625, 10] on button "Edit Order" at bounding box center [626, 10] width 34 height 10
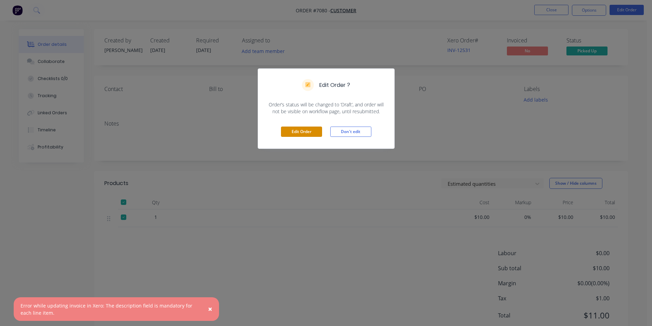
drag, startPoint x: 315, startPoint y: 130, endPoint x: 157, endPoint y: 200, distance: 173.1
click at [315, 130] on button "Edit Order" at bounding box center [301, 132] width 41 height 10
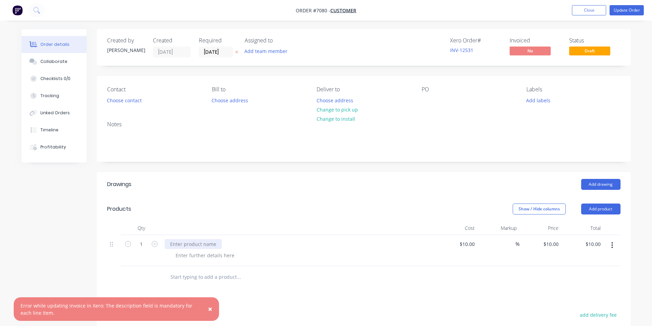
click at [196, 240] on div at bounding box center [193, 244] width 57 height 10
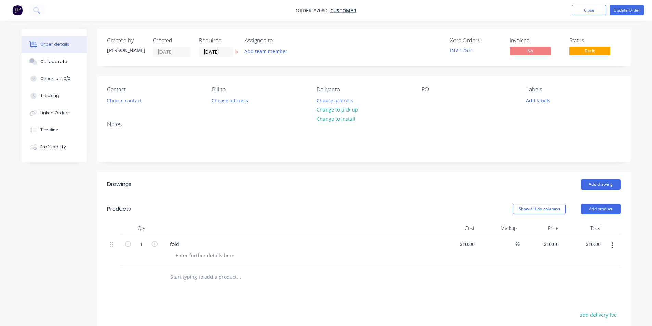
click at [298, 277] on input "text" at bounding box center [238, 277] width 137 height 14
drag, startPoint x: 633, startPoint y: 8, endPoint x: 636, endPoint y: 30, distance: 22.5
click at [633, 8] on button "Update Order" at bounding box center [626, 10] width 34 height 10
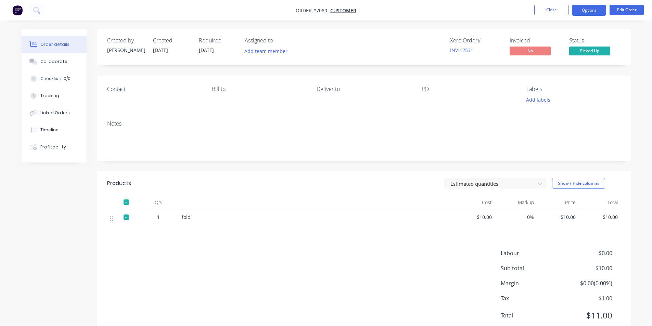
click at [589, 10] on button "Options" at bounding box center [589, 10] width 34 height 11
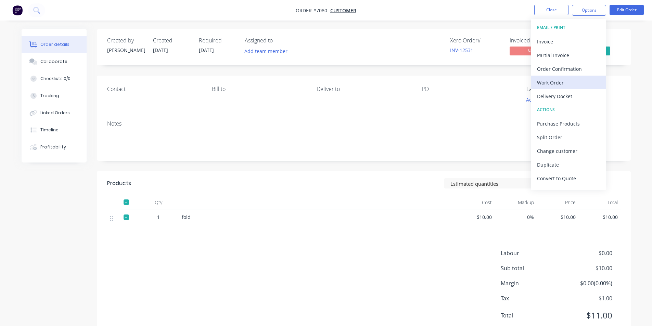
click at [573, 88] on button "Work Order" at bounding box center [568, 83] width 75 height 14
click at [573, 88] on button "Custom" at bounding box center [568, 83] width 75 height 14
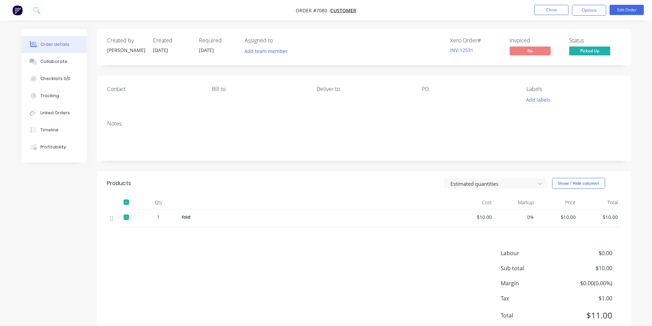
click at [574, 88] on div "Labels" at bounding box center [573, 89] width 94 height 7
click at [602, 7] on button "Options" at bounding box center [589, 10] width 34 height 11
click at [584, 127] on div "Notes" at bounding box center [363, 123] width 513 height 7
drag, startPoint x: 587, startPoint y: 11, endPoint x: 584, endPoint y: 15, distance: 4.8
click at [587, 11] on button "Options" at bounding box center [589, 10] width 34 height 11
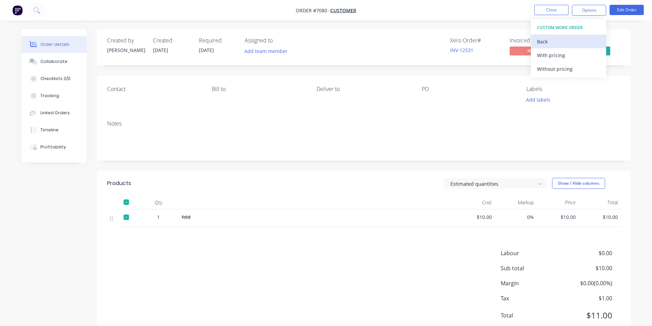
click at [550, 36] on button "Back" at bounding box center [568, 42] width 75 height 14
click at [548, 40] on div "Back" at bounding box center [568, 42] width 63 height 10
click at [552, 40] on div "Invoice" at bounding box center [568, 42] width 63 height 10
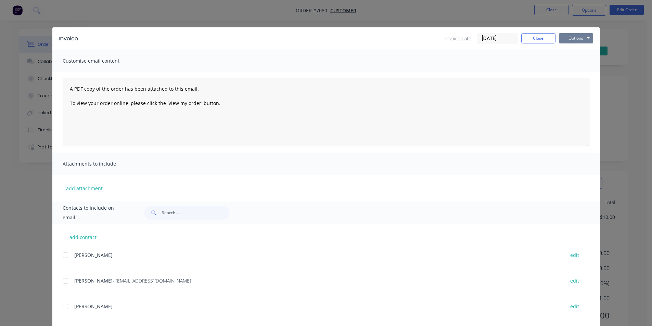
click at [562, 37] on button "Options" at bounding box center [576, 38] width 34 height 10
click at [568, 60] on button "Print" at bounding box center [581, 61] width 44 height 11
drag, startPoint x: 521, startPoint y: 36, endPoint x: 528, endPoint y: 37, distance: 6.6
click at [528, 37] on div "Invoice date 03/10/25 Close Options Preview Print Email" at bounding box center [519, 38] width 148 height 11
click at [528, 37] on button "Close" at bounding box center [538, 38] width 34 height 10
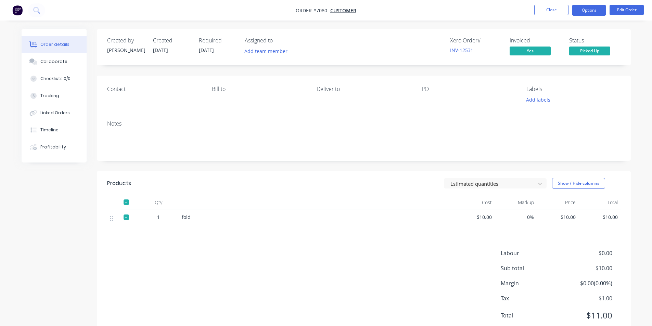
click at [581, 11] on button "Options" at bounding box center [589, 10] width 34 height 11
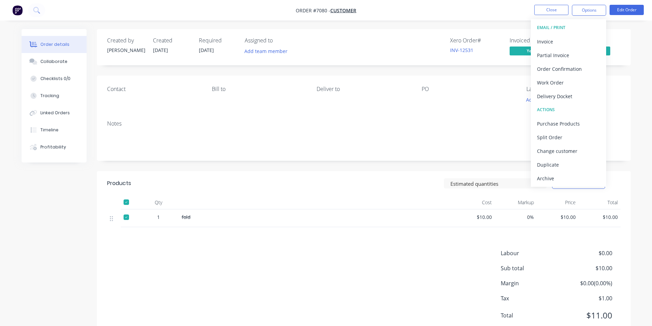
drag, startPoint x: 571, startPoint y: 182, endPoint x: 655, endPoint y: 143, distance: 93.2
click at [571, 182] on div "Archive" at bounding box center [568, 178] width 63 height 10
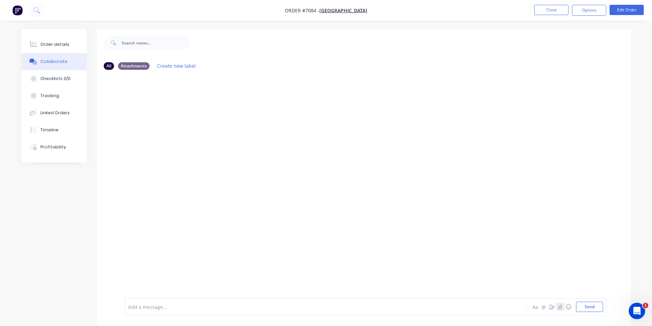
click at [559, 309] on icon "button" at bounding box center [560, 307] width 4 height 5
click at [582, 305] on button "Send" at bounding box center [589, 307] width 27 height 10
click at [35, 42] on icon at bounding box center [33, 45] width 5 height 6
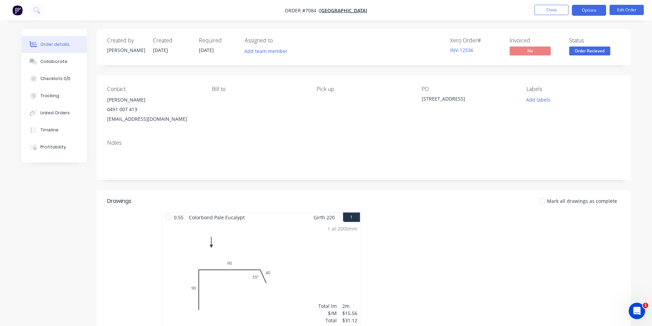
click at [594, 14] on button "Options" at bounding box center [589, 10] width 34 height 11
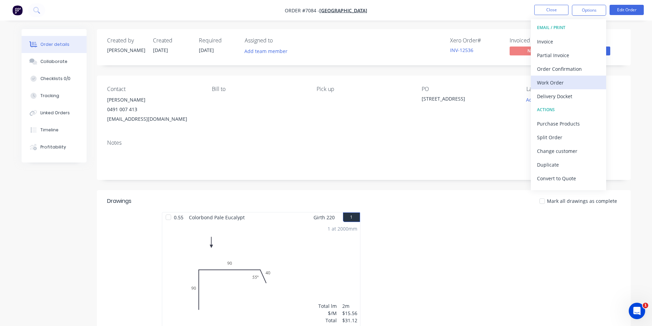
click at [564, 86] on div "Work Order" at bounding box center [568, 83] width 63 height 10
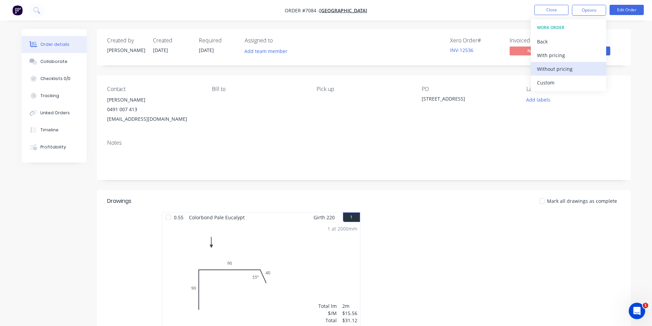
click at [566, 74] on button "Without pricing" at bounding box center [568, 69] width 75 height 14
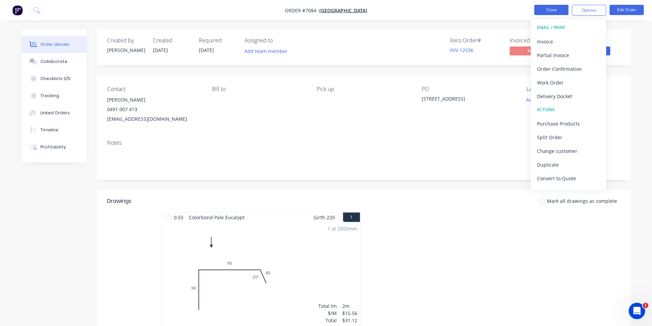
click at [559, 12] on button "Close" at bounding box center [551, 10] width 34 height 10
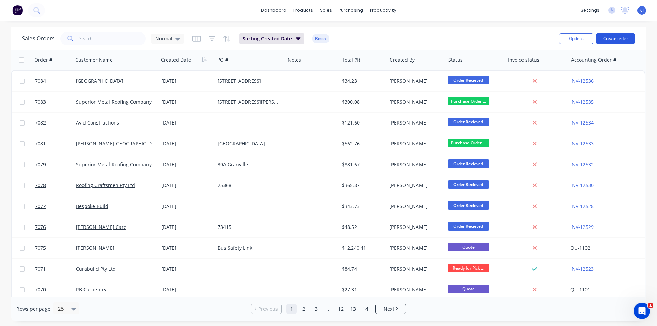
click at [613, 38] on button "Create order" at bounding box center [615, 38] width 39 height 11
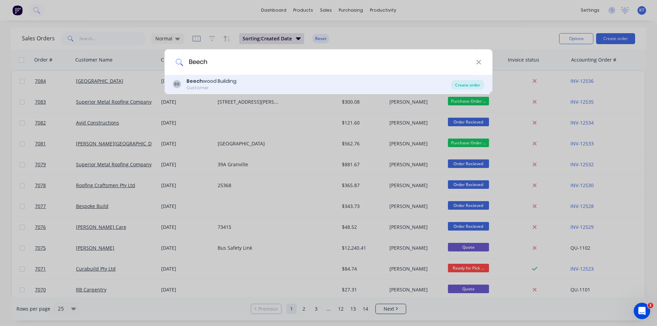
type input "Beech"
click at [477, 85] on div "Create order" at bounding box center [467, 85] width 33 height 10
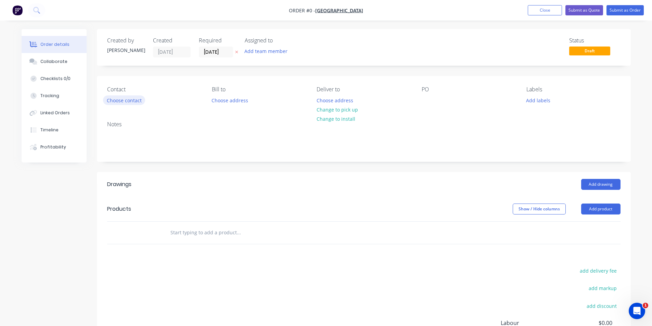
click at [127, 96] on button "Choose contact" at bounding box center [124, 99] width 42 height 9
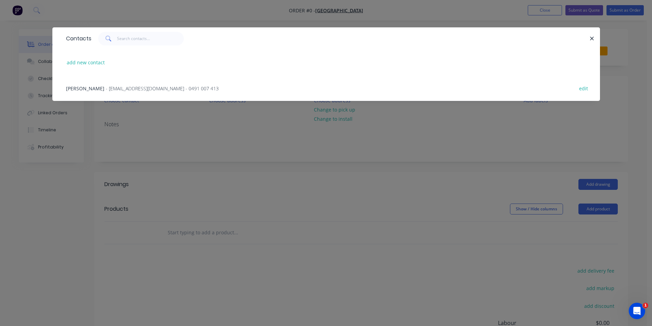
click at [115, 87] on span "- [EMAIL_ADDRESS][DOMAIN_NAME] - 0491 007 413" at bounding box center [162, 88] width 113 height 7
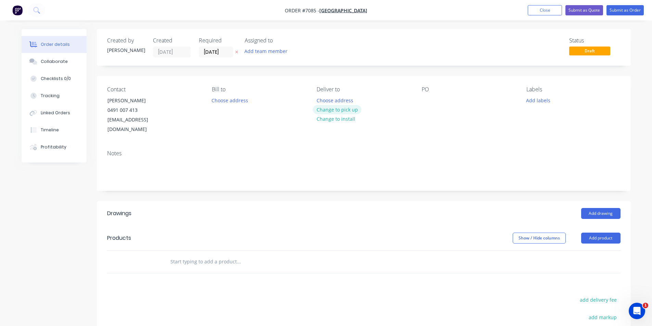
click at [344, 107] on button "Change to pick up" at bounding box center [337, 109] width 49 height 9
click at [343, 109] on button "Change to delivery" at bounding box center [338, 109] width 50 height 9
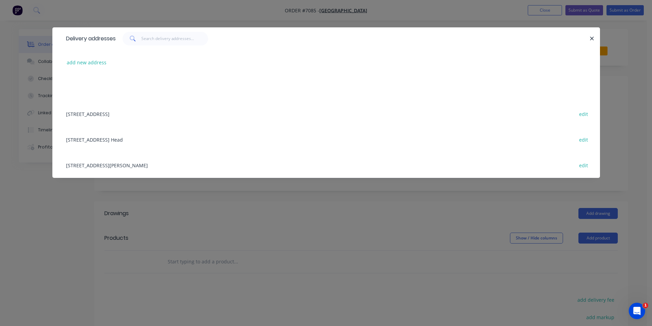
click at [352, 108] on div "10 Sulva St, East Ballina edit" at bounding box center [326, 114] width 527 height 26
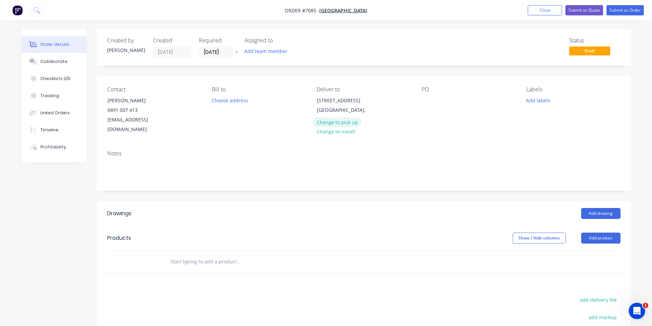
click at [334, 122] on button "Change to pick up" at bounding box center [337, 121] width 49 height 9
click at [427, 98] on div at bounding box center [427, 100] width 11 height 10
click at [615, 208] on button "Add drawing" at bounding box center [600, 213] width 39 height 11
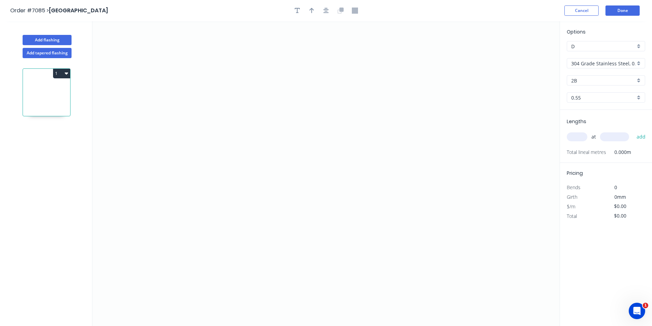
click at [592, 65] on input "304 Grade Stainless Steel, 0.9mm Perforated Pattern 208 - 2mm hole" at bounding box center [603, 63] width 64 height 7
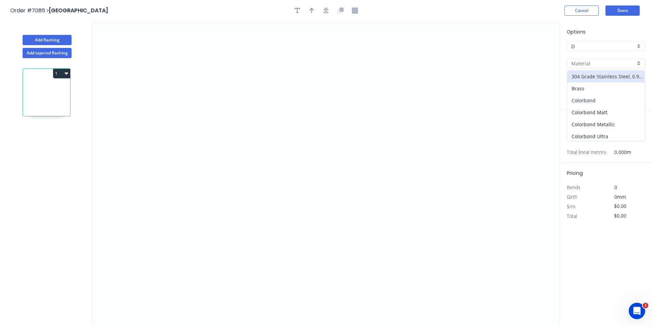
click at [597, 99] on div "Colorbond" at bounding box center [606, 100] width 78 height 12
type input "Colorbond"
type input "Basalt"
click at [606, 82] on input "Basalt" at bounding box center [603, 80] width 64 height 7
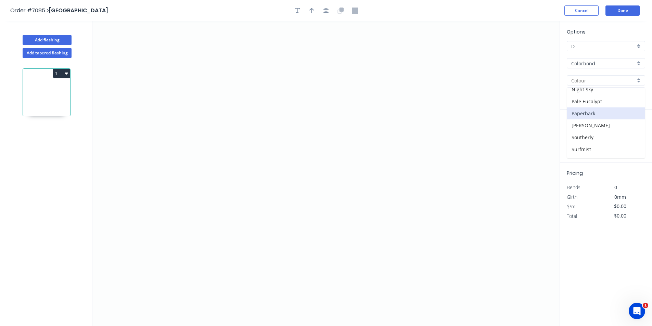
scroll to position [159, 0]
drag, startPoint x: 596, startPoint y: 147, endPoint x: 379, endPoint y: 191, distance: 221.0
click at [595, 148] on div "Surfmist" at bounding box center [606, 150] width 78 height 12
type input "Surfmist"
click at [249, 210] on icon "0" at bounding box center [325, 173] width 467 height 305
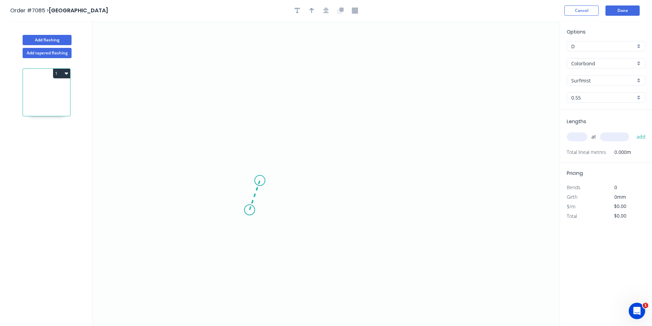
click at [260, 181] on icon "0" at bounding box center [325, 173] width 467 height 305
click at [418, 179] on icon "0 ?" at bounding box center [325, 173] width 467 height 305
click at [431, 207] on icon "0 ? ? ? º" at bounding box center [325, 173] width 467 height 305
click at [435, 191] on tspan "?" at bounding box center [433, 185] width 3 height 11
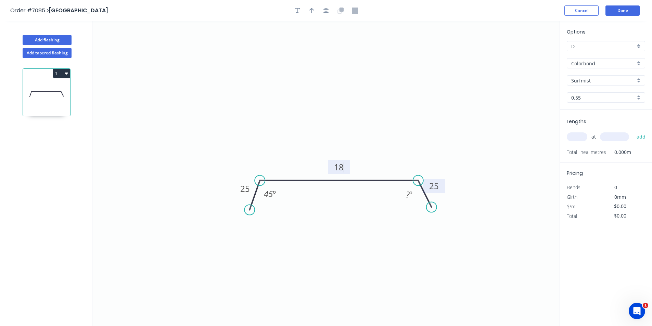
type input "$15.56"
click at [324, 9] on icon "button" at bounding box center [325, 11] width 5 height 6
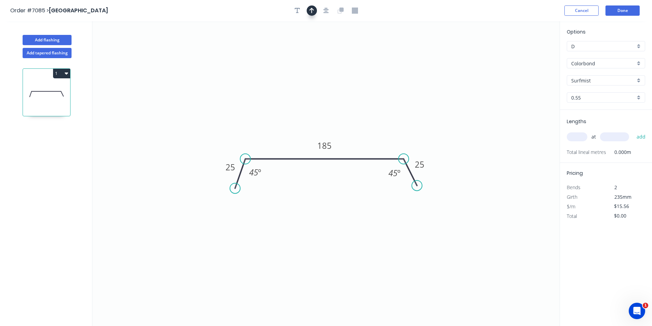
click at [314, 10] on button "button" at bounding box center [312, 10] width 10 height 10
drag, startPoint x: 525, startPoint y: 55, endPoint x: 357, endPoint y: 138, distance: 187.8
click at [361, 138] on icon at bounding box center [364, 129] width 6 height 22
click at [579, 140] on input "text" at bounding box center [577, 136] width 21 height 9
type input "2"
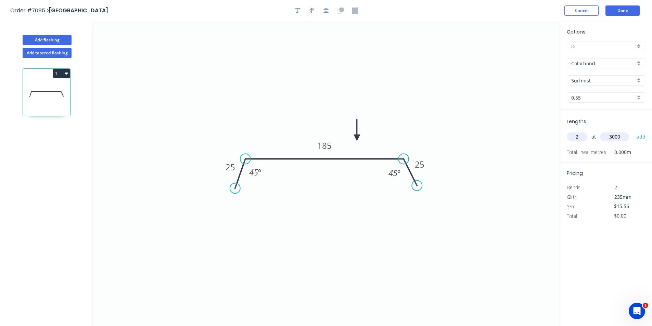
type input "3000"
click at [633, 131] on button "add" at bounding box center [641, 137] width 16 height 12
type input "$93.36"
click at [628, 12] on button "Done" at bounding box center [622, 10] width 34 height 10
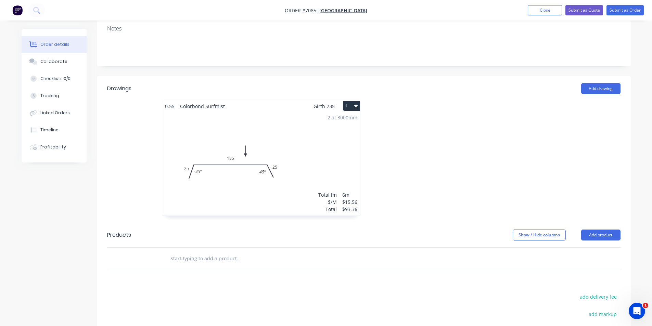
scroll to position [63, 0]
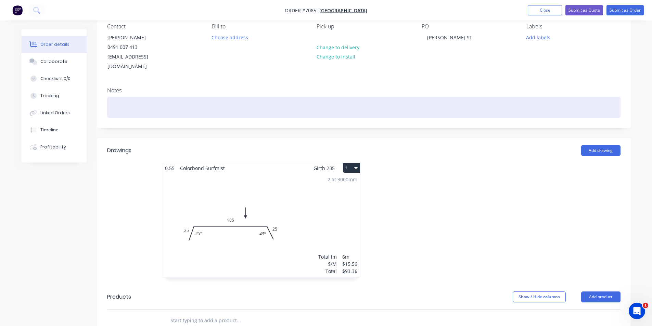
click at [430, 103] on div at bounding box center [363, 107] width 513 height 21
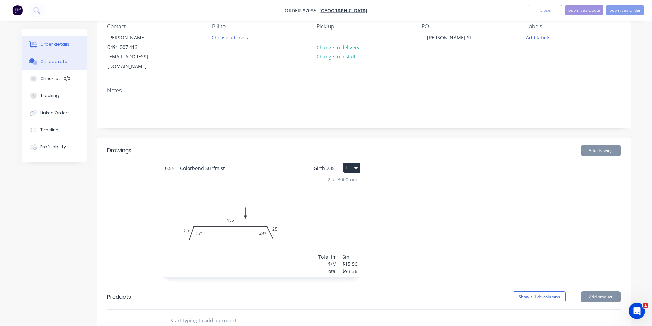
click at [60, 62] on div "Collaborate" at bounding box center [53, 62] width 27 height 6
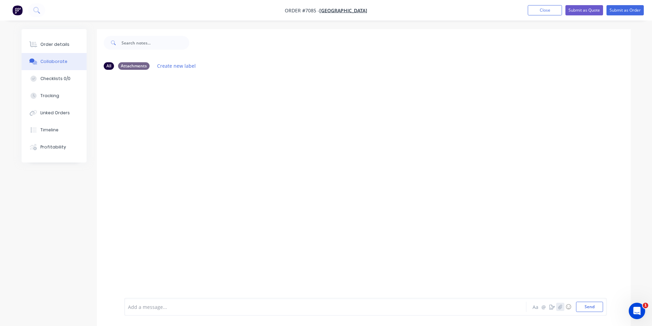
click at [560, 309] on icon "button" at bounding box center [560, 307] width 4 height 4
click at [589, 308] on button "Send" at bounding box center [589, 307] width 27 height 10
click at [23, 49] on button "Order details" at bounding box center [54, 44] width 65 height 17
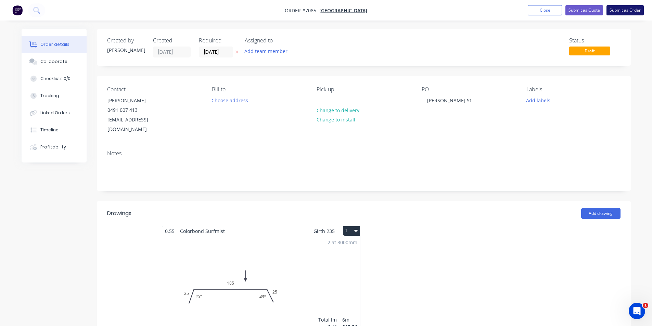
click at [626, 13] on button "Submit as Order" at bounding box center [624, 10] width 37 height 10
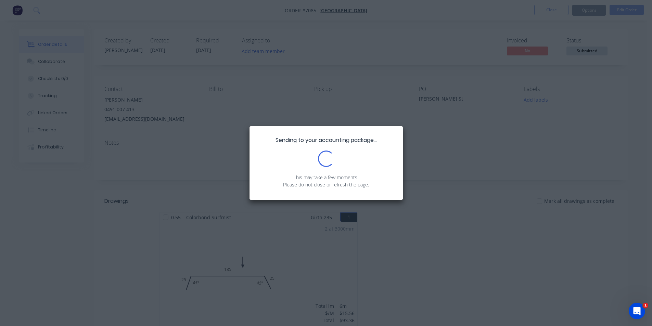
click at [595, 53] on div "Sending to your accounting package... Loading... This may take a few moments. P…" at bounding box center [326, 163] width 652 height 326
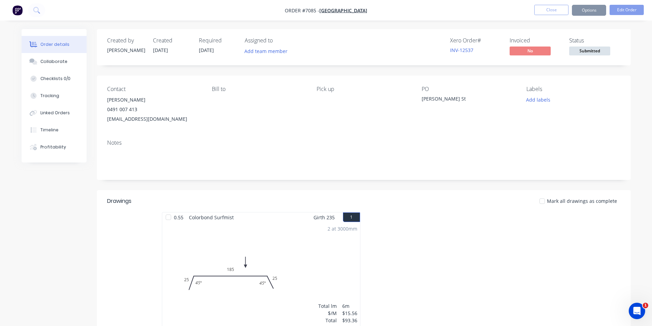
click at [595, 53] on span "Submitted" at bounding box center [589, 51] width 41 height 9
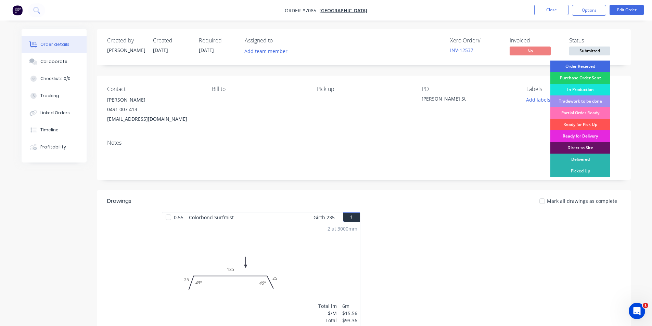
click at [600, 68] on div "Order Recieved" at bounding box center [580, 67] width 60 height 12
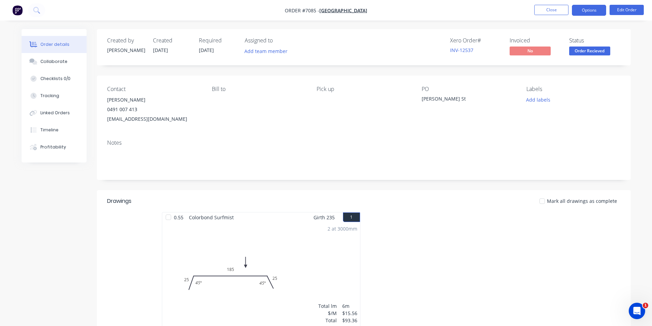
click at [590, 10] on button "Options" at bounding box center [589, 10] width 34 height 11
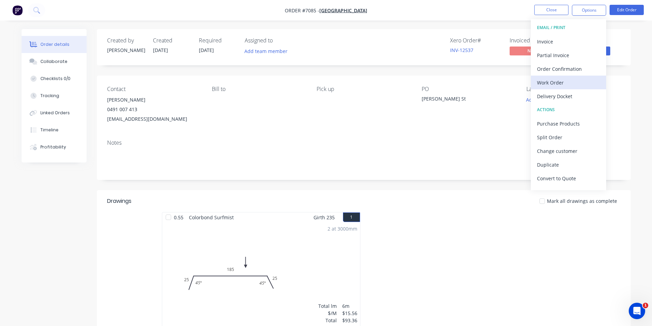
click at [578, 76] on button "Work Order" at bounding box center [568, 83] width 75 height 14
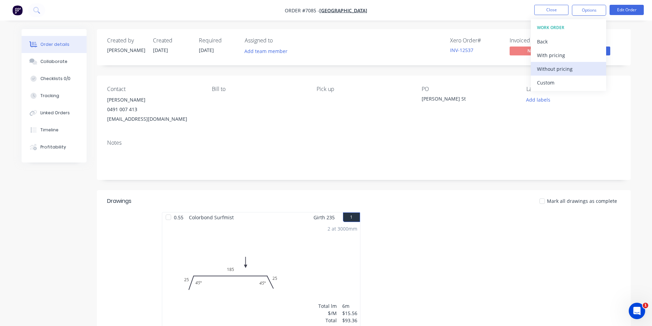
click at [579, 68] on div "Without pricing" at bounding box center [568, 69] width 63 height 10
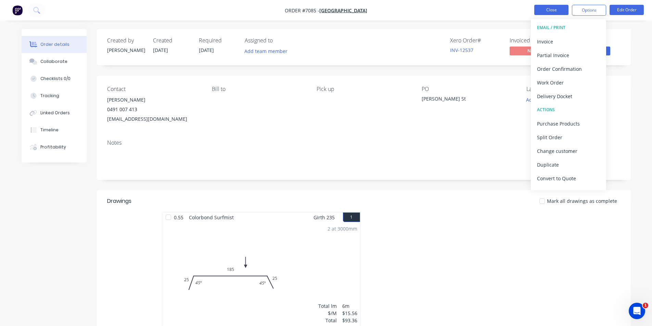
click at [542, 12] on button "Close" at bounding box center [551, 10] width 34 height 10
